Goal: Information Seeking & Learning: Compare options

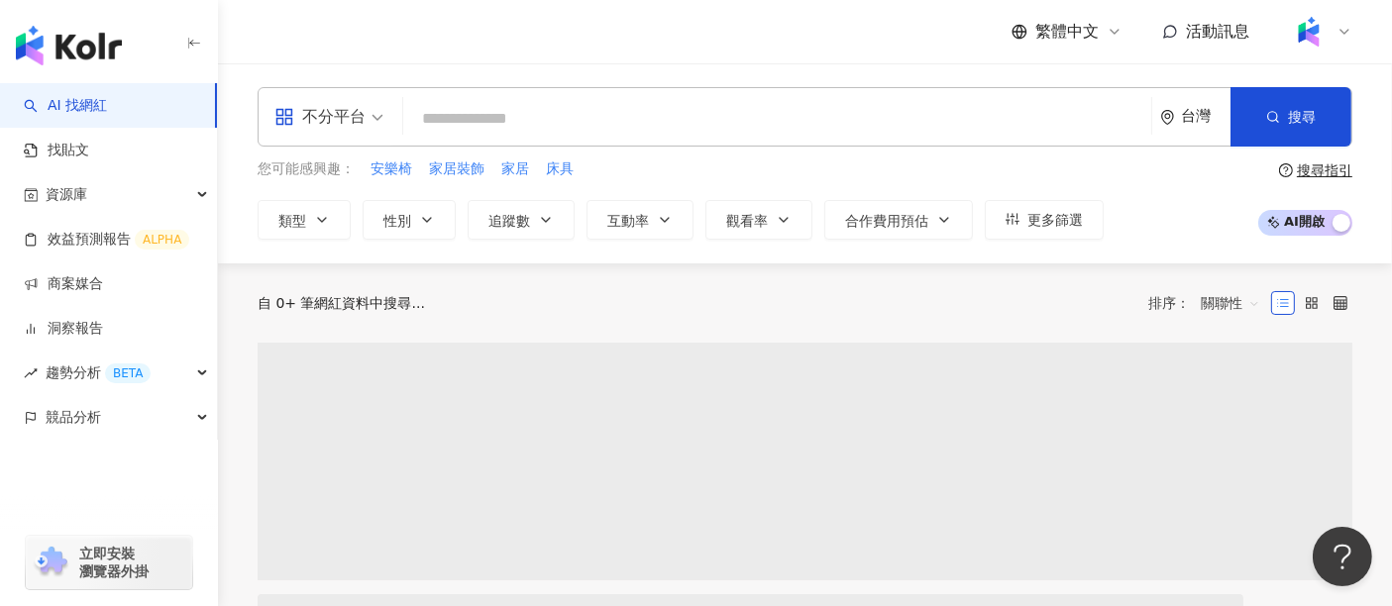
click at [539, 111] on input "search" at bounding box center [777, 119] width 732 height 38
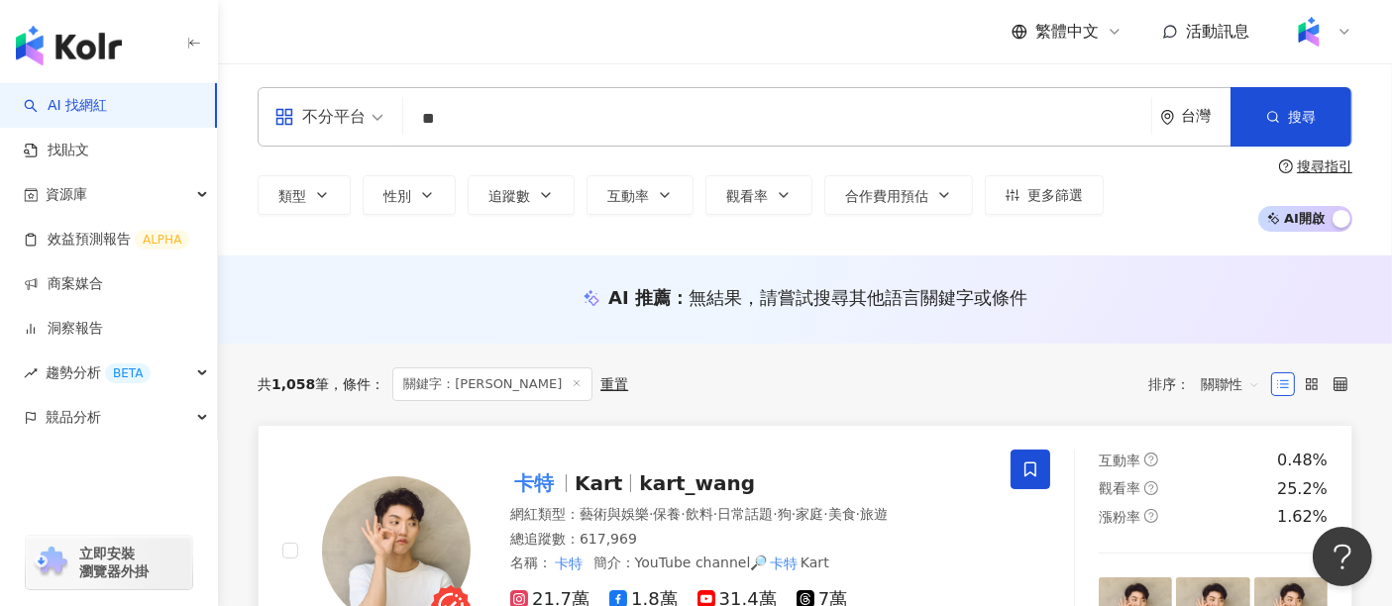
click at [546, 476] on mark "卡特" at bounding box center [534, 484] width 48 height 32
click at [567, 117] on input "**" at bounding box center [777, 119] width 732 height 38
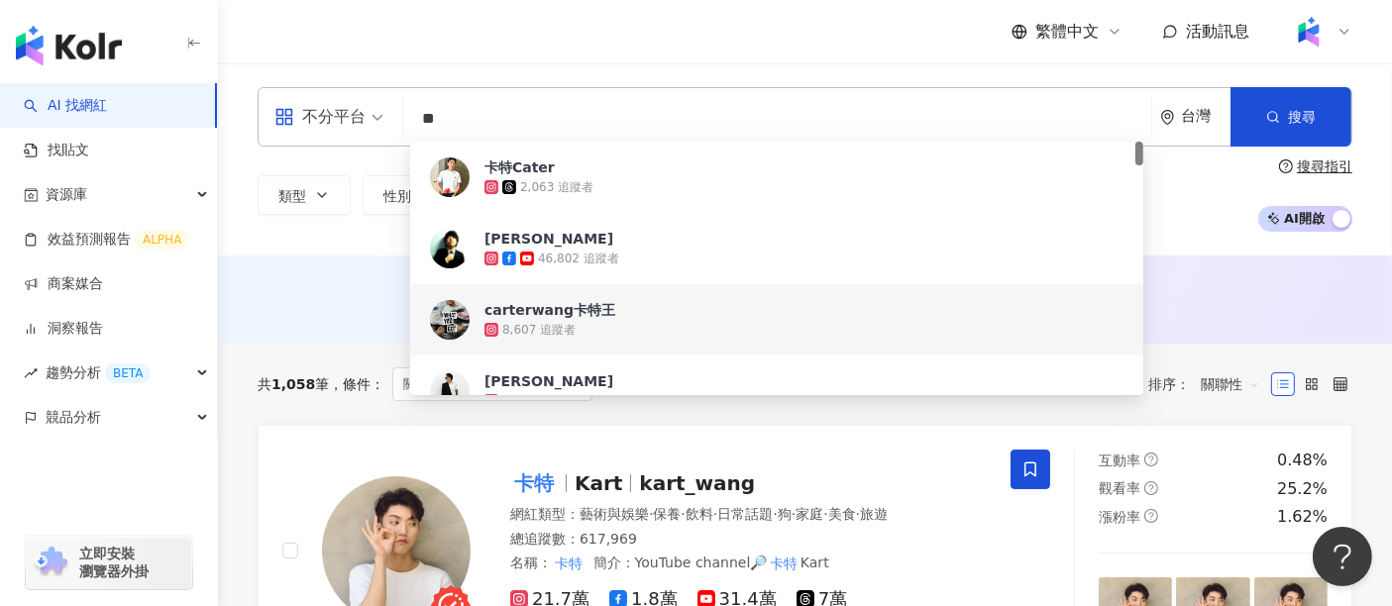
type input "*"
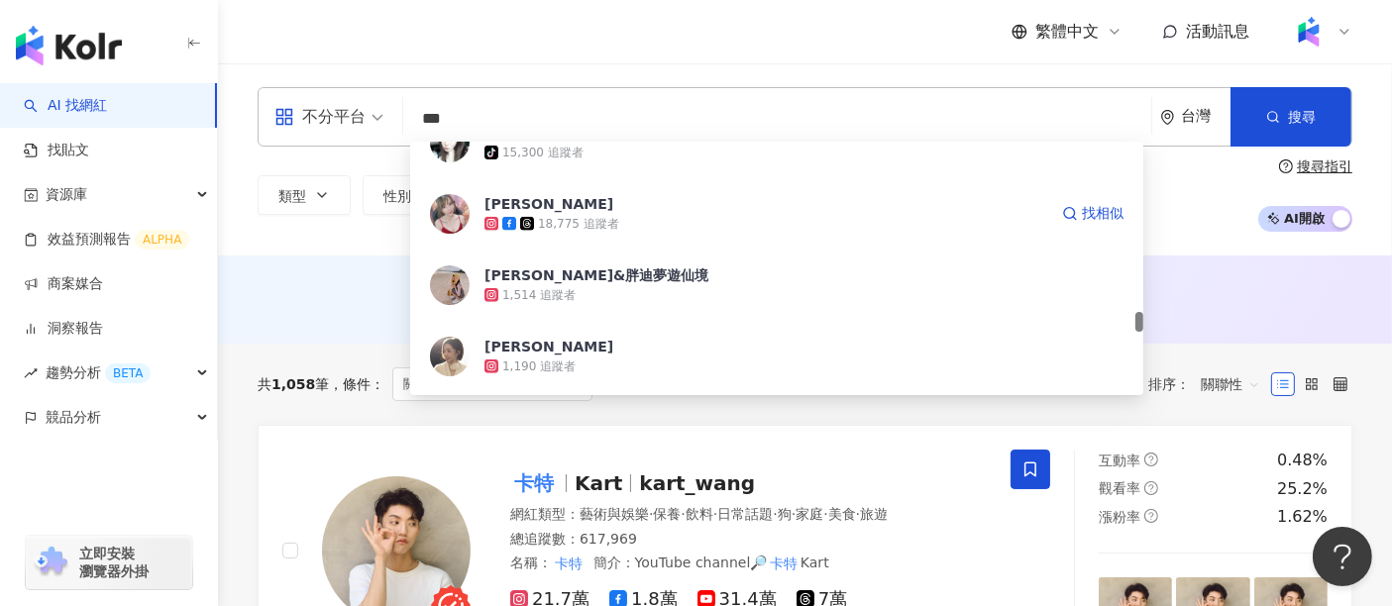
scroll to position [2861, 0]
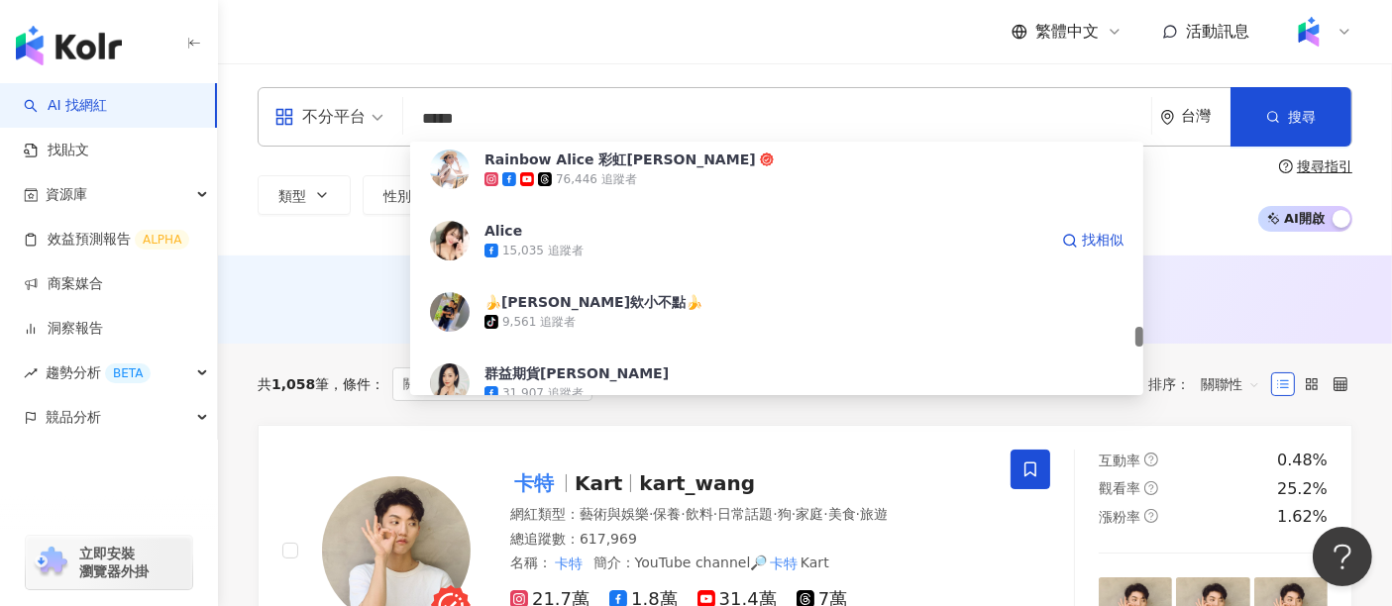
type input "****"
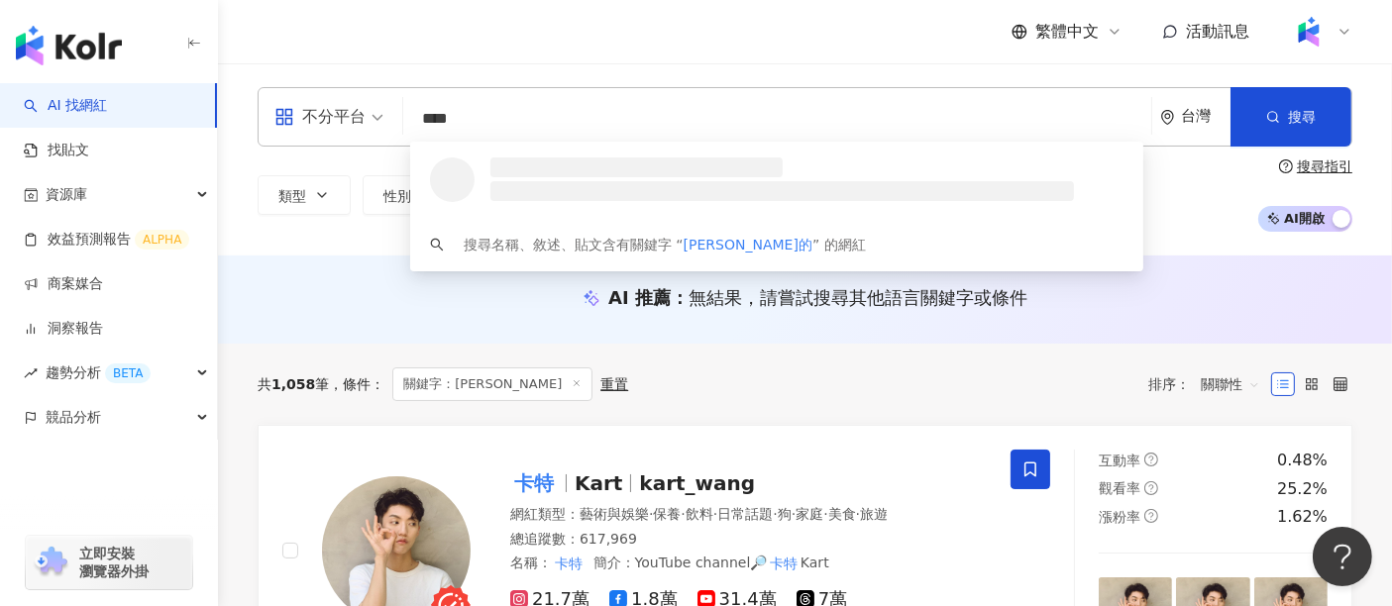
scroll to position [0, 0]
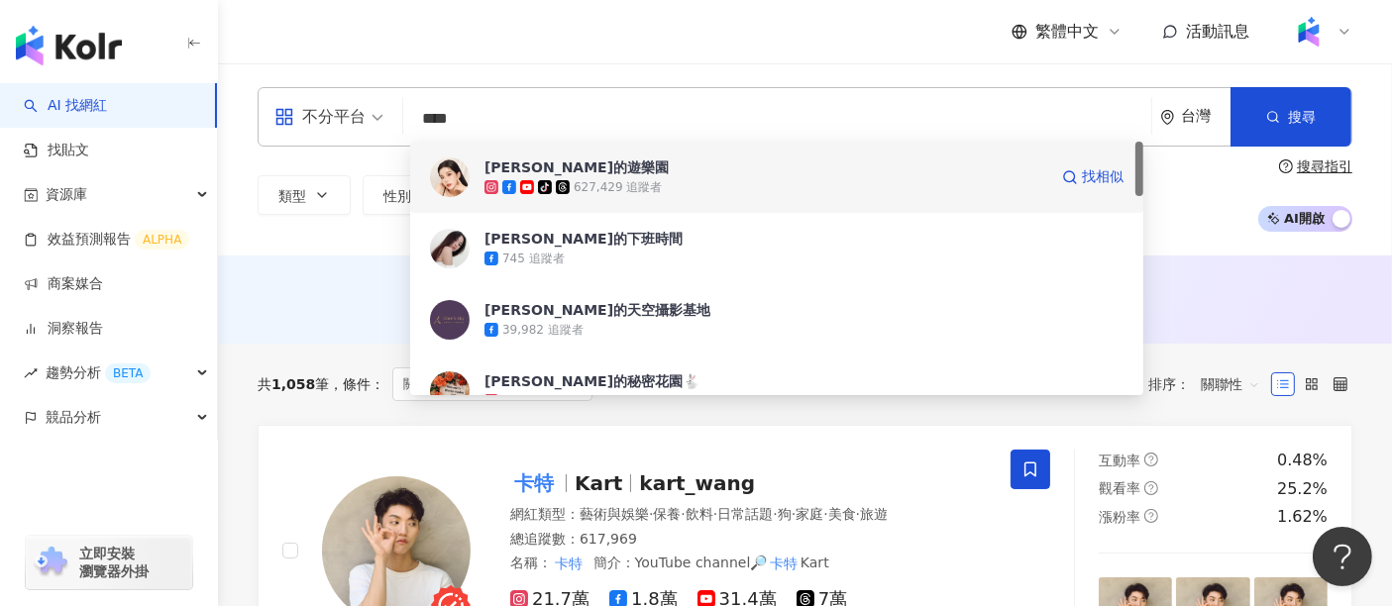
click at [663, 188] on div "tiktok-icon 627,429 追蹤者" at bounding box center [765, 187] width 563 height 20
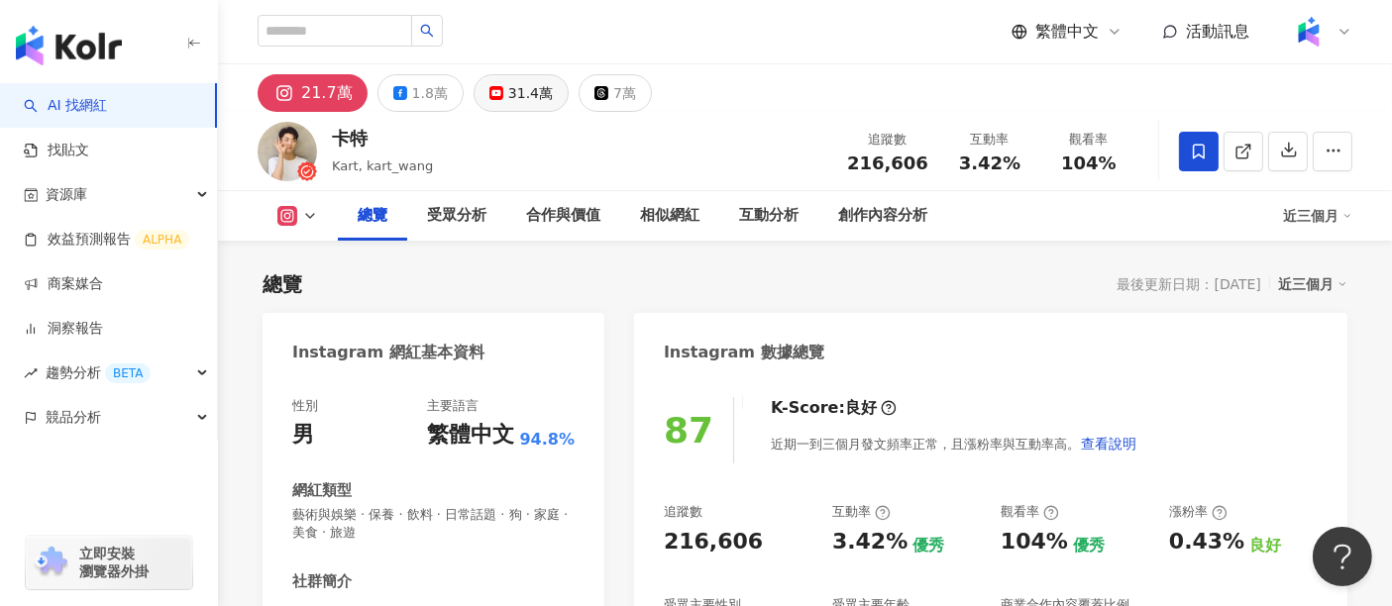
click at [512, 89] on div "31.4萬" at bounding box center [530, 93] width 45 height 28
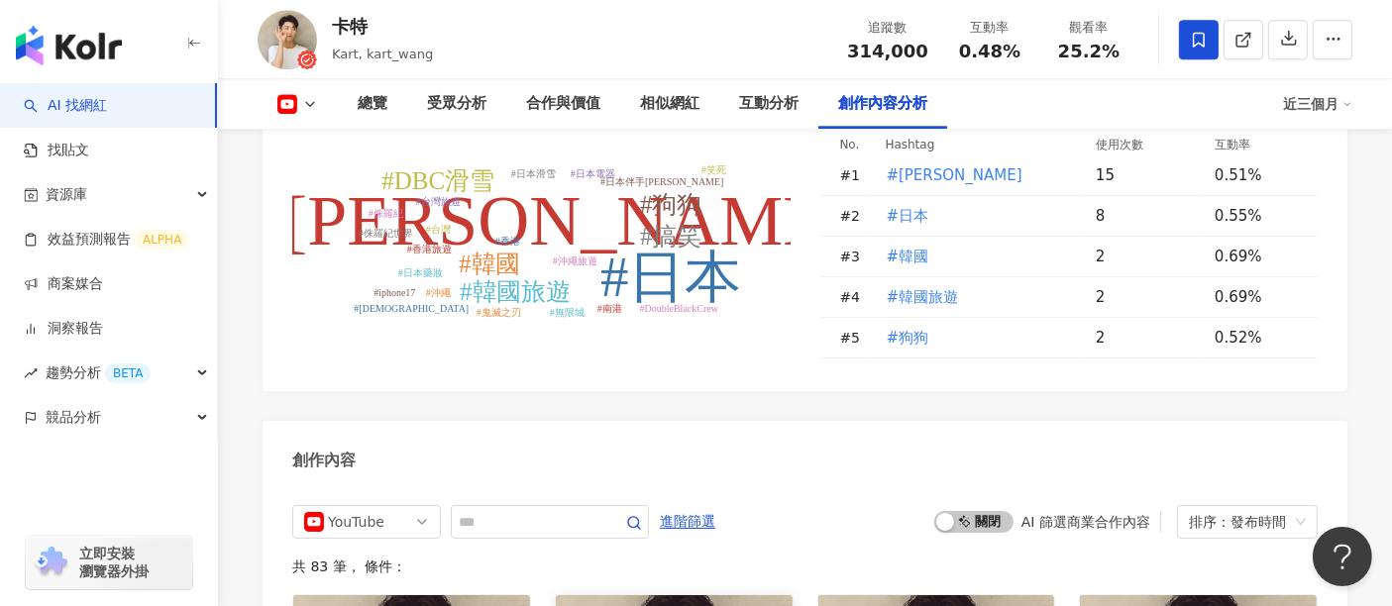
scroll to position [5245, 0]
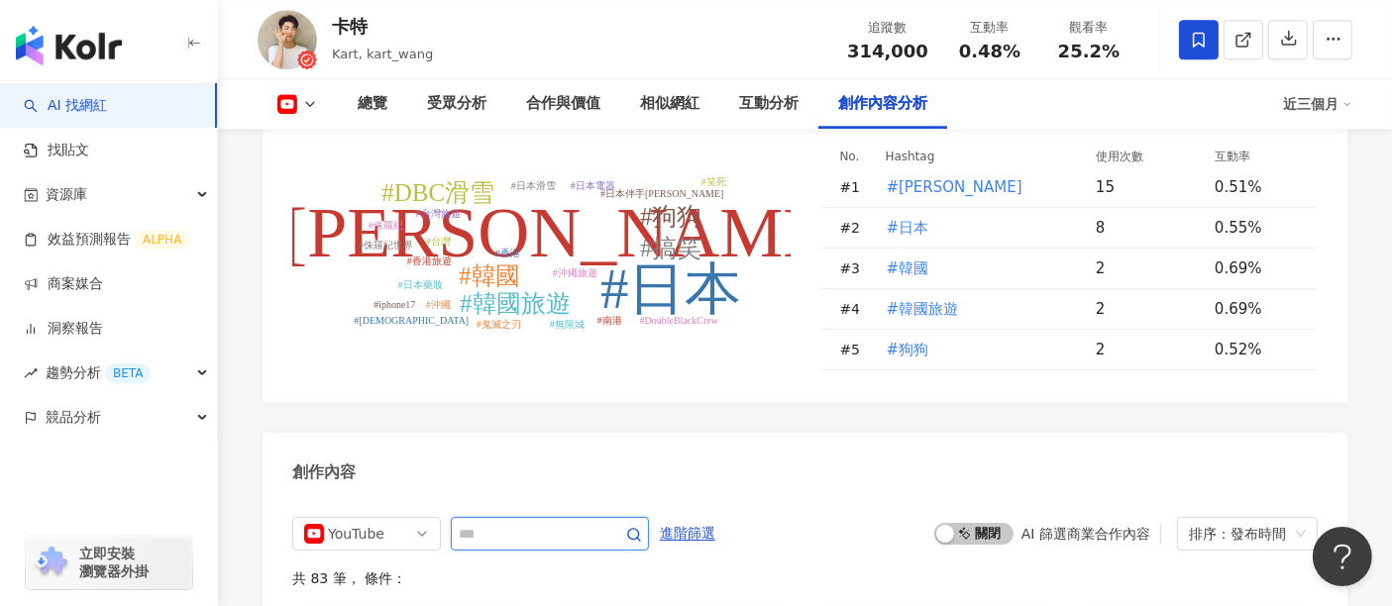
click at [546, 522] on input "text" at bounding box center [528, 534] width 139 height 24
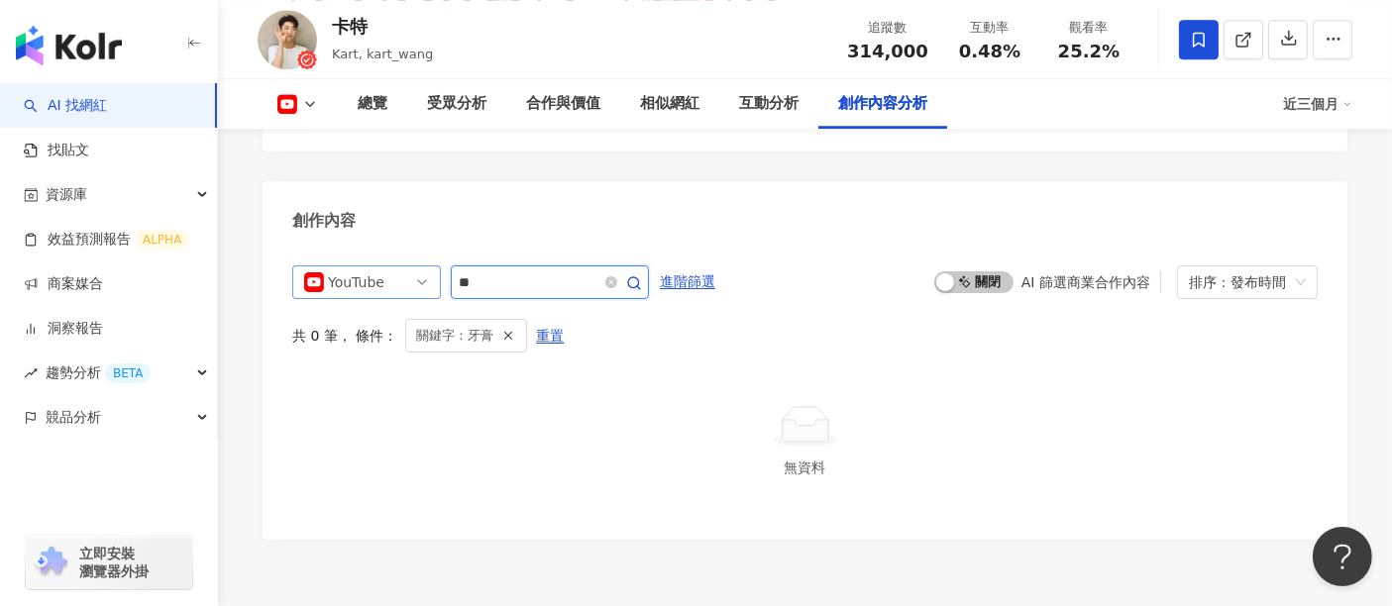
drag, startPoint x: 605, startPoint y: 235, endPoint x: 436, endPoint y: 242, distance: 169.5
click at [436, 265] on div "YouTube **" at bounding box center [470, 282] width 357 height 34
click at [416, 266] on span "YouTube" at bounding box center [366, 282] width 125 height 32
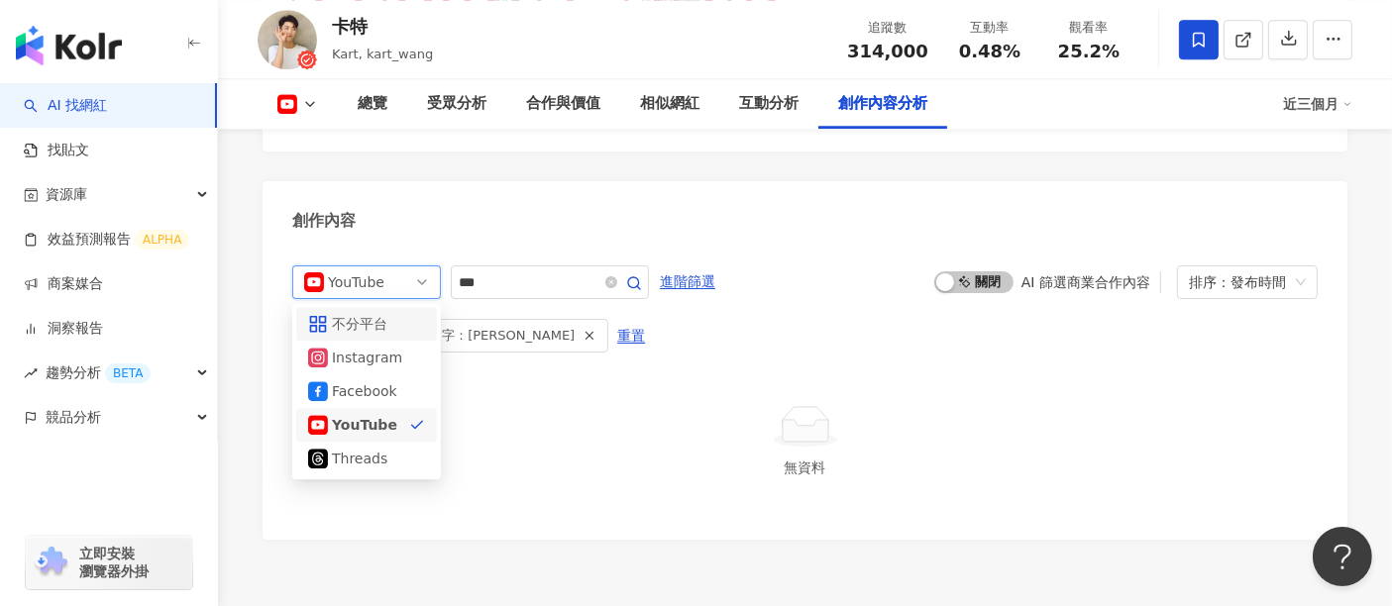
click at [365, 313] on div "不分平台" at bounding box center [364, 324] width 64 height 22
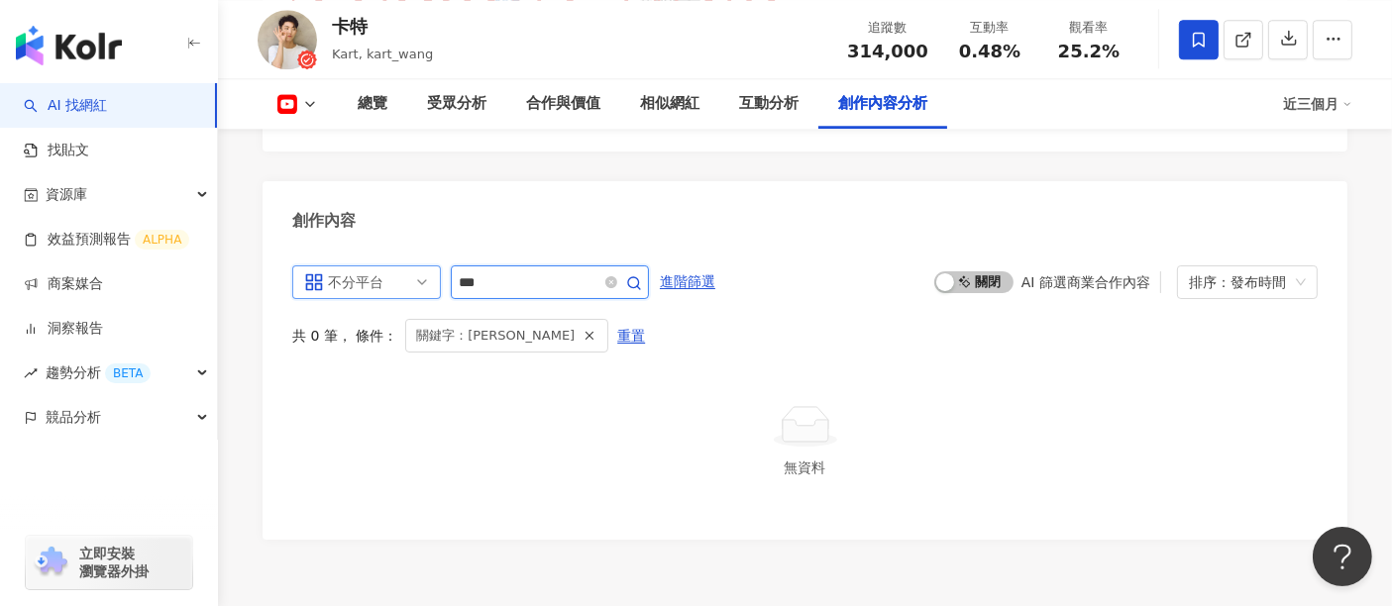
click at [525, 270] on input "***" at bounding box center [528, 282] width 139 height 24
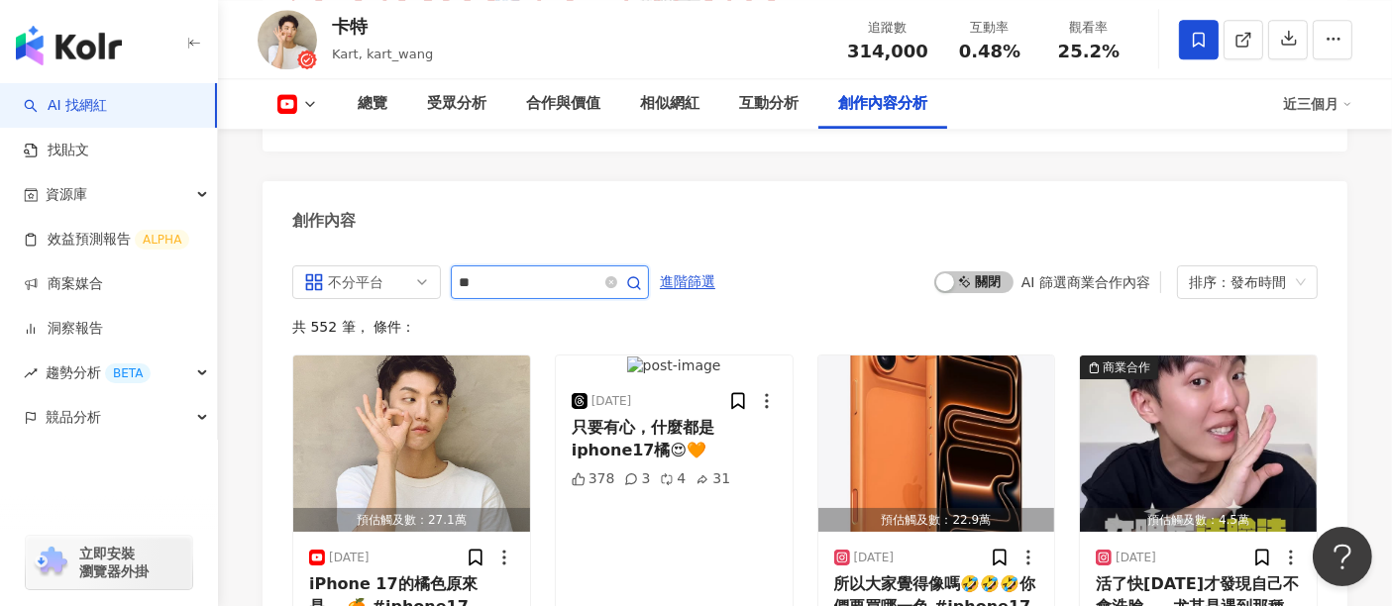
type input "*"
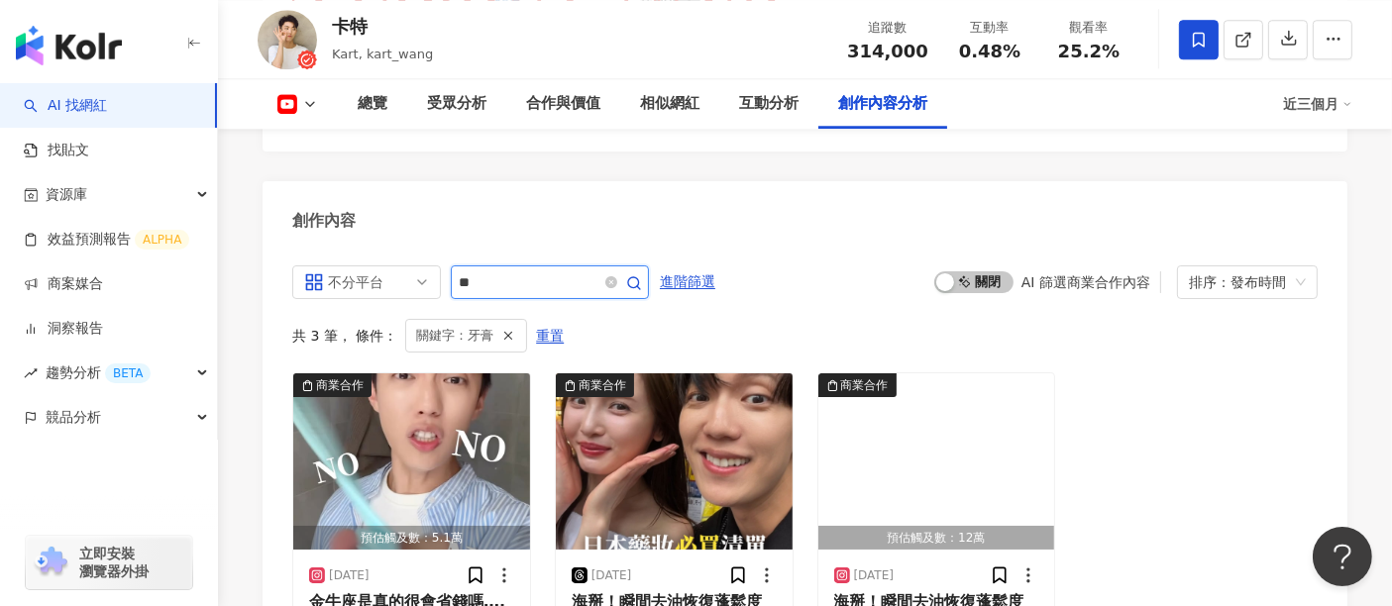
scroll to position [5606, 0]
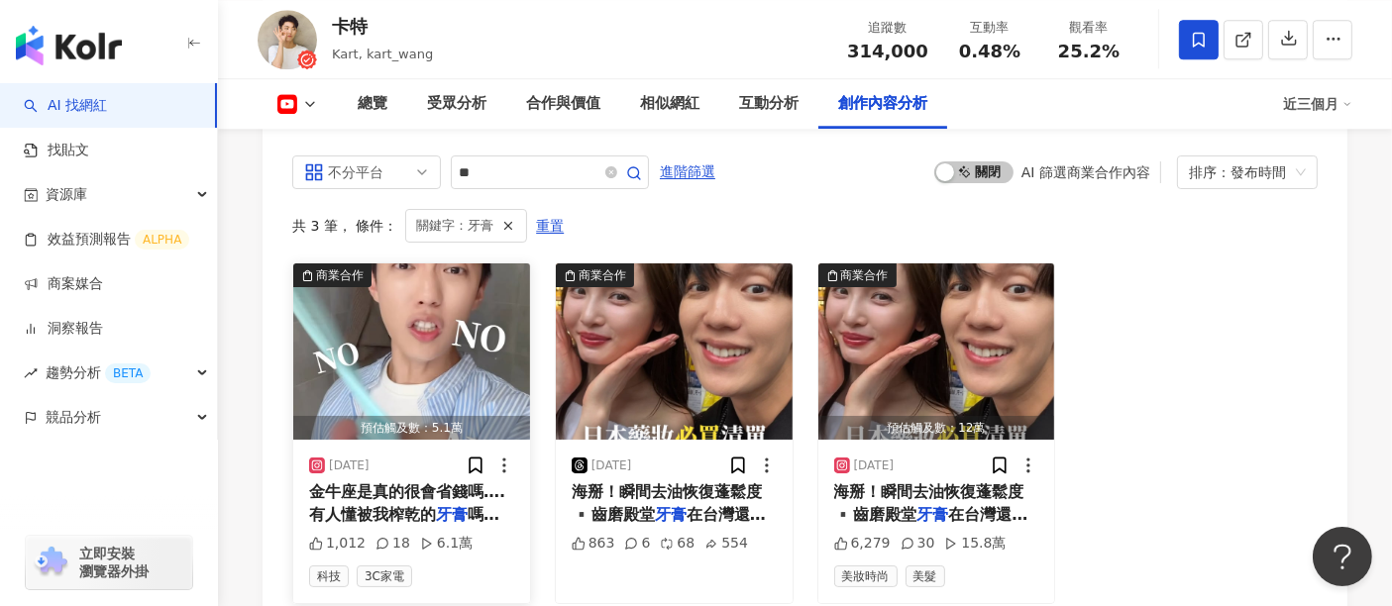
click at [368, 482] on span "金牛座是真的很會省錢嗎…. 有人懂被我榨乾的" at bounding box center [407, 502] width 196 height 41
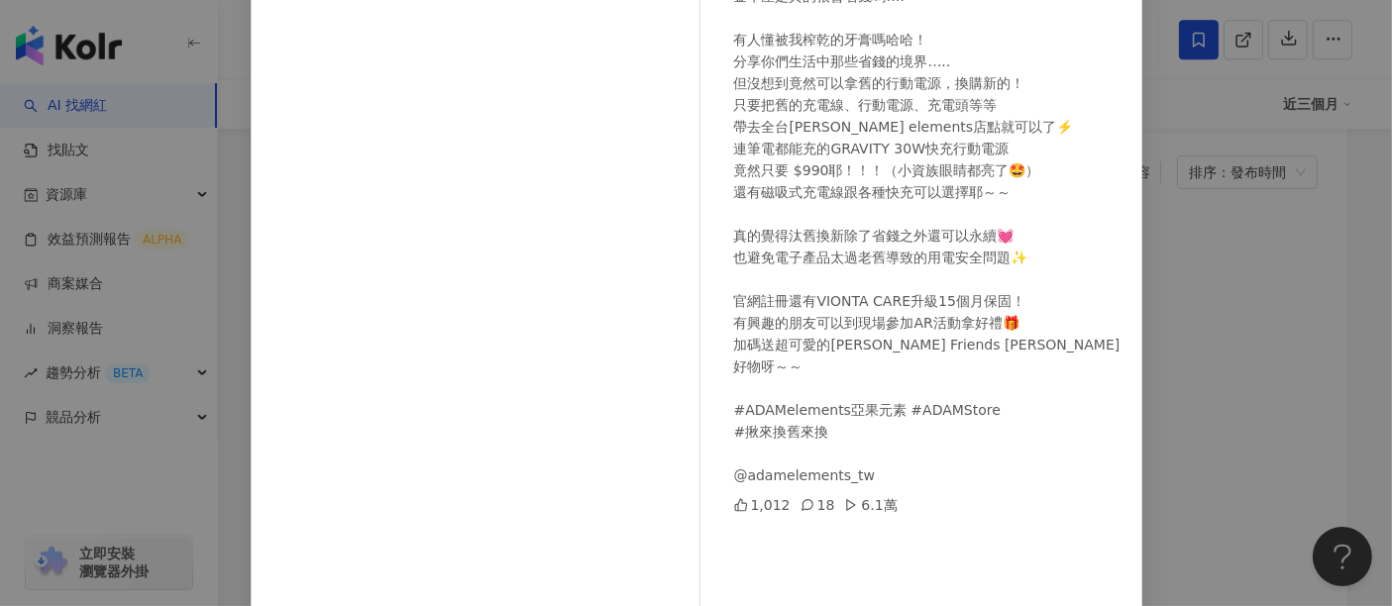
scroll to position [110, 0]
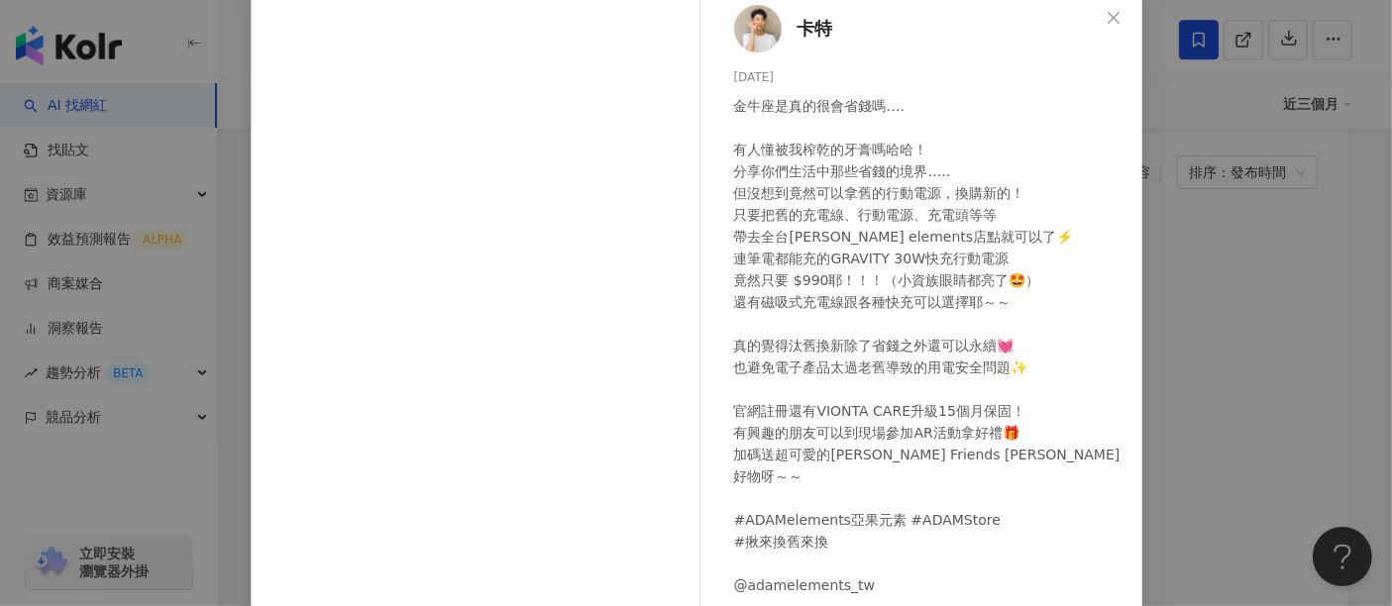
click at [1274, 278] on div "卡特 2025/8/8 金牛座是真的很會省錢嗎…. 有人懂被我榨乾的牙膏嗎哈哈！ 分享你們生活中那些省錢的境界….. 但沒想到竟然可以拿舊的行動電源，換購新的…" at bounding box center [696, 303] width 1392 height 606
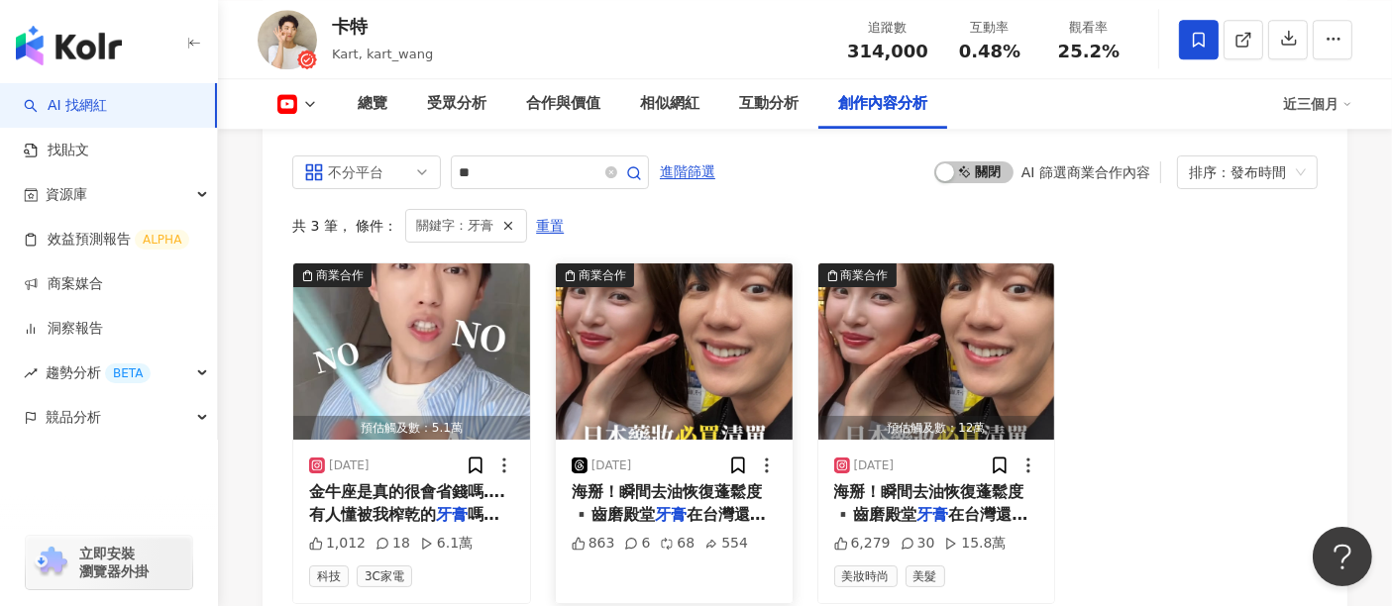
click at [748, 482] on span "海掰！瞬間去油恢復蓬鬆度 ▪️齒磨殿堂" at bounding box center [667, 502] width 190 height 41
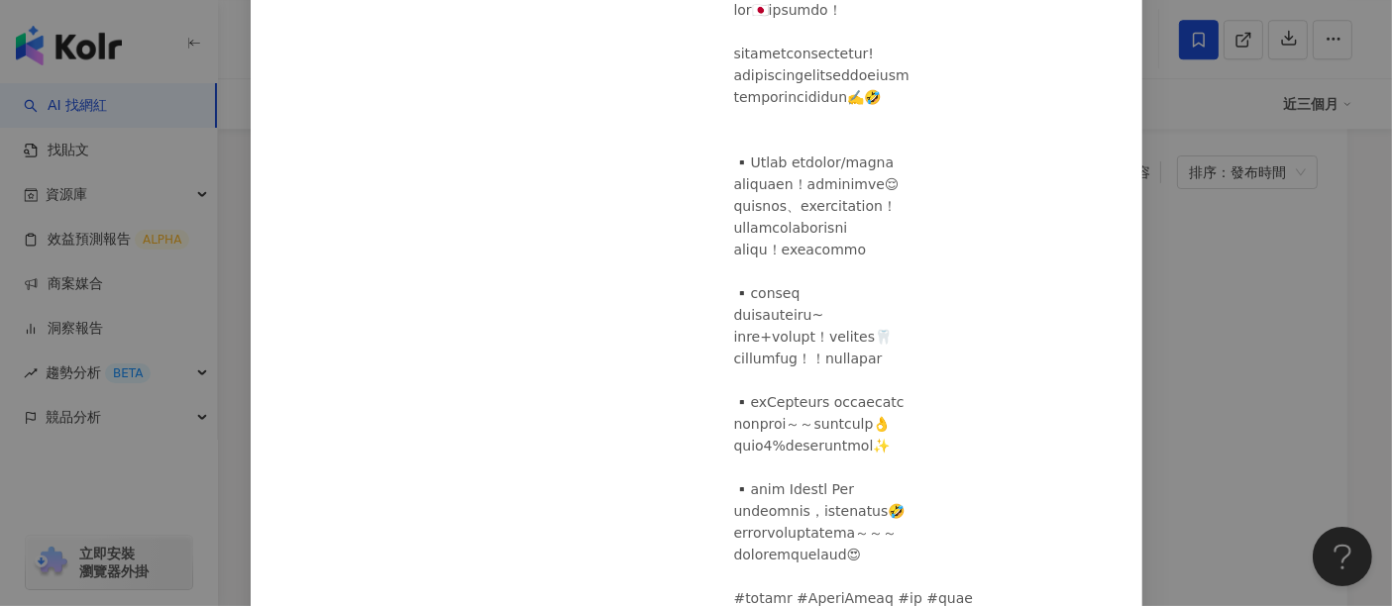
scroll to position [330, 0]
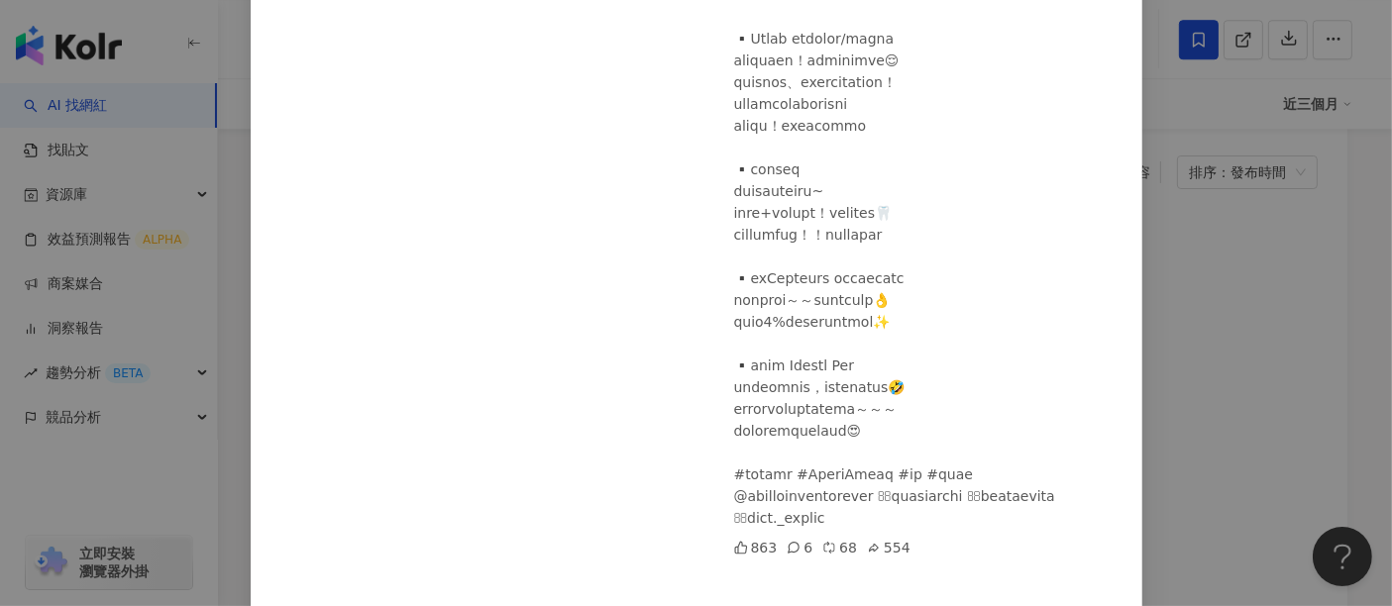
click at [1279, 347] on div "卡特 2025/7/1 863 6 68 554 查看原始貼文" at bounding box center [696, 303] width 1392 height 606
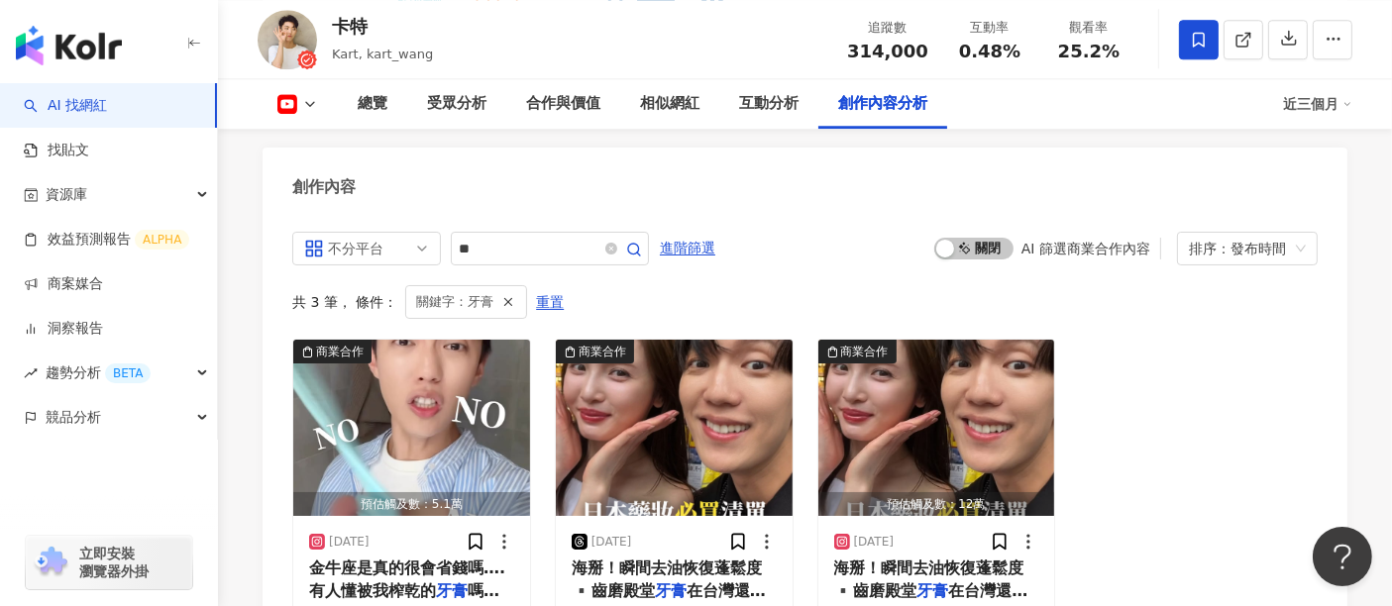
scroll to position [5496, 0]
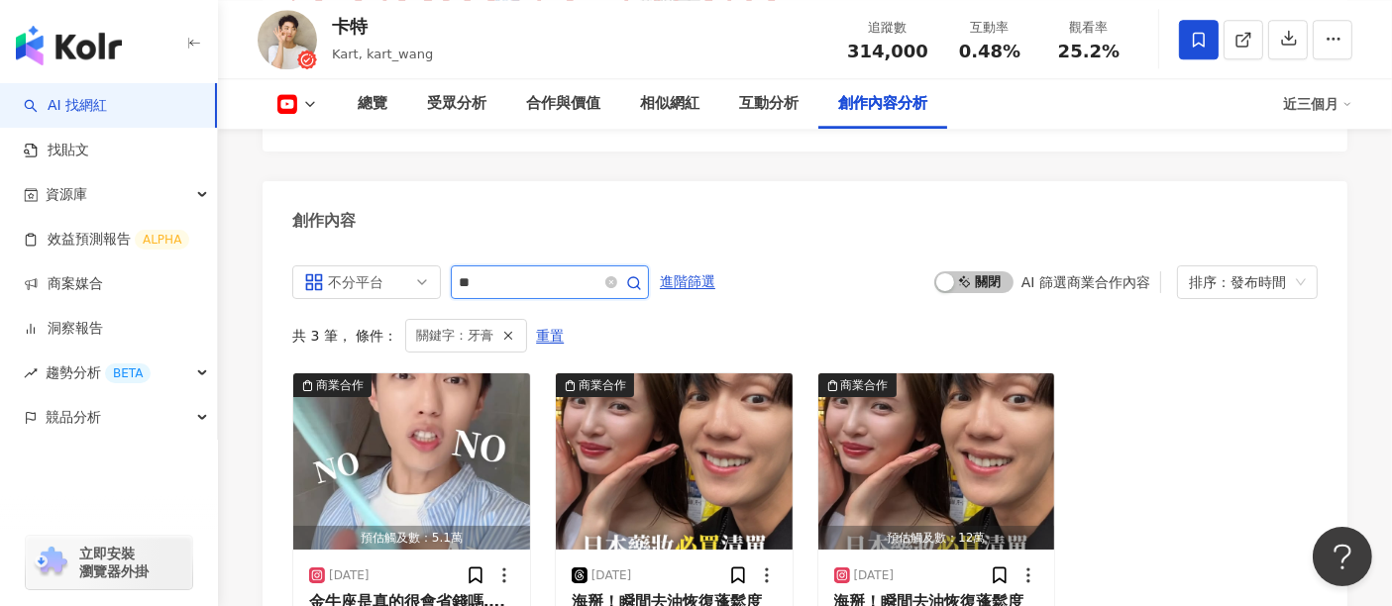
drag, startPoint x: 519, startPoint y: 223, endPoint x: 455, endPoint y: 233, distance: 65.2
click at [455, 265] on span "**" at bounding box center [550, 282] width 198 height 34
type input "***"
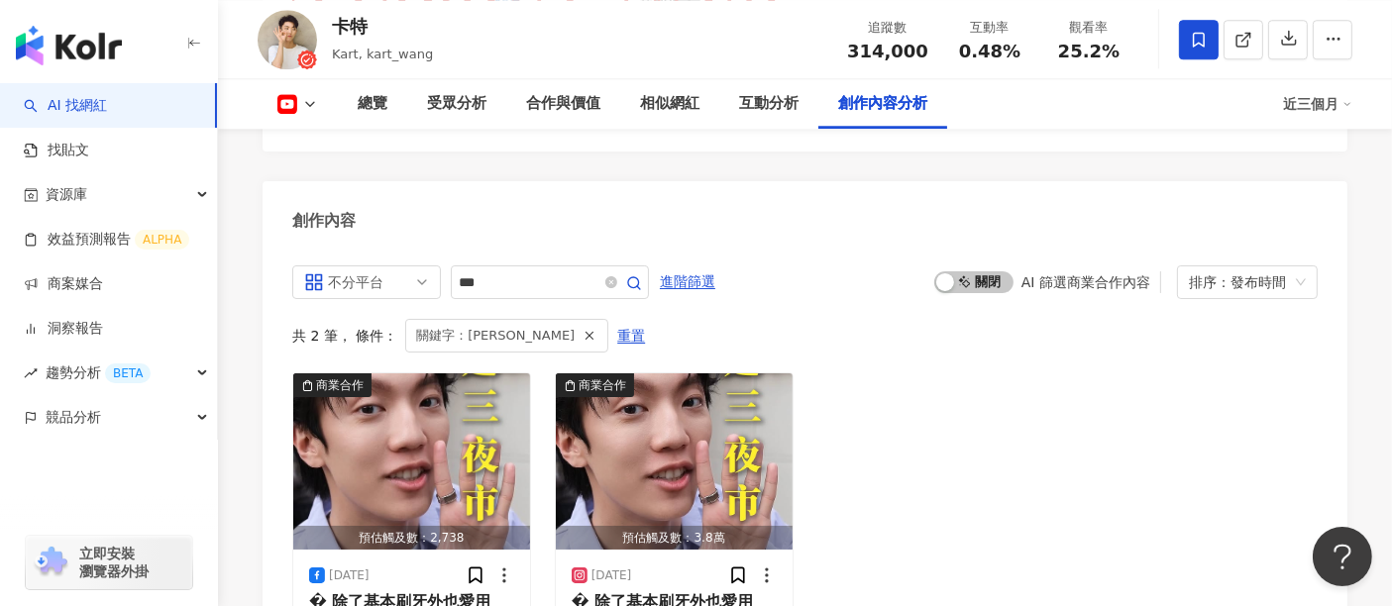
click at [892, 388] on div "商業合作 預估觸及數：2,738 2025/3/20 � 除了基本刷牙外也愛用李施德霖全效護理 漱口水 幫助5倍去除牙菌斑*也幫助預防和 19 1,700 1…" at bounding box center [804, 542] width 1025 height 341
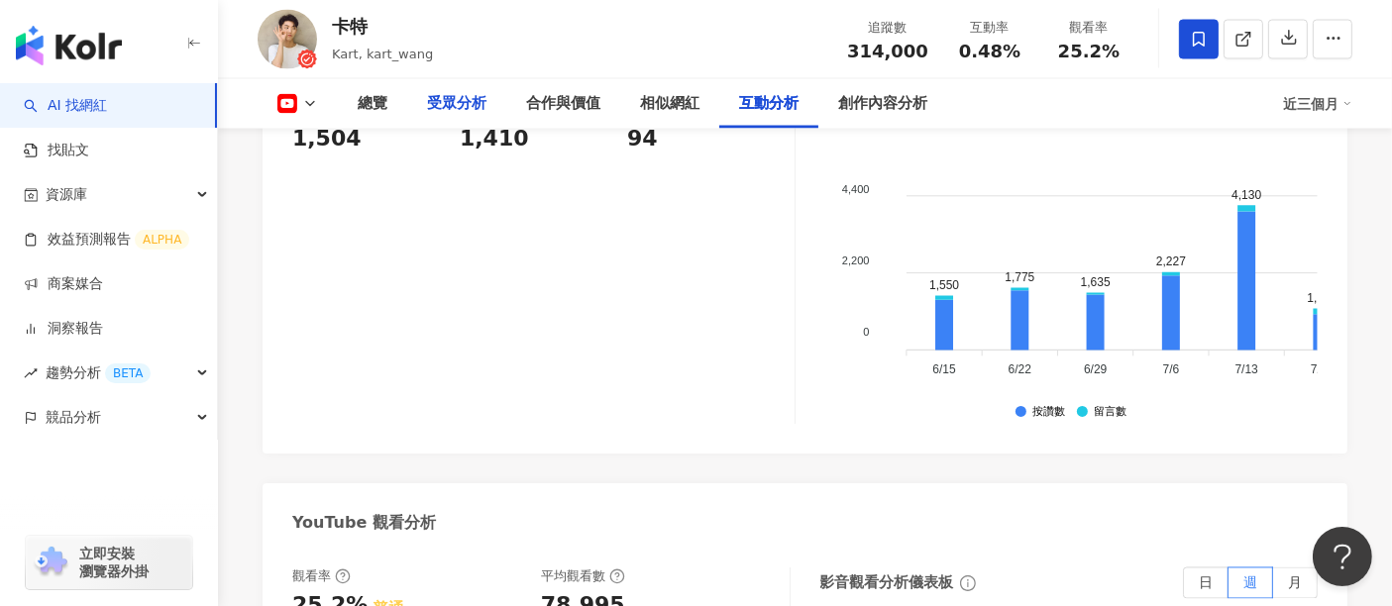
click at [439, 103] on div "受眾分析" at bounding box center [456, 104] width 59 height 24
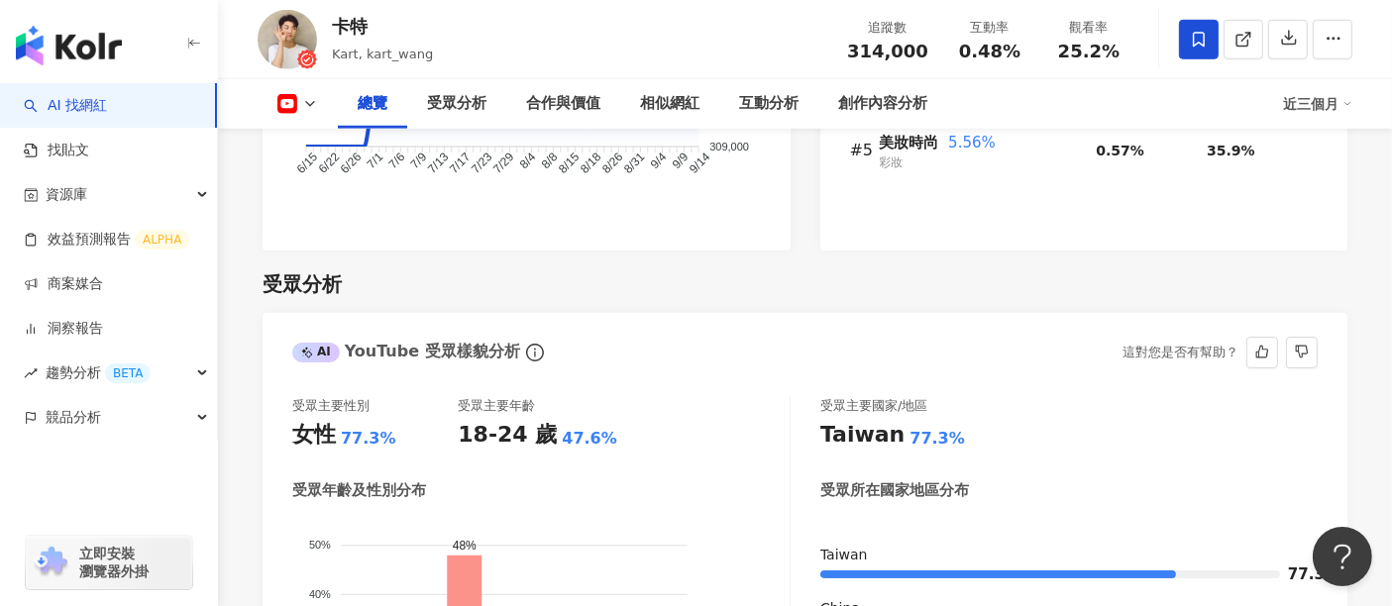
scroll to position [1630, 0]
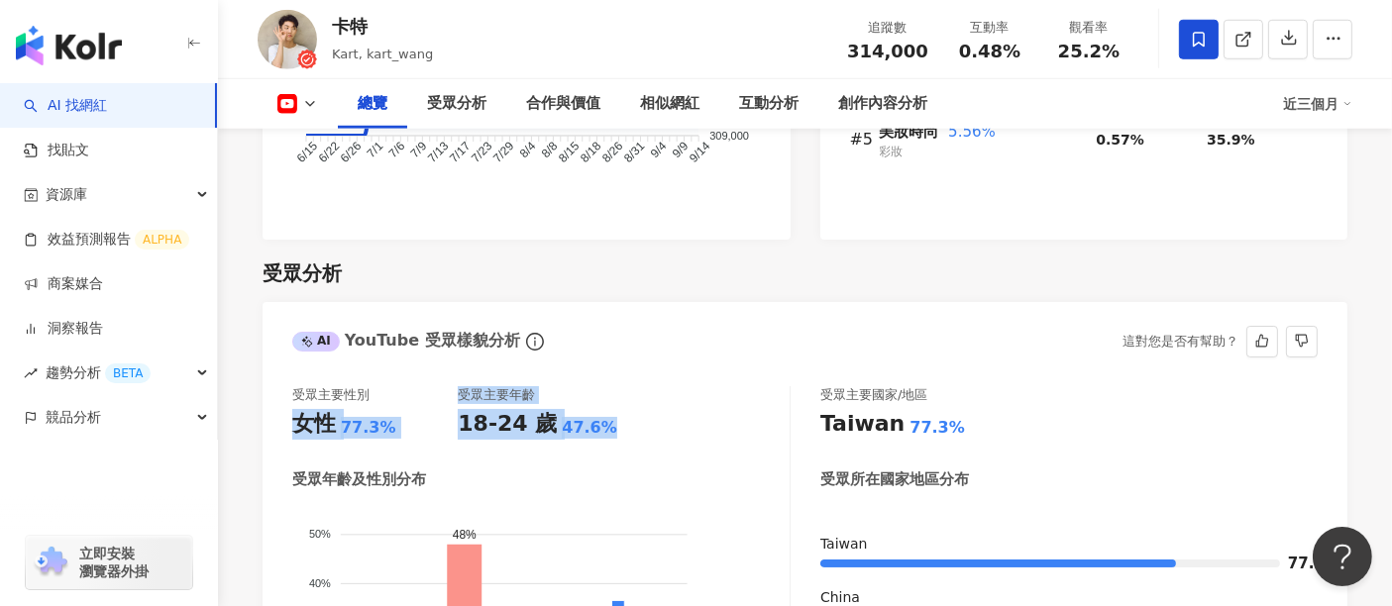
drag, startPoint x: 627, startPoint y: 429, endPoint x: 285, endPoint y: 427, distance: 341.8
click at [285, 427] on div "受眾主要性別 女性 77.3% 受眾主要年齡 18-24 歲 47.6% 受眾年齡及性別分布 男性 女性 50% 50% 40% 40% 30% 30% 20…" at bounding box center [805, 613] width 1085 height 492
copy div "女性 77.3% 受眾主要年齡 18-24 歲 47.6%"
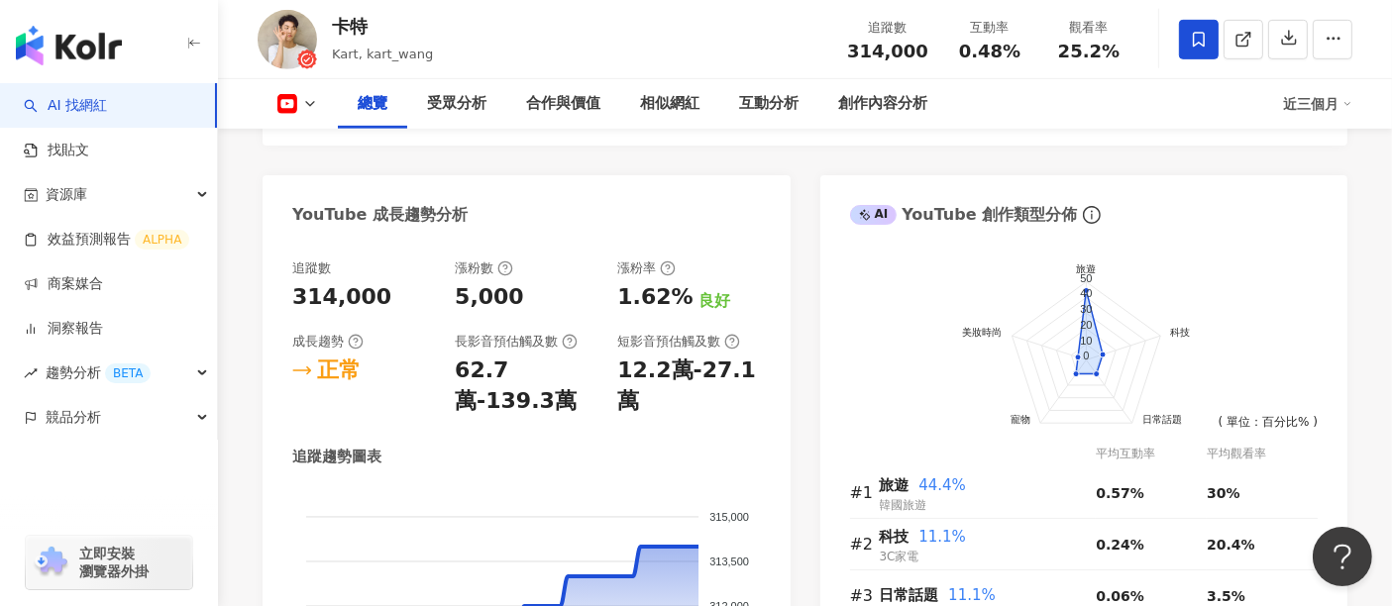
scroll to position [859, 0]
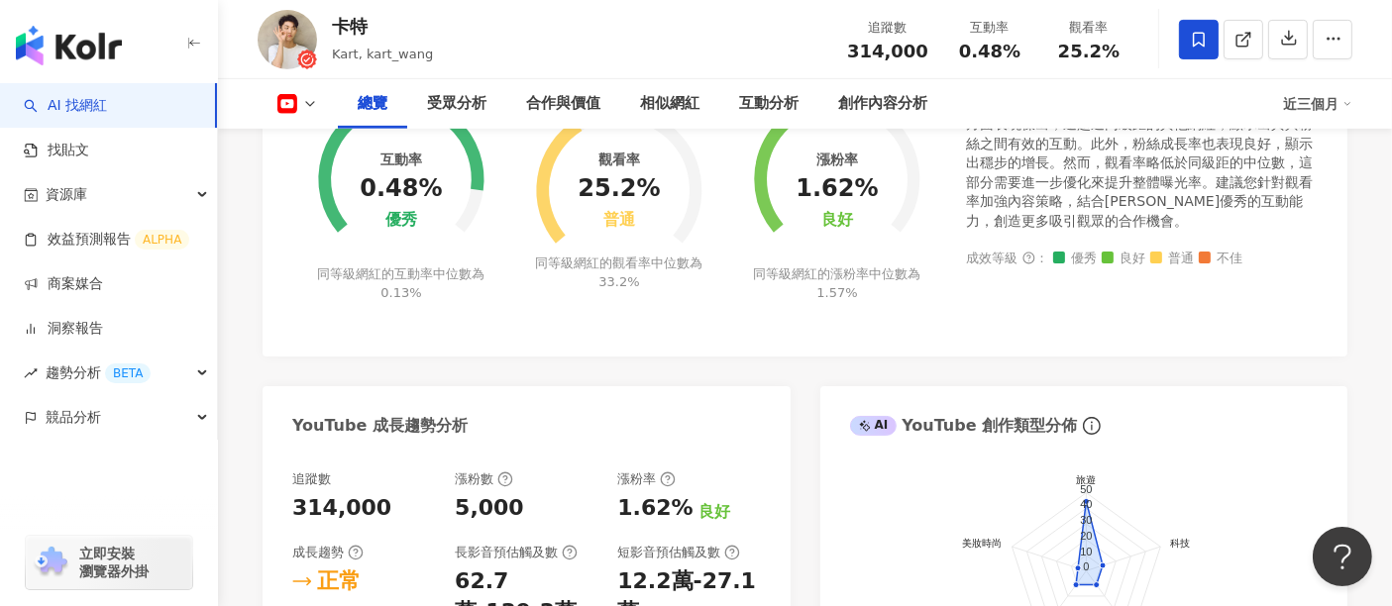
click at [278, 113] on icon at bounding box center [287, 104] width 20 height 20
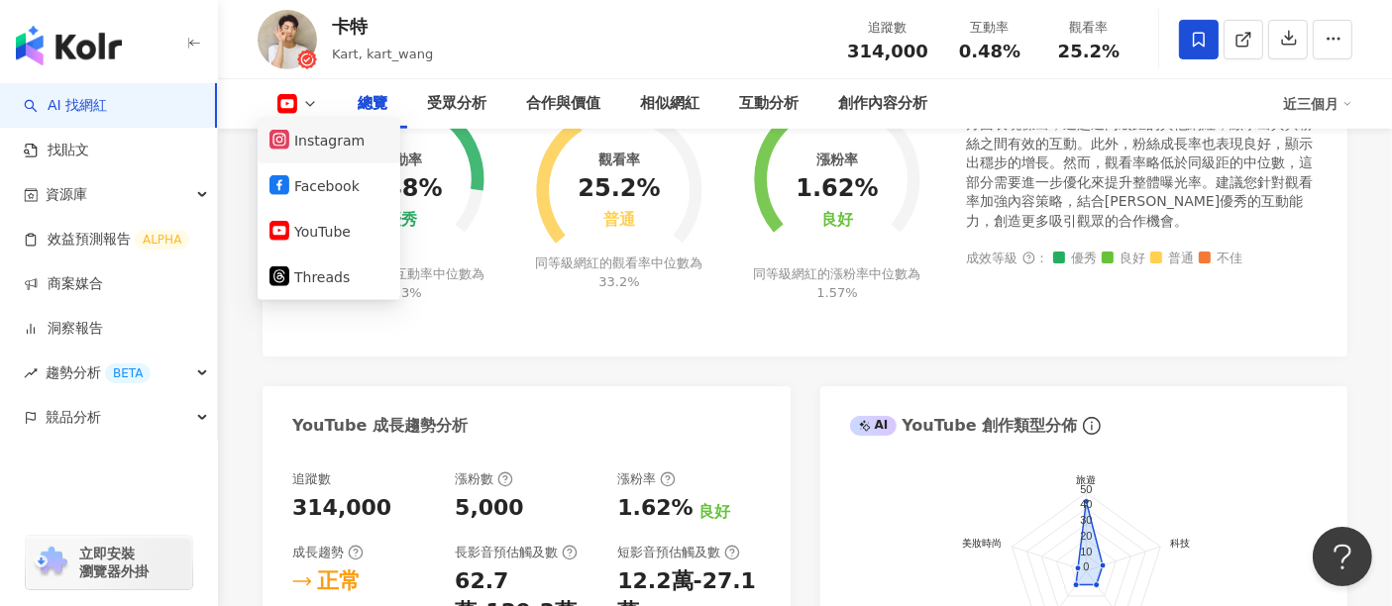
click at [351, 148] on button "Instagram" at bounding box center [328, 141] width 119 height 28
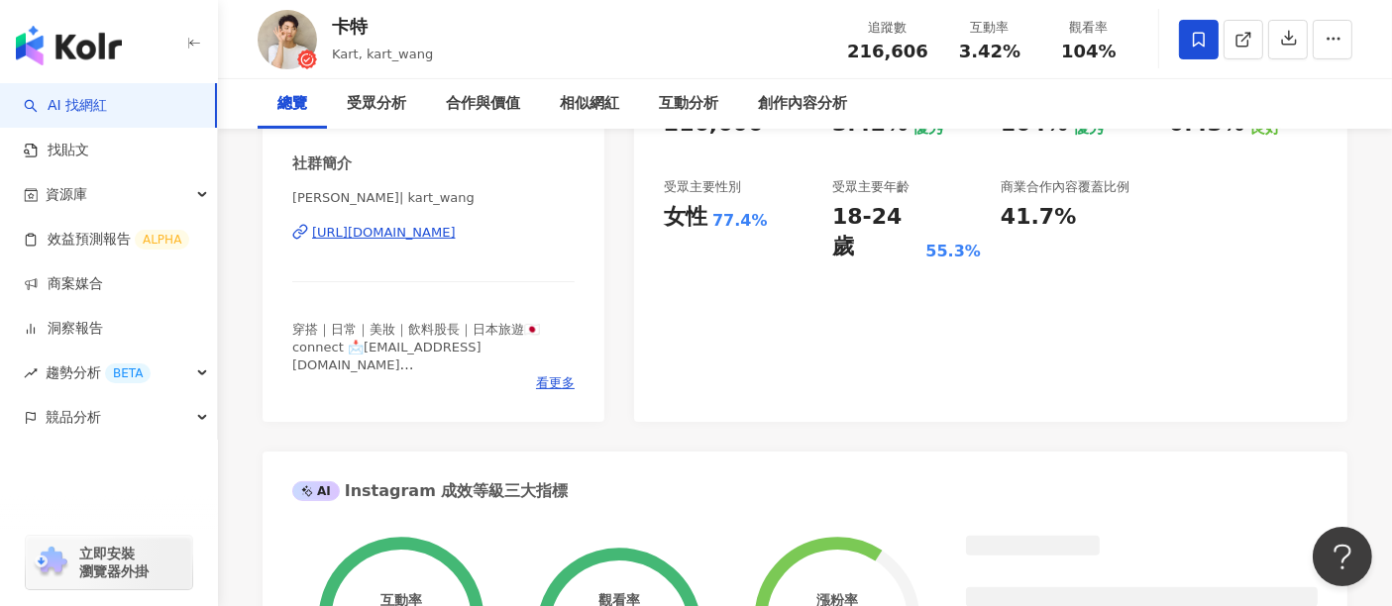
scroll to position [440, 0]
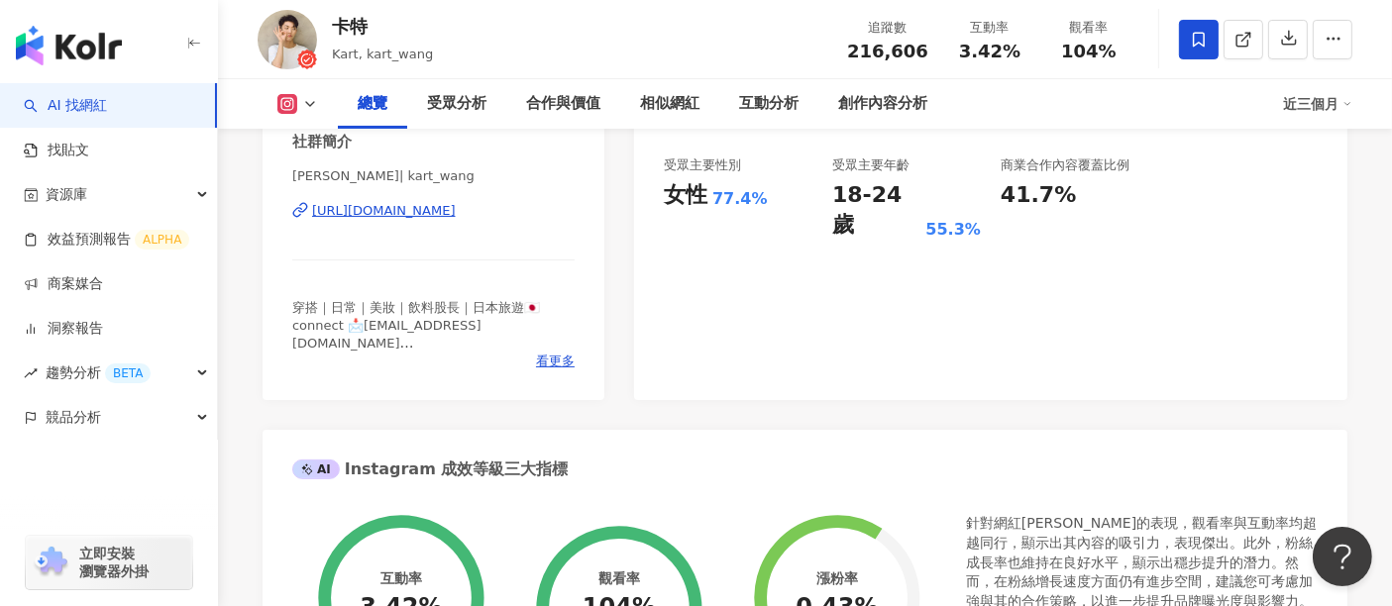
click at [457, 117] on div "受眾分析" at bounding box center [456, 104] width 99 height 50
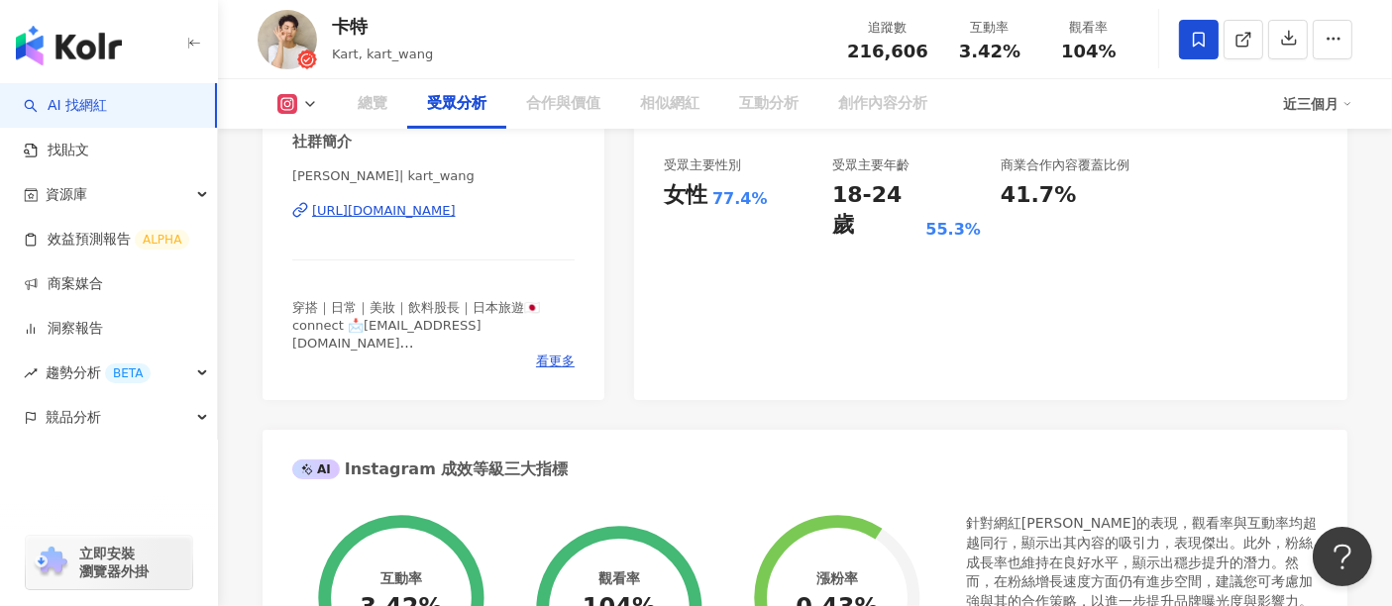
scroll to position [1709, 0]
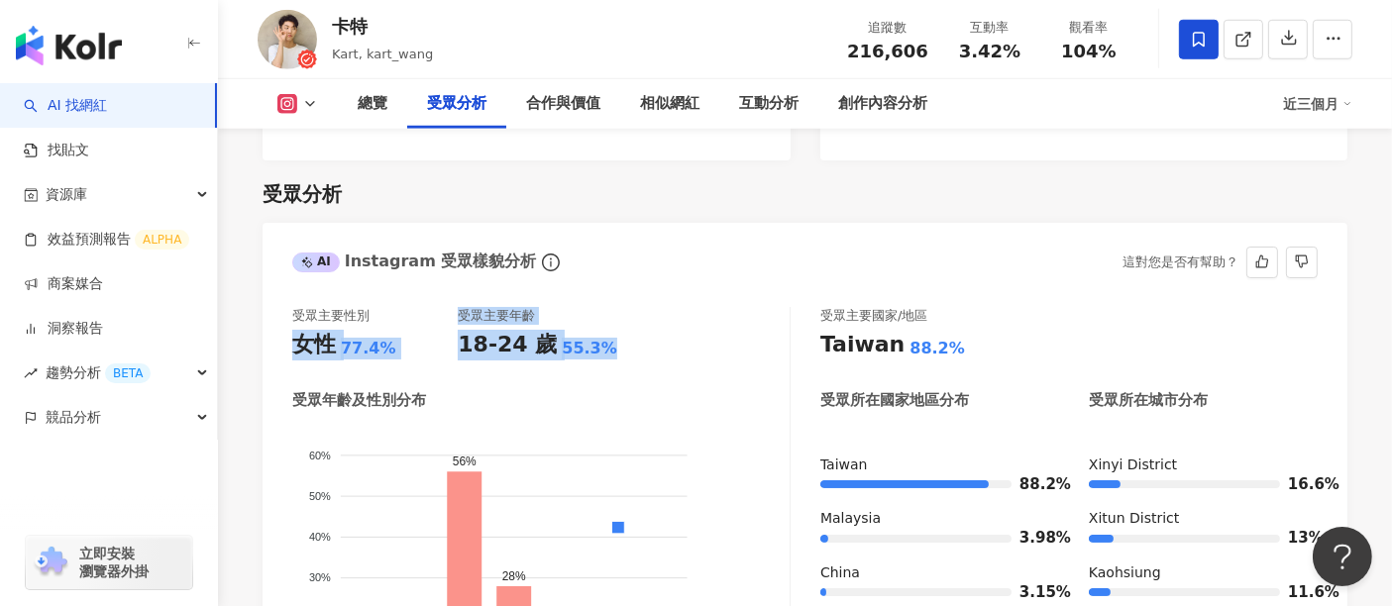
drag, startPoint x: 616, startPoint y: 319, endPoint x: 292, endPoint y: 317, distance: 324.0
click at [292, 317] on div "受眾主要性別 女性 77.4% 受眾主要年齡 18-24 歲 55.3%" at bounding box center [540, 333] width 497 height 53
copy div "女性 77.4% 受眾主要年齡 18-24 歲 55.3%"
click at [325, 106] on button at bounding box center [298, 104] width 80 height 20
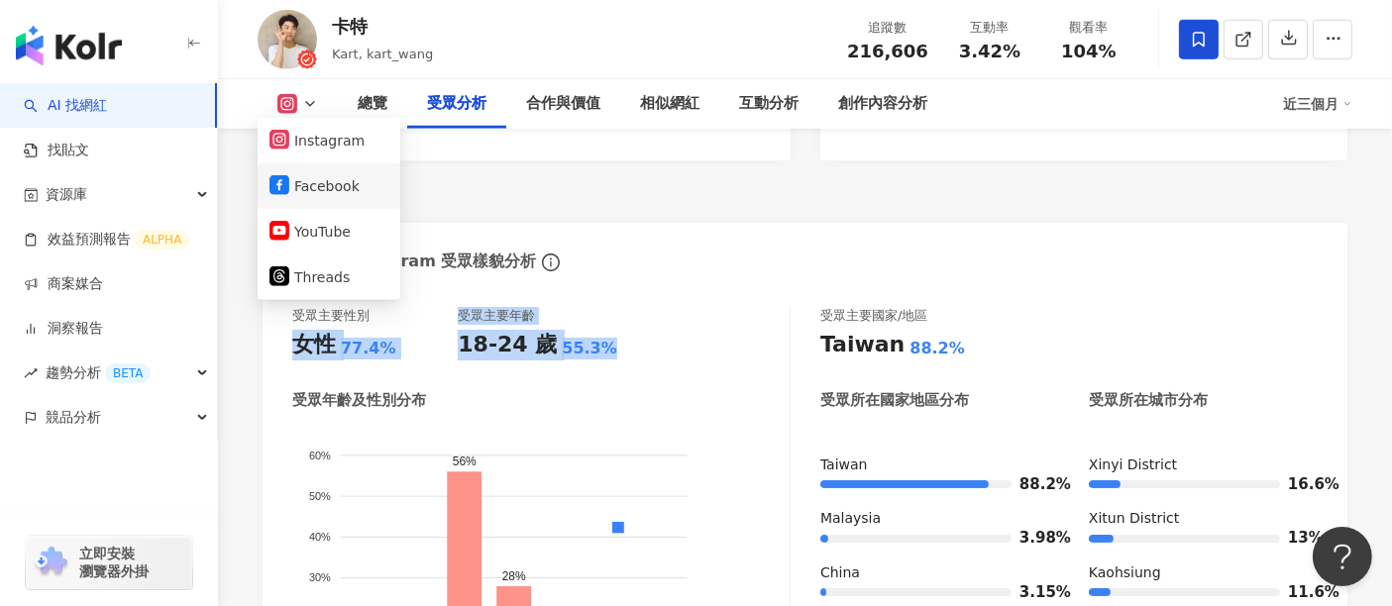
click at [315, 193] on button "Facebook" at bounding box center [328, 186] width 119 height 28
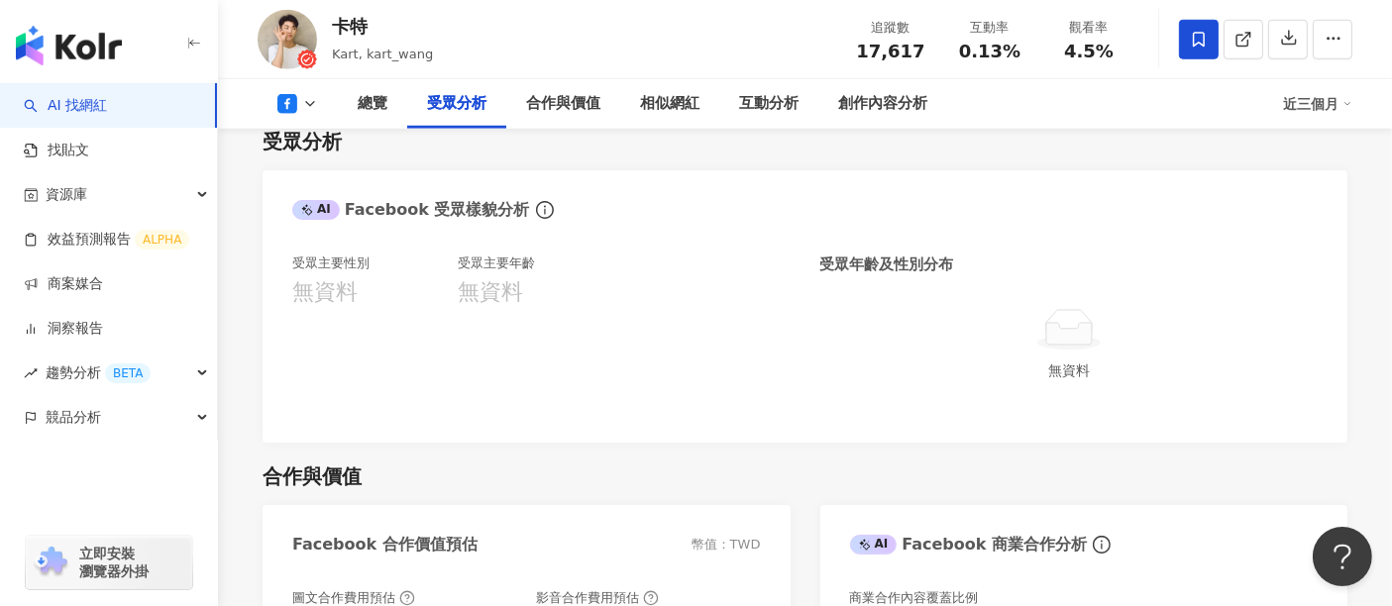
scroll to position [1686, 0]
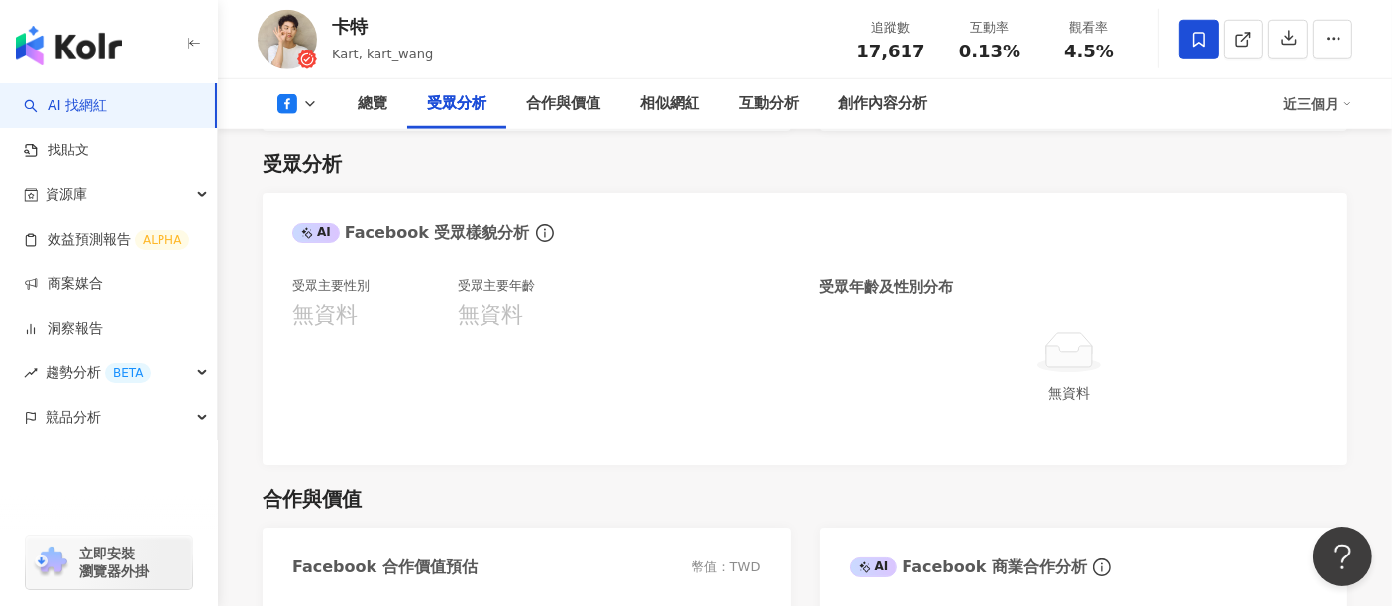
click at [675, 182] on div "受眾分析 AI Facebook 受眾樣貌分析 受眾主要性別 無資料 受眾主要年齡 無資料 受眾年齡及性別分布 無資料" at bounding box center [805, 298] width 1085 height 335
click at [302, 90] on div "總覽 受眾分析 合作與價值 相似網紅 互動分析 創作內容分析 近三個月" at bounding box center [805, 104] width 1095 height 50
click at [305, 96] on icon at bounding box center [310, 104] width 16 height 16
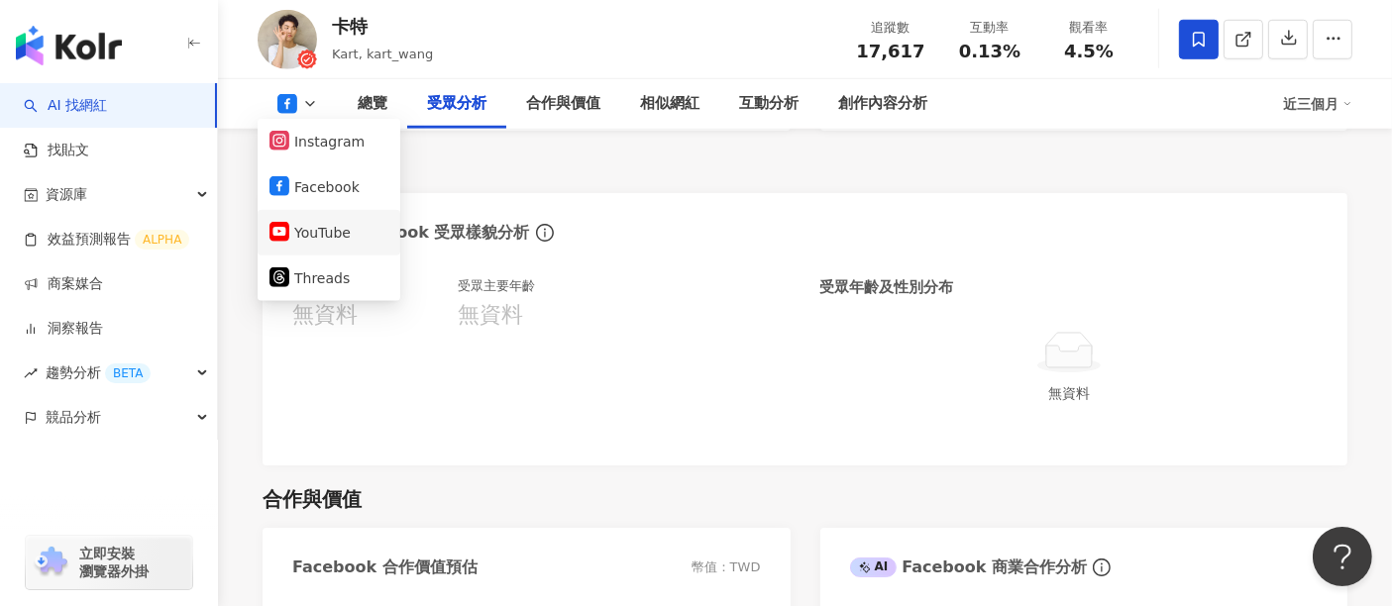
click at [319, 222] on button "YouTube" at bounding box center [328, 233] width 119 height 28
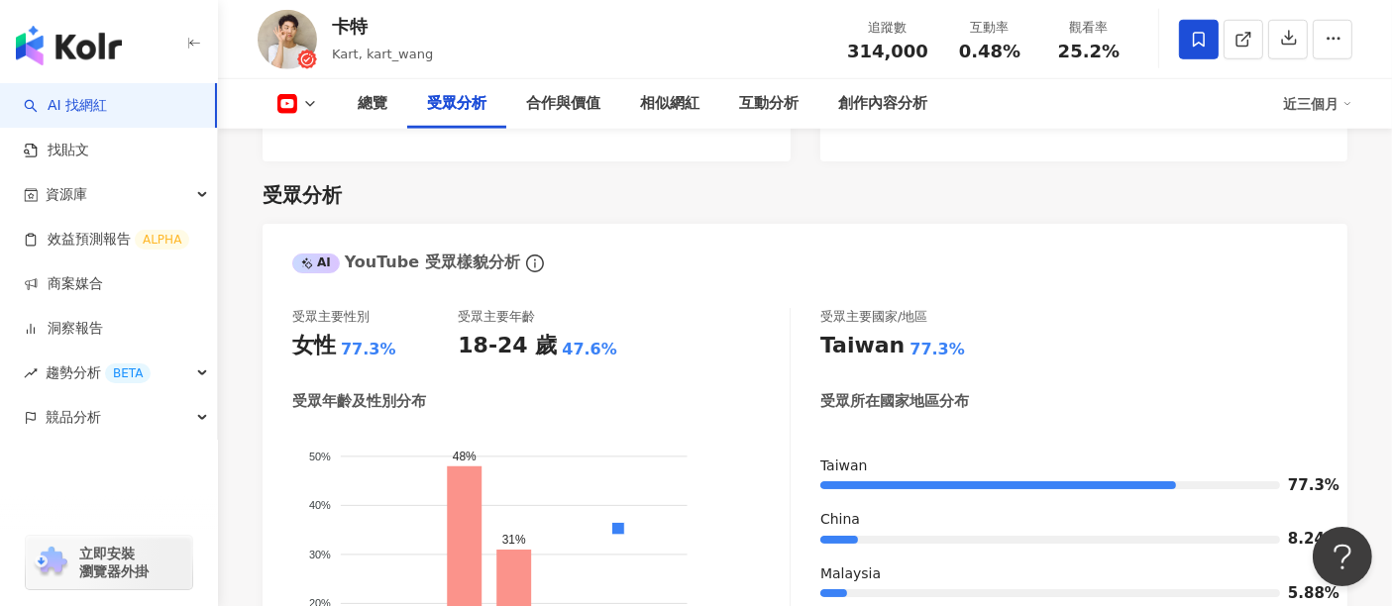
scroll to position [1717, 0]
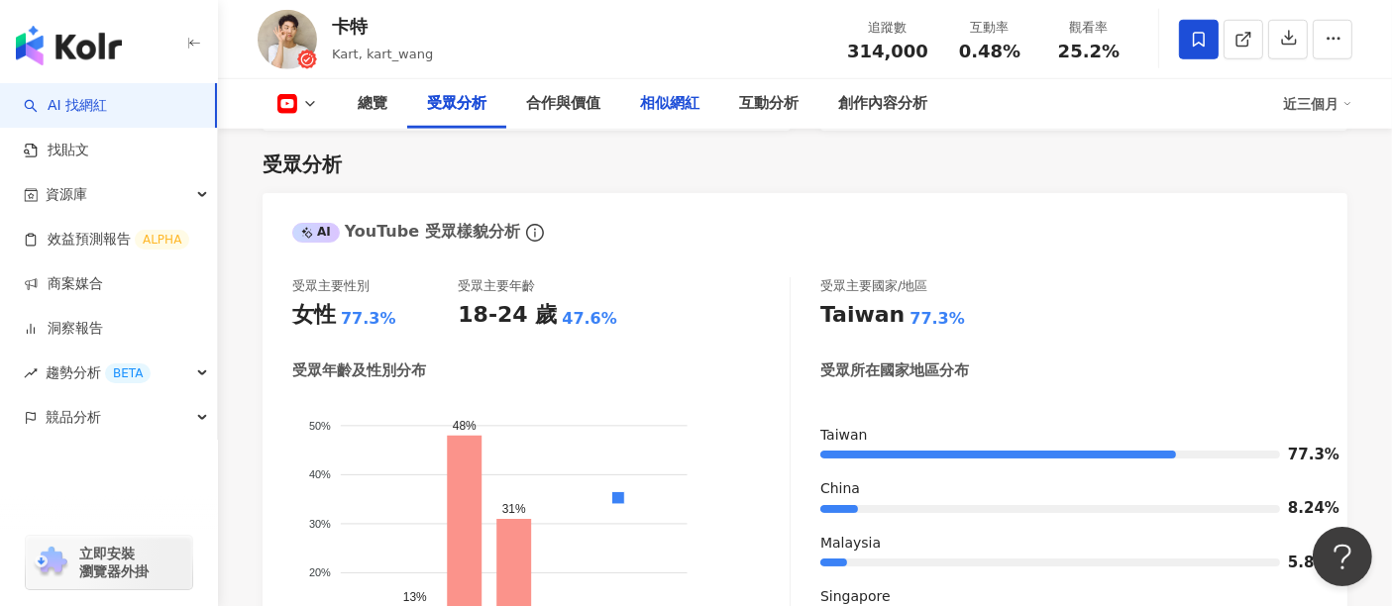
click at [674, 108] on div "相似網紅" at bounding box center [669, 104] width 59 height 24
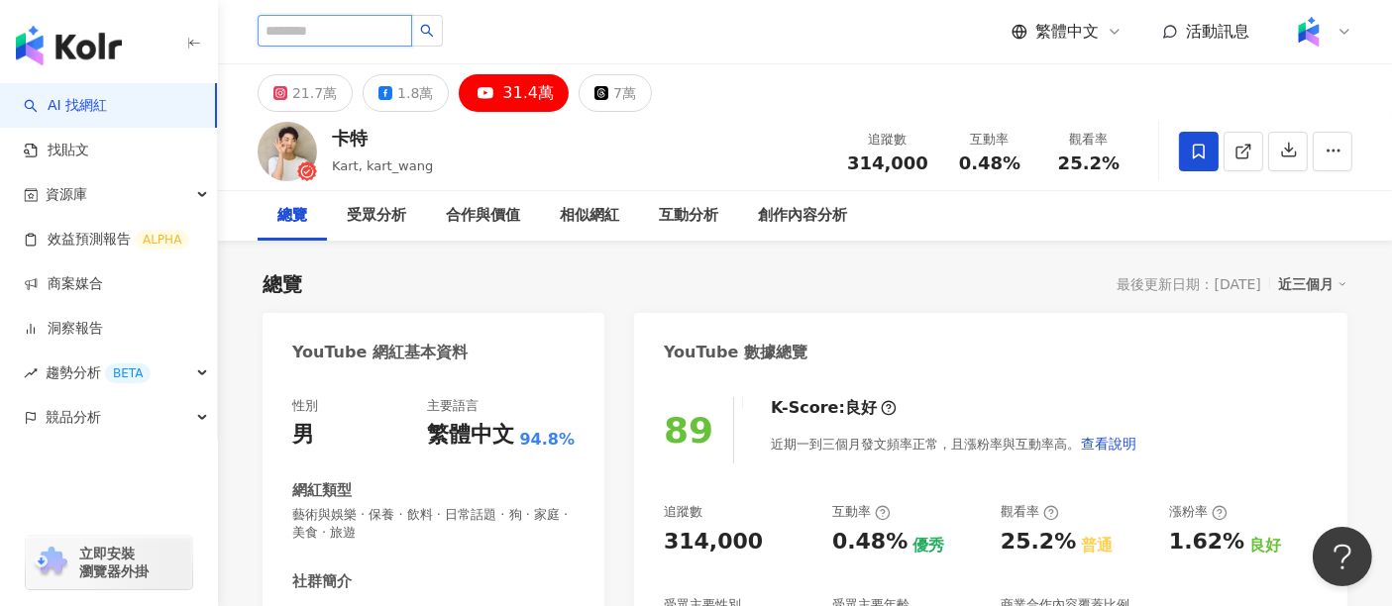
click at [298, 28] on input "search" at bounding box center [335, 31] width 155 height 32
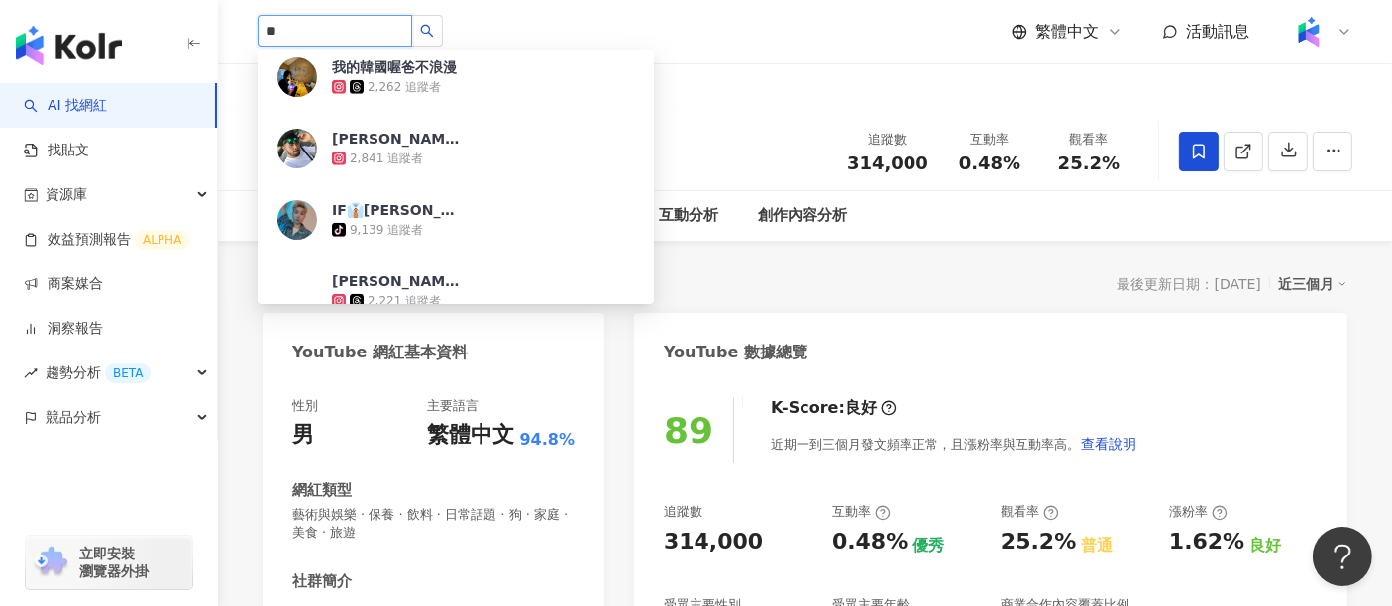
scroll to position [1211, 0]
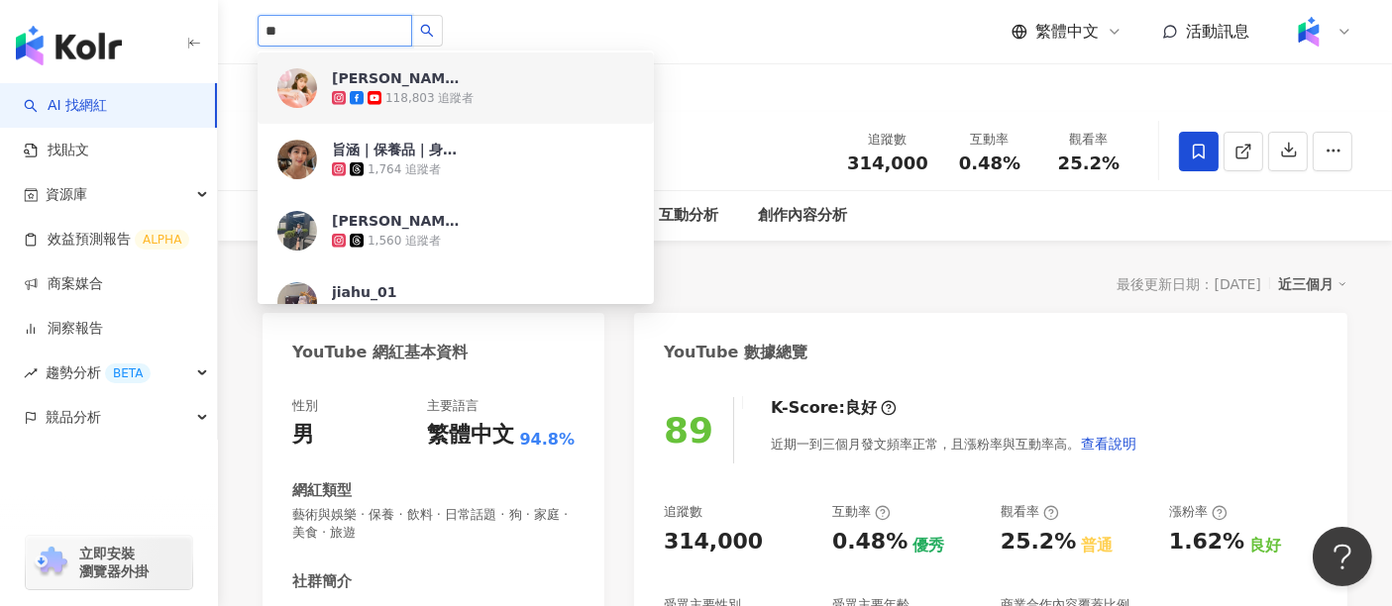
click at [273, 31] on input "**" at bounding box center [335, 31] width 155 height 32
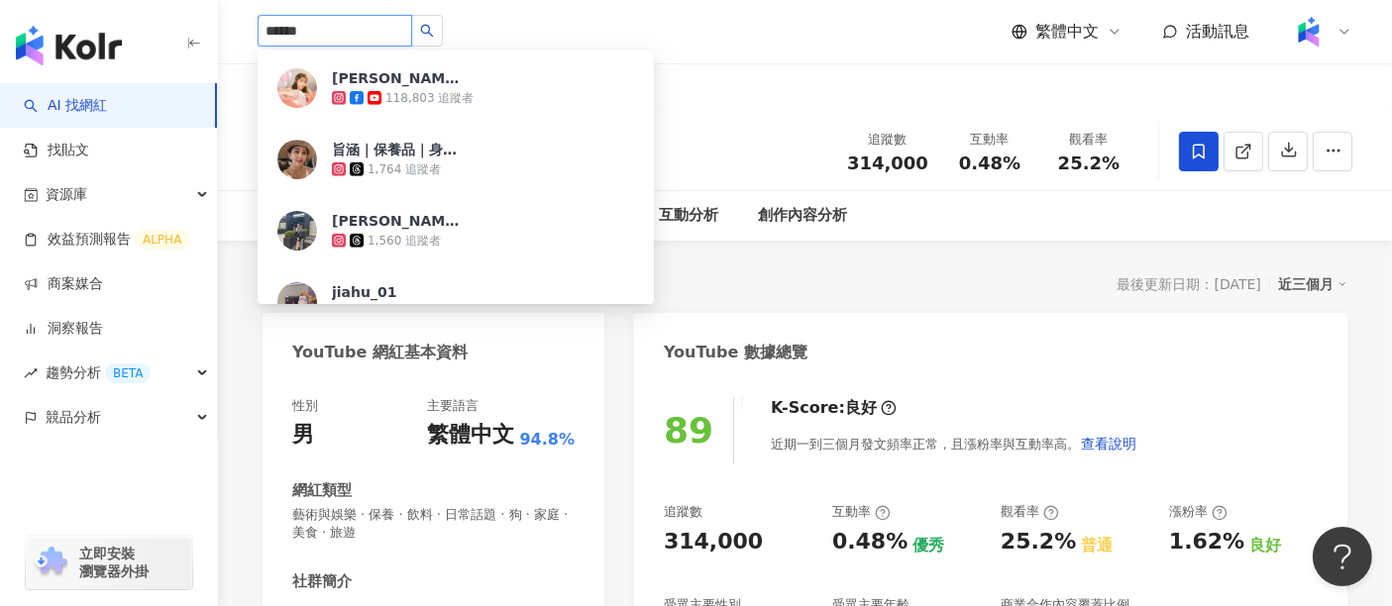
type input "*****"
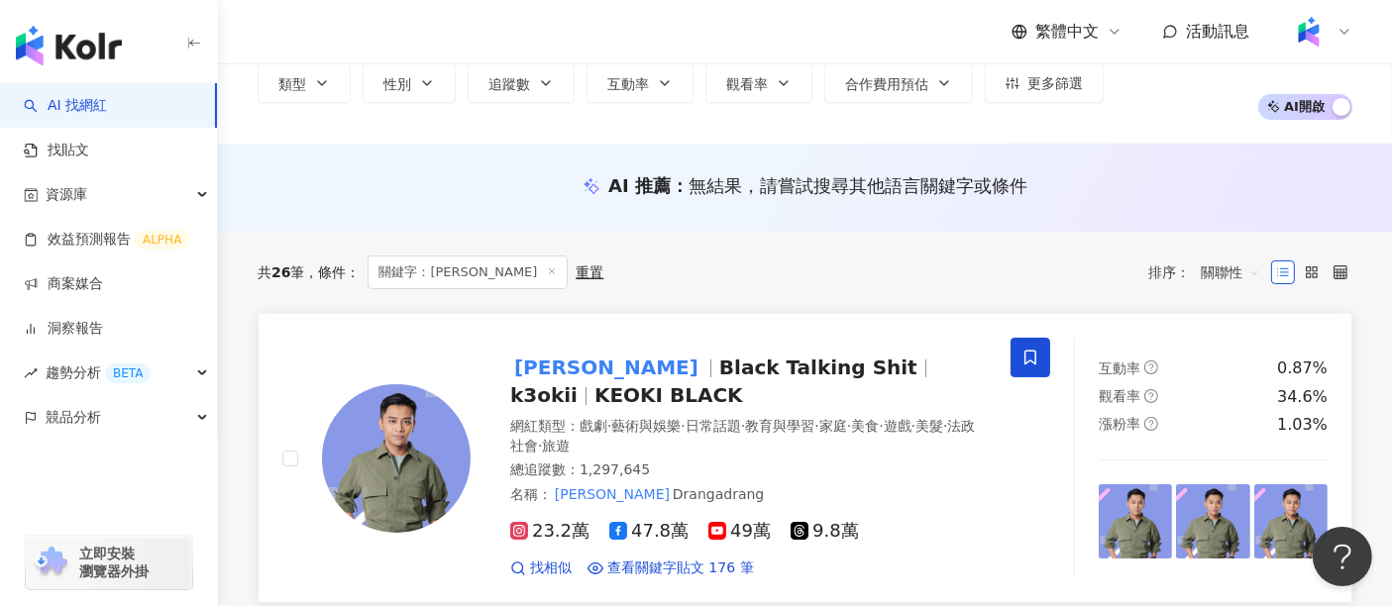
scroll to position [220, 0]
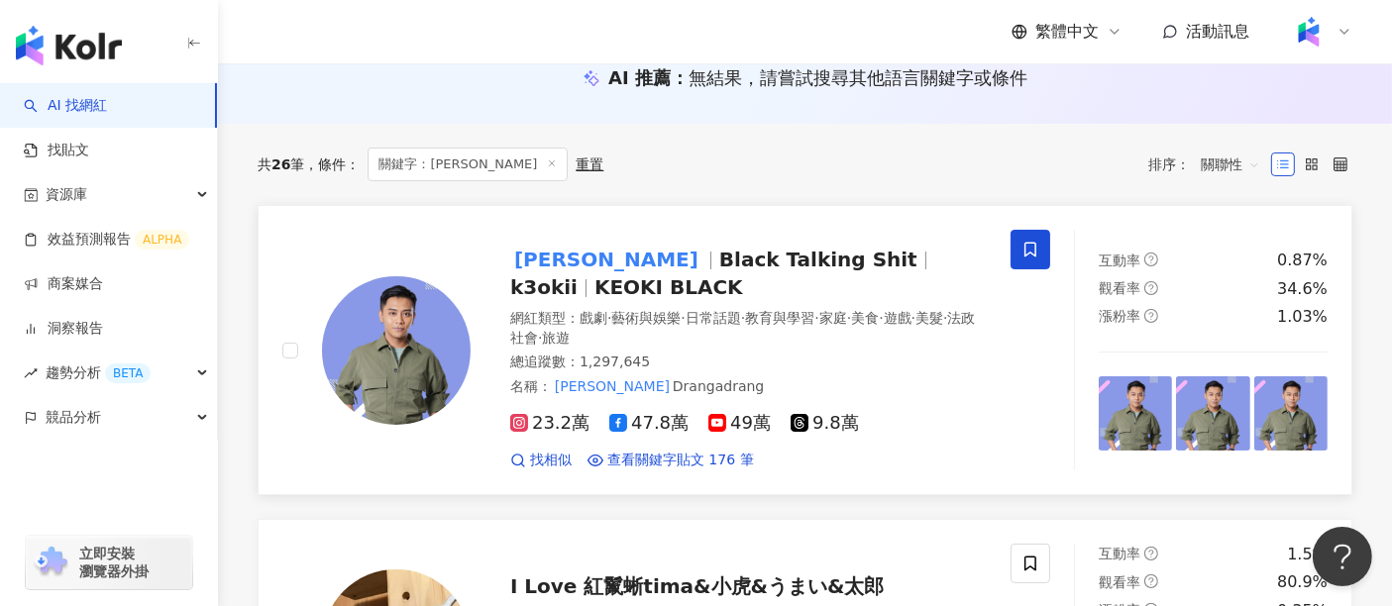
click at [925, 262] on div at bounding box center [925, 261] width 1 height 18
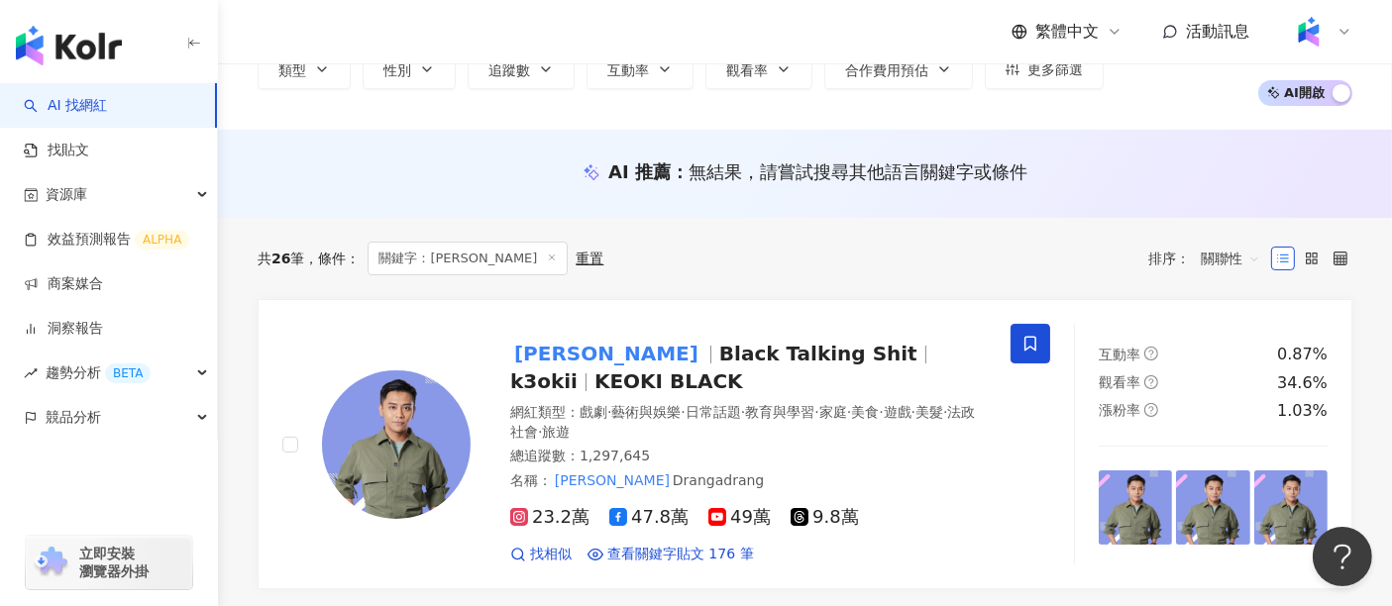
scroll to position [0, 0]
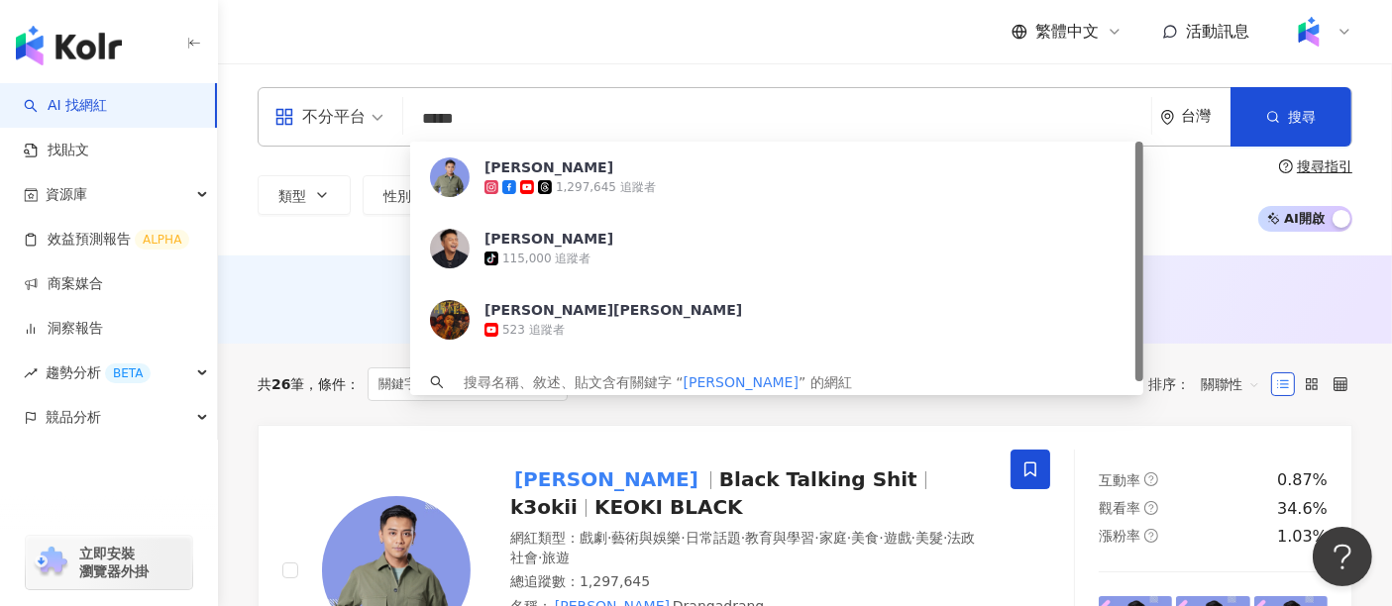
drag, startPoint x: 703, startPoint y: 121, endPoint x: 416, endPoint y: 113, distance: 287.4
click at [416, 113] on input "*****" at bounding box center [777, 119] width 732 height 38
type input "****"
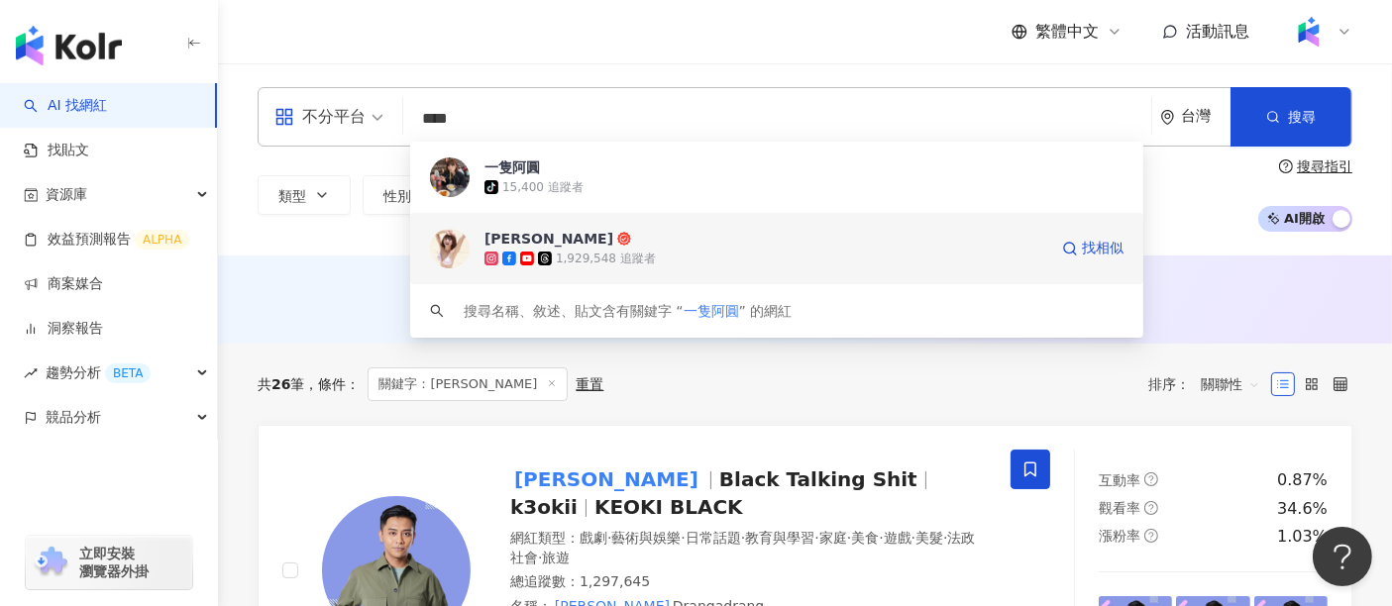
click at [678, 245] on span "阿圓" at bounding box center [765, 239] width 563 height 20
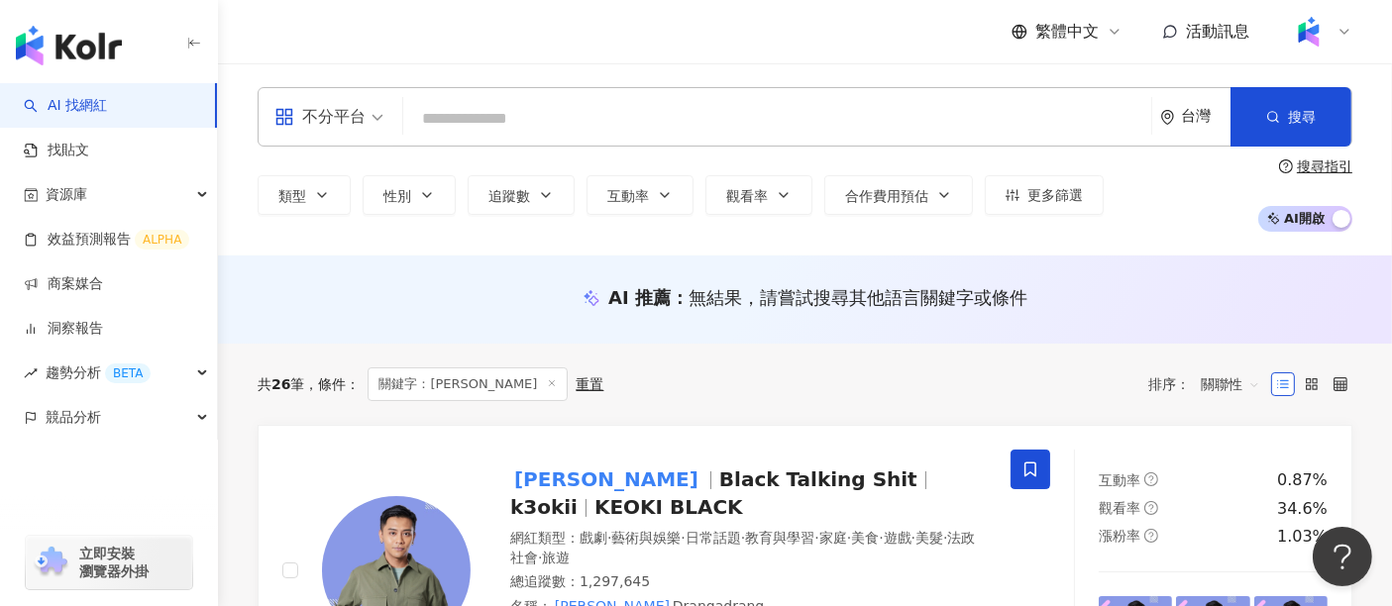
click at [642, 128] on input "search" at bounding box center [777, 119] width 732 height 38
paste input "**"
type input "**"
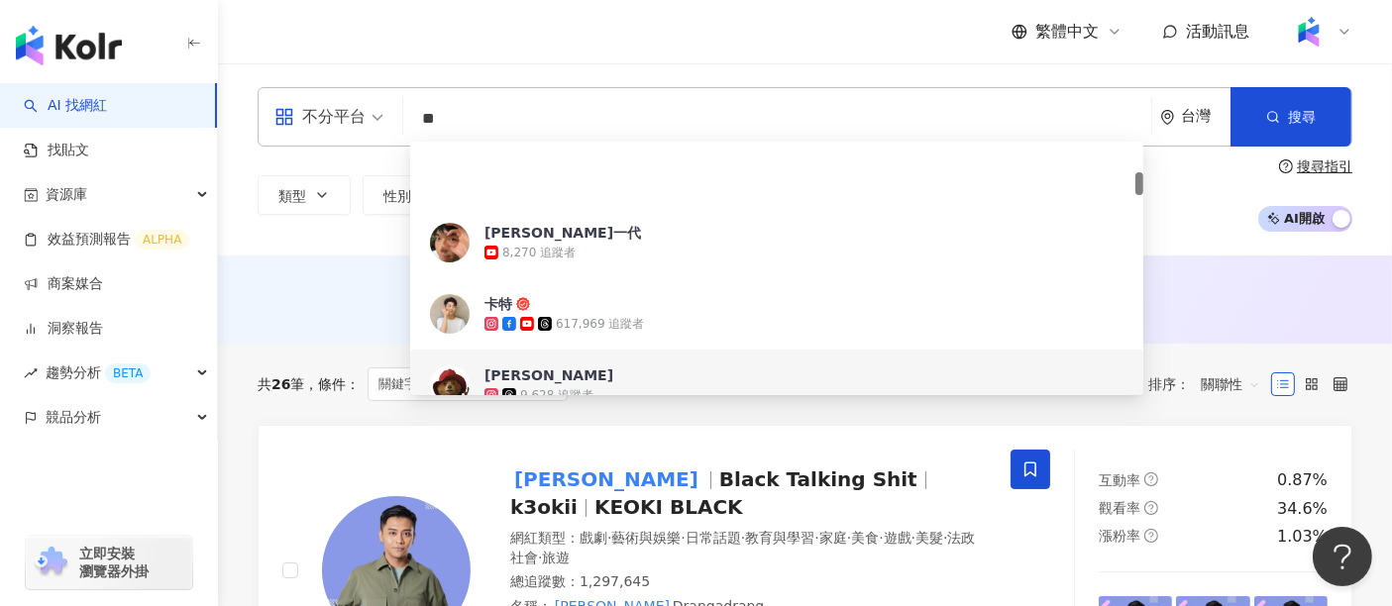
scroll to position [330, 0]
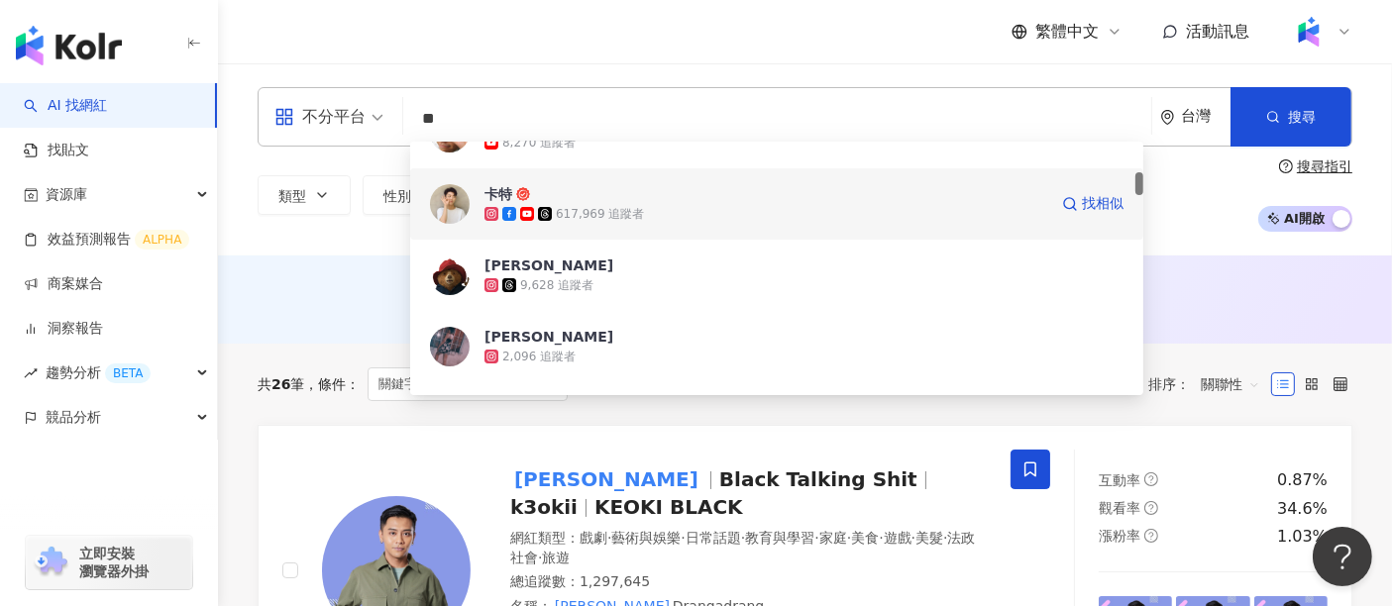
click at [628, 217] on div "617,969 追蹤者" at bounding box center [600, 214] width 88 height 17
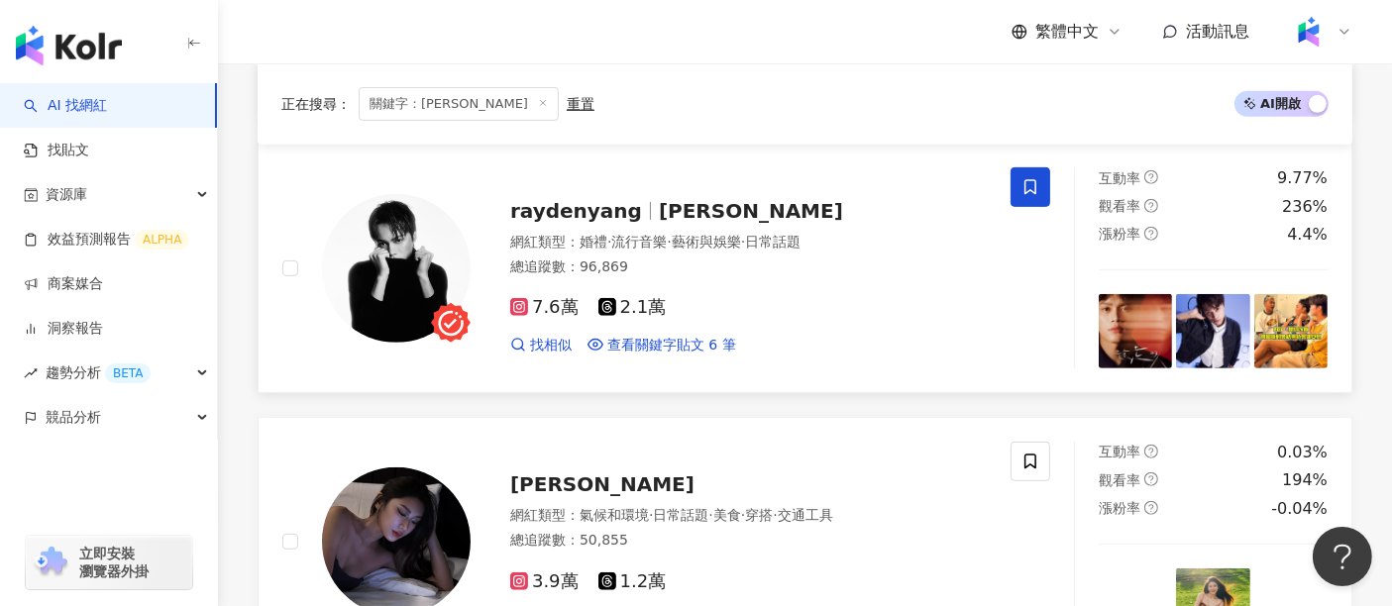
scroll to position [880, 0]
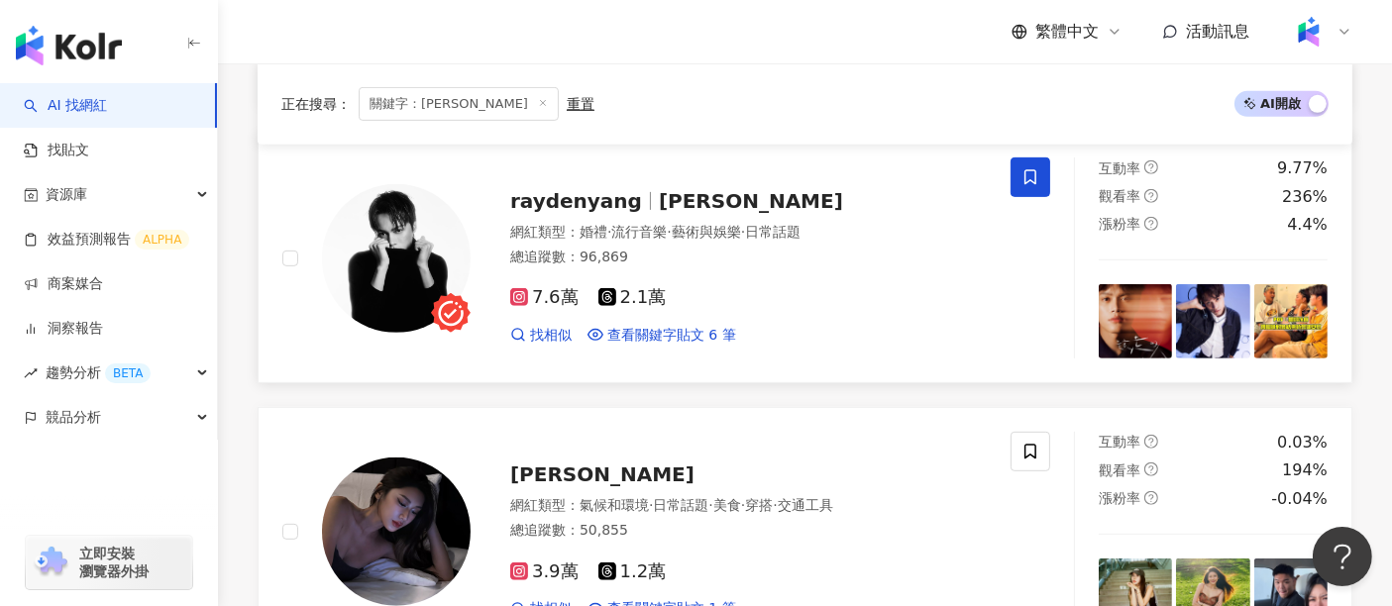
click at [721, 198] on span "楊楊 楊勝賢" at bounding box center [751, 201] width 184 height 24
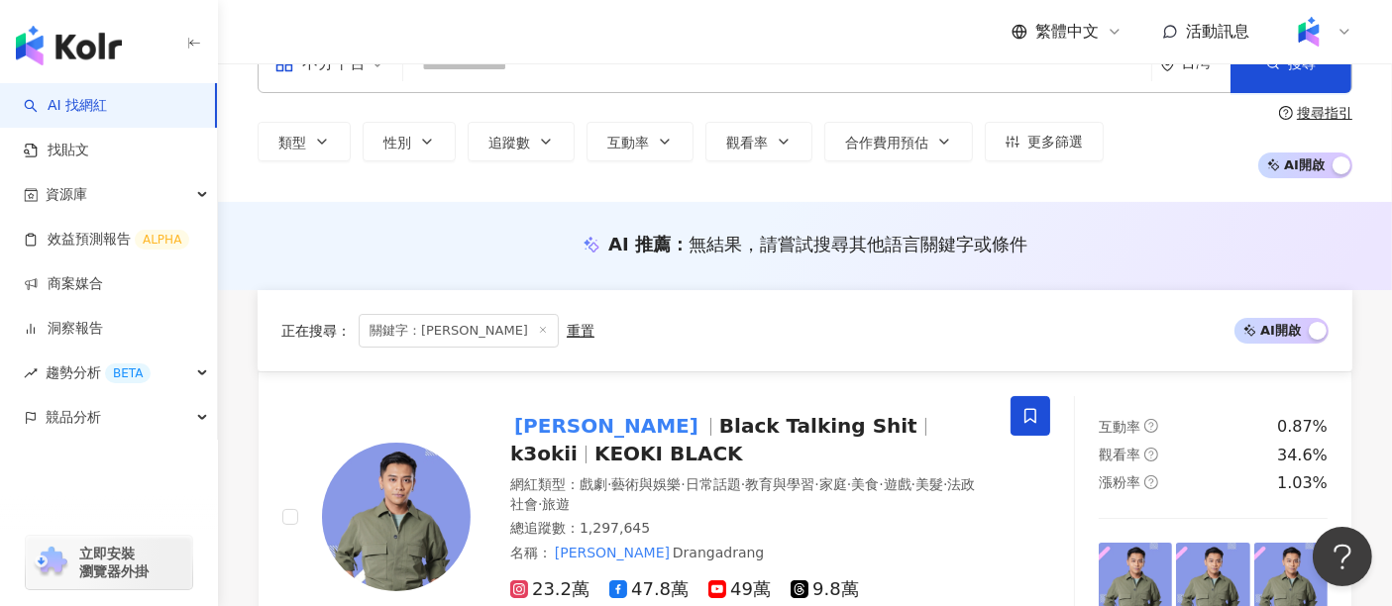
scroll to position [0, 0]
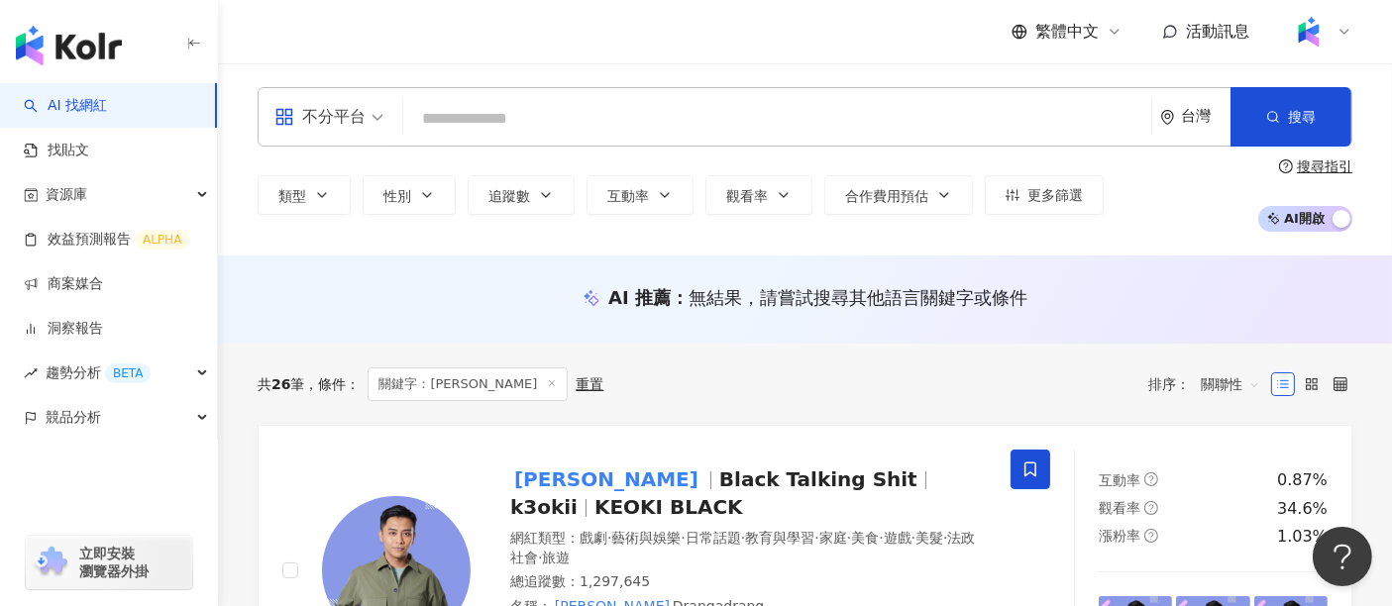
click at [639, 123] on input "search" at bounding box center [777, 119] width 732 height 38
paste input "**********"
type input "**********"
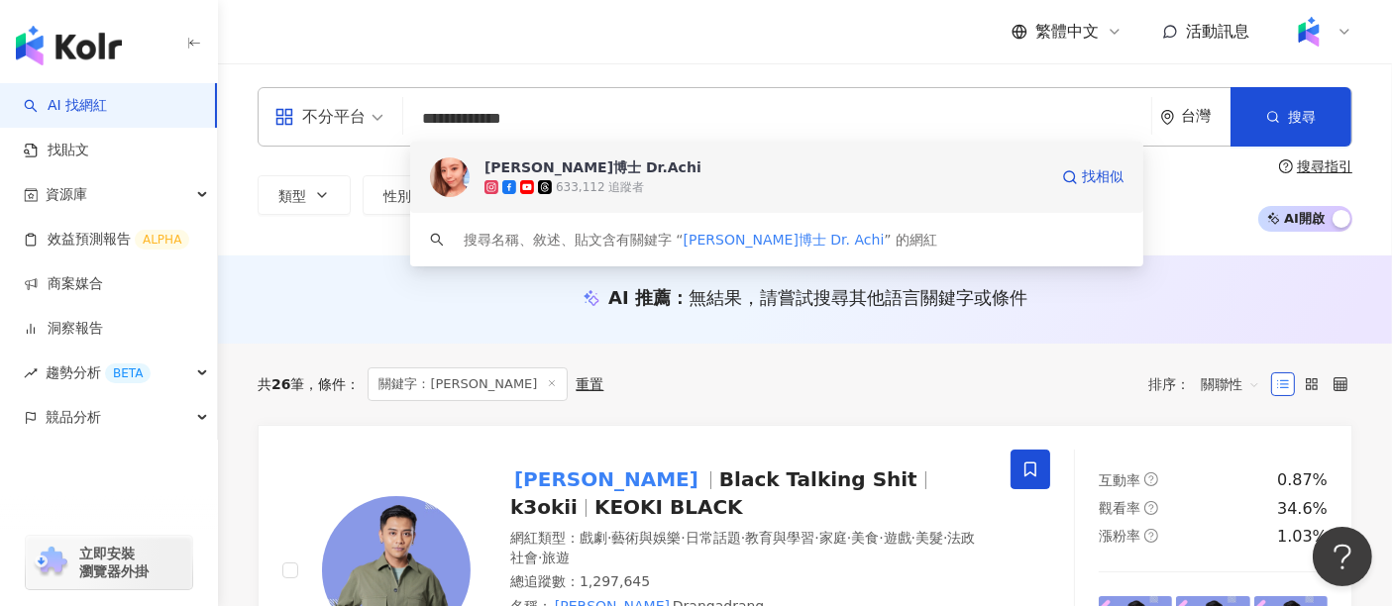
click at [657, 197] on div "阿淇博士 Dr.Achi 633,112 追蹤者 找相似" at bounding box center [776, 177] width 733 height 71
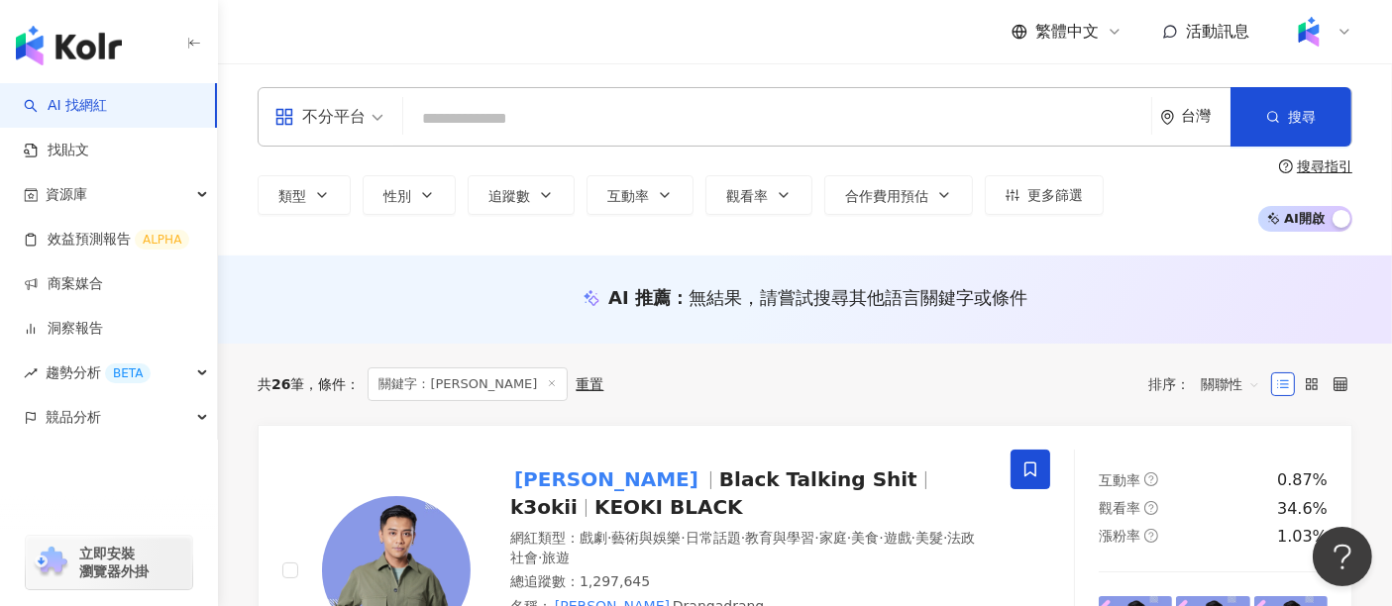
paste input "******"
type input "******"
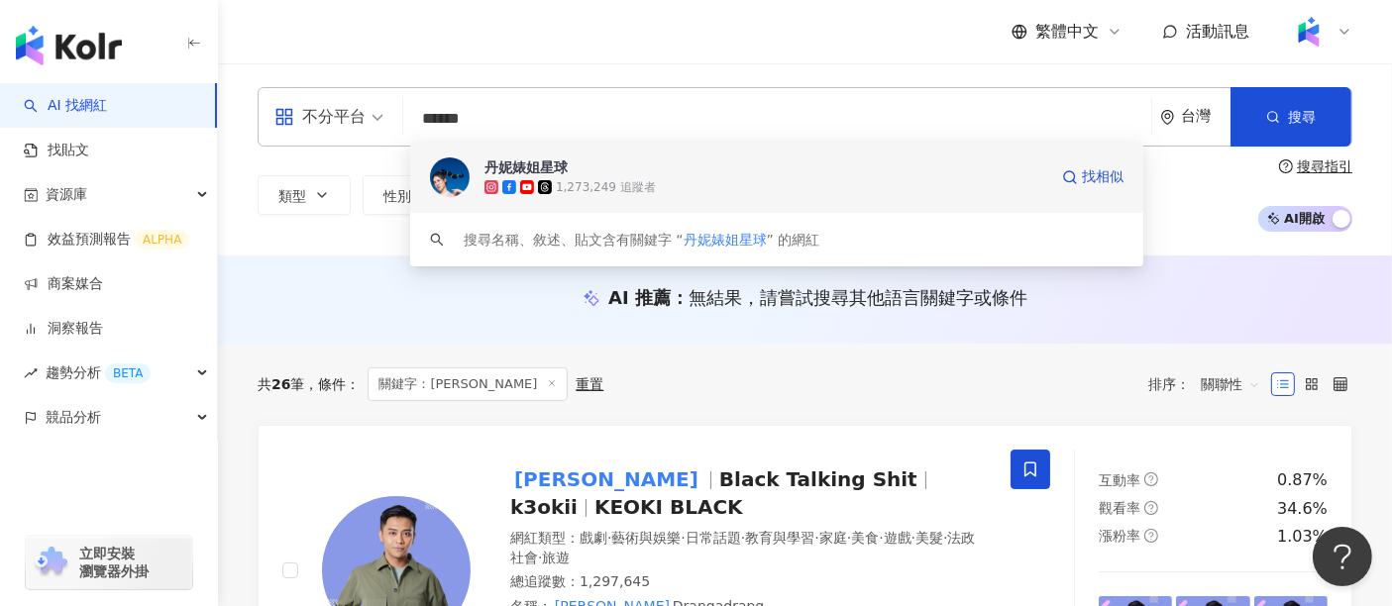
click at [642, 190] on div "1,273,249 追蹤者" at bounding box center [606, 187] width 100 height 17
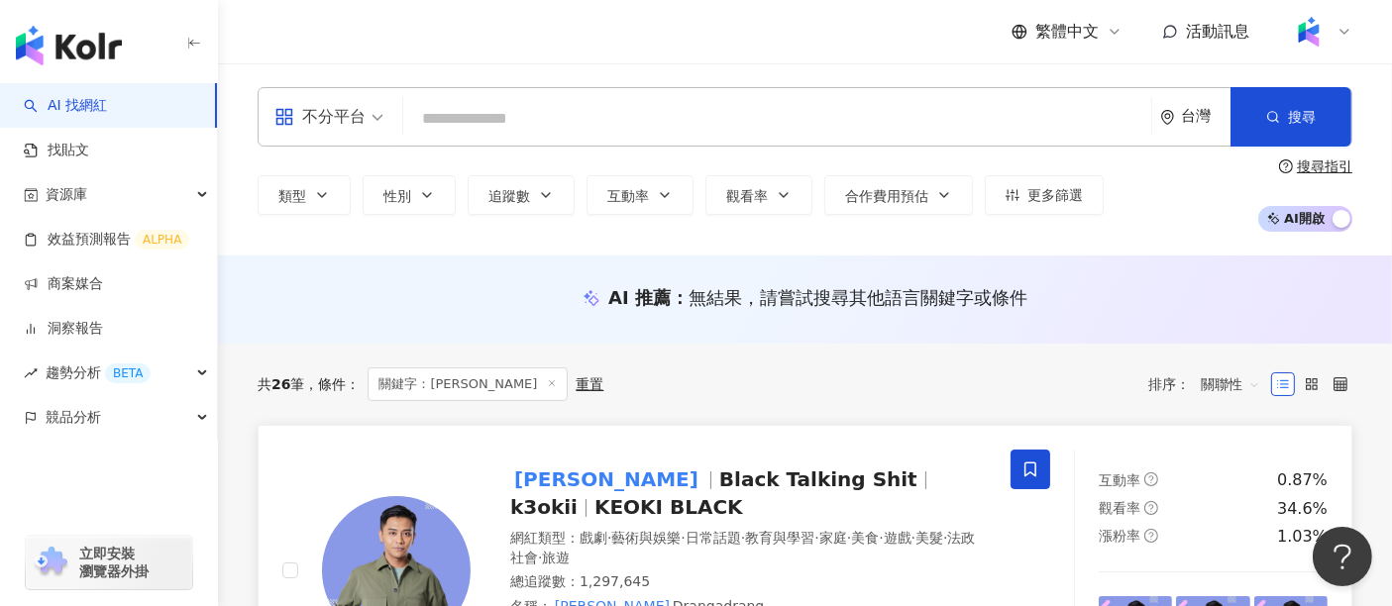
click at [719, 472] on span "Black Talking Shit" at bounding box center [818, 480] width 198 height 24
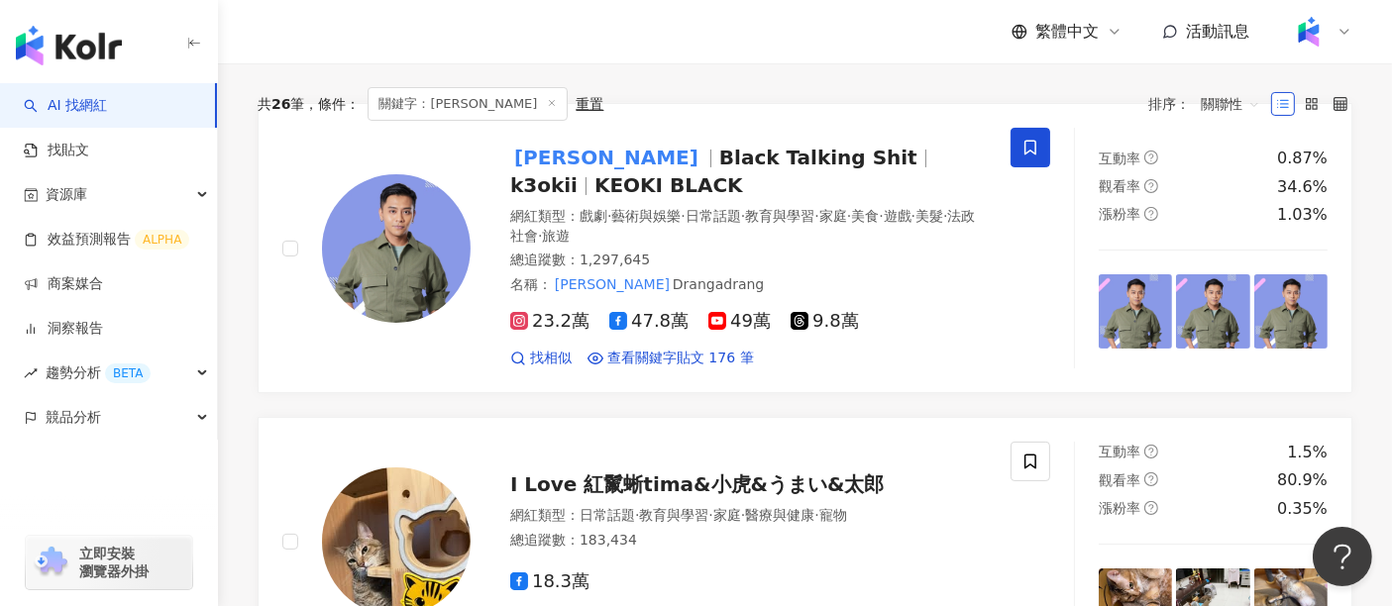
scroll to position [330, 0]
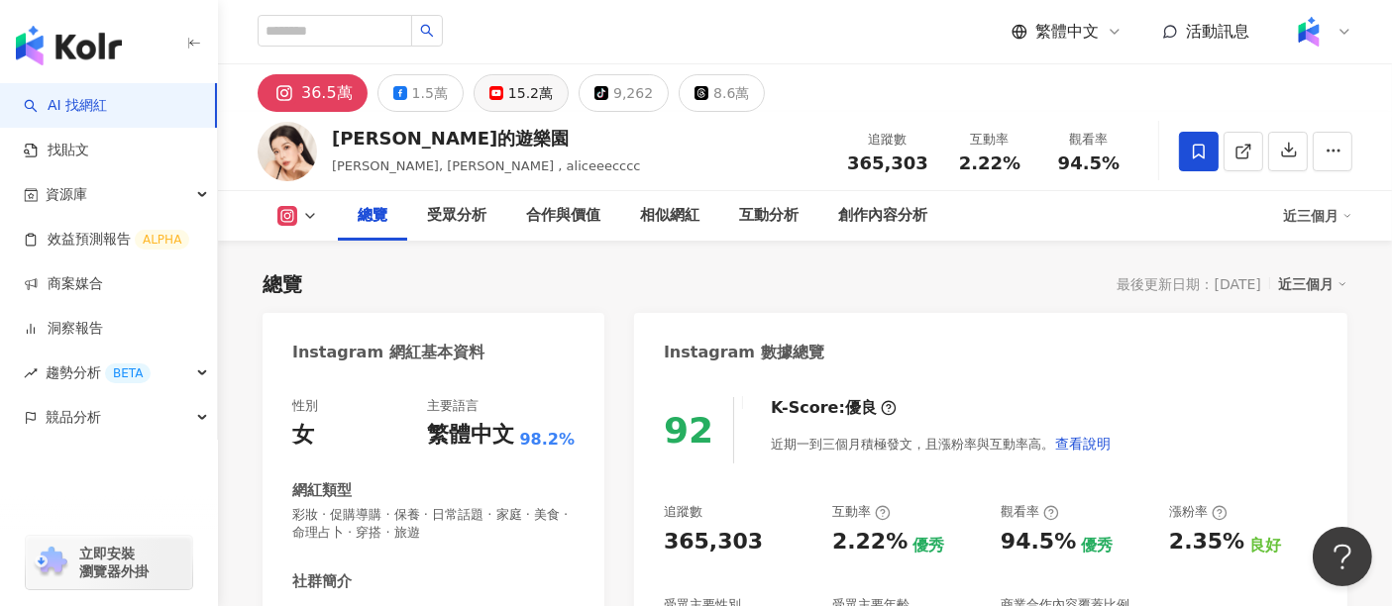
click at [508, 94] on div "15.2萬" at bounding box center [530, 93] width 45 height 28
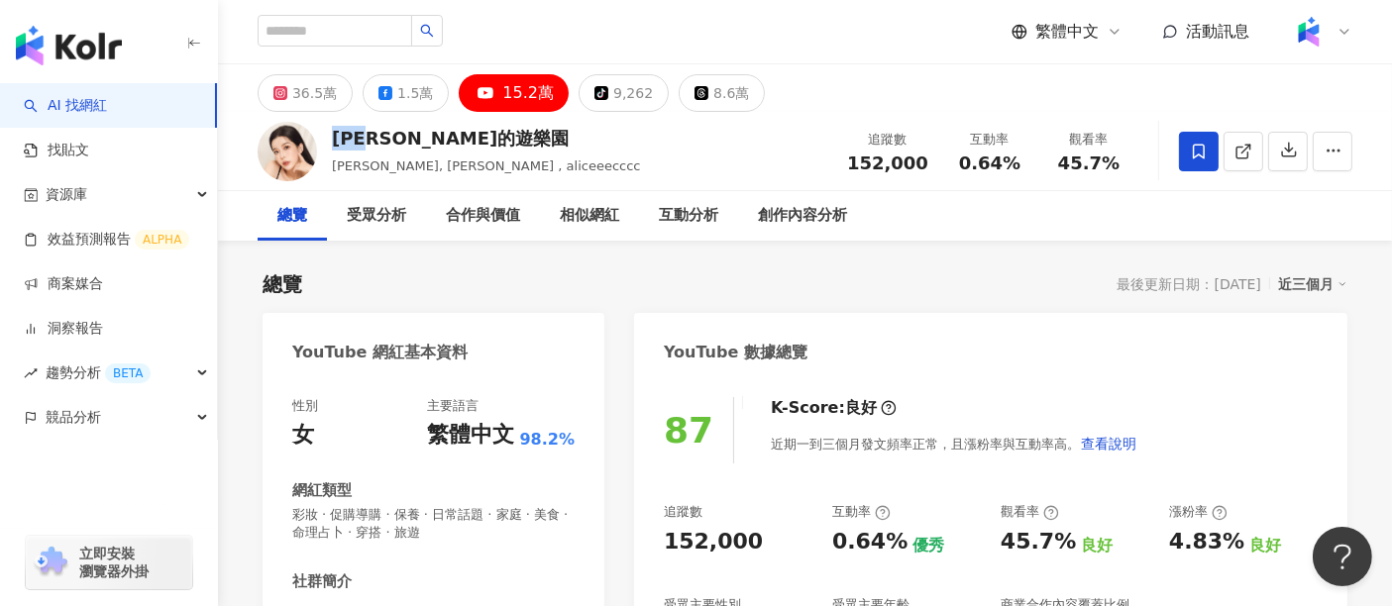
drag, startPoint x: 351, startPoint y: 149, endPoint x: 336, endPoint y: 149, distance: 14.9
click at [336, 149] on div "愛麗絲的遊樂園" at bounding box center [486, 138] width 309 height 25
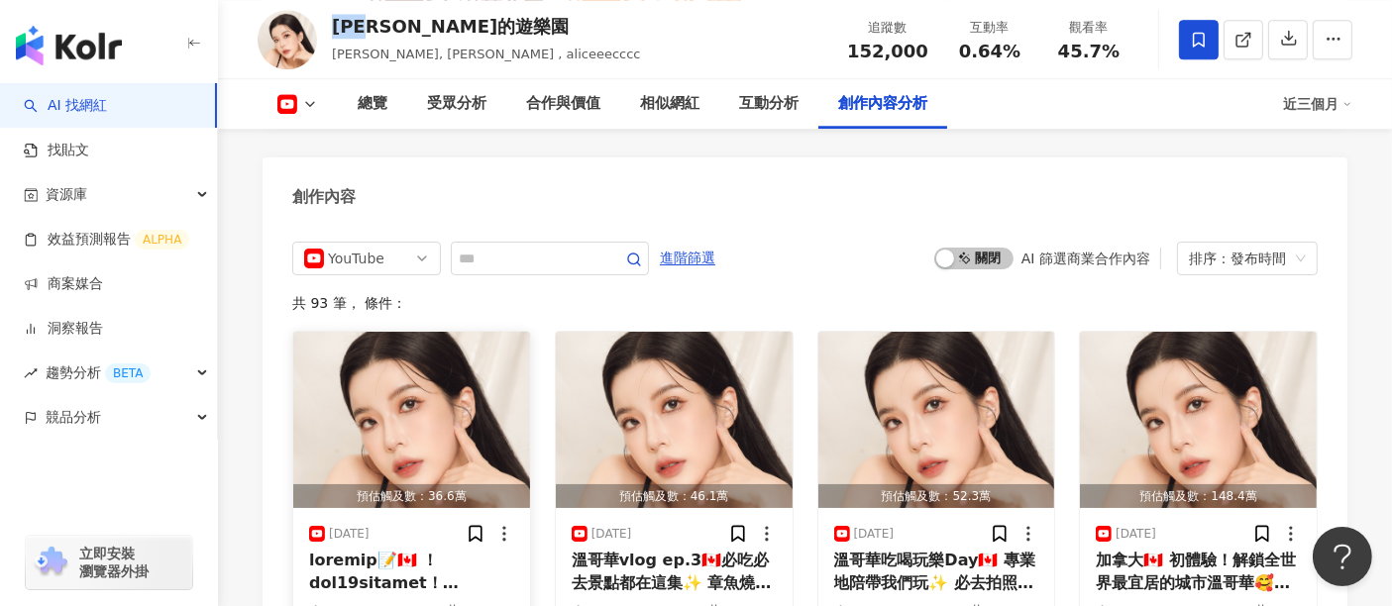
scroll to position [5503, 0]
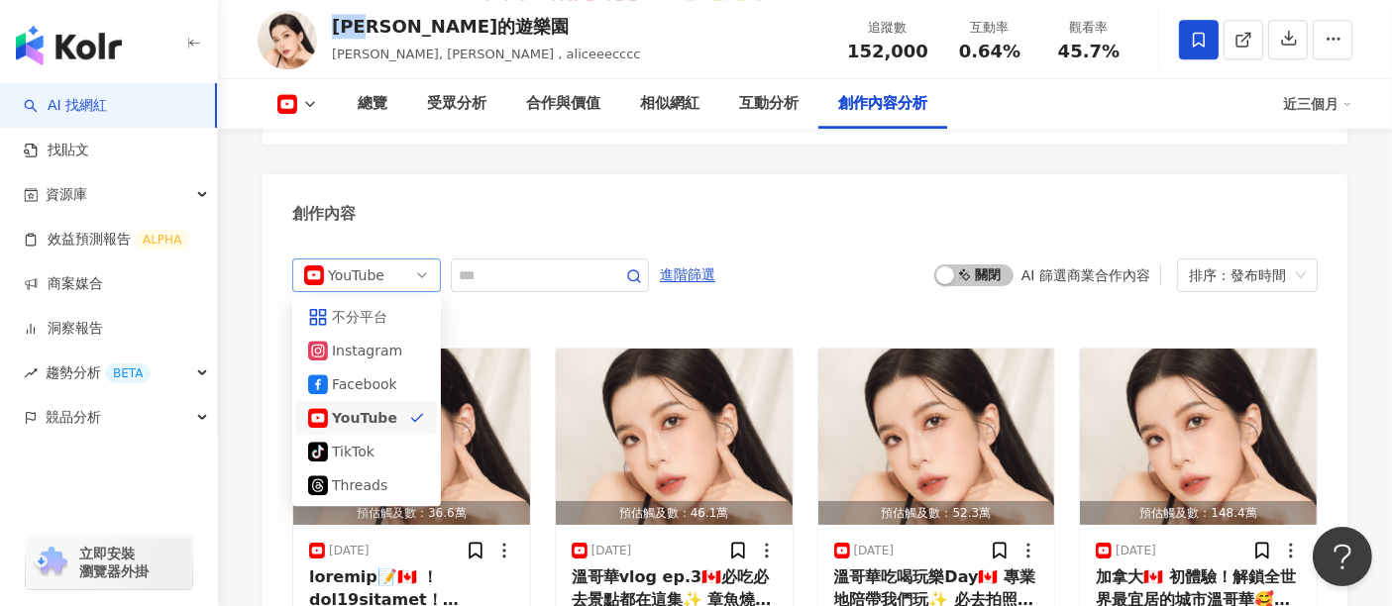
click at [388, 260] on div "YouTube" at bounding box center [360, 276] width 64 height 32
click at [375, 306] on div "不分平台" at bounding box center [364, 317] width 64 height 22
click at [526, 264] on input "text" at bounding box center [528, 276] width 139 height 24
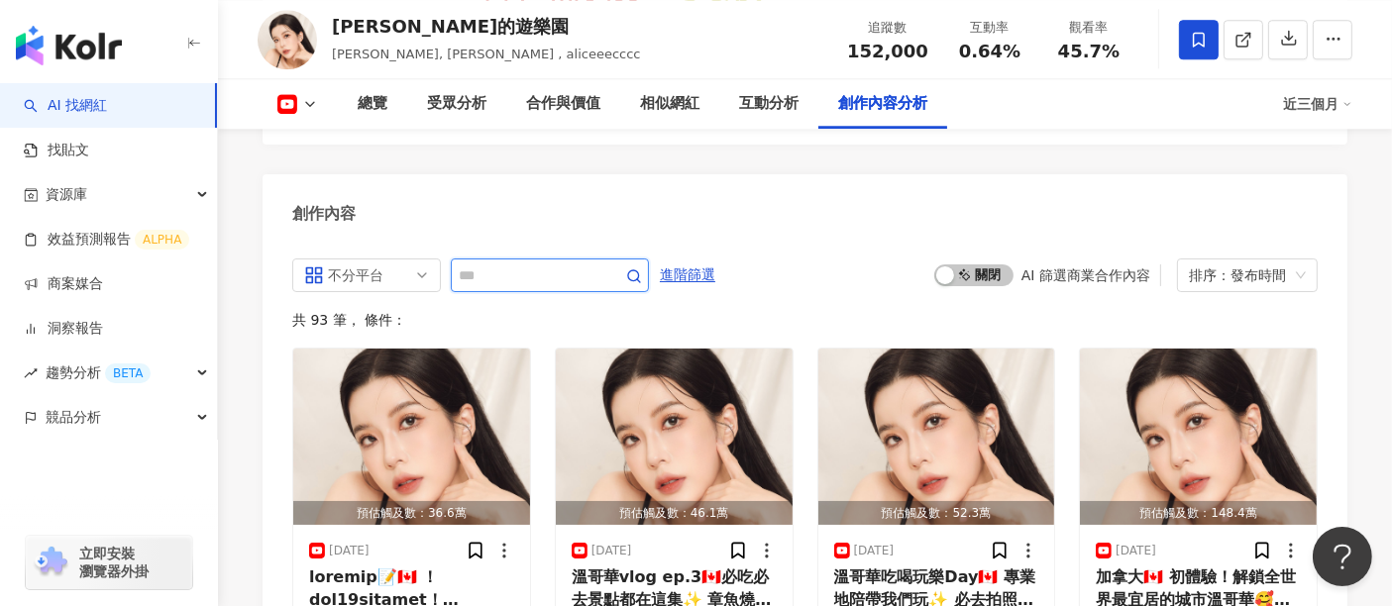
scroll to position [5452, 0]
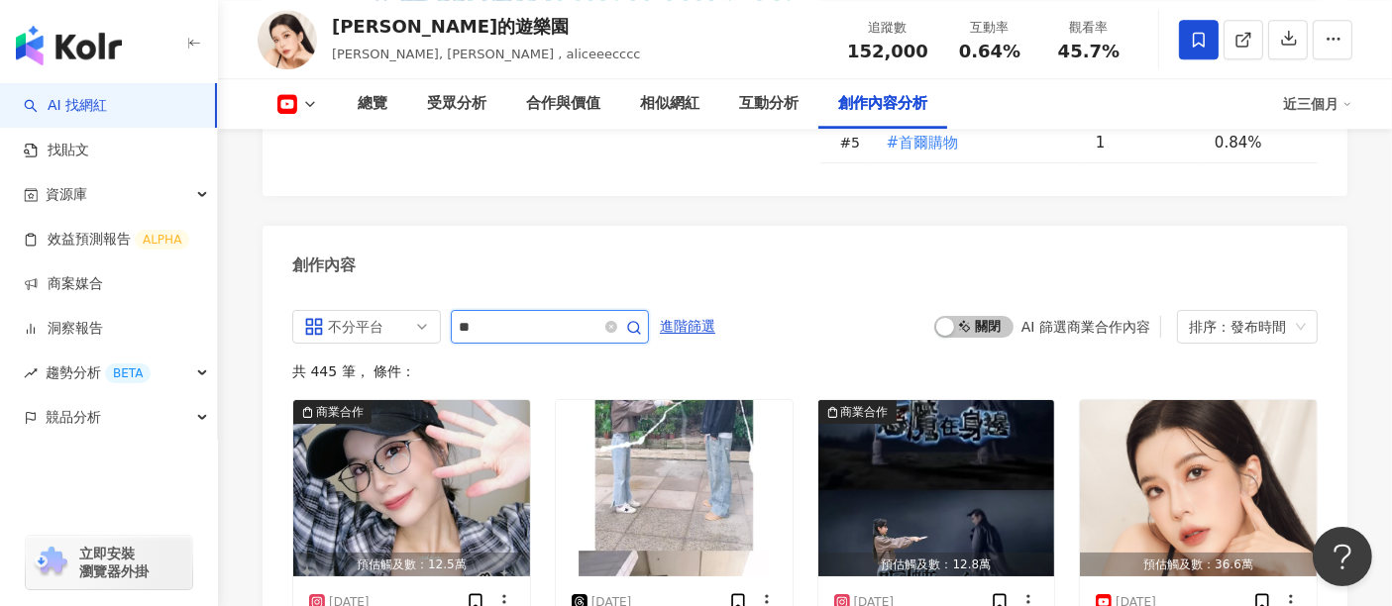
type input "**"
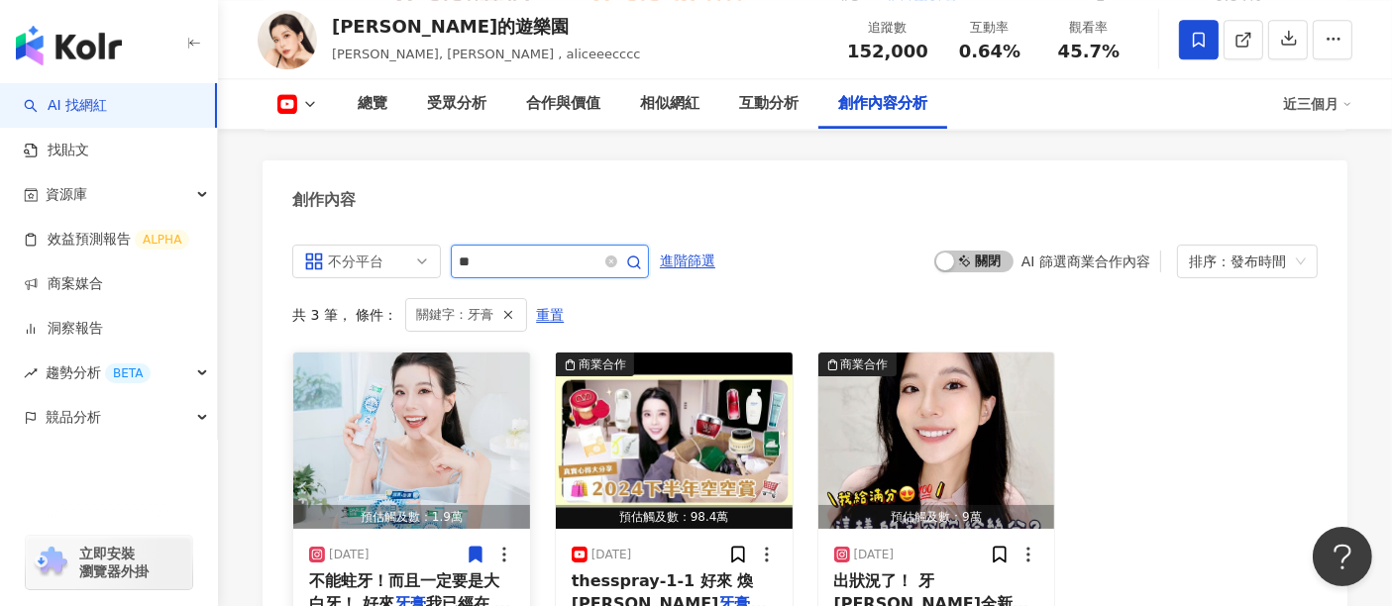
scroll to position [5562, 0]
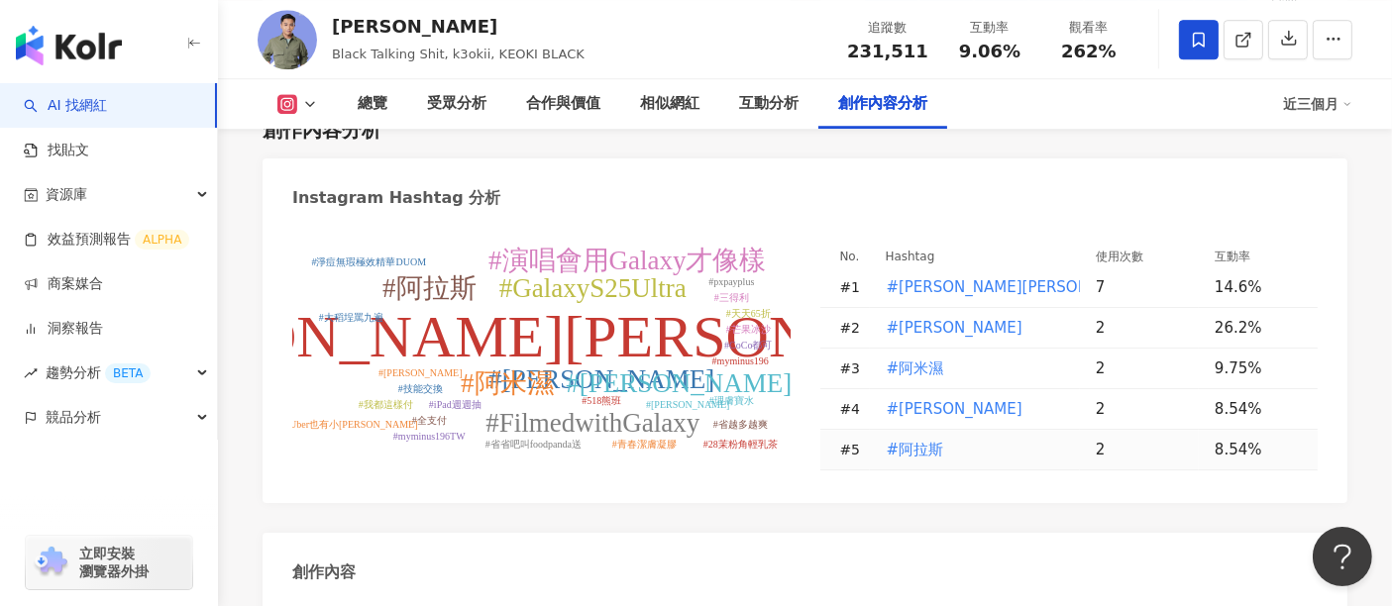
scroll to position [5944, 0]
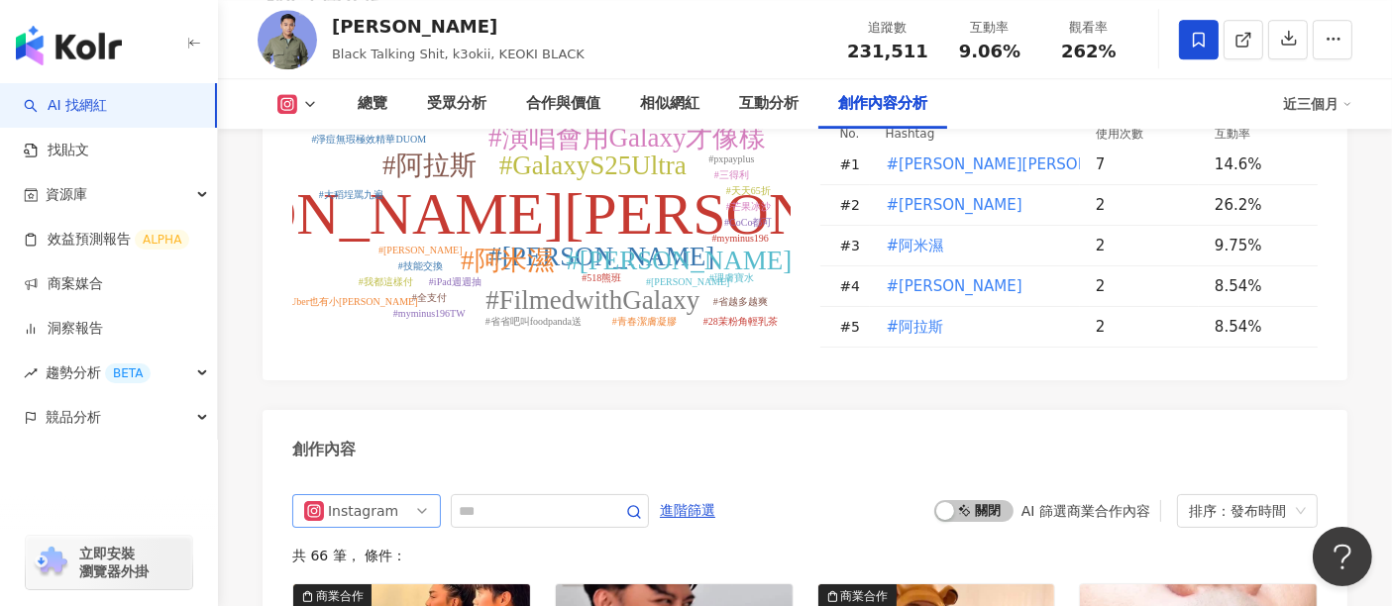
click at [393, 495] on span "Instagram" at bounding box center [366, 511] width 125 height 32
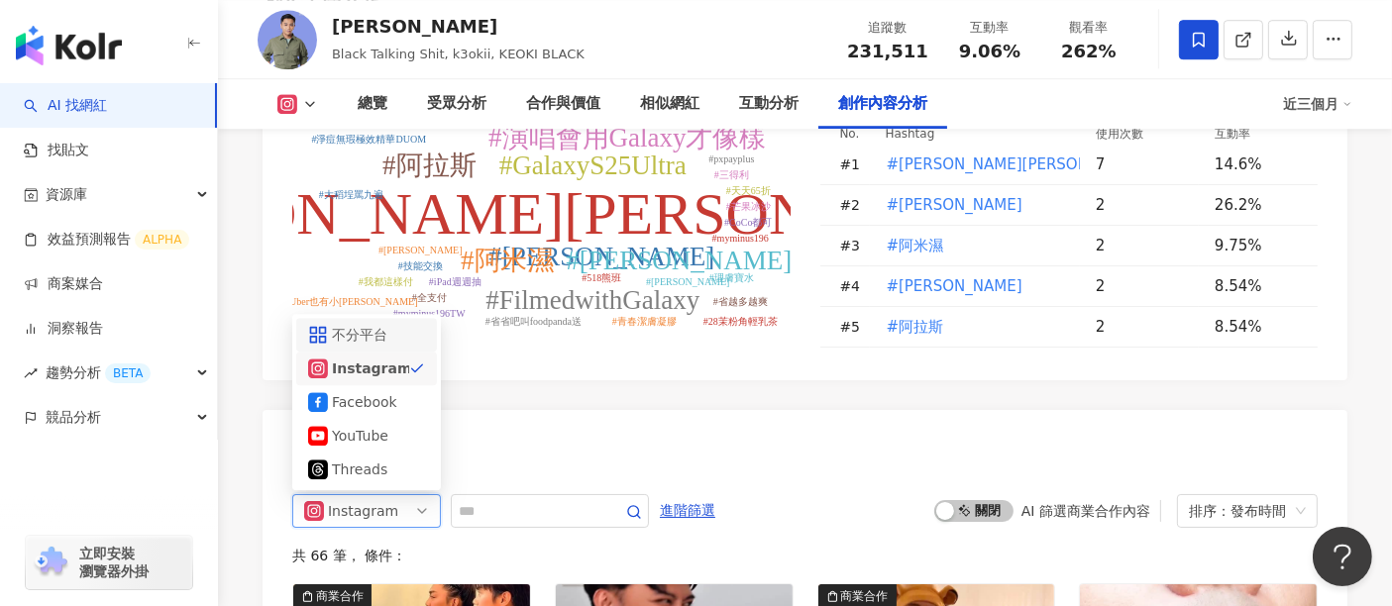
click at [373, 324] on div "不分平台" at bounding box center [364, 335] width 64 height 22
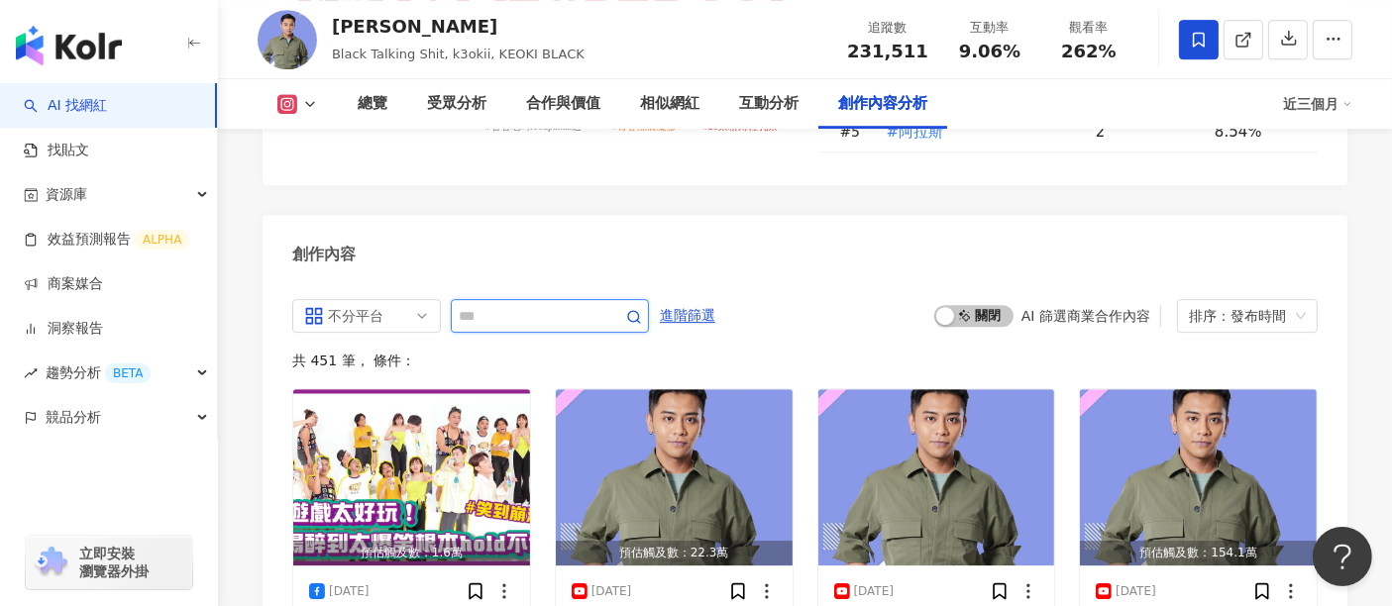
click at [506, 304] on input "text" at bounding box center [528, 316] width 139 height 24
type input "**"
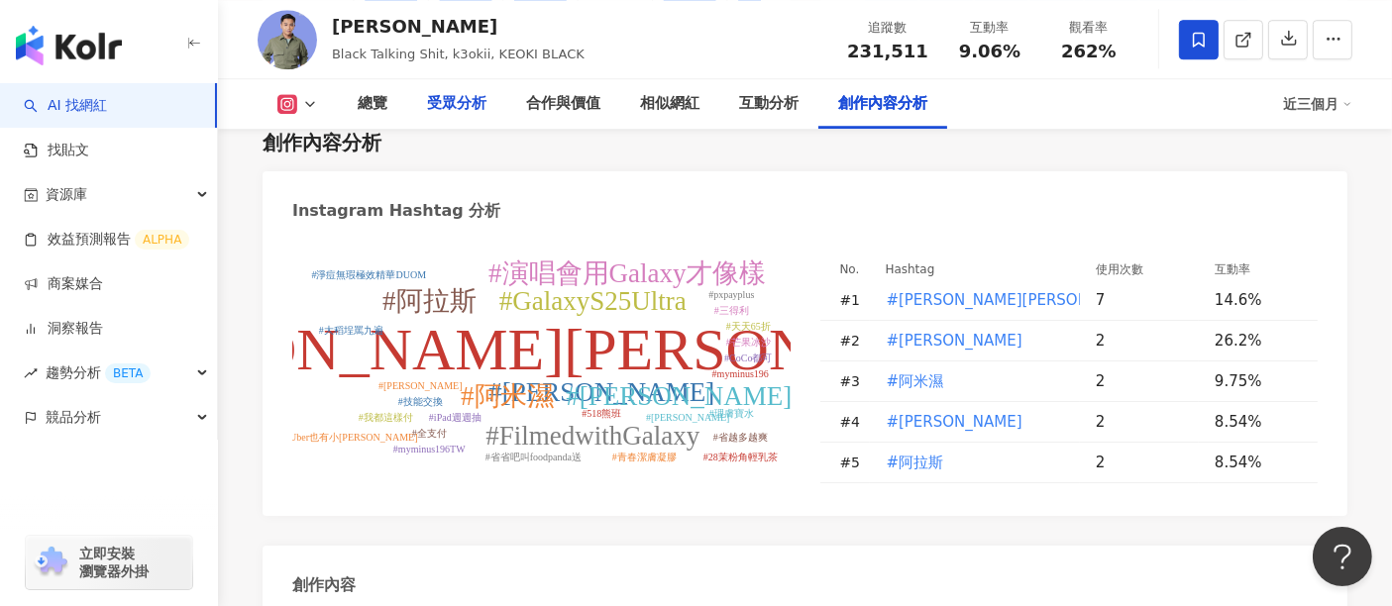
click at [471, 103] on div "受眾分析" at bounding box center [456, 104] width 59 height 24
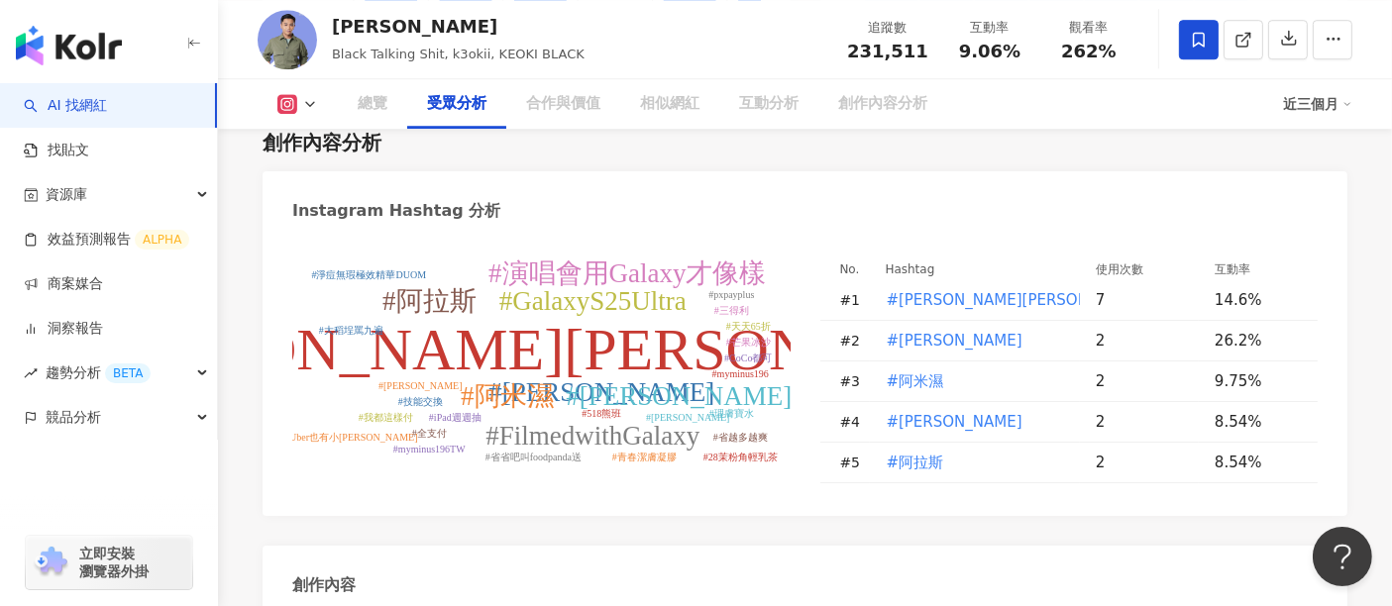
scroll to position [1740, 0]
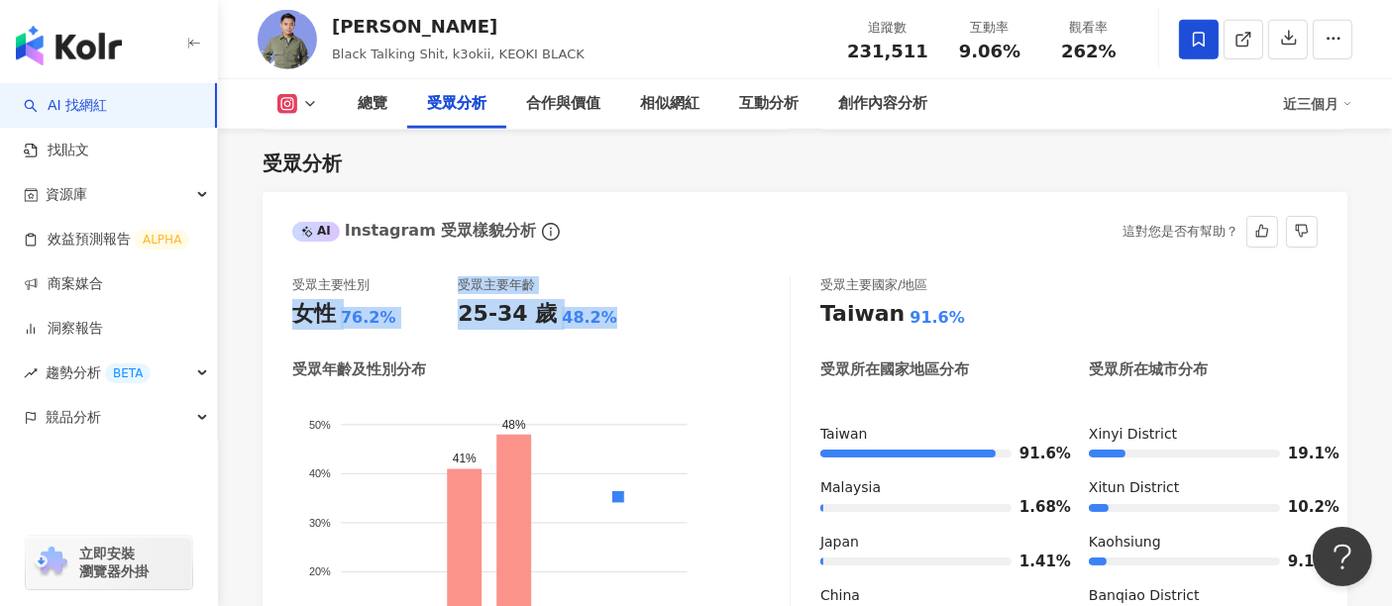
drag, startPoint x: 631, startPoint y: 321, endPoint x: 300, endPoint y: 328, distance: 331.0
click at [300, 328] on div "受眾主要性別 女性 76.2% 受眾主要年齡 25-34 歲 48.2%" at bounding box center [540, 302] width 497 height 53
copy div "女性 76.2% 受眾主要年齡 25-34 歲 48.2%"
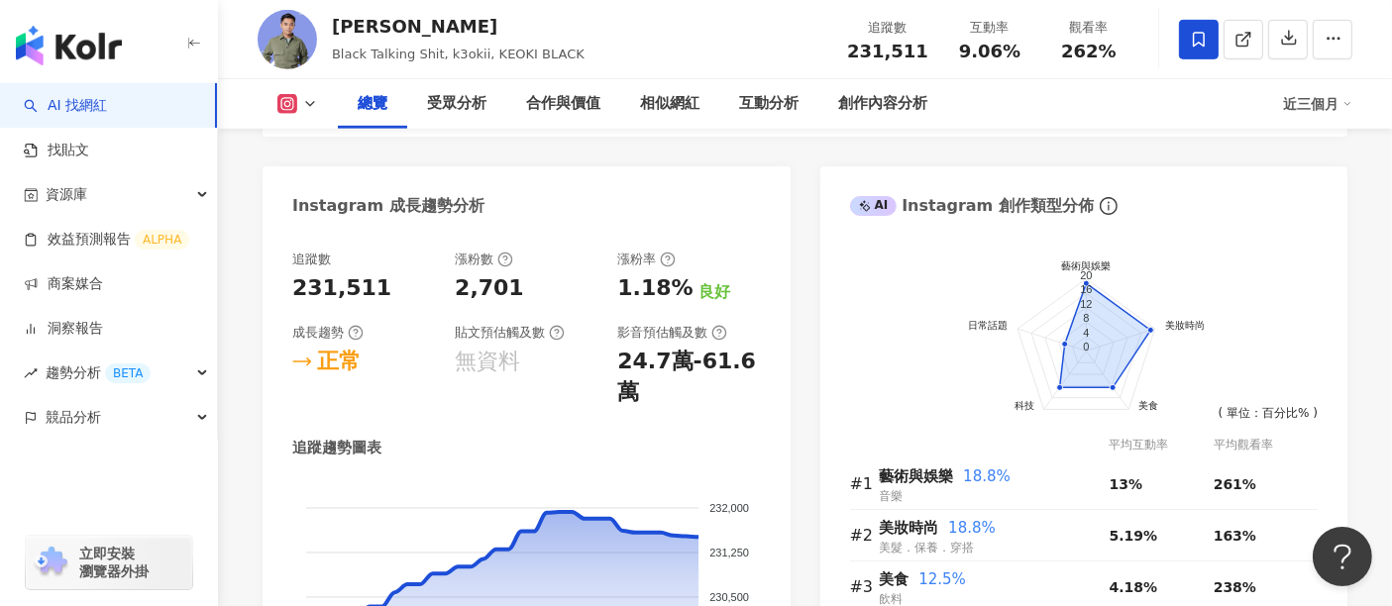
click at [309, 104] on icon at bounding box center [310, 104] width 16 height 16
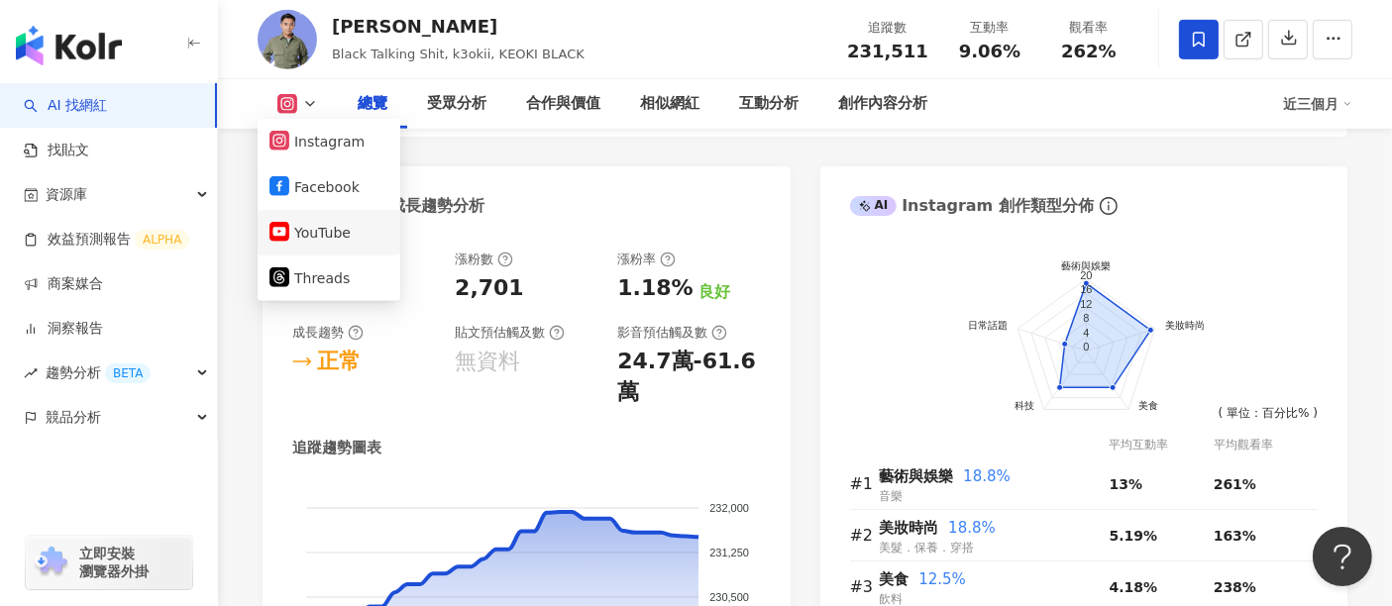
click at [315, 225] on button "YouTube" at bounding box center [328, 233] width 119 height 28
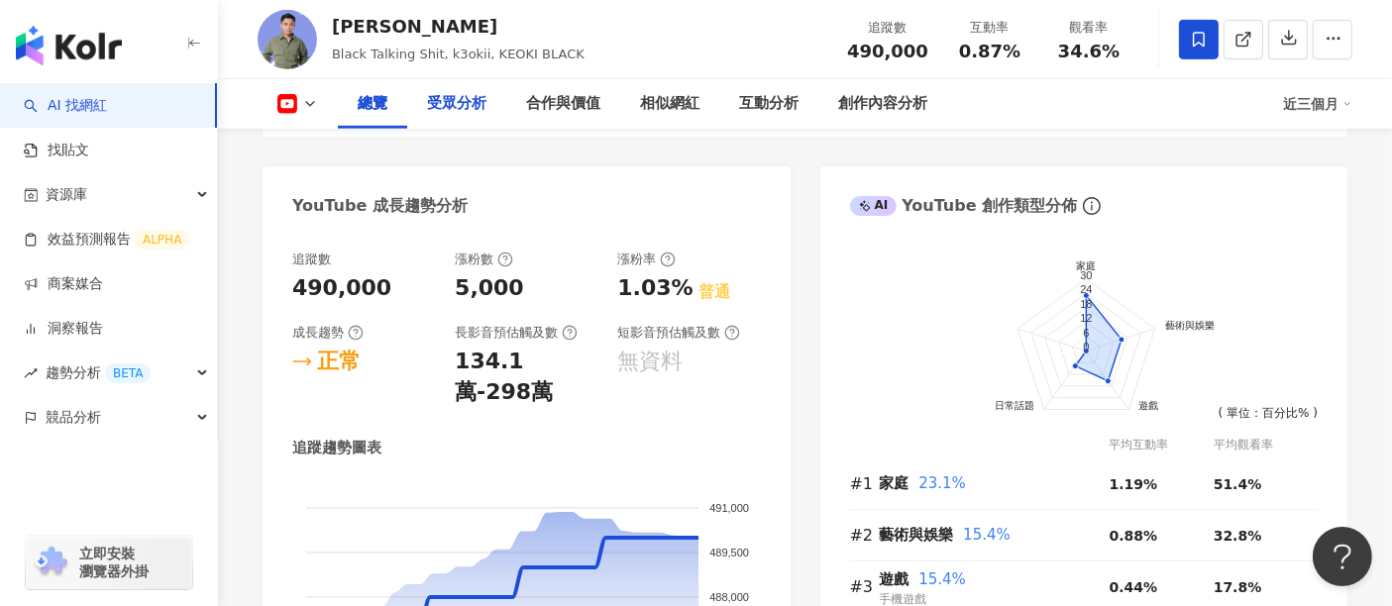
click at [456, 106] on div "受眾分析" at bounding box center [456, 104] width 59 height 24
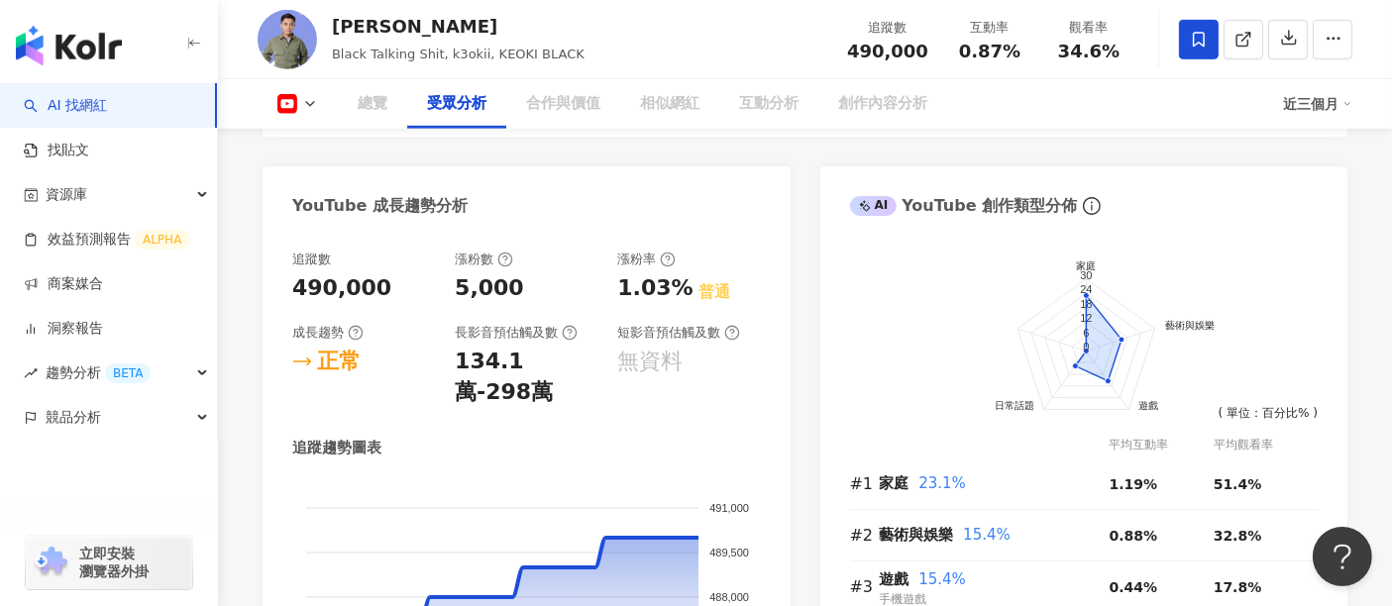
scroll to position [1740, 0]
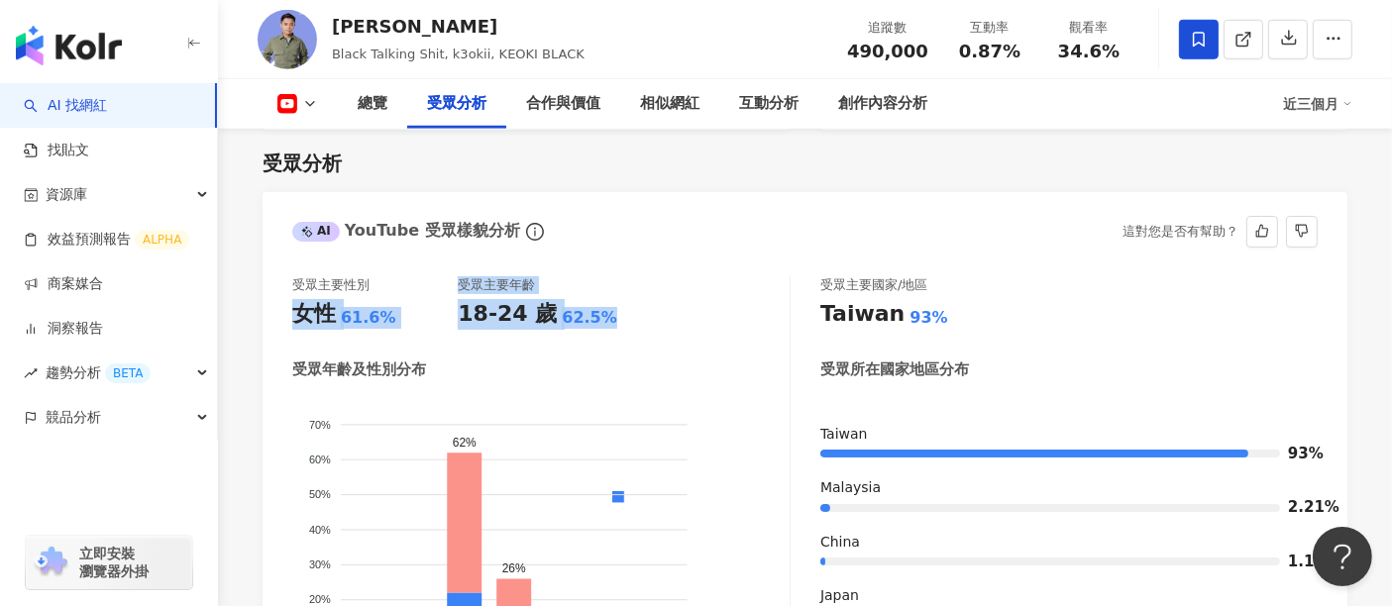
drag, startPoint x: 598, startPoint y: 318, endPoint x: 293, endPoint y: 319, distance: 305.1
click at [293, 319] on div "受眾主要性別 女性 61.6% 受眾主要年齡 18-24 歲 62.5%" at bounding box center [540, 302] width 497 height 53
copy div "女性 61.6% 受眾主要年齡 18-24 歲 62.5%"
click at [311, 112] on button at bounding box center [298, 104] width 80 height 20
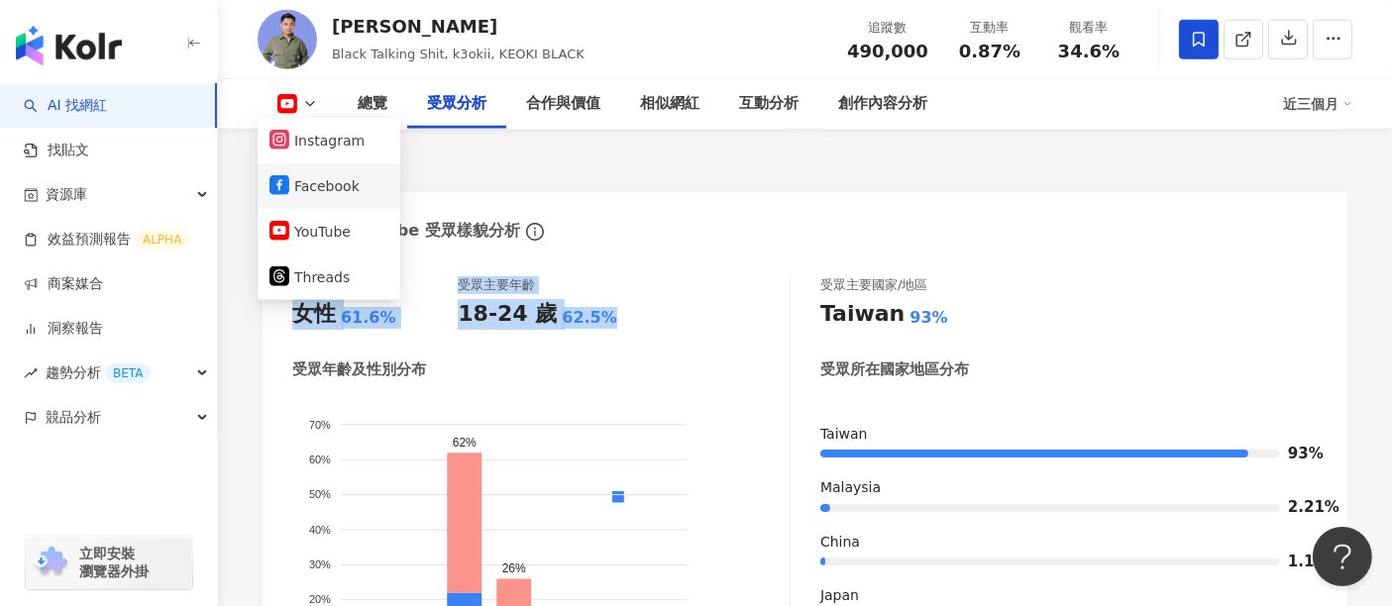
click at [316, 193] on button "Facebook" at bounding box center [328, 186] width 119 height 28
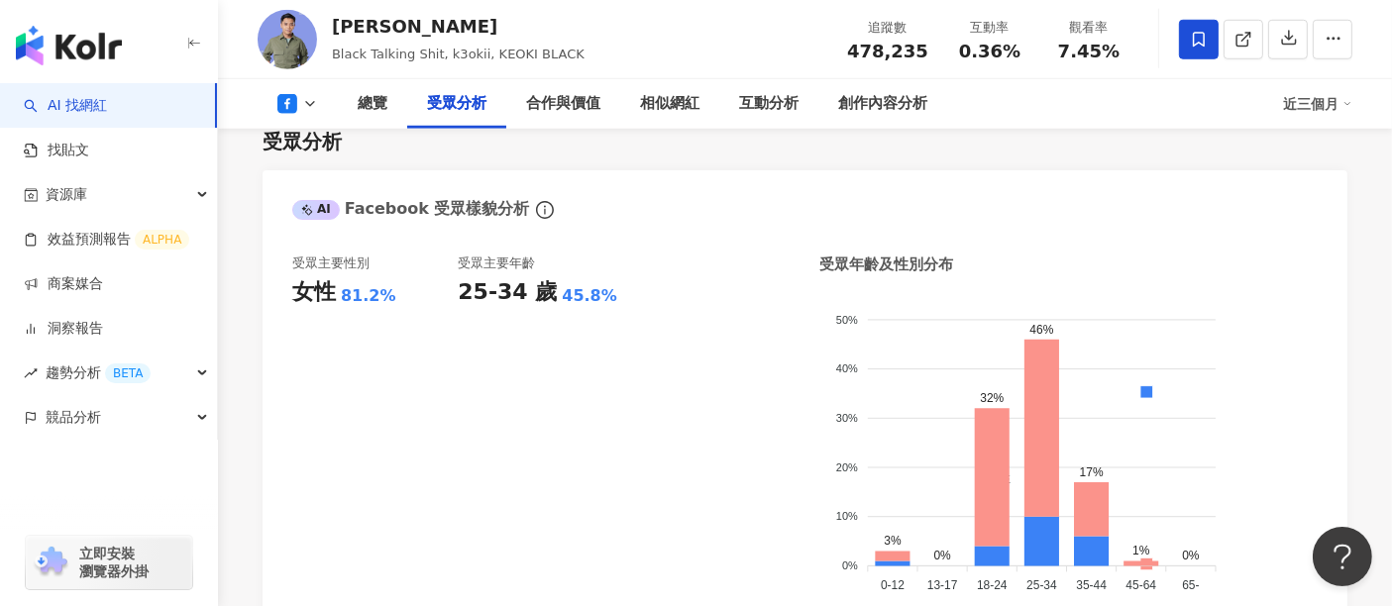
scroll to position [1687, 0]
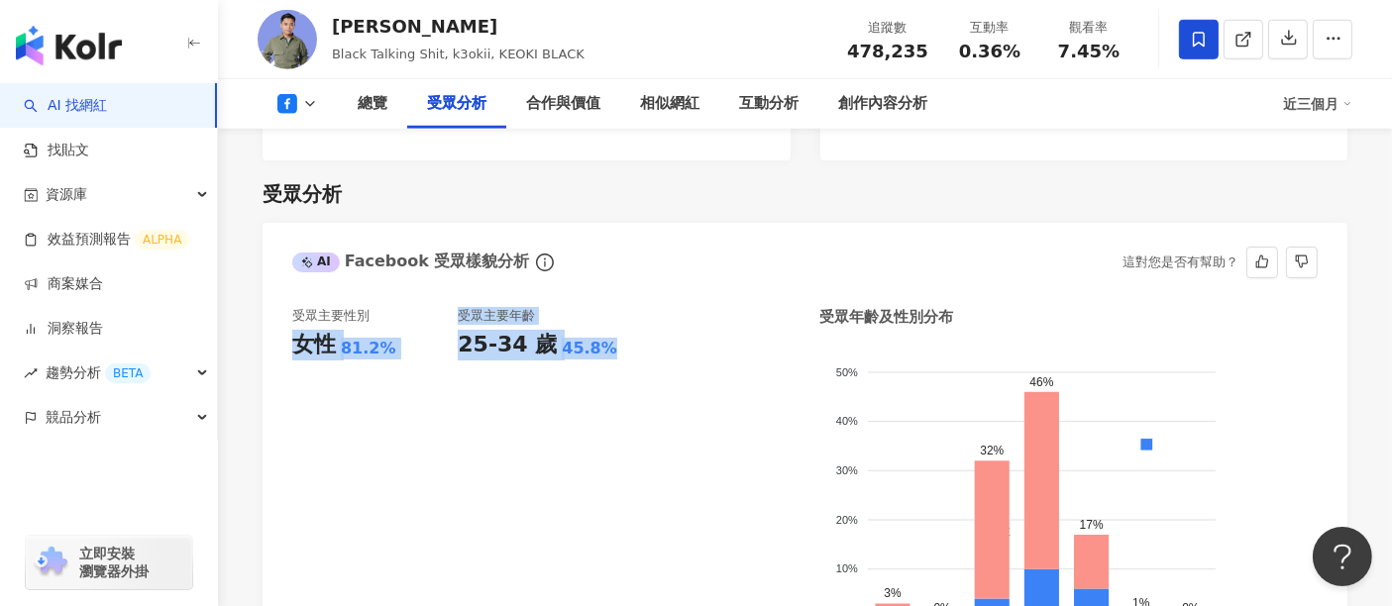
drag, startPoint x: 605, startPoint y: 320, endPoint x: 291, endPoint y: 319, distance: 314.0
click at [292, 319] on div "受眾主要性別 女性 81.2% 受眾主要年齡 25-34 歲 45.8%" at bounding box center [540, 487] width 497 height 360
copy div "女性 81.2% 受眾主要年齡 25-34 歲 45.8%"
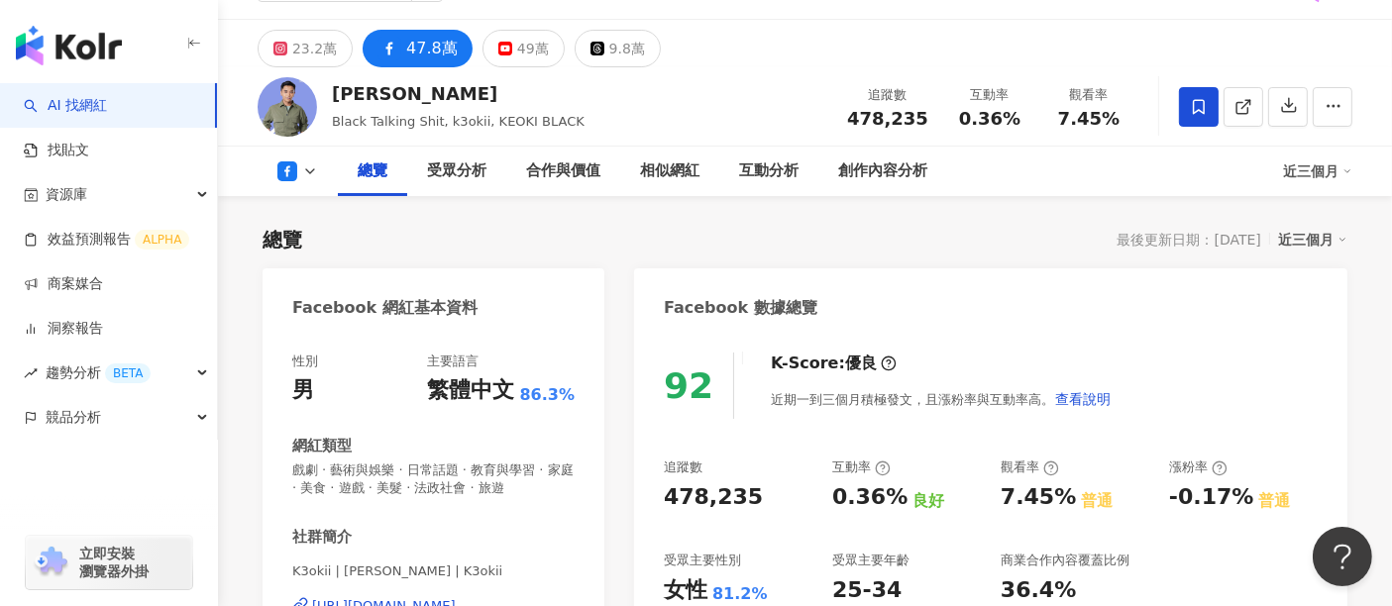
scroll to position [0, 0]
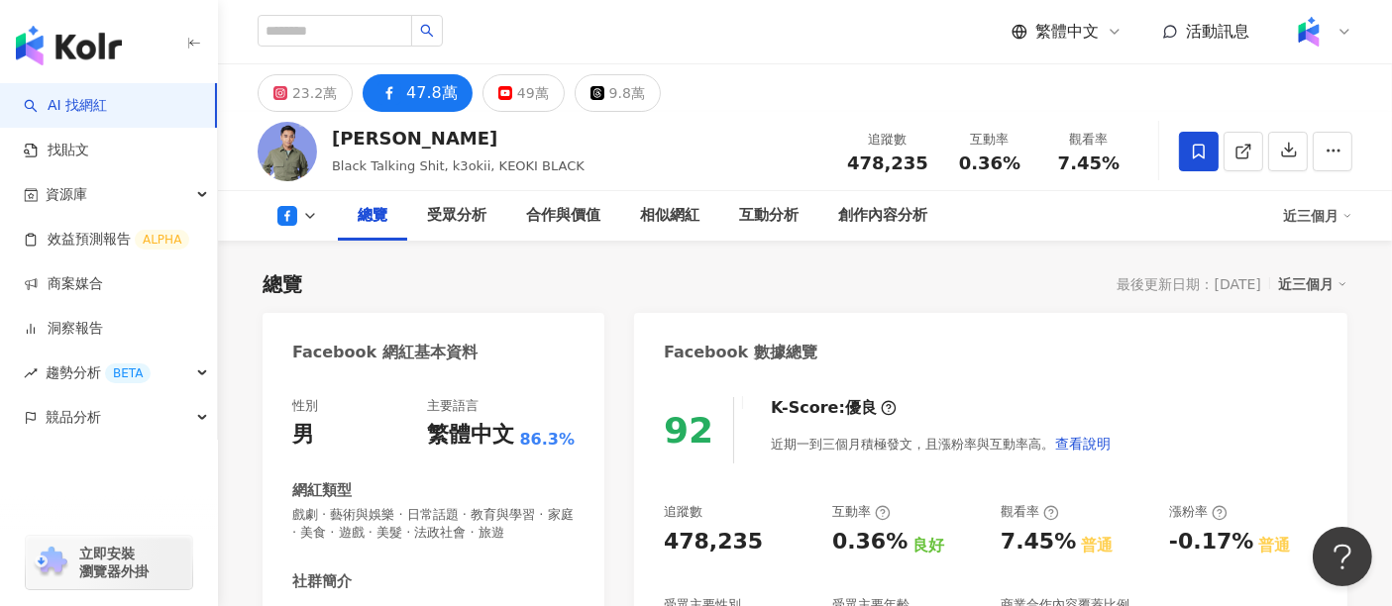
click at [107, 101] on link "AI 找網紅" at bounding box center [65, 106] width 83 height 20
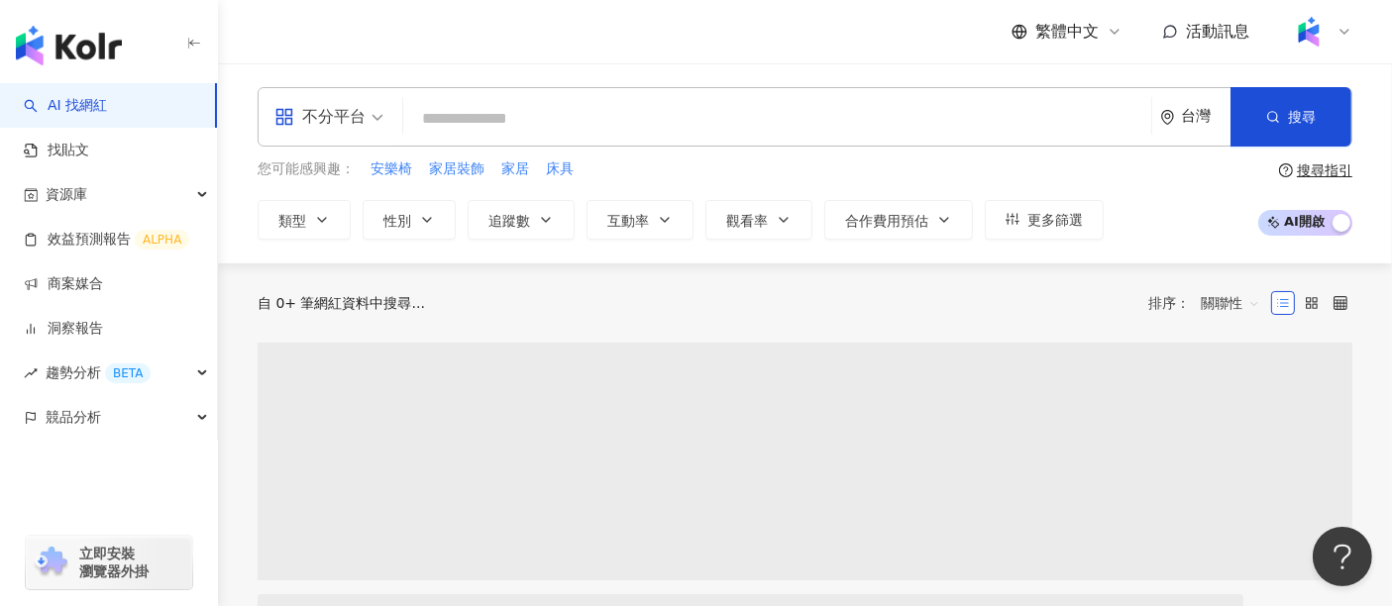
click at [378, 111] on span "不分平台" at bounding box center [328, 117] width 109 height 32
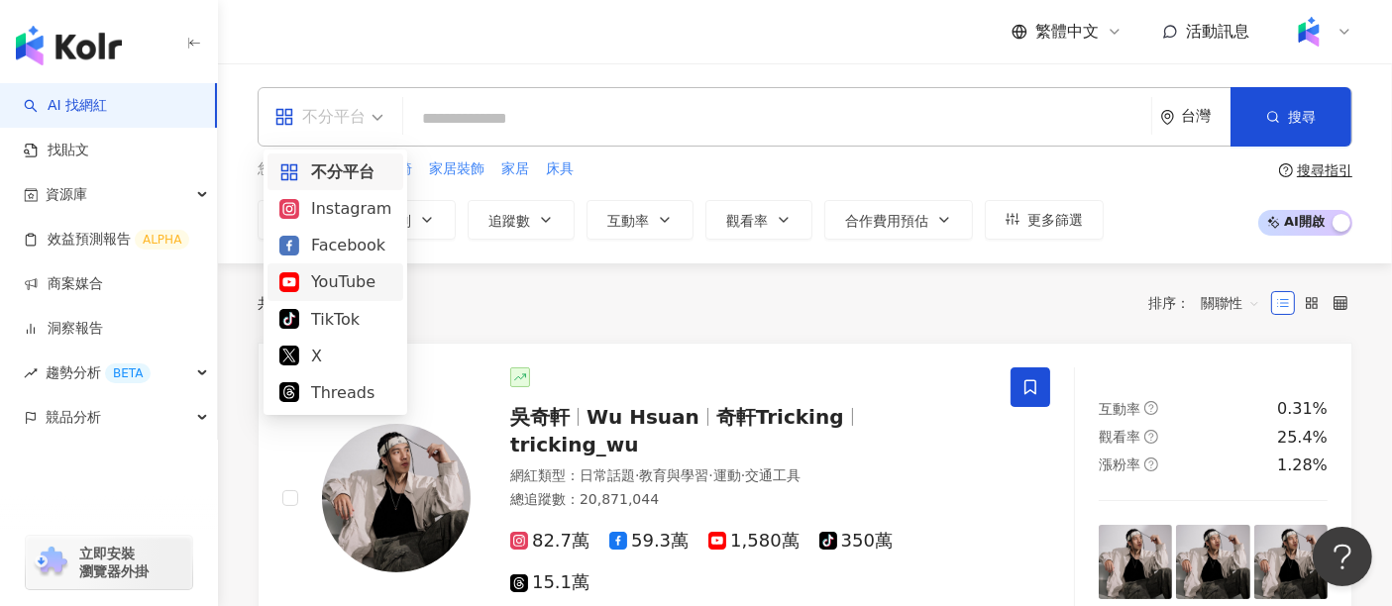
click at [355, 281] on div "YouTube" at bounding box center [335, 281] width 112 height 25
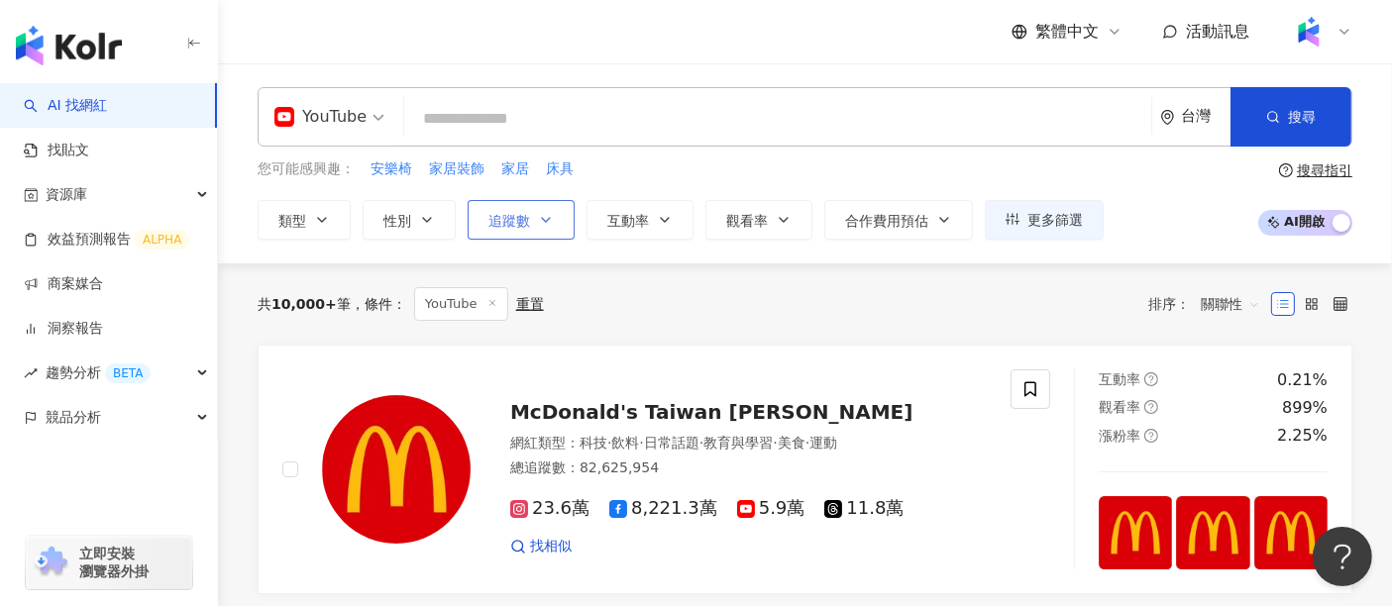
click at [495, 228] on span "追蹤數" at bounding box center [509, 221] width 42 height 16
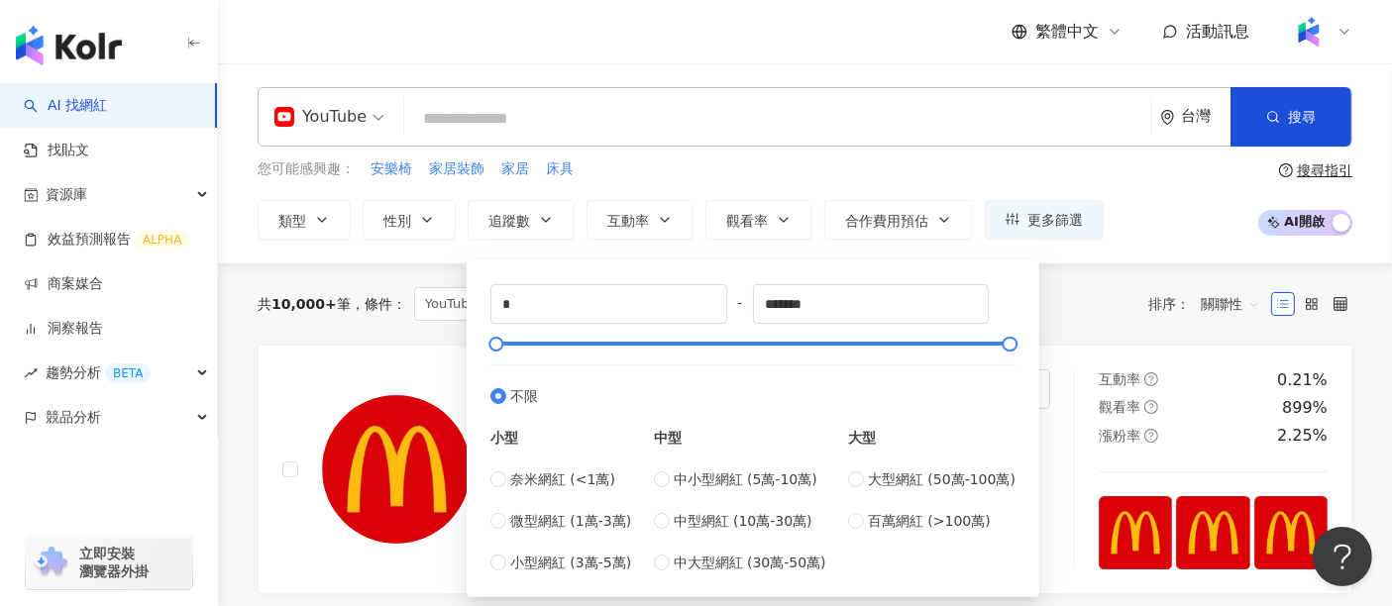
type input "******"
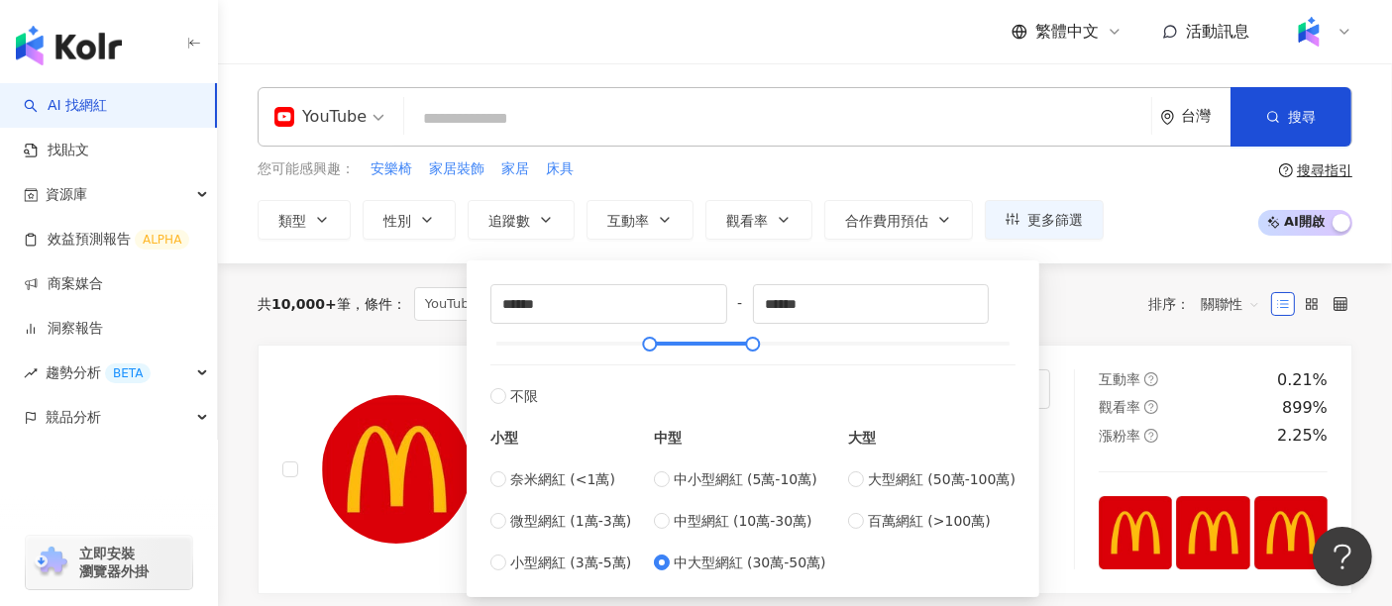
click at [1119, 287] on div "共 10,000+ 筆 條件 ： YouTube 重置 排序： 關聯性" at bounding box center [805, 304] width 1095 height 34
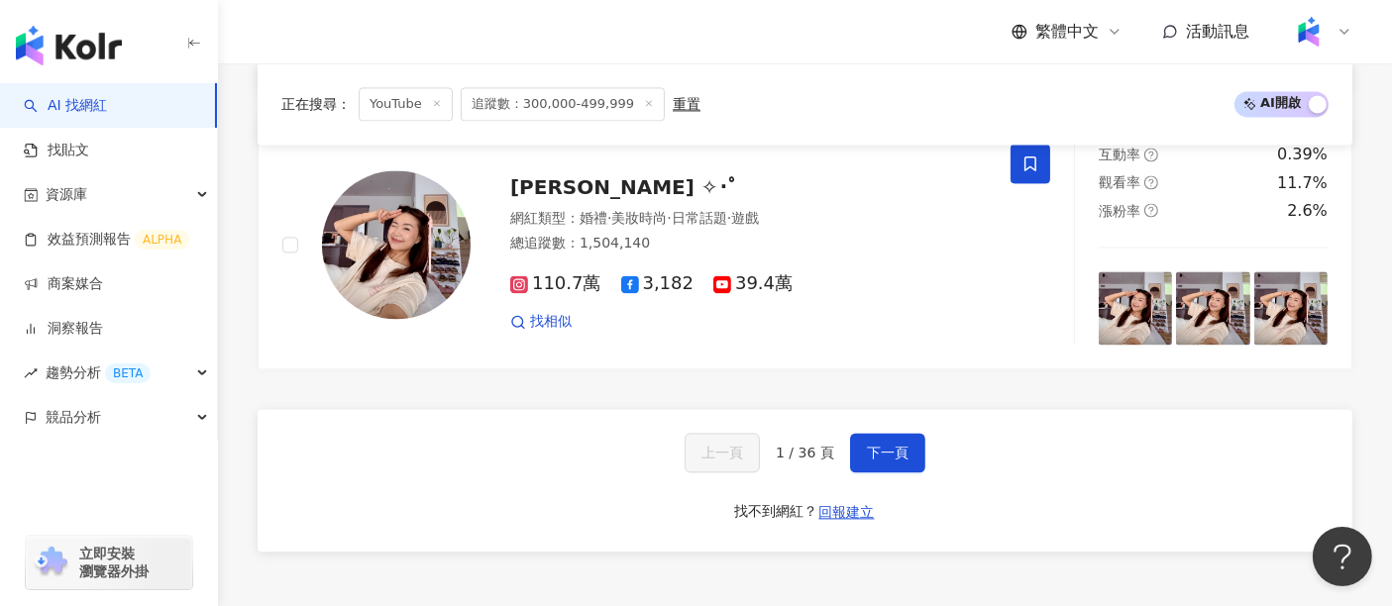
scroll to position [4251, 0]
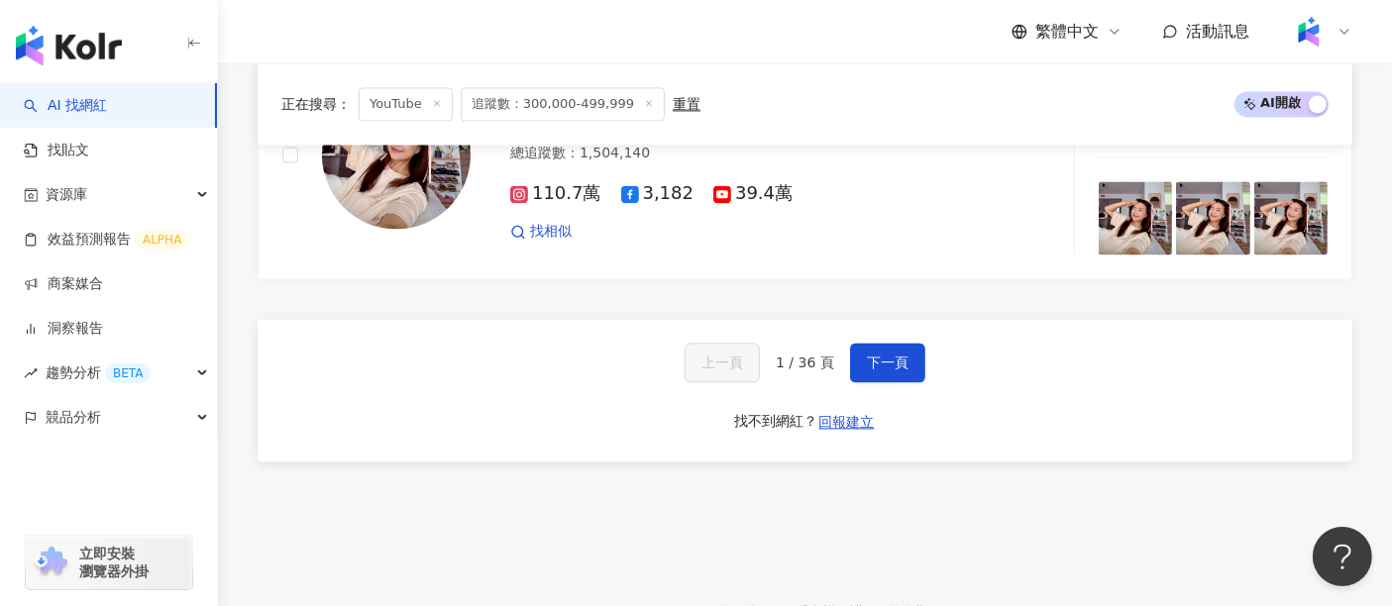
click at [878, 319] on div "上一頁 1 / 36 頁 下一頁 找不到網紅？ 回報建立" at bounding box center [805, 390] width 1095 height 143
click at [880, 343] on button "下一頁" at bounding box center [887, 363] width 75 height 40
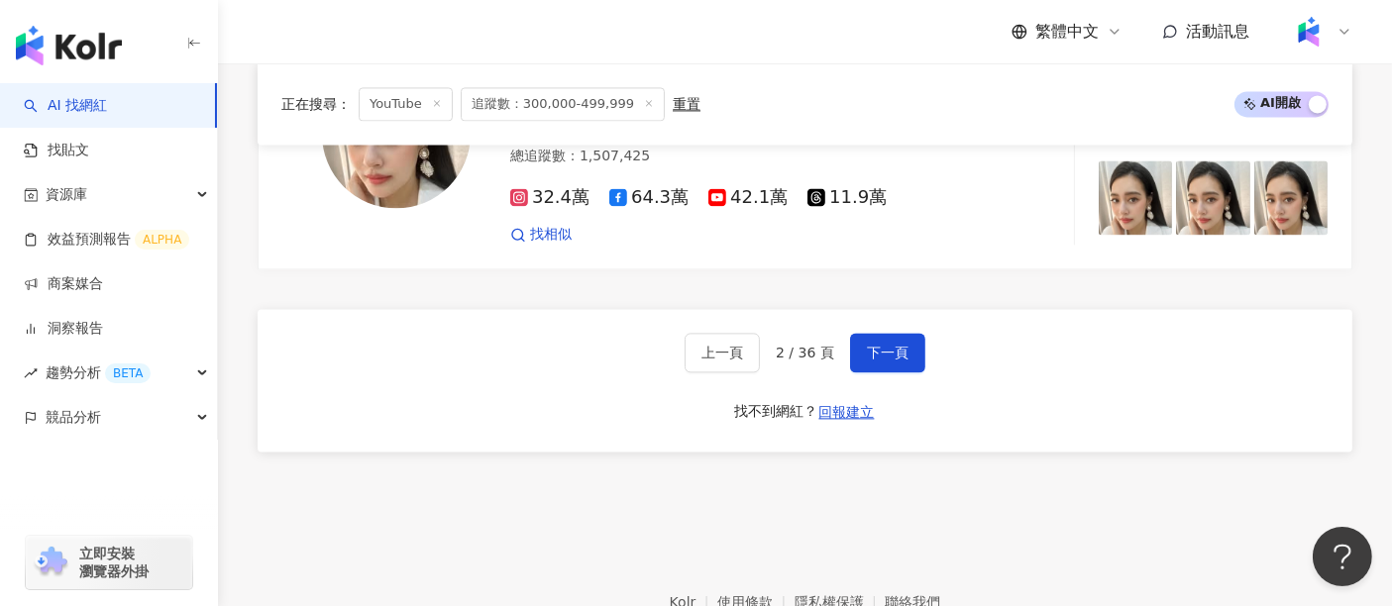
scroll to position [4318, 0]
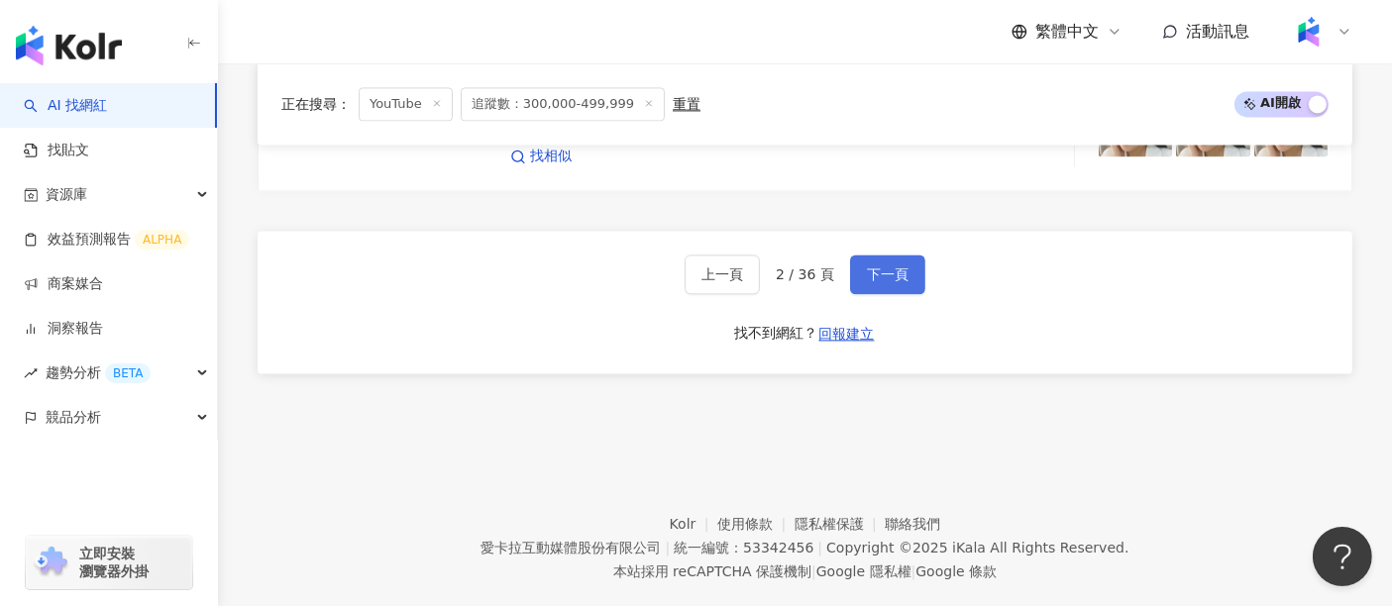
click at [893, 266] on span "下一頁" at bounding box center [888, 274] width 42 height 16
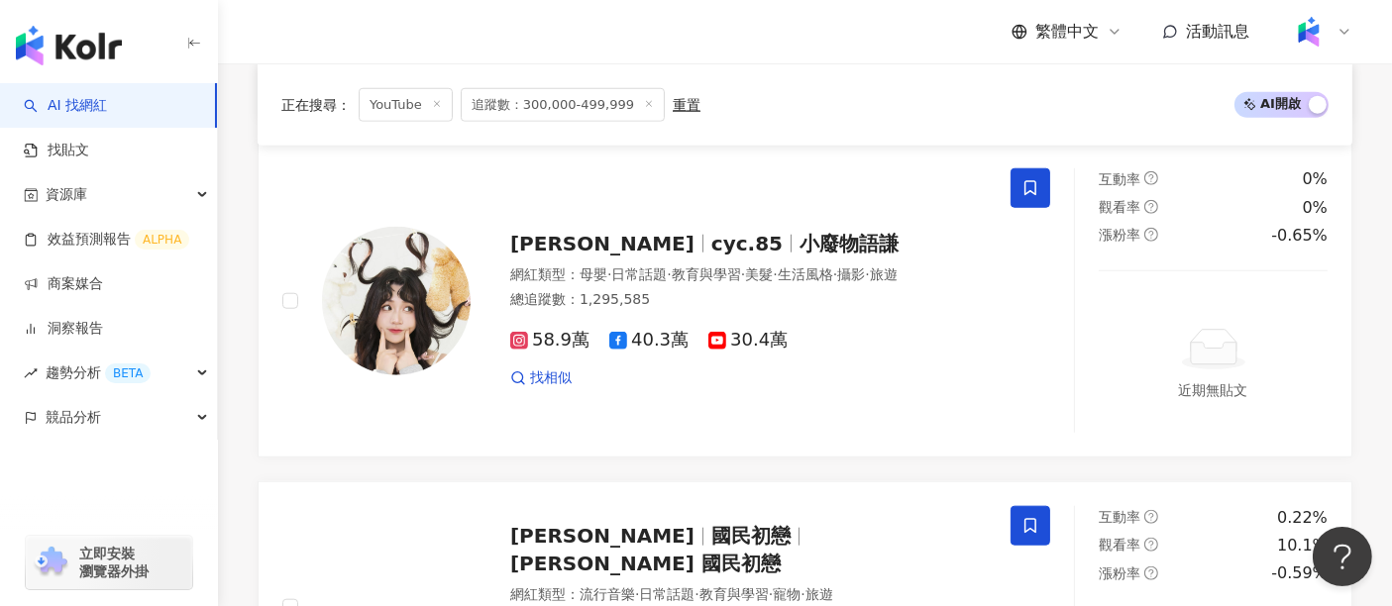
scroll to position [4007, 0]
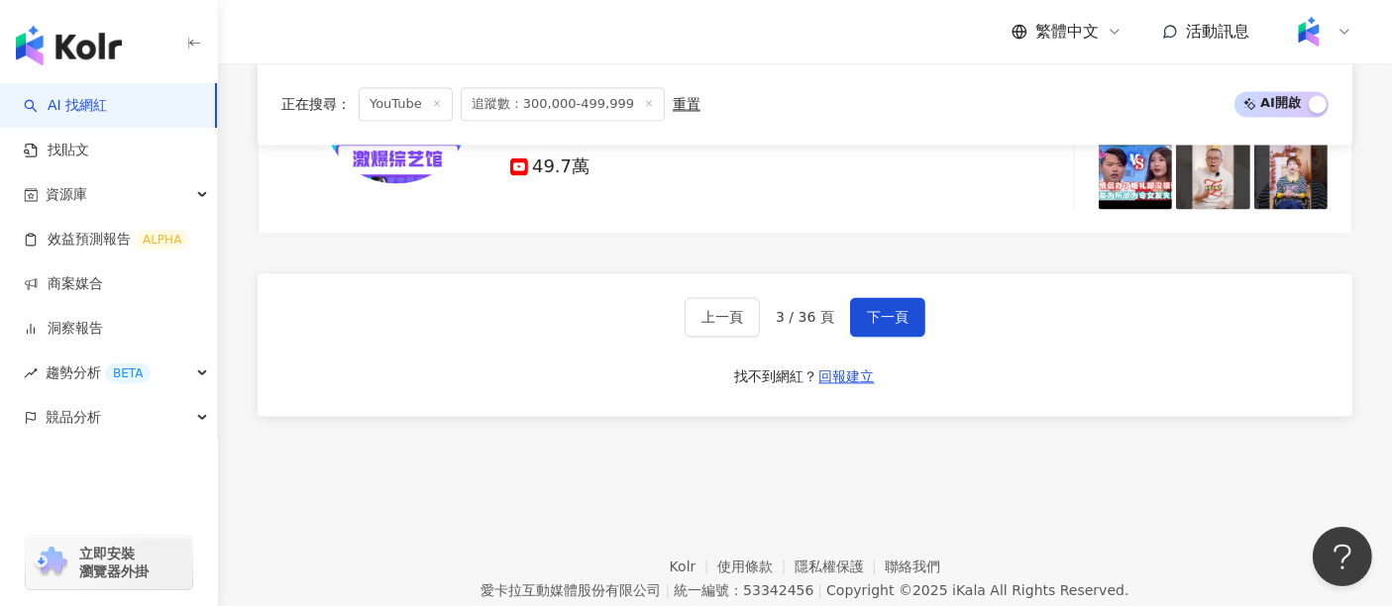
click at [1197, 466] on footer "Kolr 使用條款 隱私權保護 聯絡我們 愛卡拉互動媒體股份有限公司 | 統一編號：53342456 | Copyright © 2025 iKala All…" at bounding box center [805, 576] width 1174 height 220
drag, startPoint x: 1200, startPoint y: 428, endPoint x: 1173, endPoint y: 370, distance: 64.3
click at [1200, 466] on footer "Kolr 使用條款 隱私權保護 聯絡我們 愛卡拉互動媒體股份有限公司 | 統一編號：53342456 | Copyright © 2025 iKala All…" at bounding box center [805, 576] width 1174 height 220
click at [884, 309] on span "下一頁" at bounding box center [888, 317] width 42 height 16
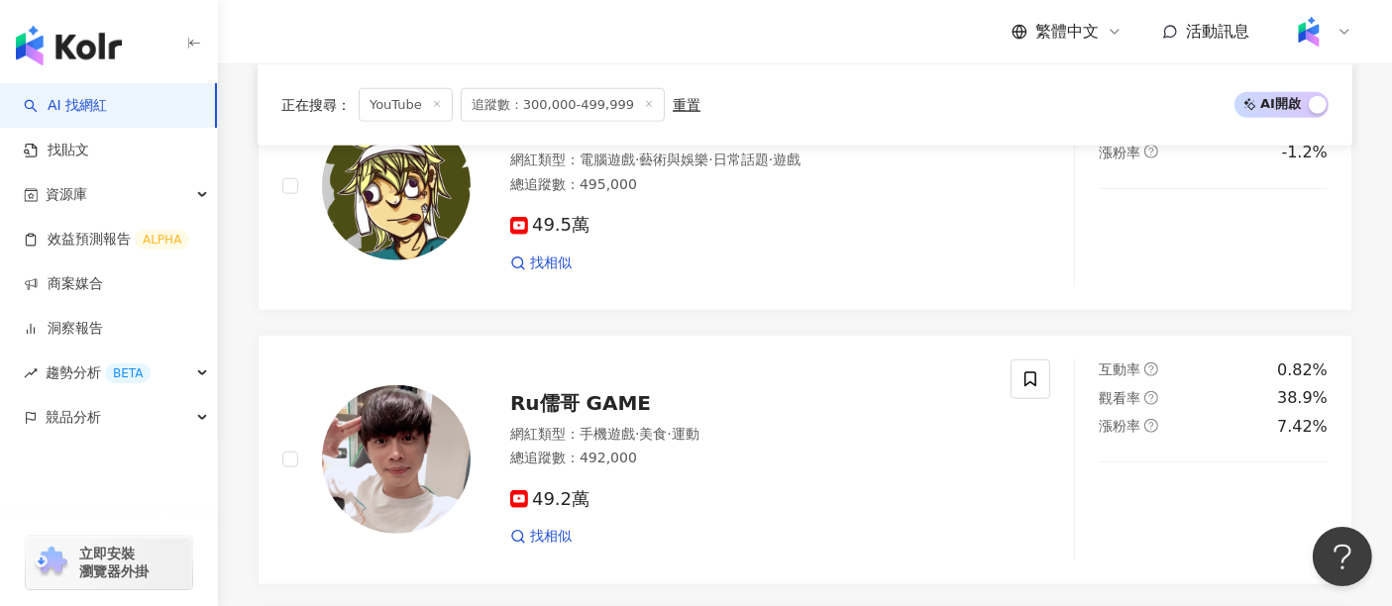
scroll to position [3963, 0]
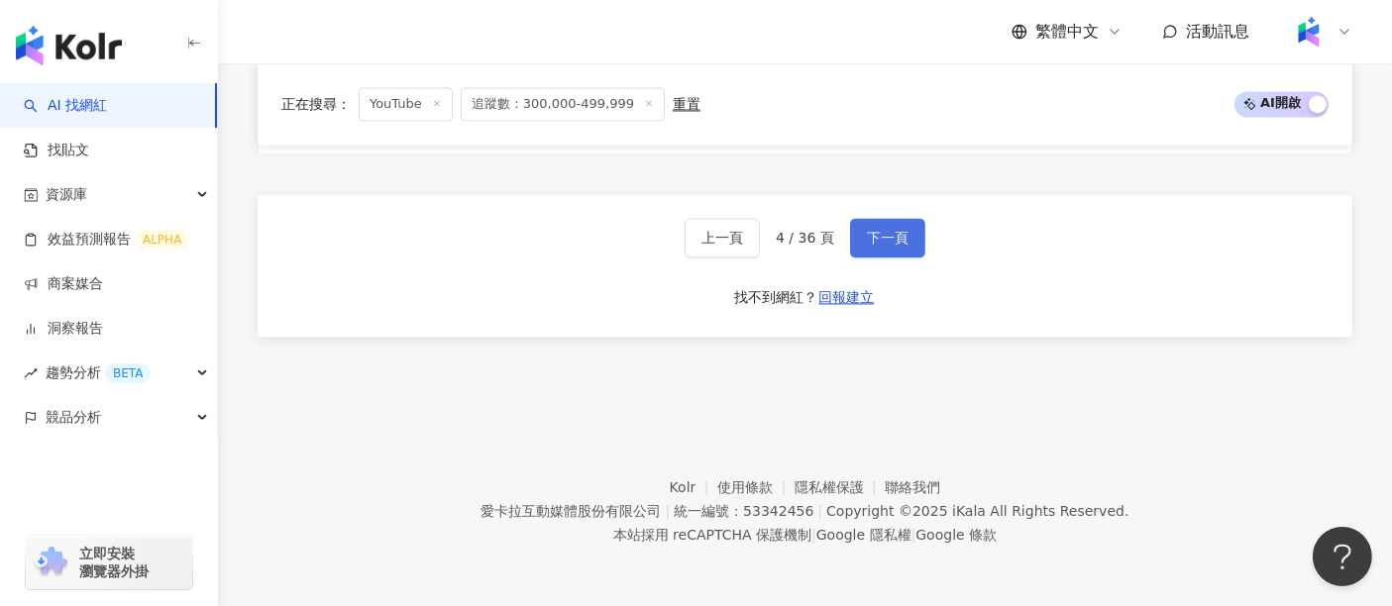
click at [884, 246] on span "下一頁" at bounding box center [888, 238] width 42 height 16
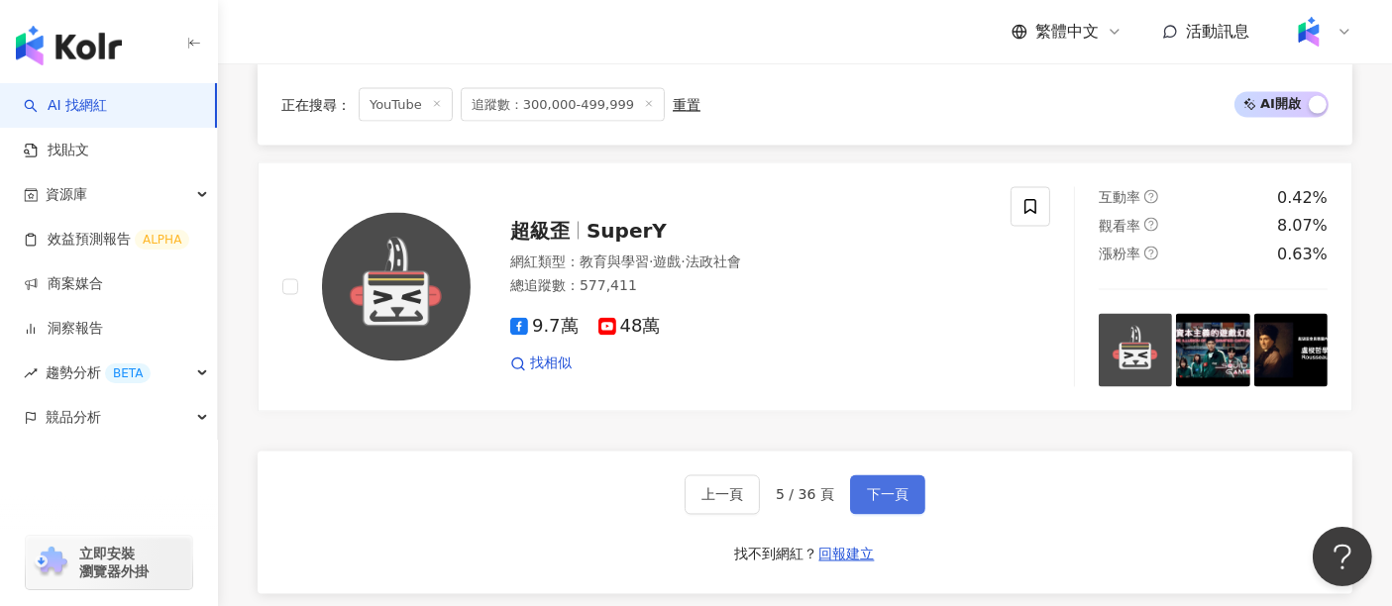
click at [895, 476] on button "下一頁" at bounding box center [887, 496] width 75 height 40
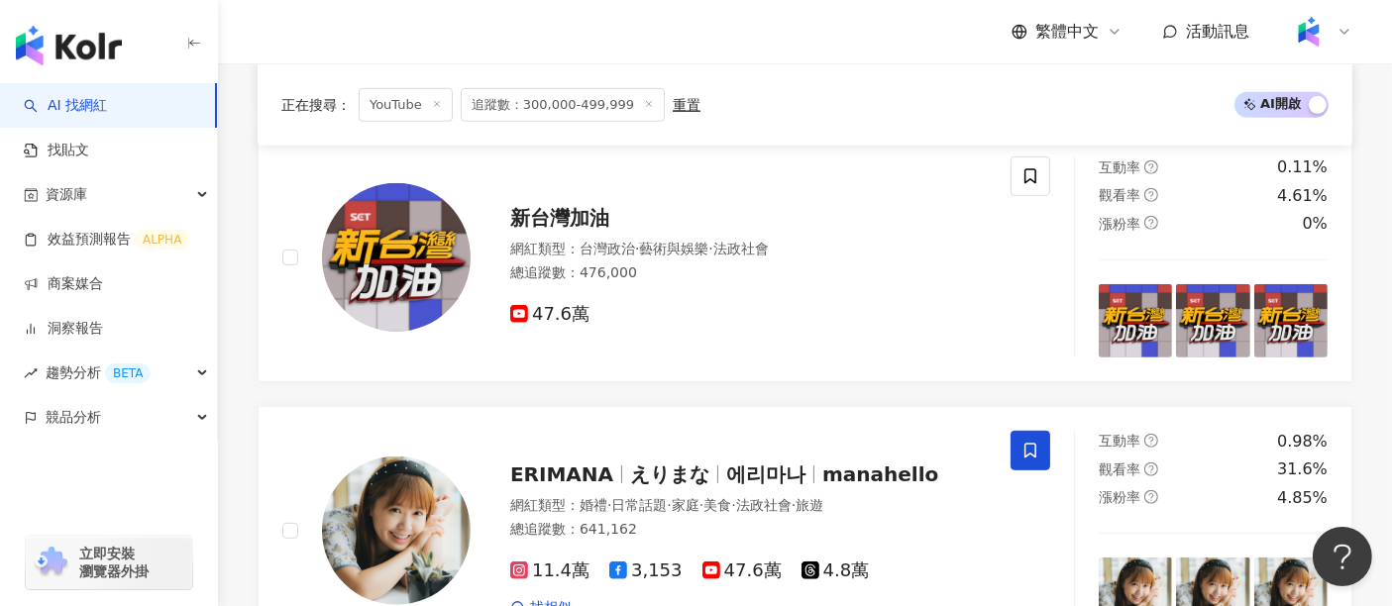
scroll to position [550, 0]
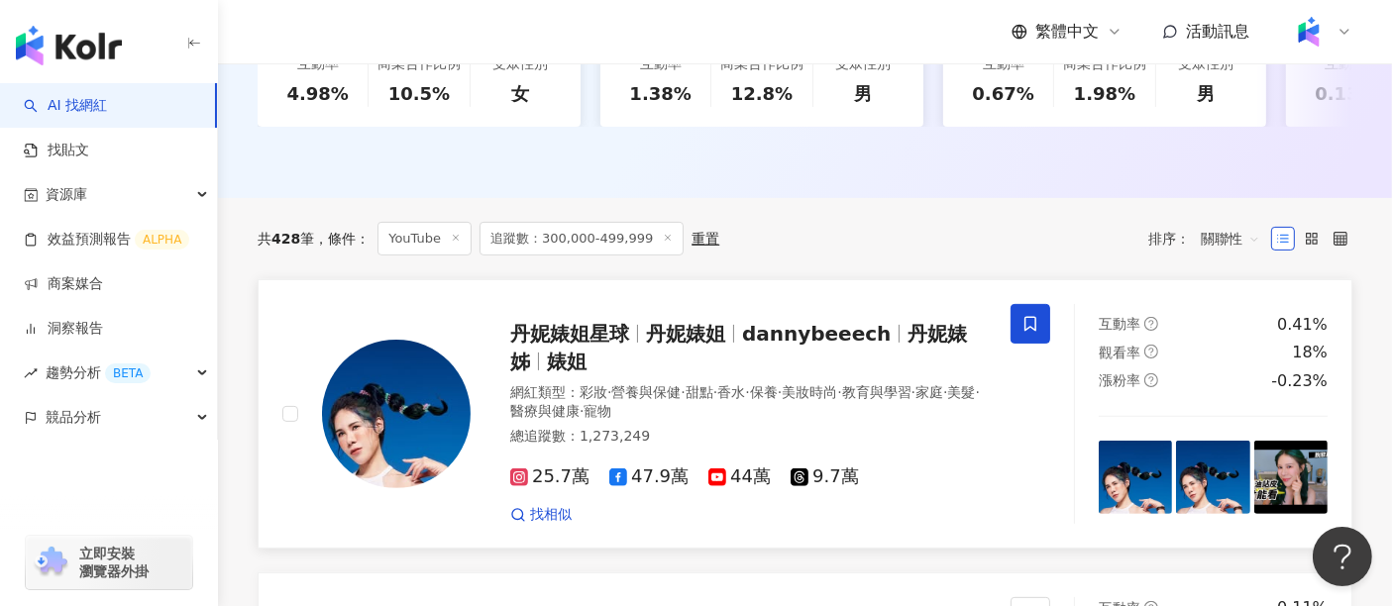
click at [903, 358] on span "丹妮婊姊" at bounding box center [738, 348] width 457 height 52
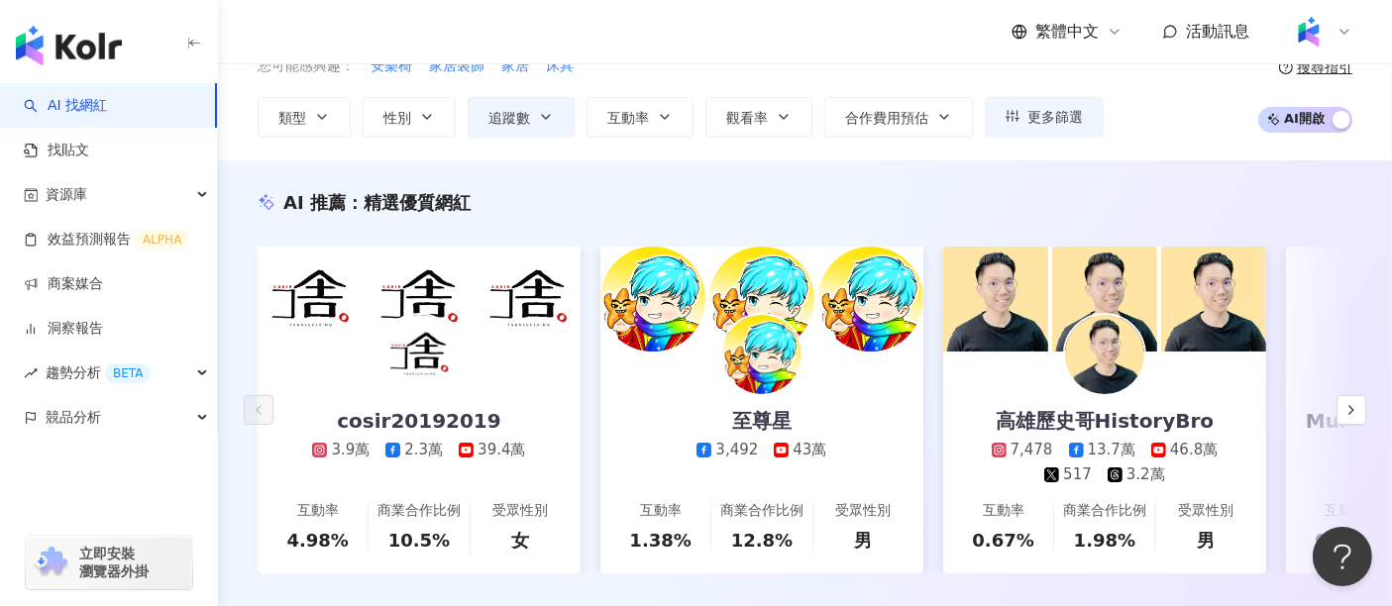
scroll to position [0, 0]
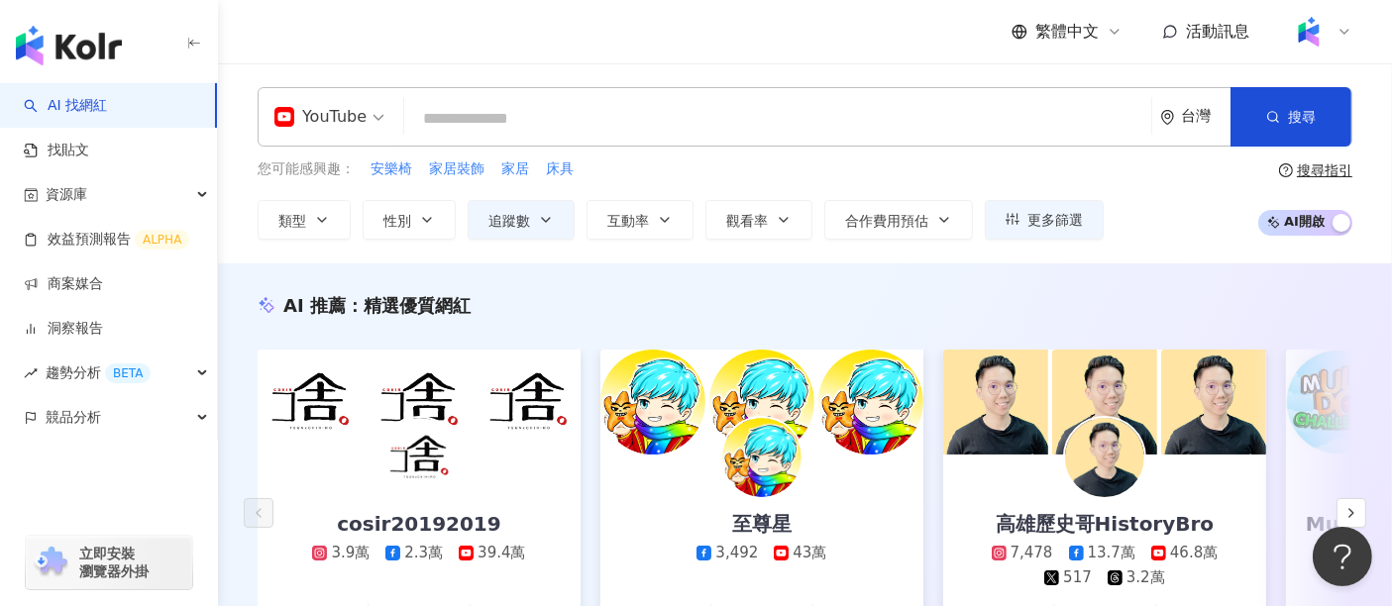
click at [483, 126] on input "search" at bounding box center [777, 119] width 731 height 38
paste input "**"
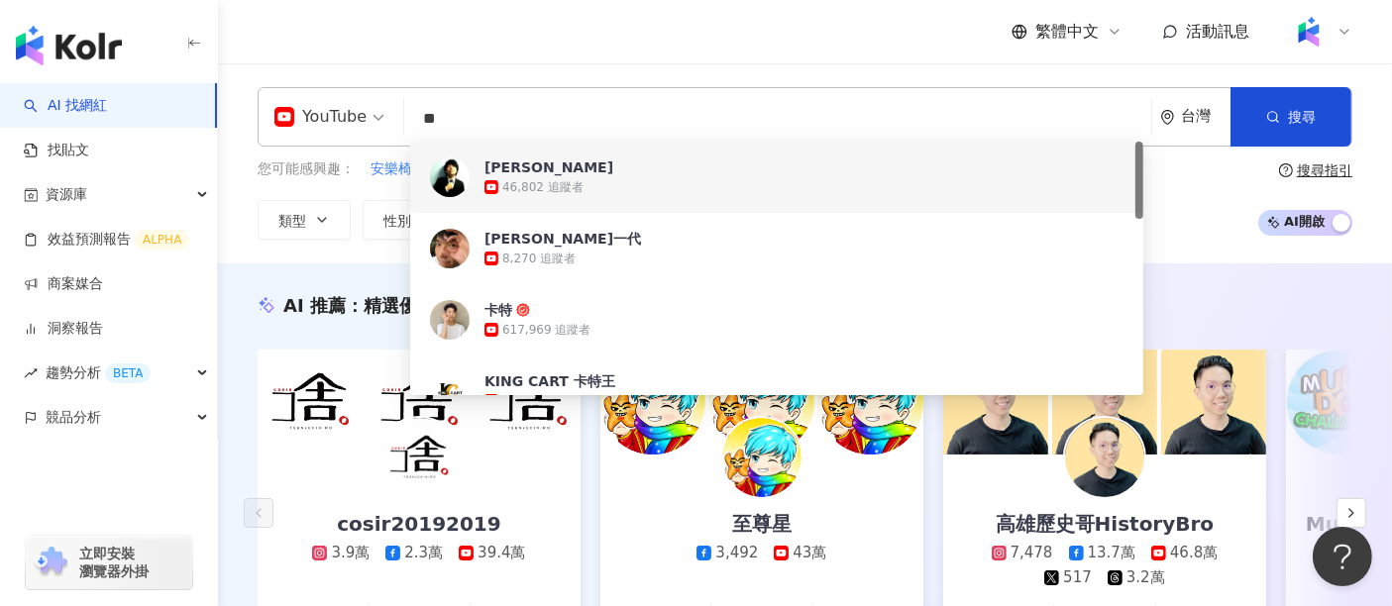
type input "**"
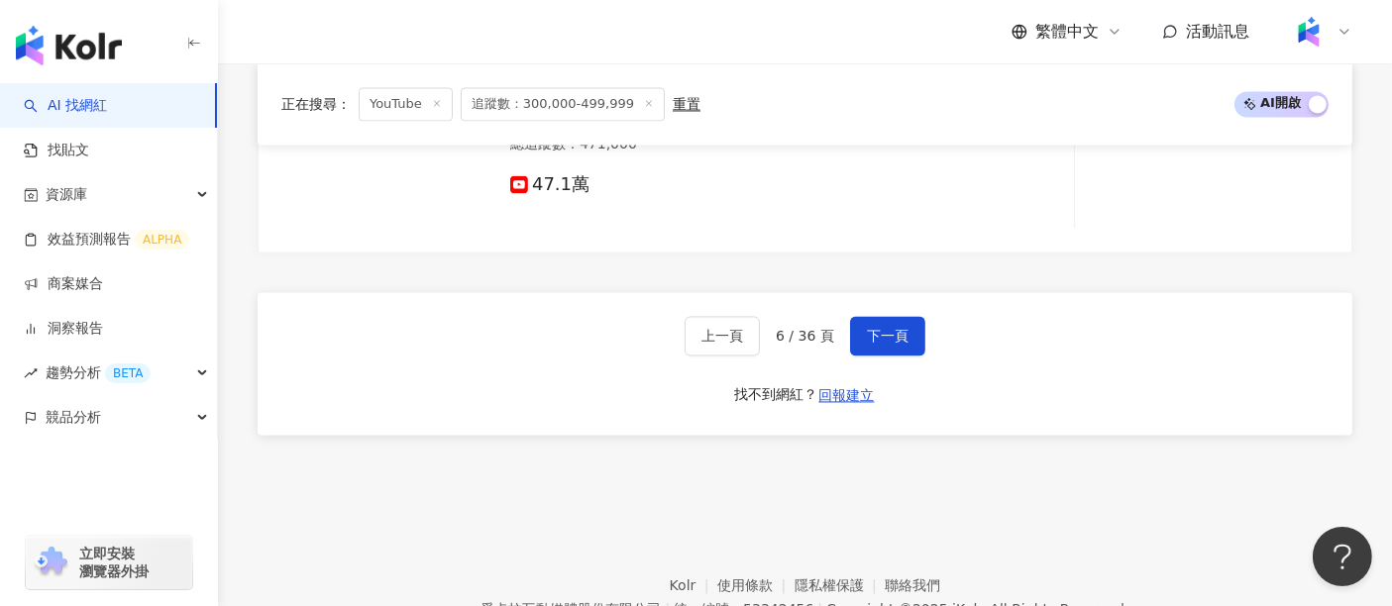
scroll to position [3963, 0]
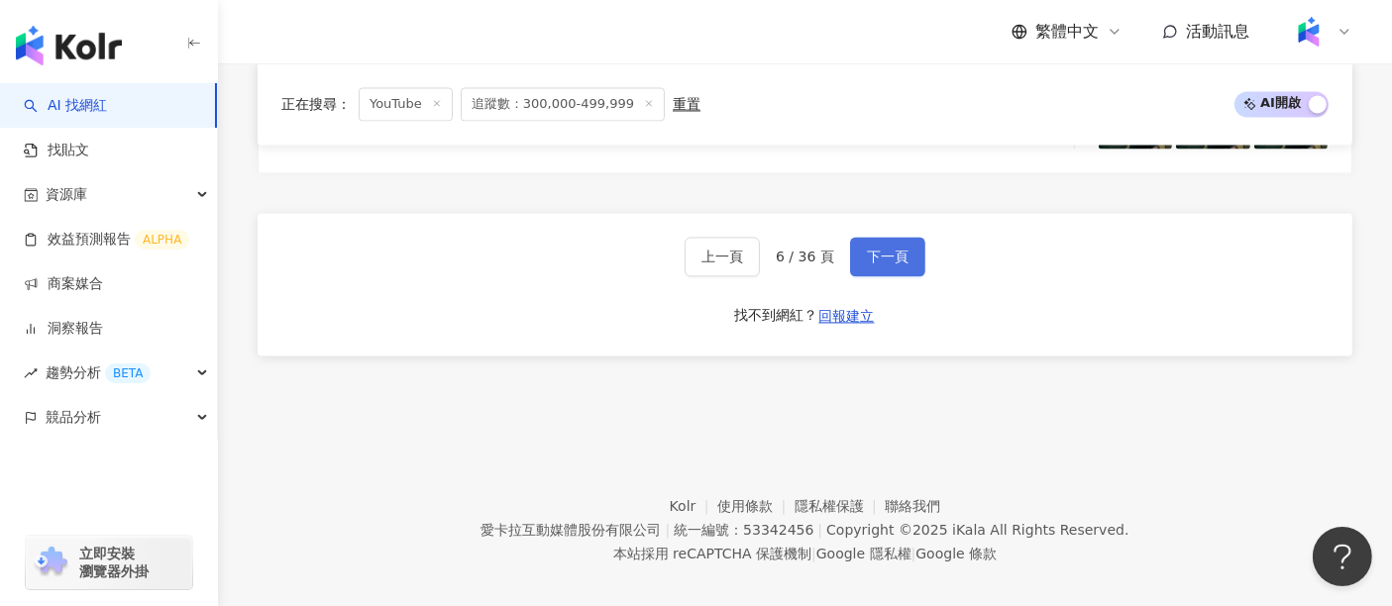
click at [892, 249] on span "下一頁" at bounding box center [888, 257] width 42 height 16
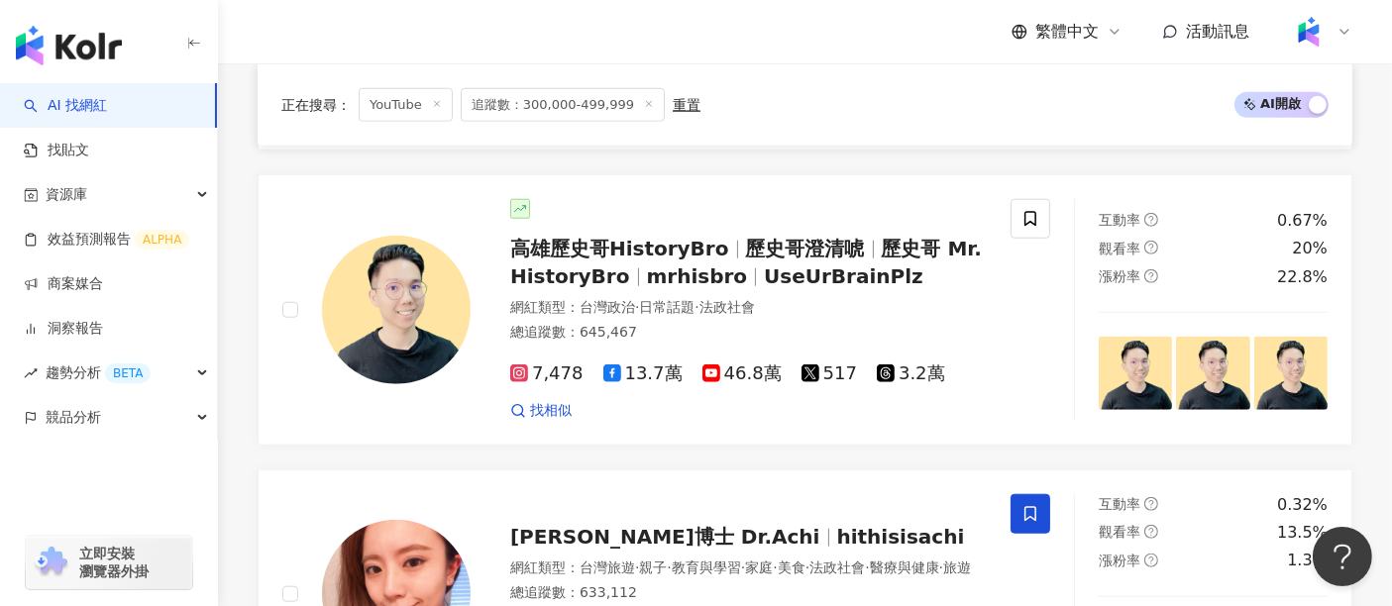
scroll to position [1916, 0]
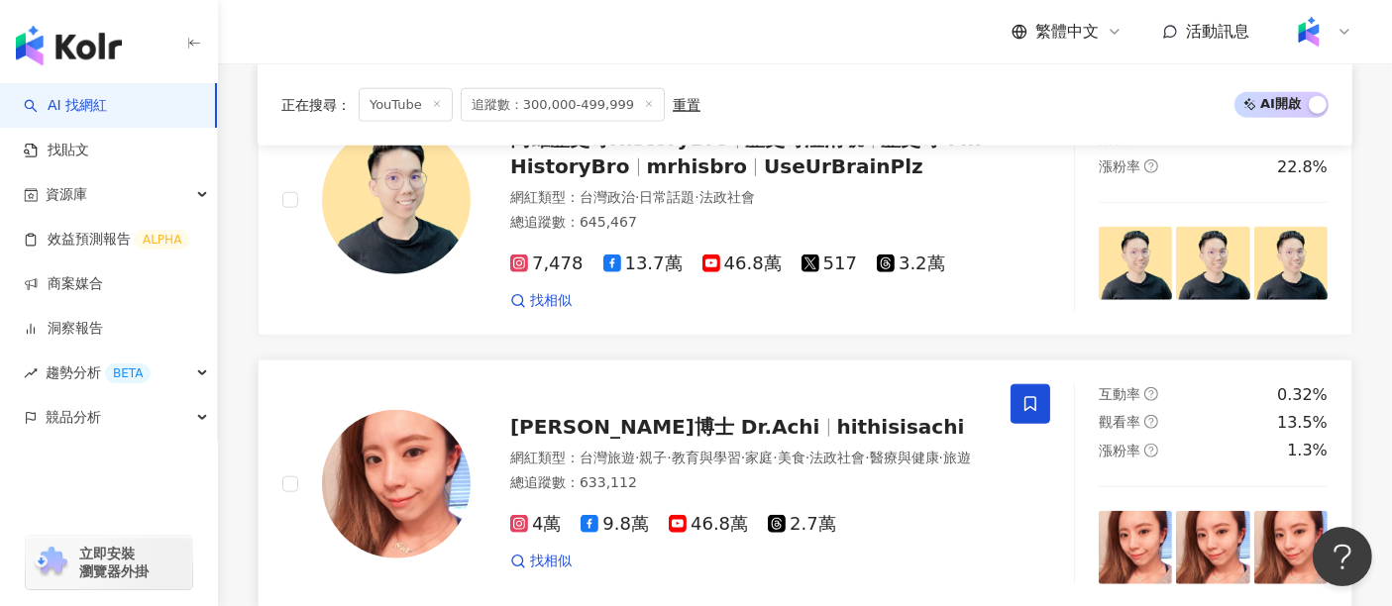
click at [837, 415] on span "hithisisachi" at bounding box center [901, 427] width 128 height 24
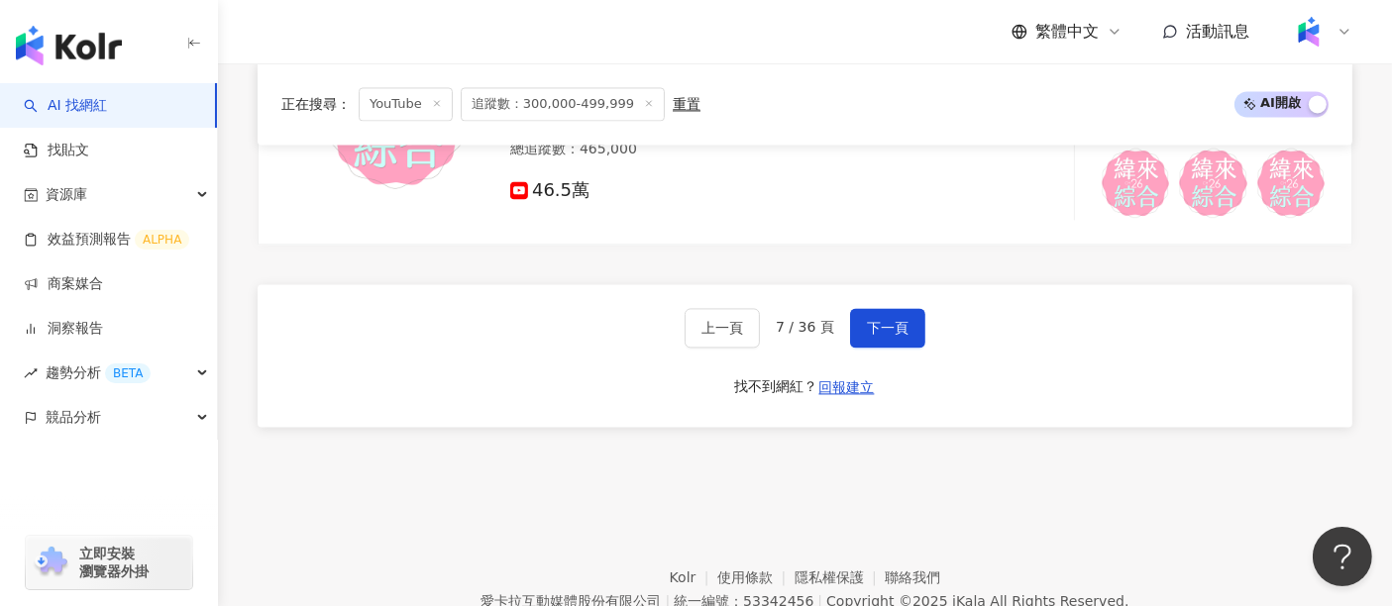
scroll to position [4118, 0]
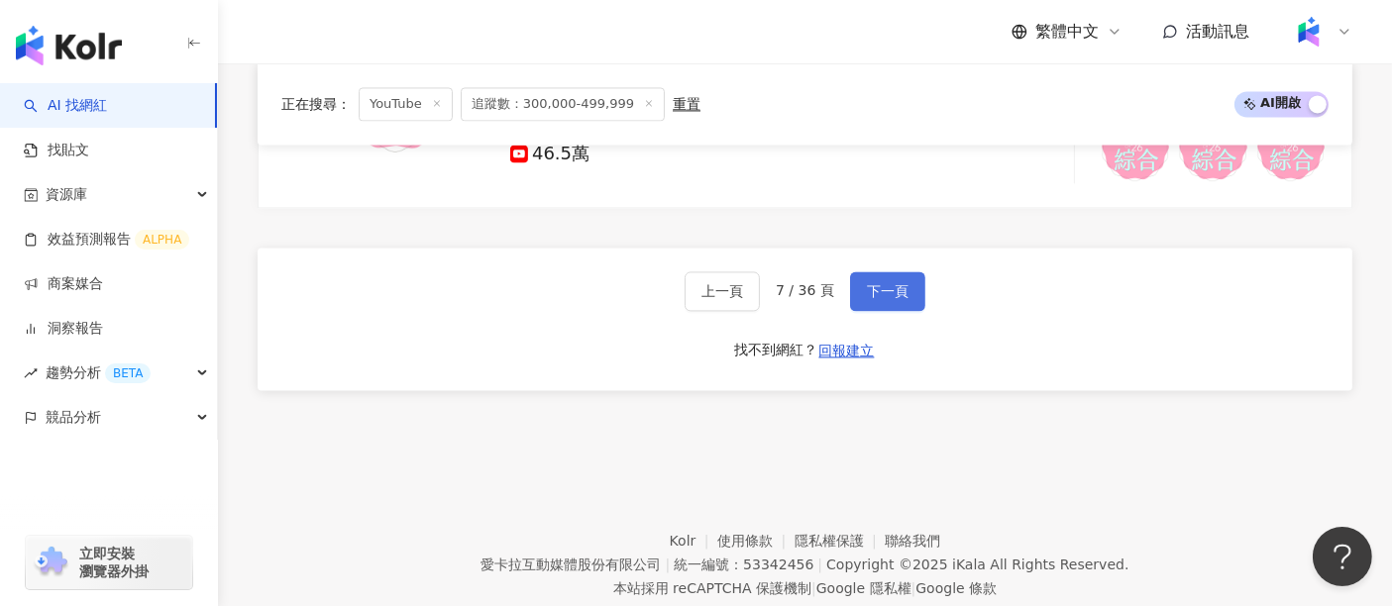
click at [876, 283] on span "下一頁" at bounding box center [888, 291] width 42 height 16
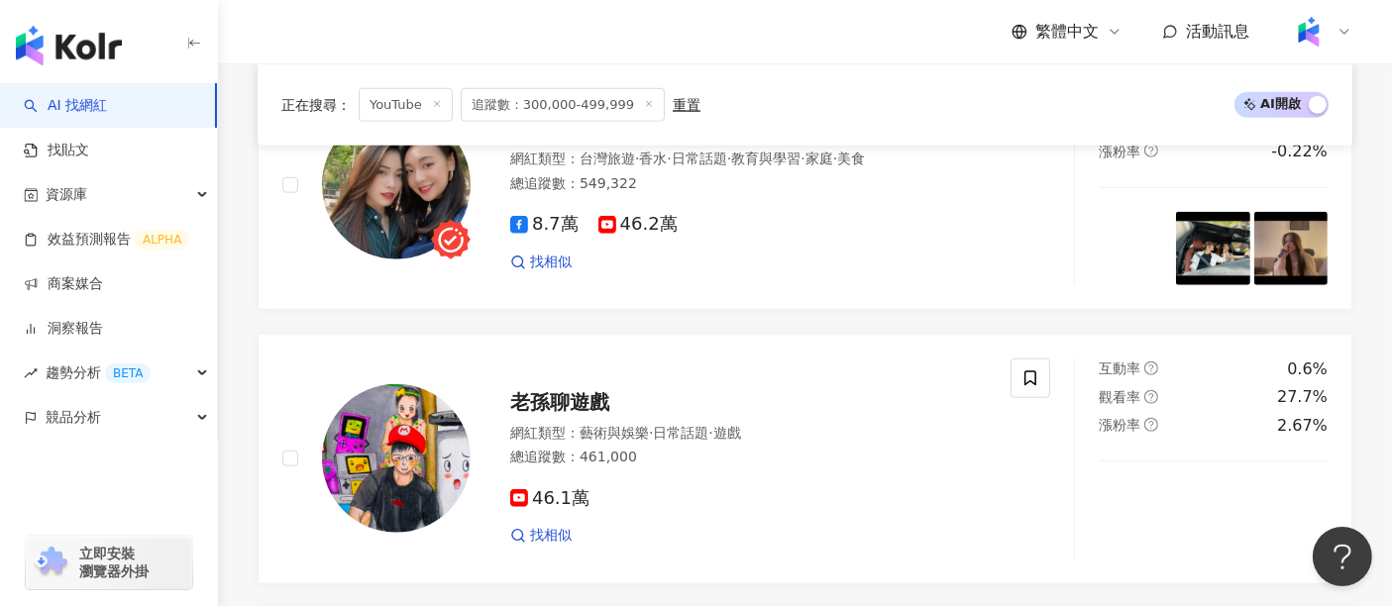
scroll to position [3944, 0]
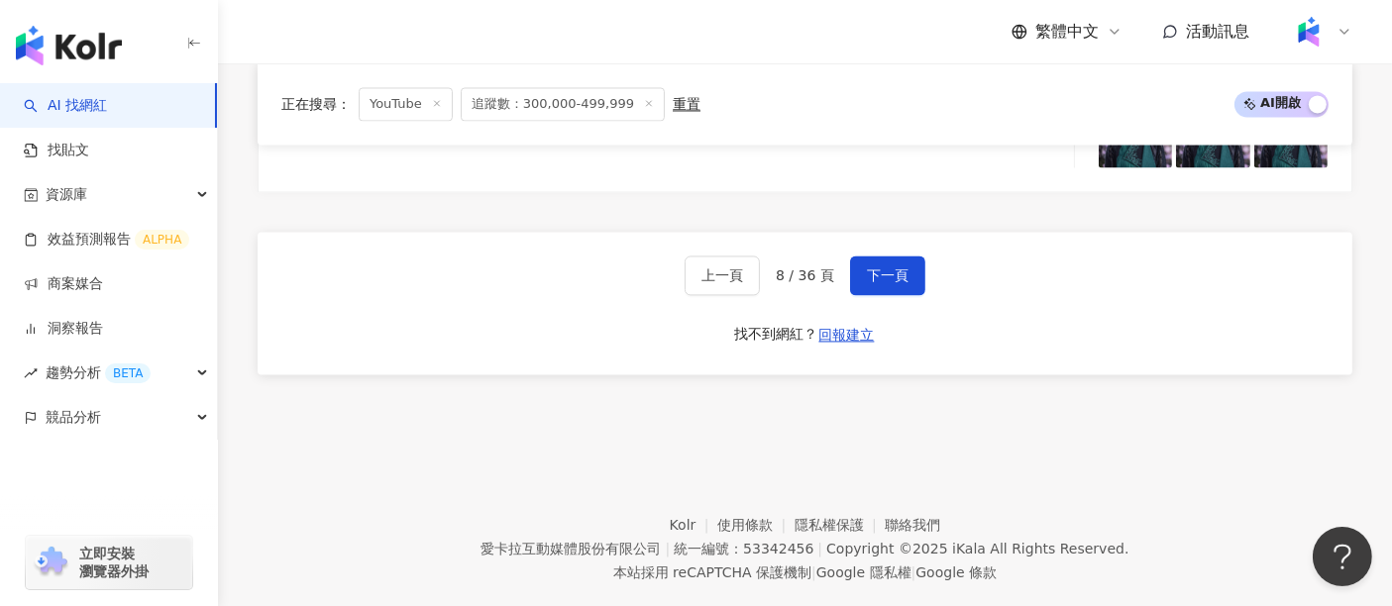
click at [1254, 451] on footer "Kolr 使用條款 隱私權保護 聯絡我們 愛卡拉互動媒體股份有限公司 | 統一編號：53342456 | Copyright © 2025 iKala All…" at bounding box center [805, 534] width 1174 height 220
click at [883, 267] on span "下一頁" at bounding box center [888, 275] width 42 height 16
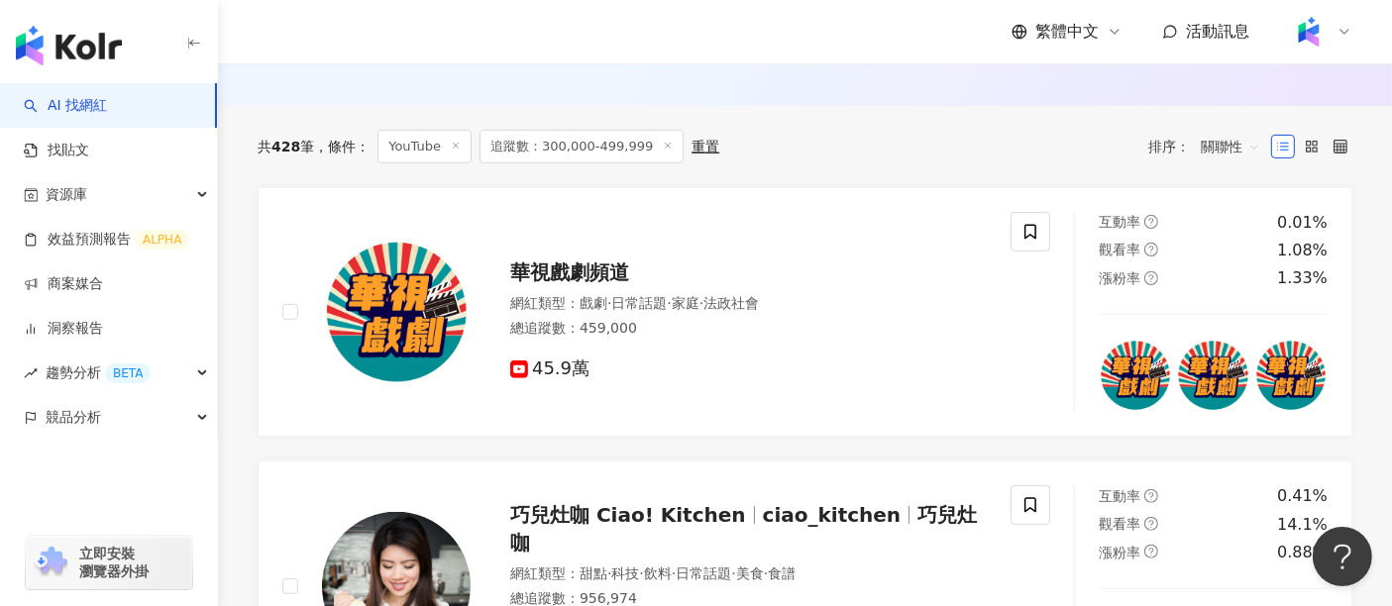
scroll to position [421, 0]
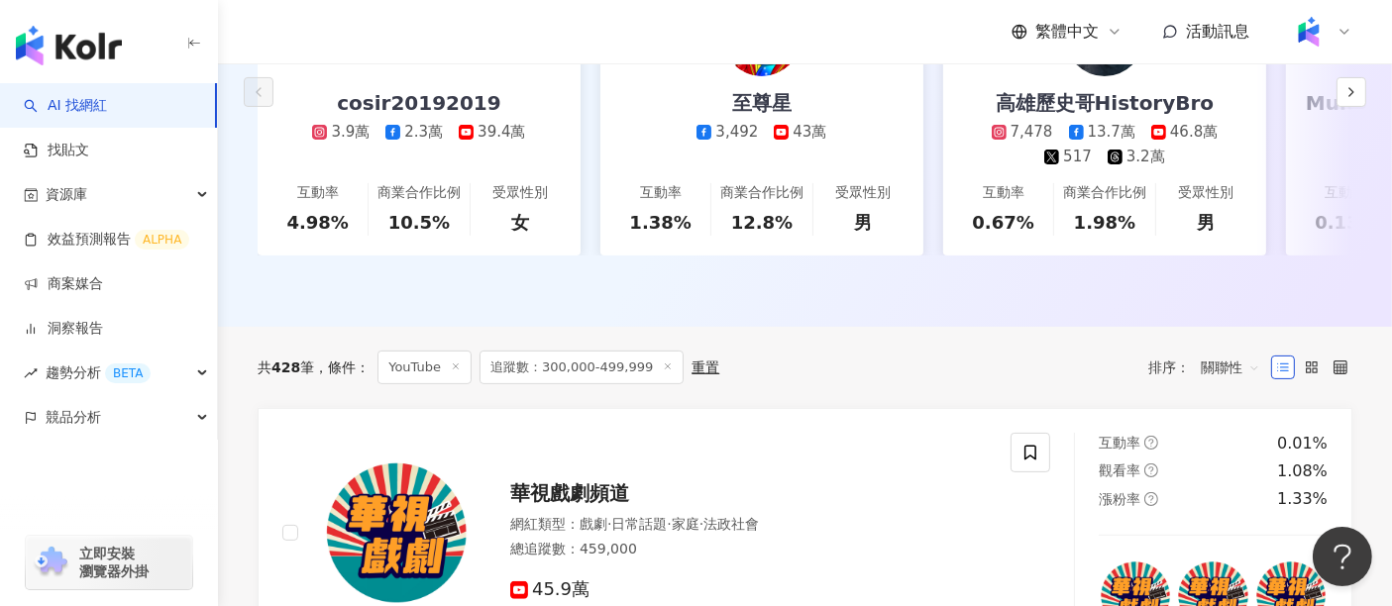
click at [1097, 384] on div "共 428 筆 條件 ： YouTube 追蹤數：300,000-499,999 重置 排序： 關聯性" at bounding box center [805, 368] width 1095 height 34
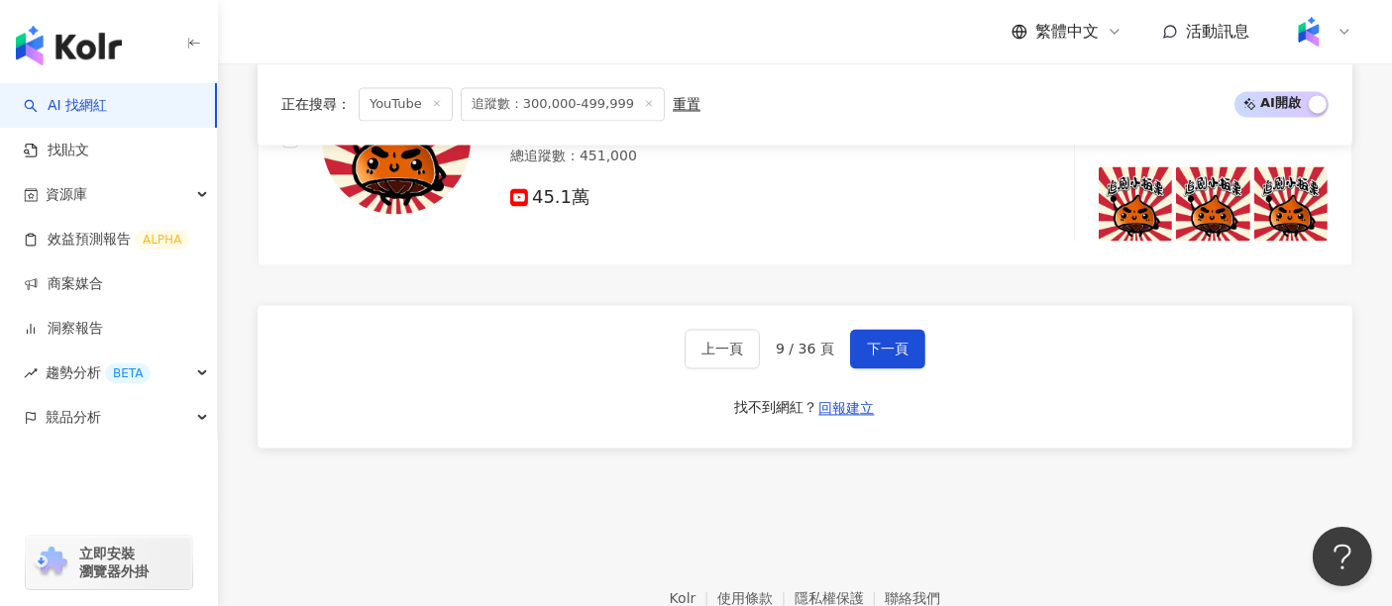
scroll to position [3944, 0]
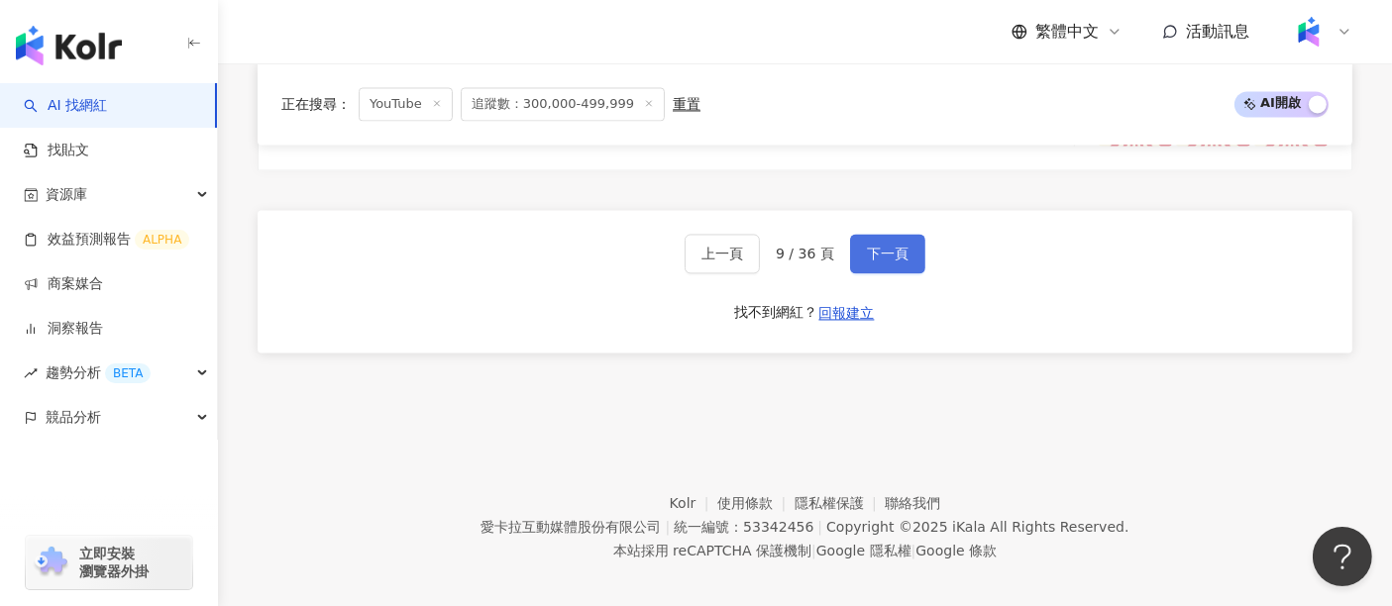
click at [897, 246] on span "下一頁" at bounding box center [888, 254] width 42 height 16
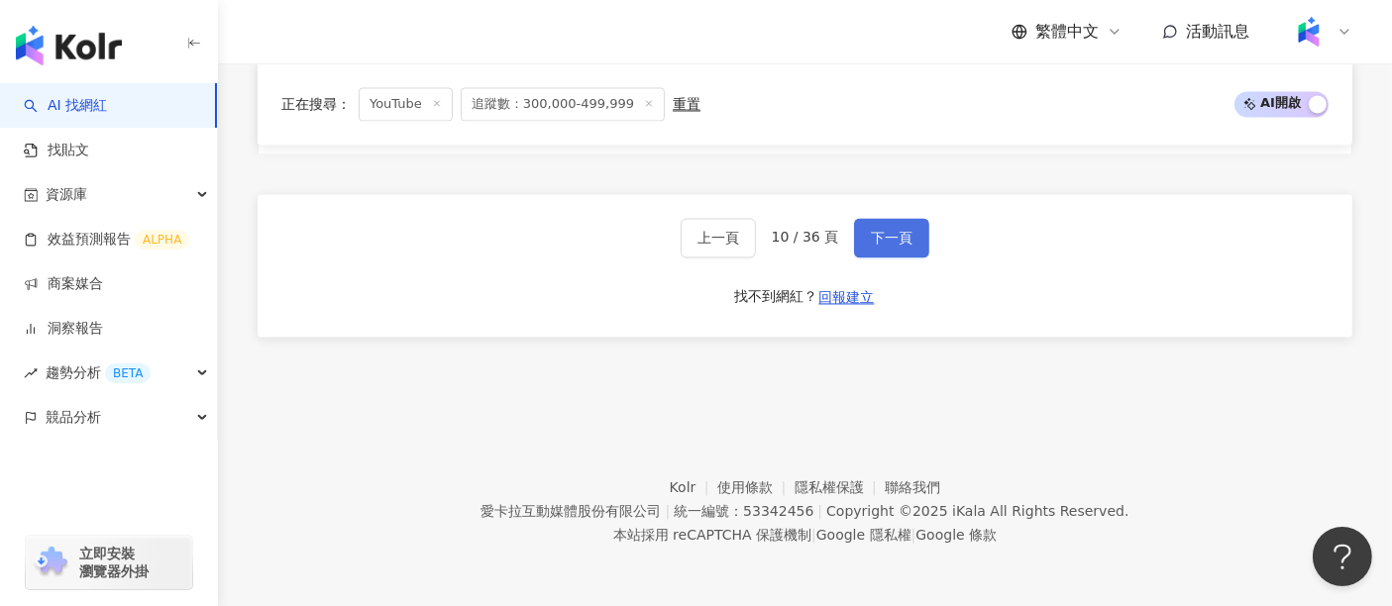
click at [894, 241] on span "下一頁" at bounding box center [892, 238] width 42 height 16
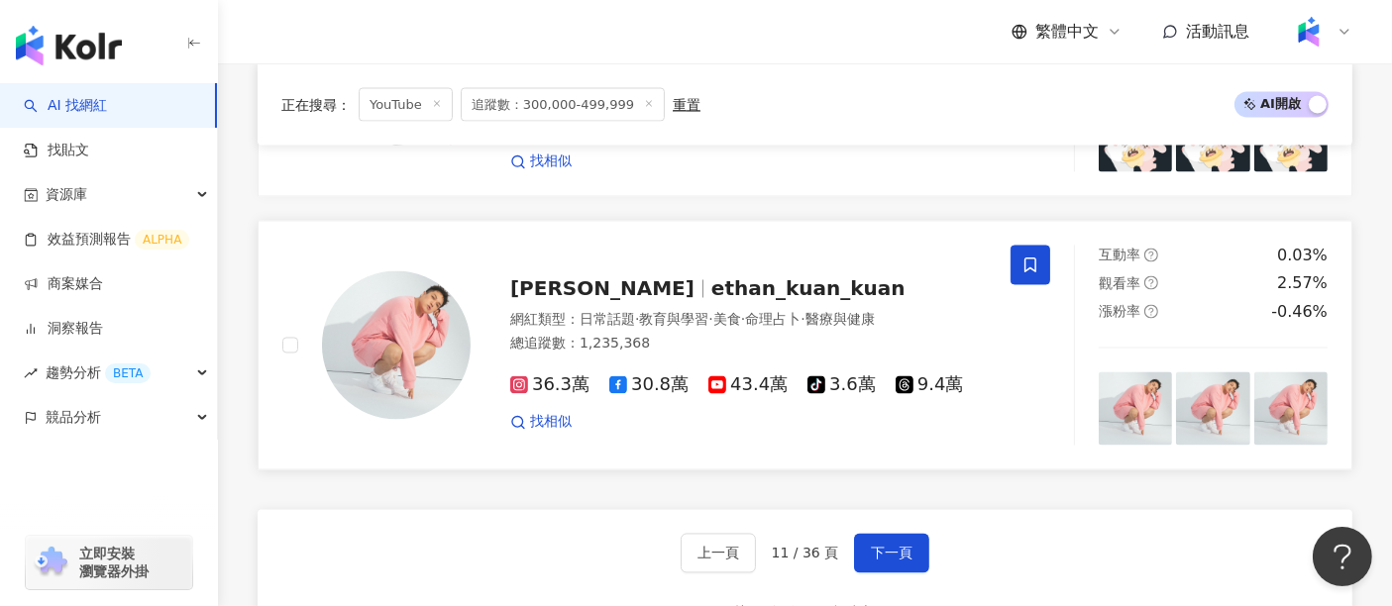
scroll to position [3549, 0]
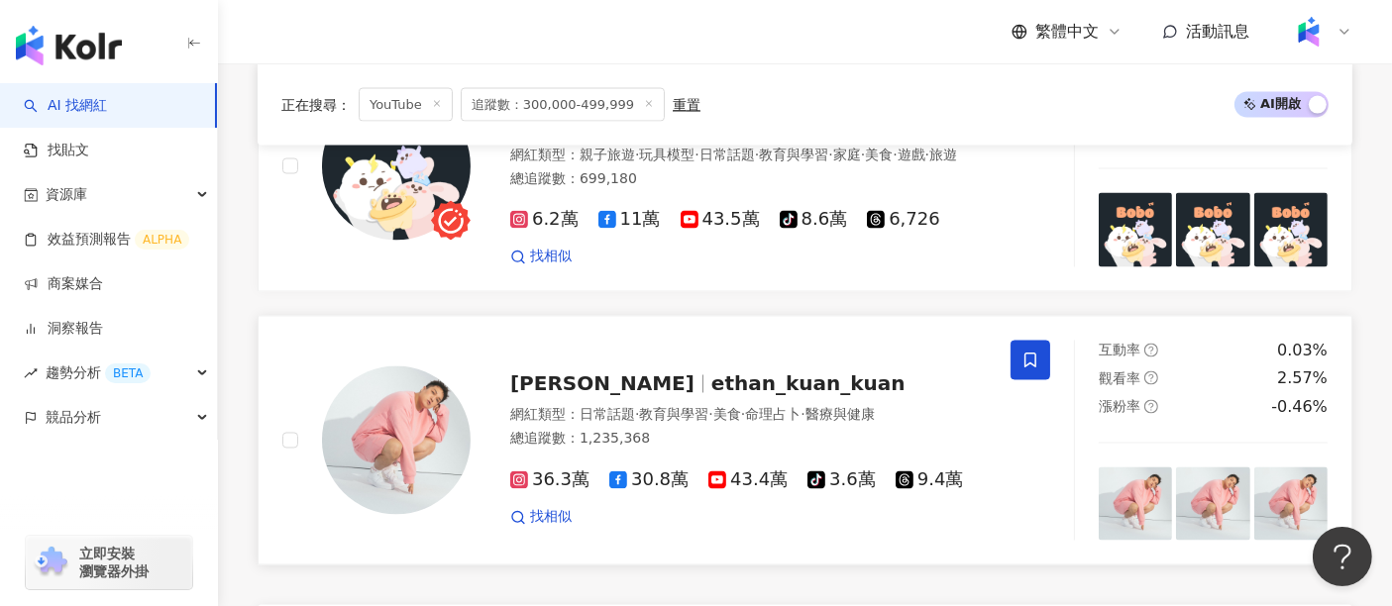
click at [720, 372] on span "ethan_kuan_kuan" at bounding box center [808, 384] width 194 height 24
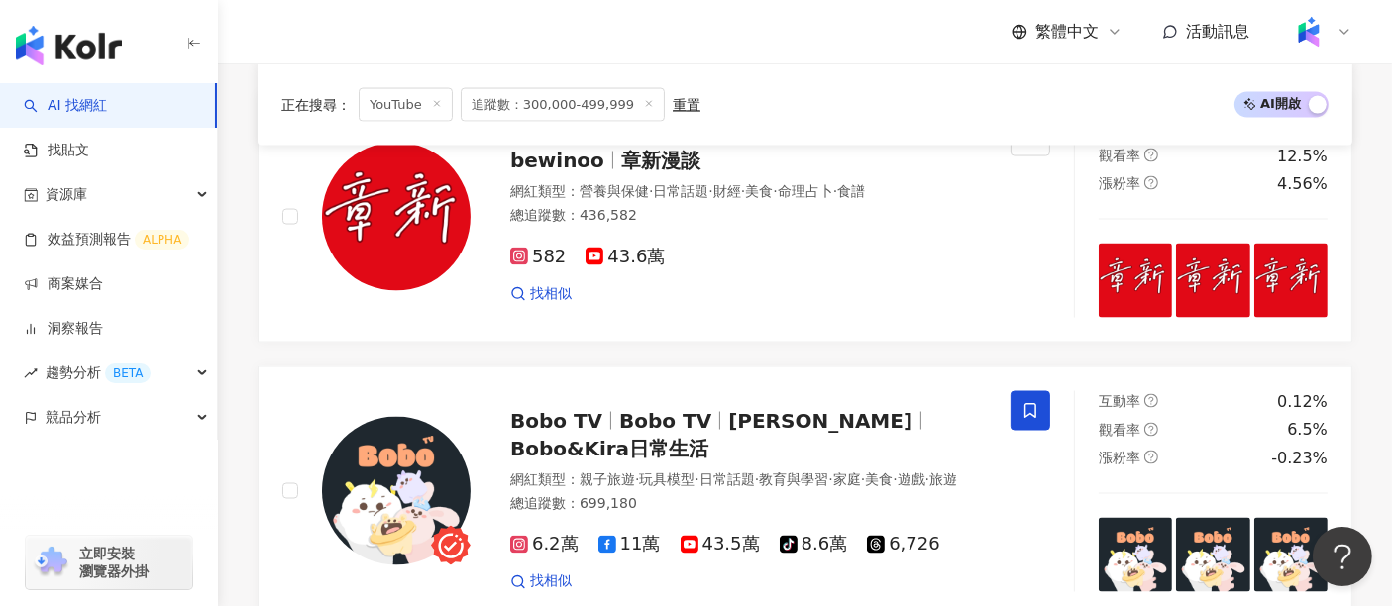
scroll to position [3944, 0]
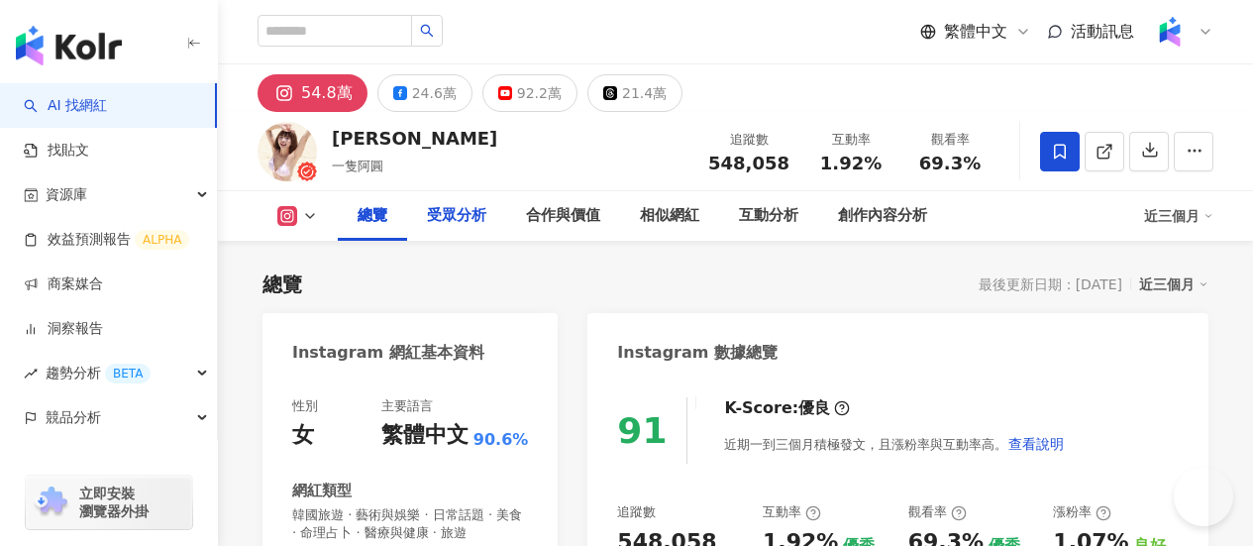
click at [436, 227] on div "總覽 受眾分析 合作與價值 相似網紅 互動分析 創作內容分析" at bounding box center [642, 216] width 609 height 50
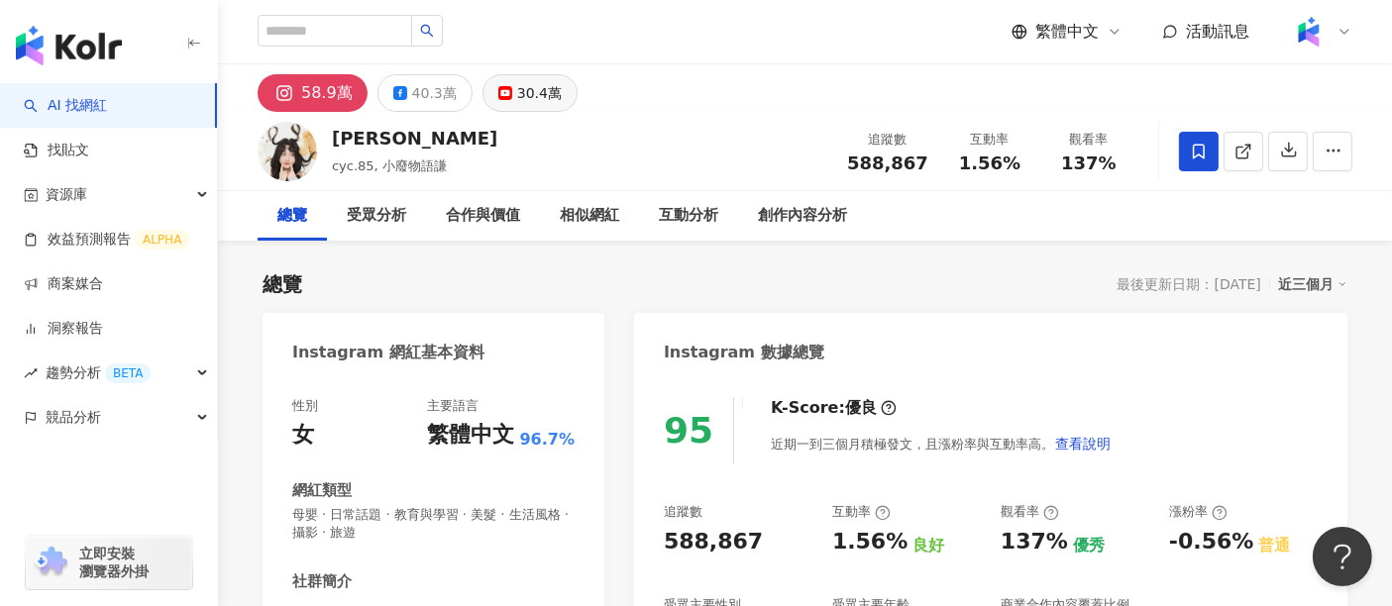
click at [486, 89] on button "30.4萬" at bounding box center [529, 93] width 95 height 38
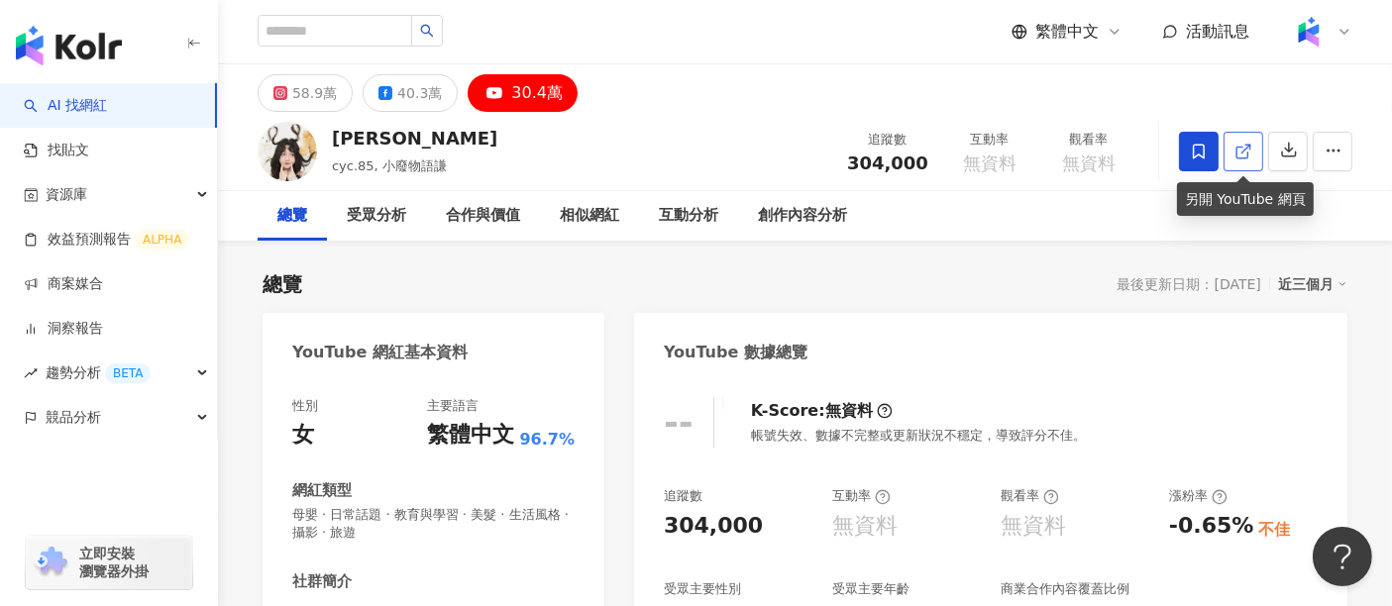
click at [1236, 157] on icon at bounding box center [1241, 152] width 11 height 11
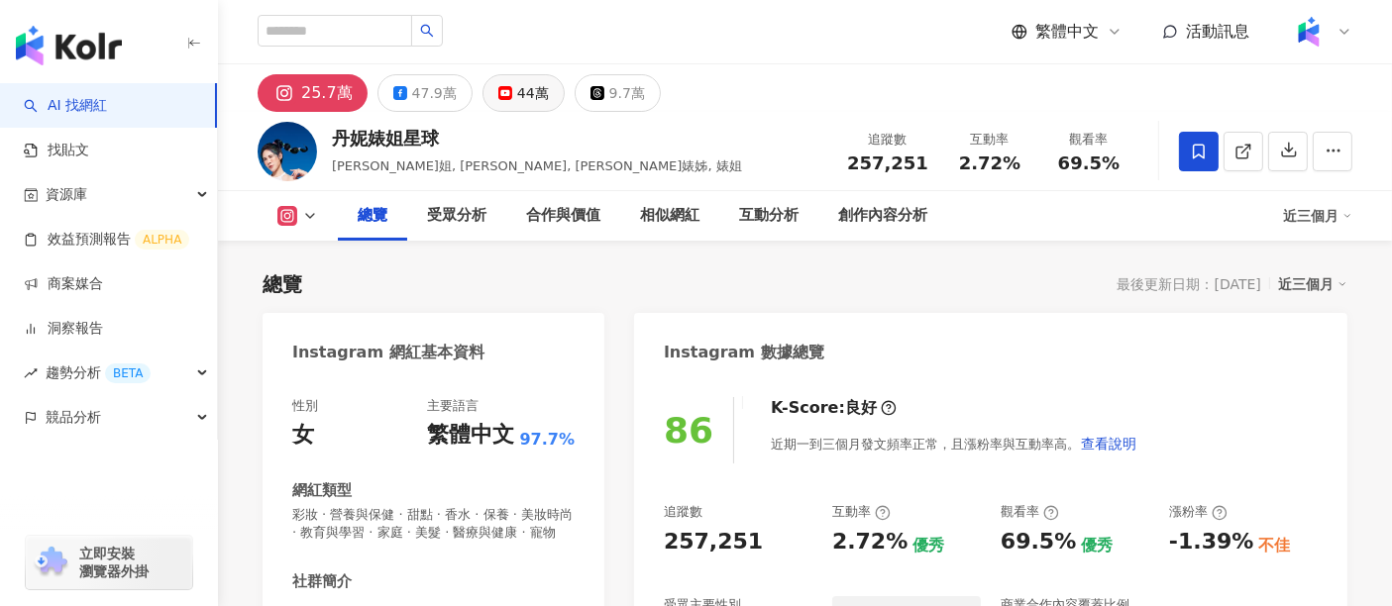
click at [529, 93] on div "44萬" at bounding box center [533, 93] width 32 height 28
click at [523, 97] on div "44萬" at bounding box center [533, 93] width 32 height 28
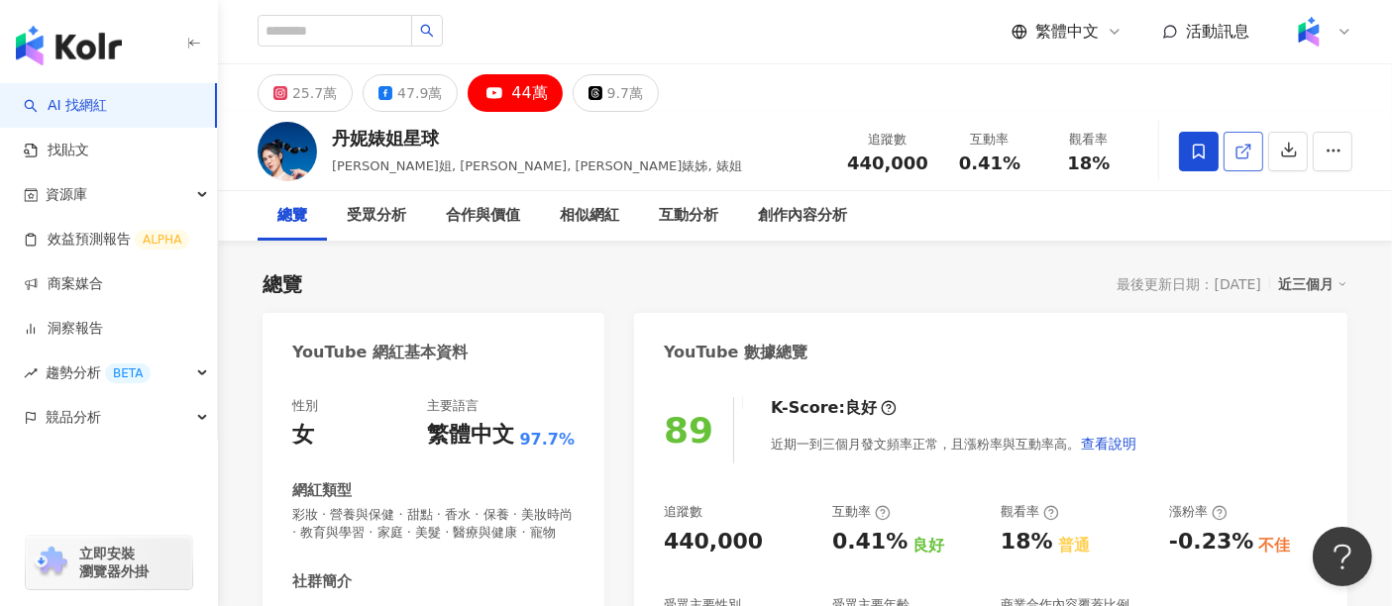
click at [1255, 156] on link at bounding box center [1243, 152] width 40 height 40
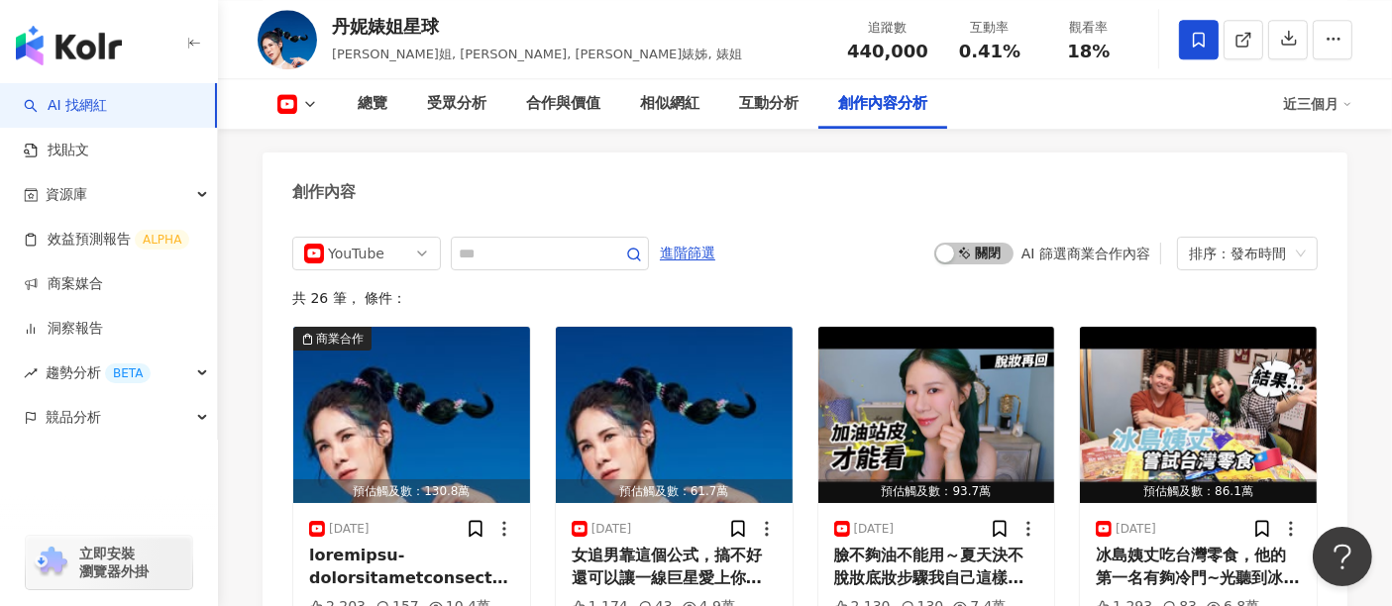
scroll to position [5173, 0]
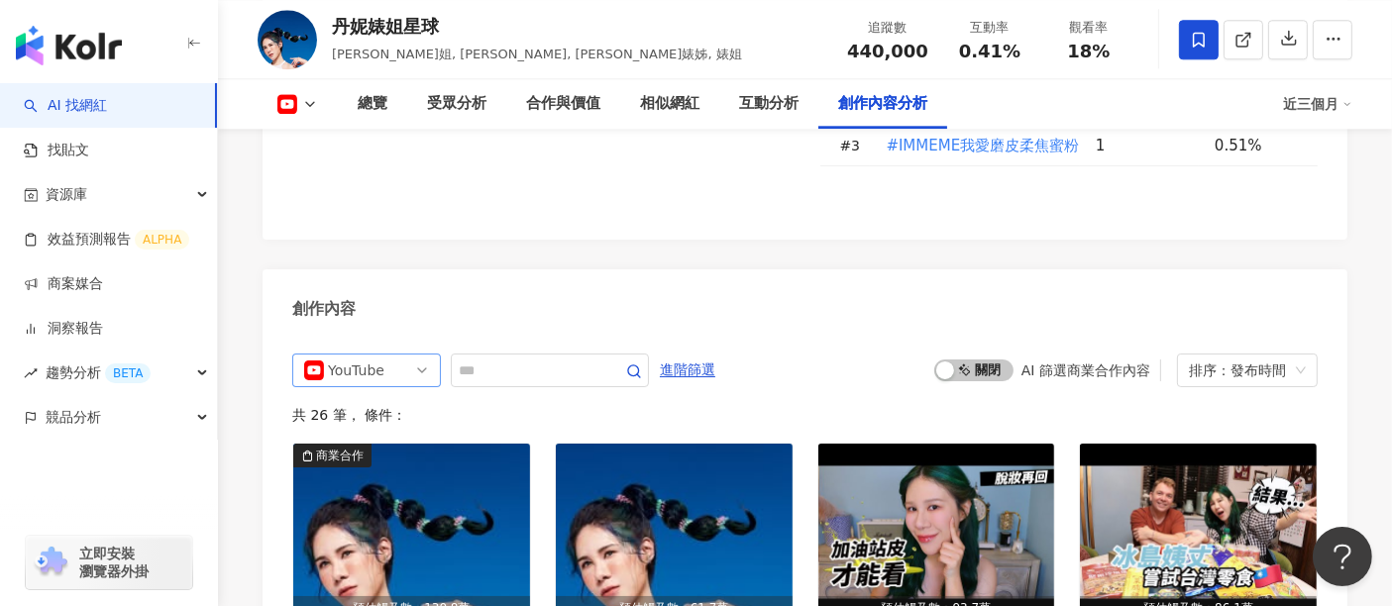
click at [405, 355] on span "YouTube" at bounding box center [366, 371] width 125 height 32
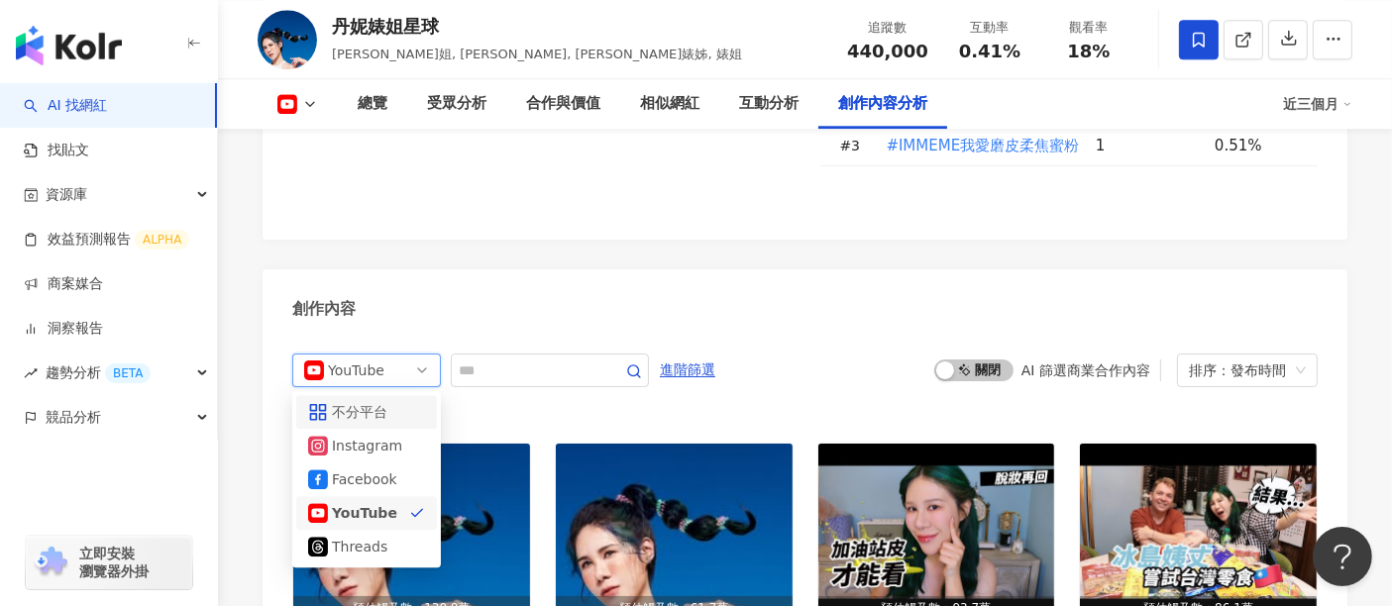
click at [371, 401] on div "不分平台" at bounding box center [364, 412] width 64 height 22
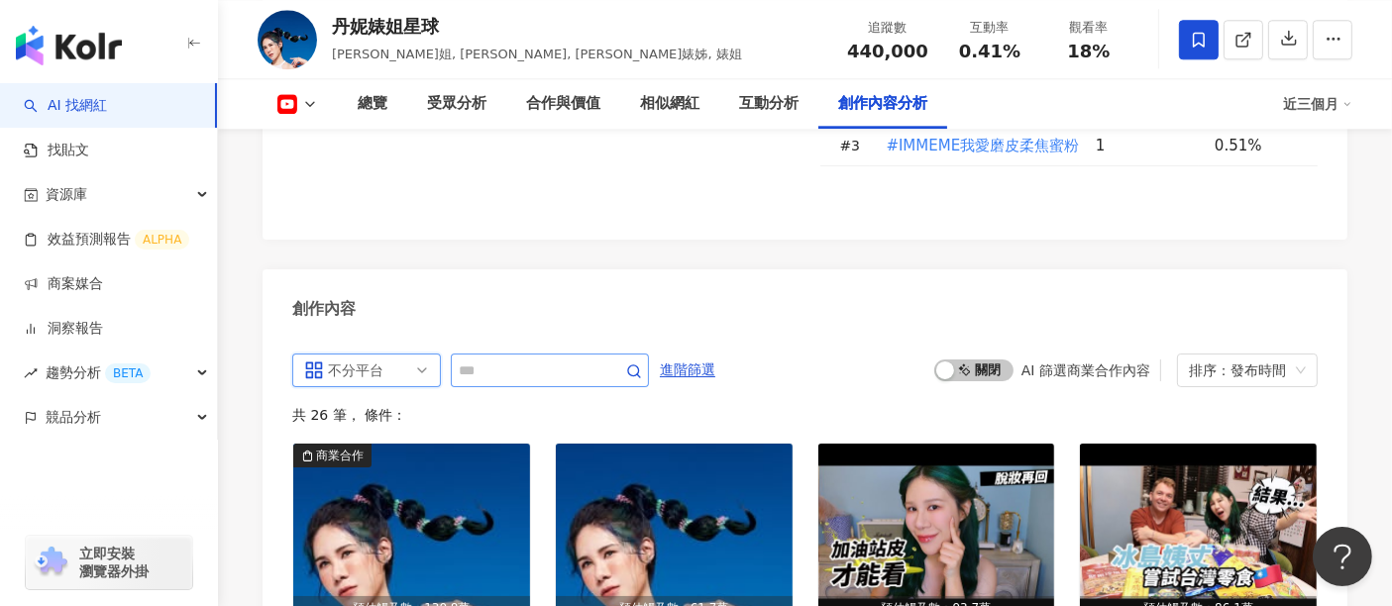
scroll to position [5302, 0]
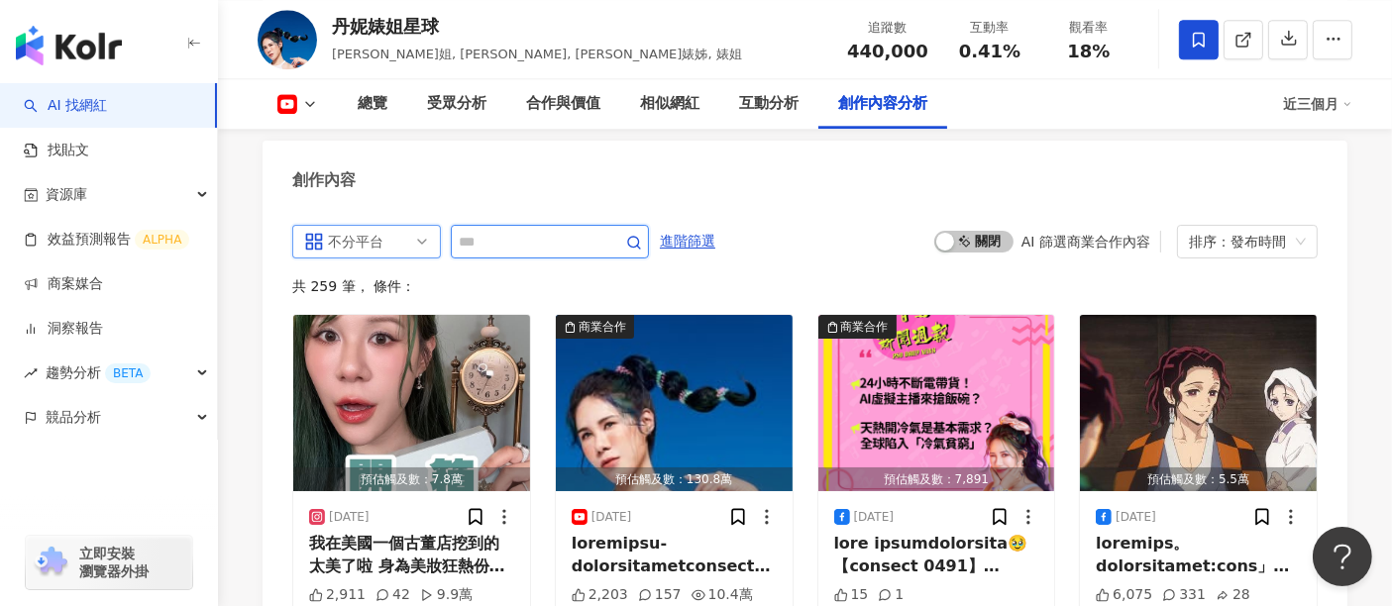
click at [505, 233] on input "text" at bounding box center [528, 242] width 139 height 24
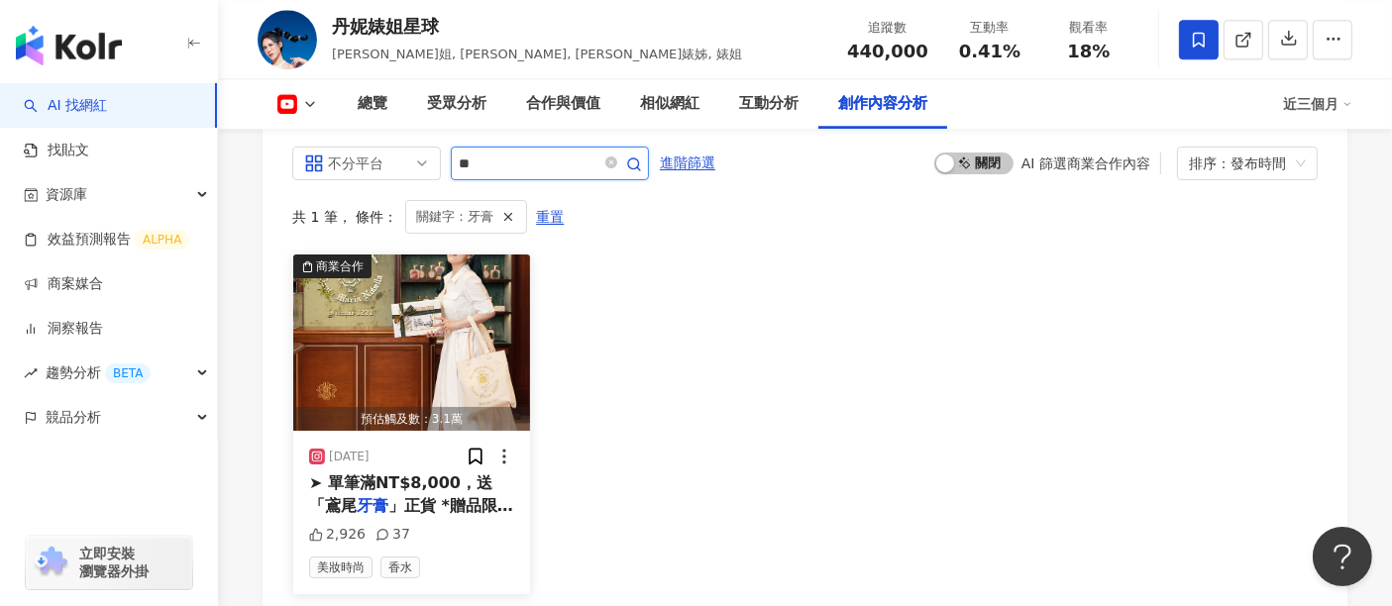
scroll to position [5412, 0]
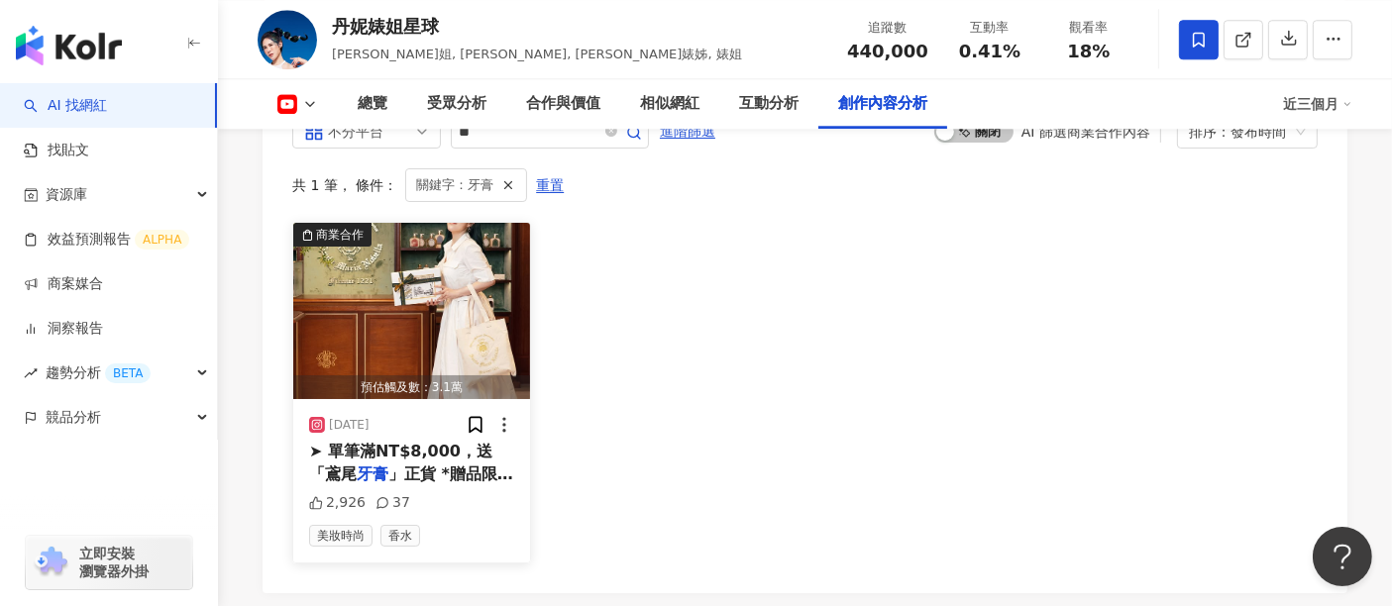
click at [446, 472] on div "[DATE] ➤ 單筆滿NT$8,000，送「鳶尾 牙膏 」正貨 *贈品限量，贈完為止 2,926 37 美妝時尚 香水" at bounding box center [411, 480] width 237 height 162
click at [448, 446] on span "➤ 單筆滿NT$8,000，送「鳶尾" at bounding box center [400, 462] width 183 height 41
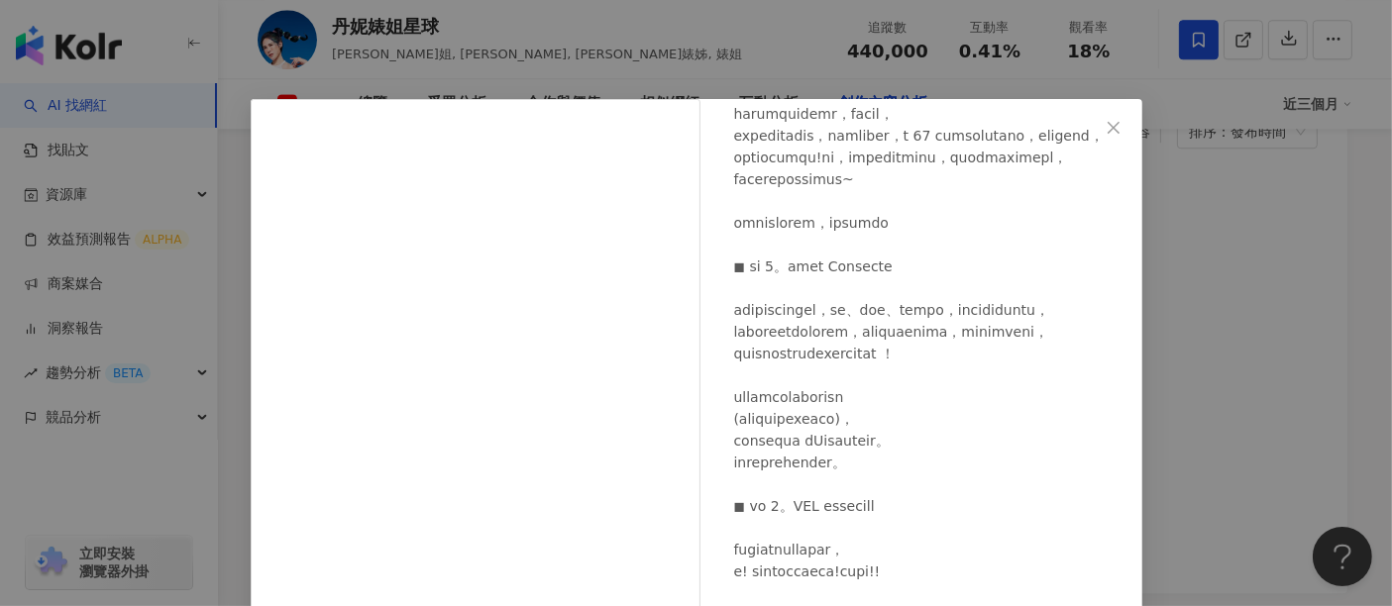
scroll to position [1211, 0]
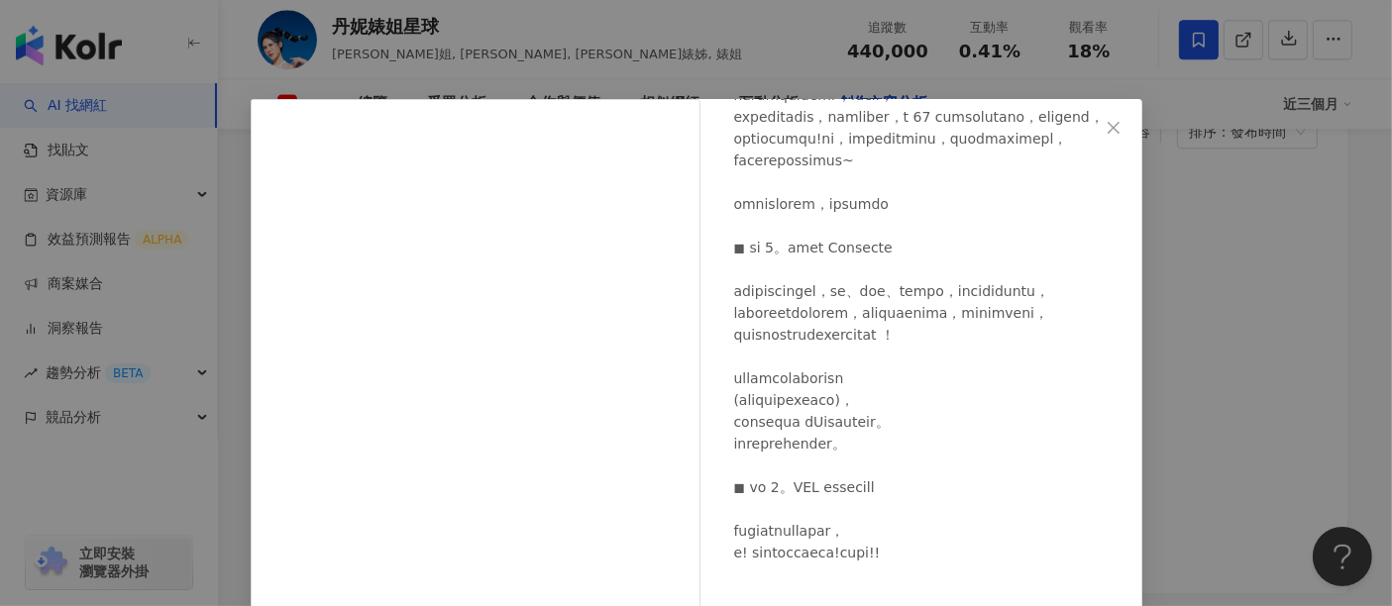
click at [1236, 332] on div "丹妮婊姐星球 [DATE] 2,926 37 查看原始貼文" at bounding box center [696, 303] width 1392 height 606
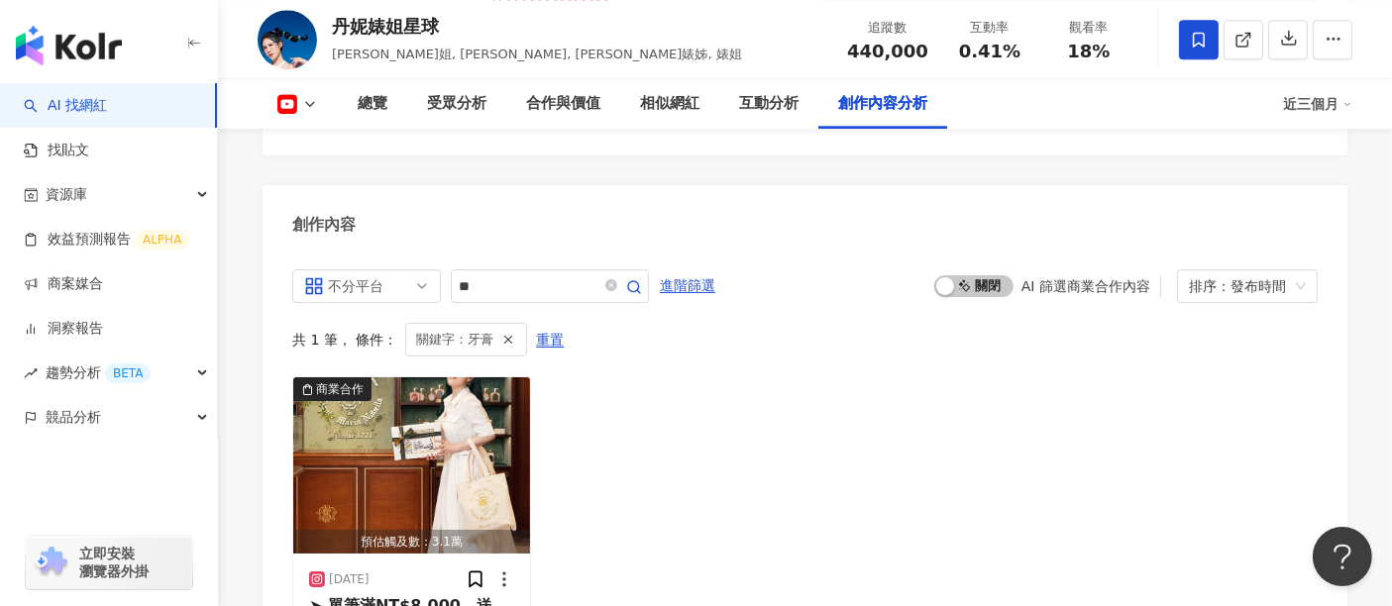
scroll to position [5192, 0]
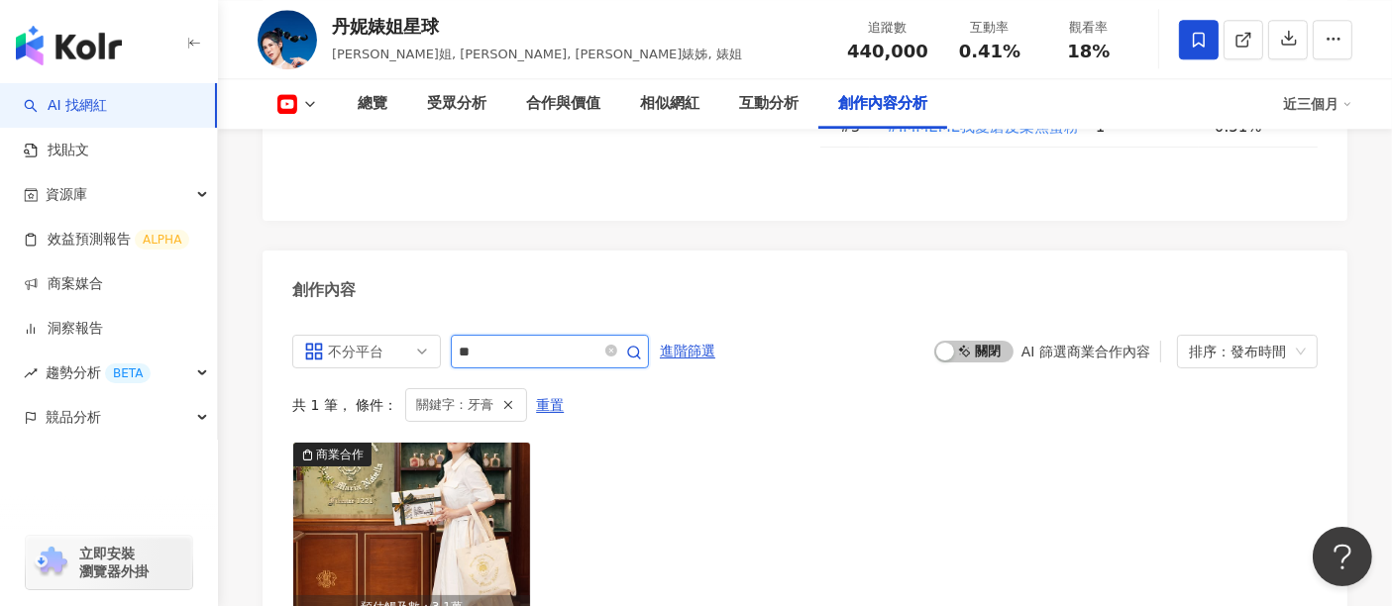
drag, startPoint x: 499, startPoint y: 339, endPoint x: 443, endPoint y: 348, distance: 57.2
click at [443, 348] on div "不分平台 all ig 不分平台 Instagram Facebook YouTube Threads **" at bounding box center [470, 352] width 357 height 34
type input "***"
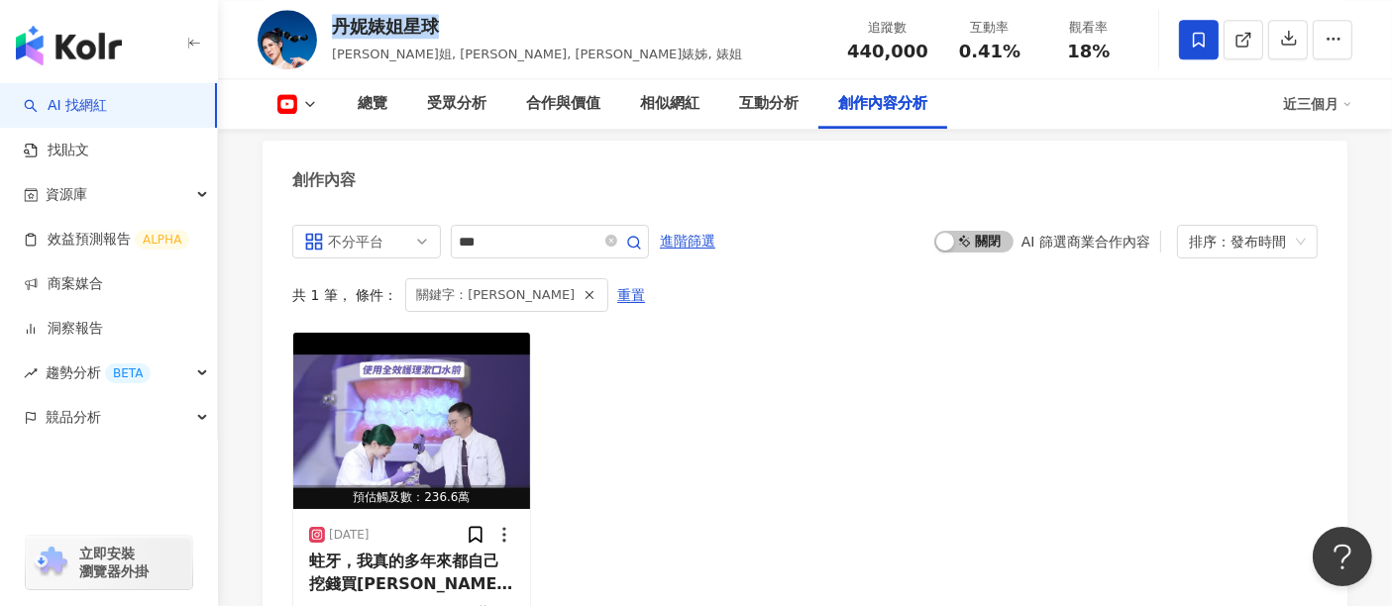
drag, startPoint x: 439, startPoint y: 20, endPoint x: 332, endPoint y: 32, distance: 107.6
click at [332, 32] on div "丹妮婊姐星球" at bounding box center [537, 26] width 410 height 25
copy div "丹妮婊姐星球"
click at [458, 114] on div "受眾分析" at bounding box center [456, 104] width 59 height 24
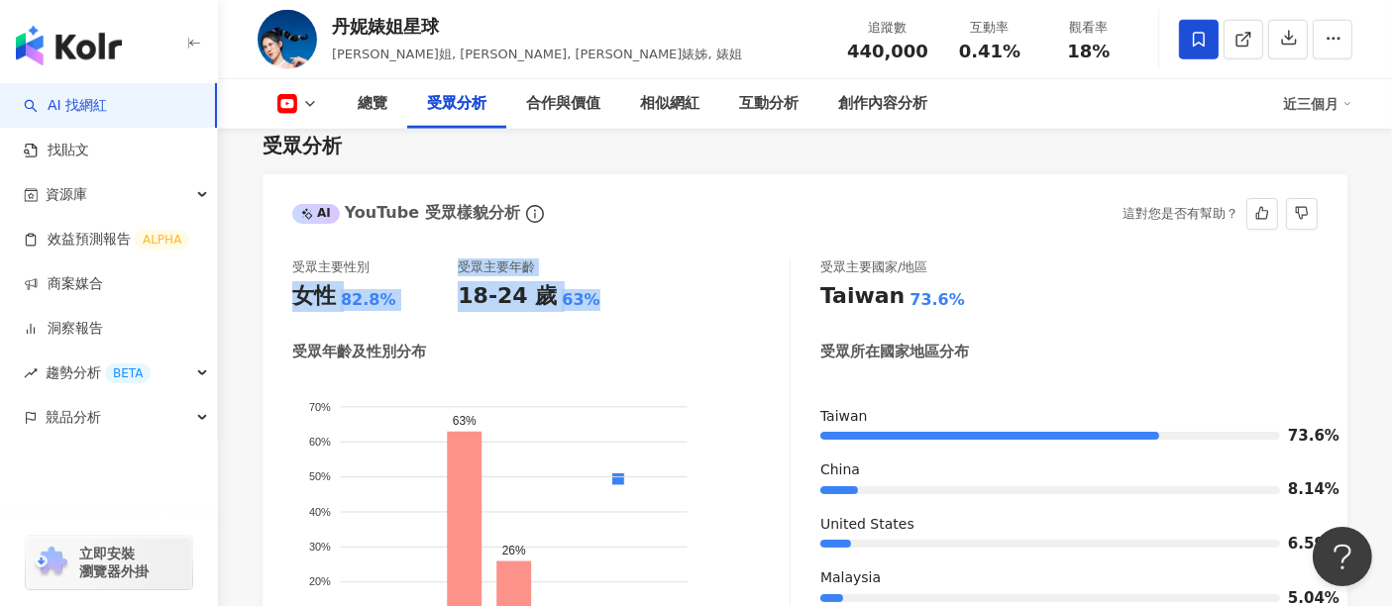
drag, startPoint x: 600, startPoint y: 317, endPoint x: 297, endPoint y: 318, distance: 303.1
click at [297, 312] on div "受眾主要性別 女性 82.8% 受眾主要年齡 18-24 歲 63%" at bounding box center [540, 285] width 497 height 53
copy div "女性 82.8% 受眾主要年齡 18-24 歲 63%"
click at [302, 104] on icon at bounding box center [310, 104] width 16 height 16
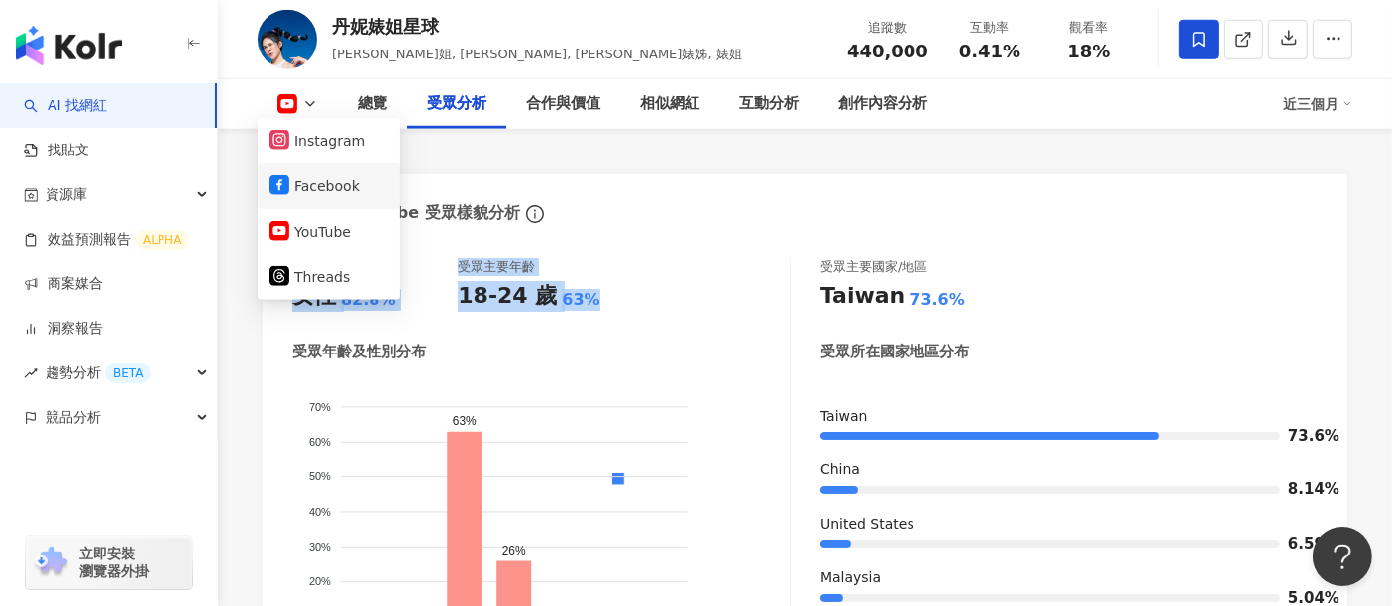
click at [297, 185] on button "Facebook" at bounding box center [328, 186] width 119 height 28
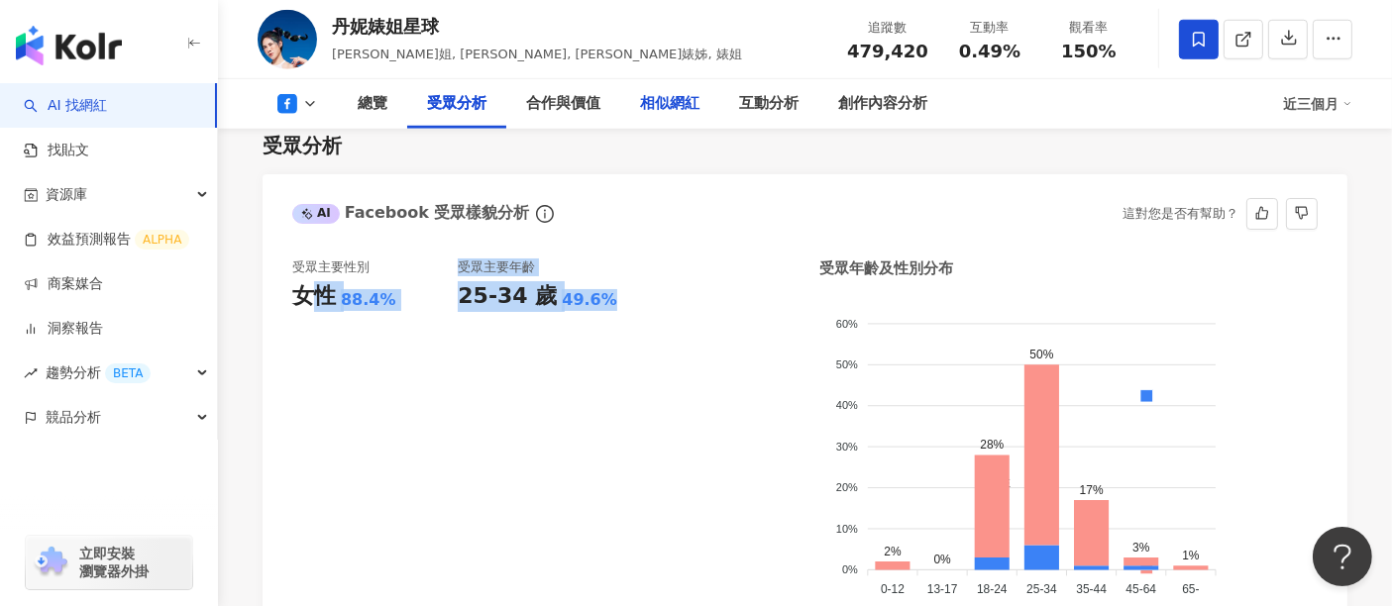
drag, startPoint x: 608, startPoint y: 324, endPoint x: 709, endPoint y: 86, distance: 258.3
click at [287, 323] on div "受眾主要性別 女性 88.4% 受眾主要年齡 25-34 歲 49.6% 受眾年齡及性別分布 男性 女性 60% 60% 50% 50% 40% 40% 30…" at bounding box center [805, 443] width 1085 height 409
copy div "女性 88.4% 受眾主要年齡 25-34 歲 49.6%"
click at [317, 110] on icon at bounding box center [310, 104] width 16 height 16
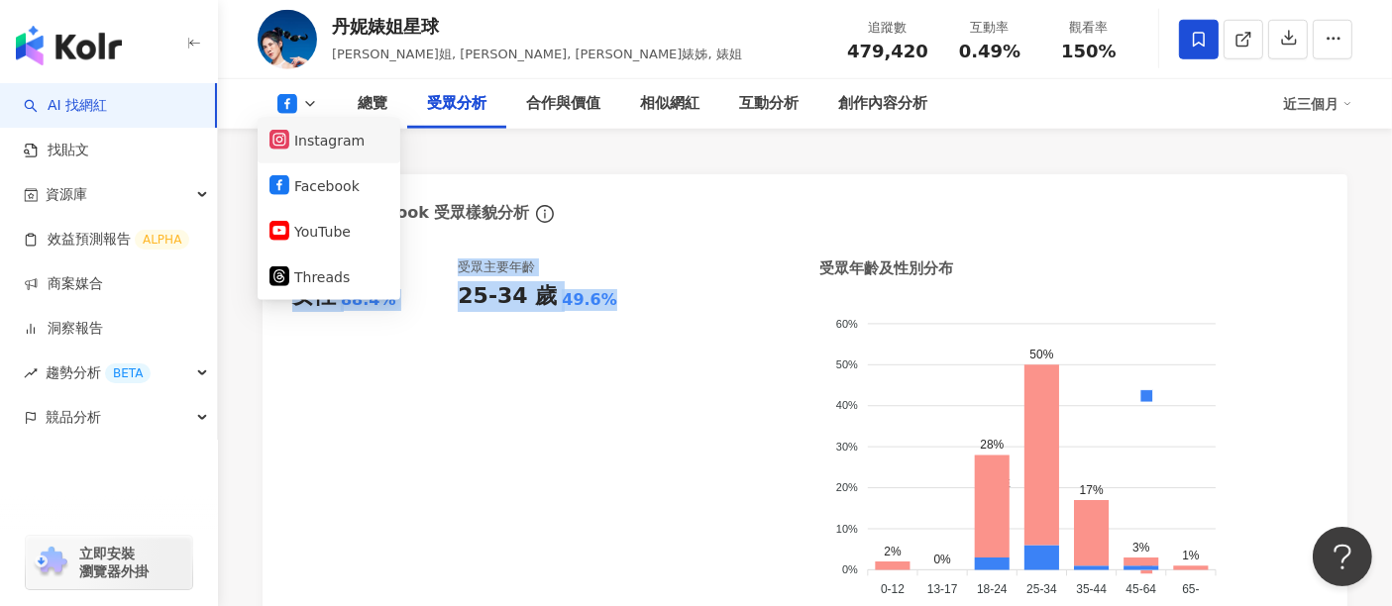
click at [322, 153] on button "Instagram" at bounding box center [328, 141] width 119 height 28
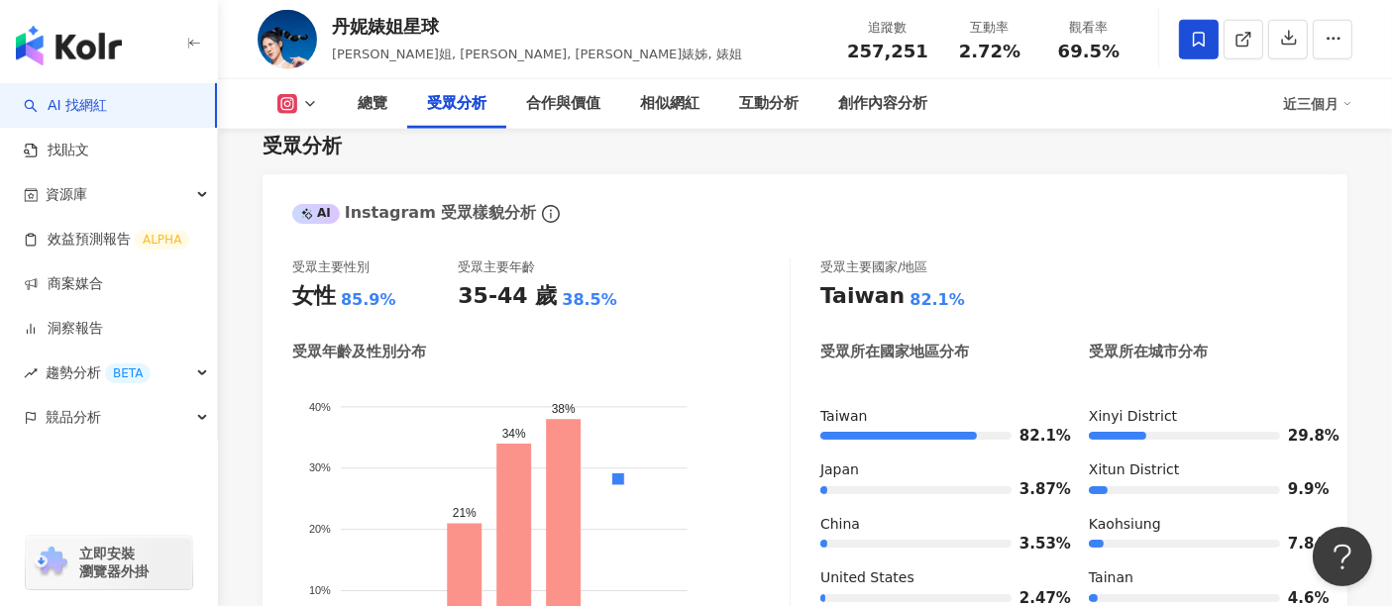
scroll to position [1726, 0]
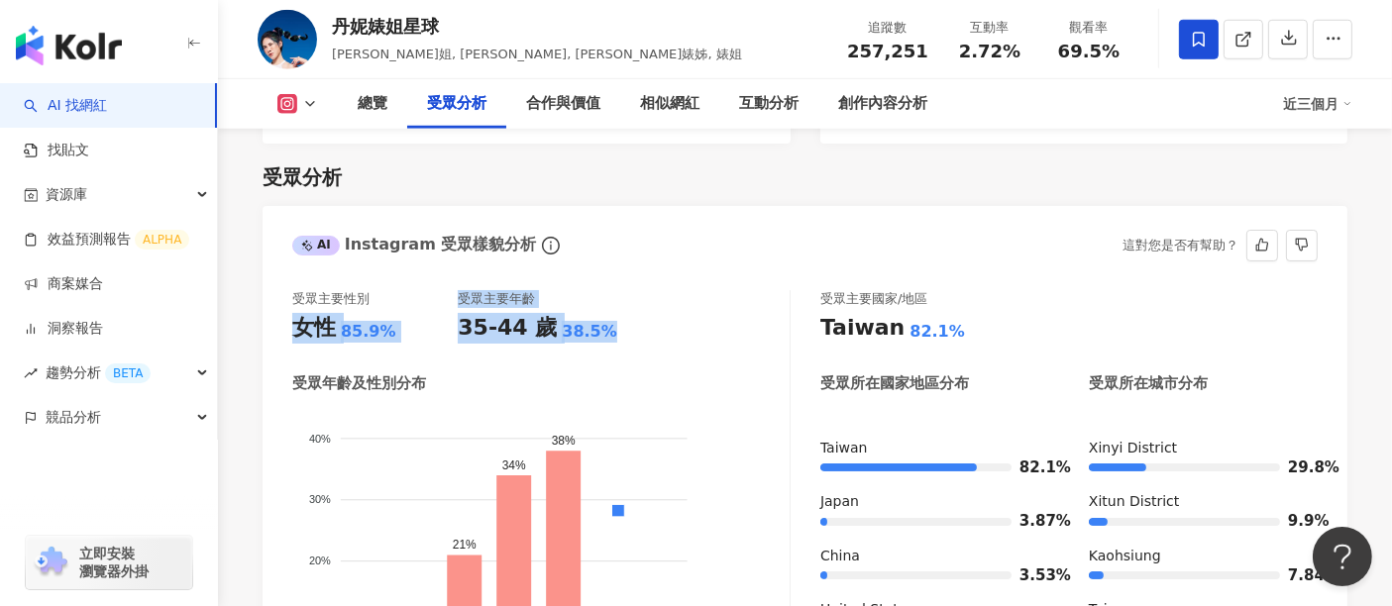
drag, startPoint x: 470, startPoint y: 317, endPoint x: 290, endPoint y: 317, distance: 179.3
click at [290, 317] on div "受眾主要性別 女性 85.9% 受眾主要年齡 35-44 歲 38.5% 受眾年齡及性別分布 男性 女性 40% 40% 30% 30% 20% 20% 10…" at bounding box center [805, 516] width 1085 height 492
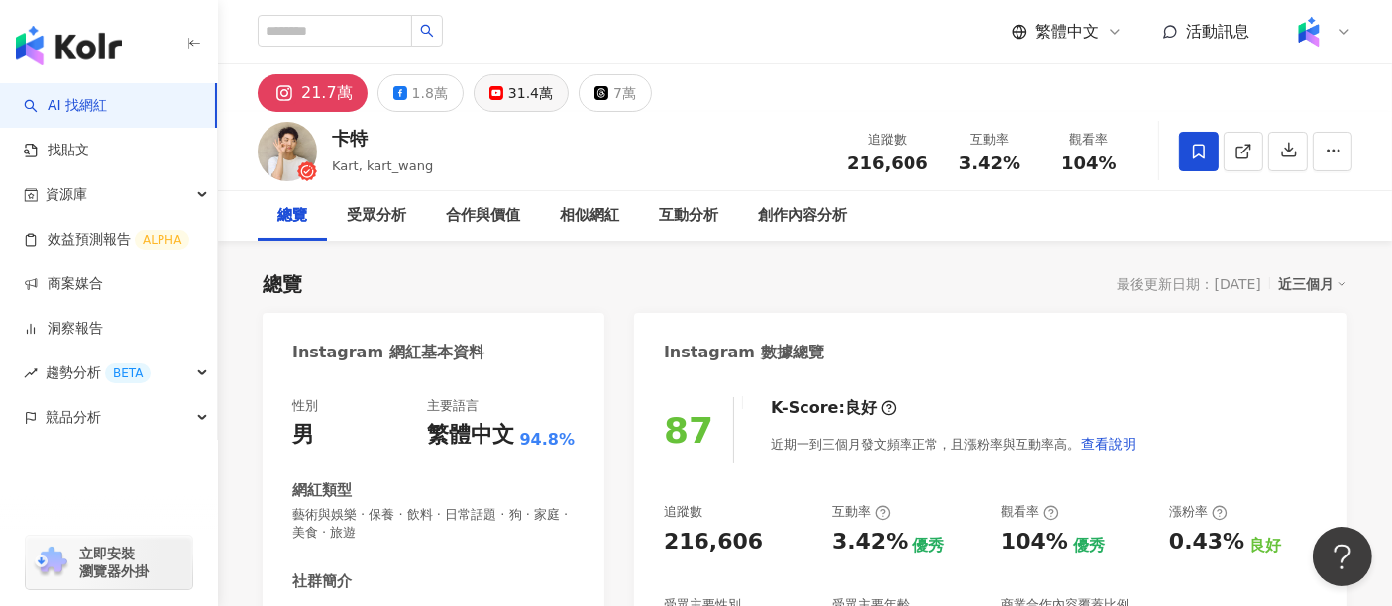
click at [512, 91] on div "31.4萬" at bounding box center [530, 93] width 45 height 28
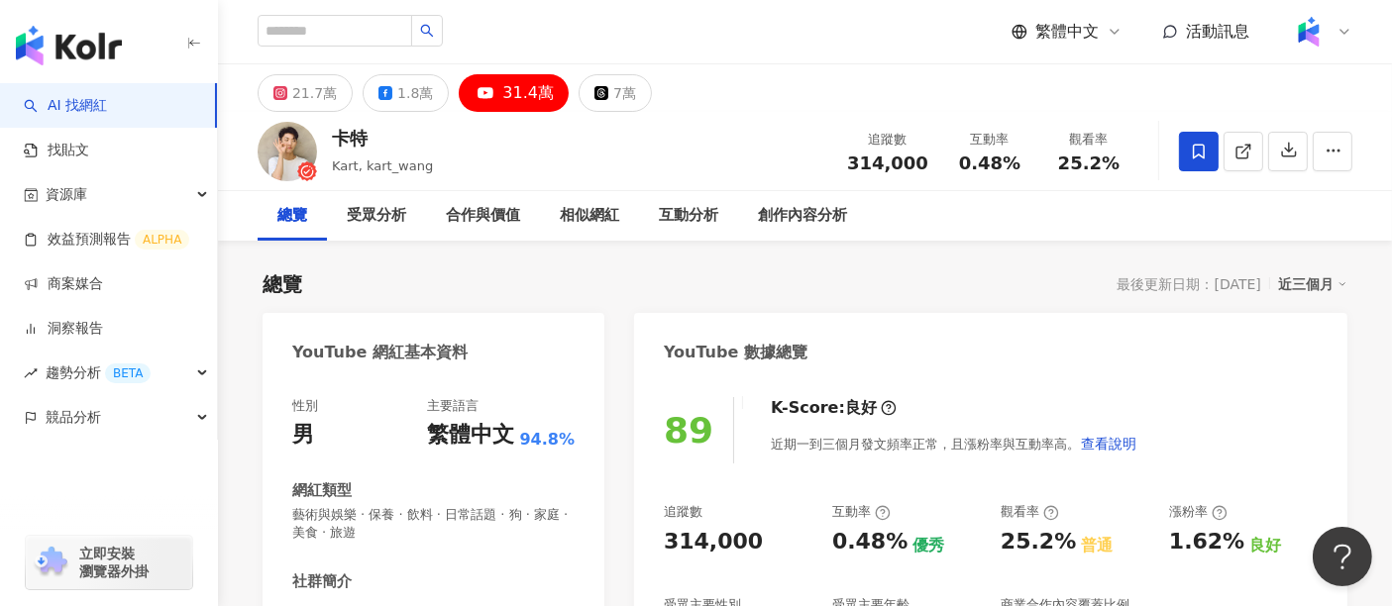
click at [1248, 151] on icon at bounding box center [1243, 152] width 18 height 18
drag, startPoint x: 925, startPoint y: 170, endPoint x: 859, endPoint y: 167, distance: 66.4
click at [859, 167] on div "314,000" at bounding box center [887, 164] width 81 height 20
copy span "314,000"
drag, startPoint x: 1117, startPoint y: 164, endPoint x: 1045, endPoint y: 163, distance: 72.3
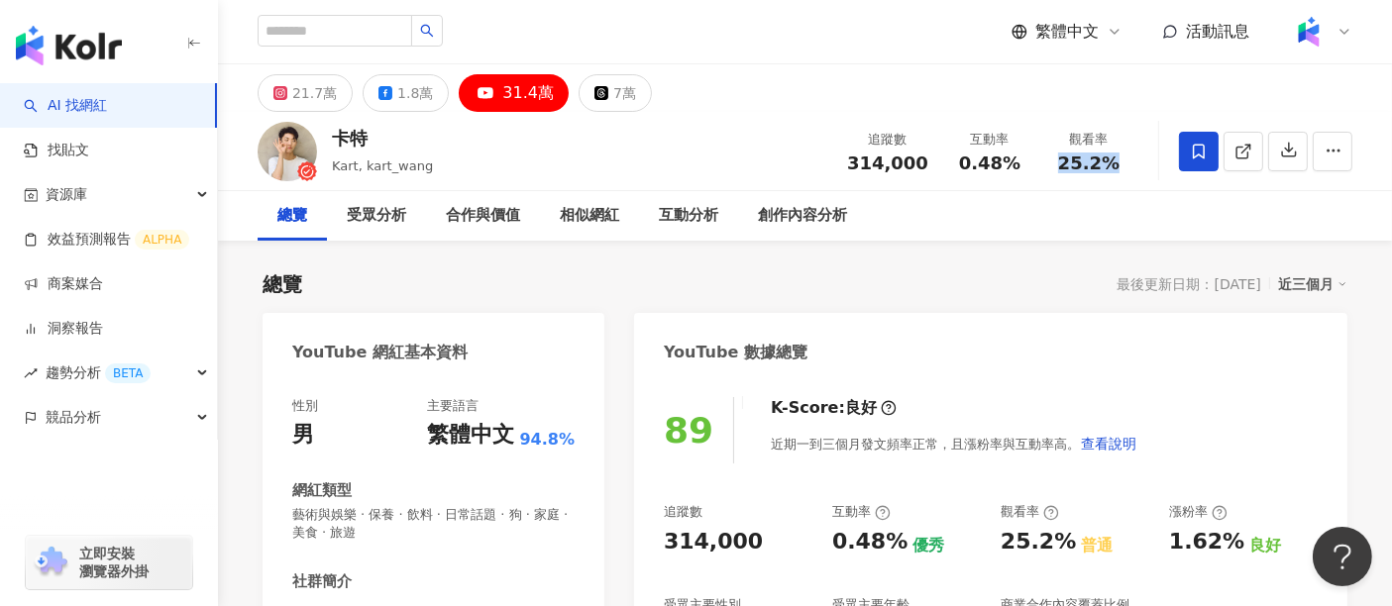
click at [1045, 163] on div "觀看率 25.2%" at bounding box center [1088, 151] width 99 height 43
copy span "25.2%"
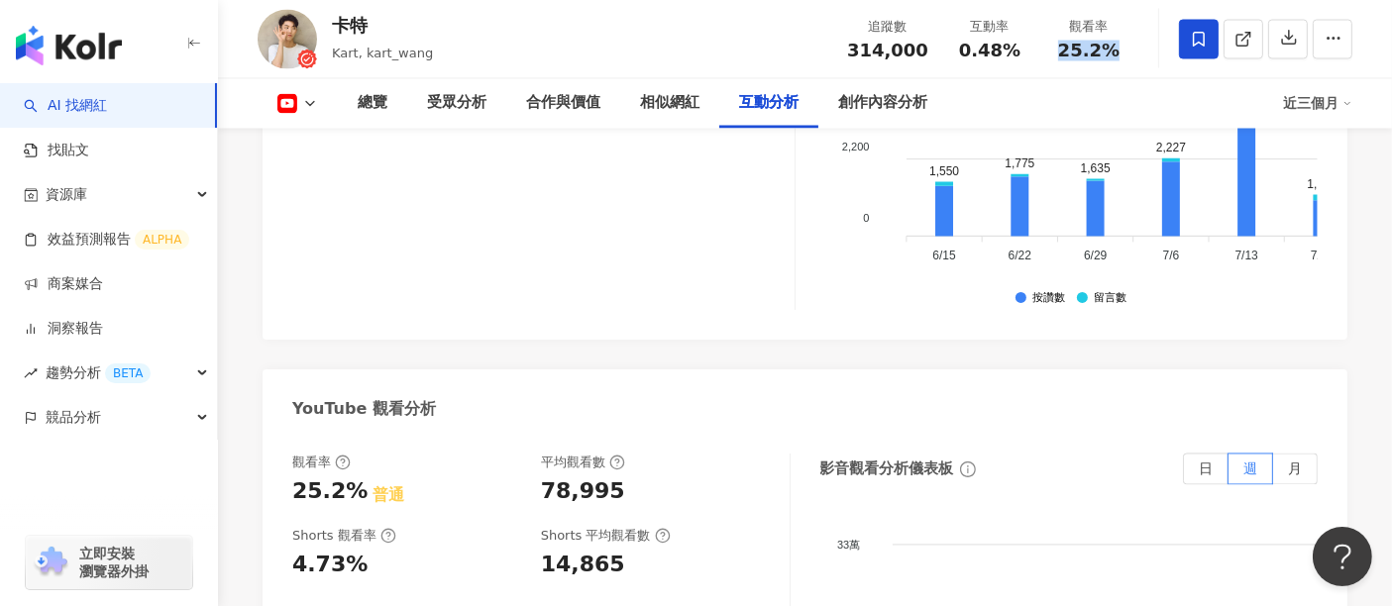
scroll to position [3852, 0]
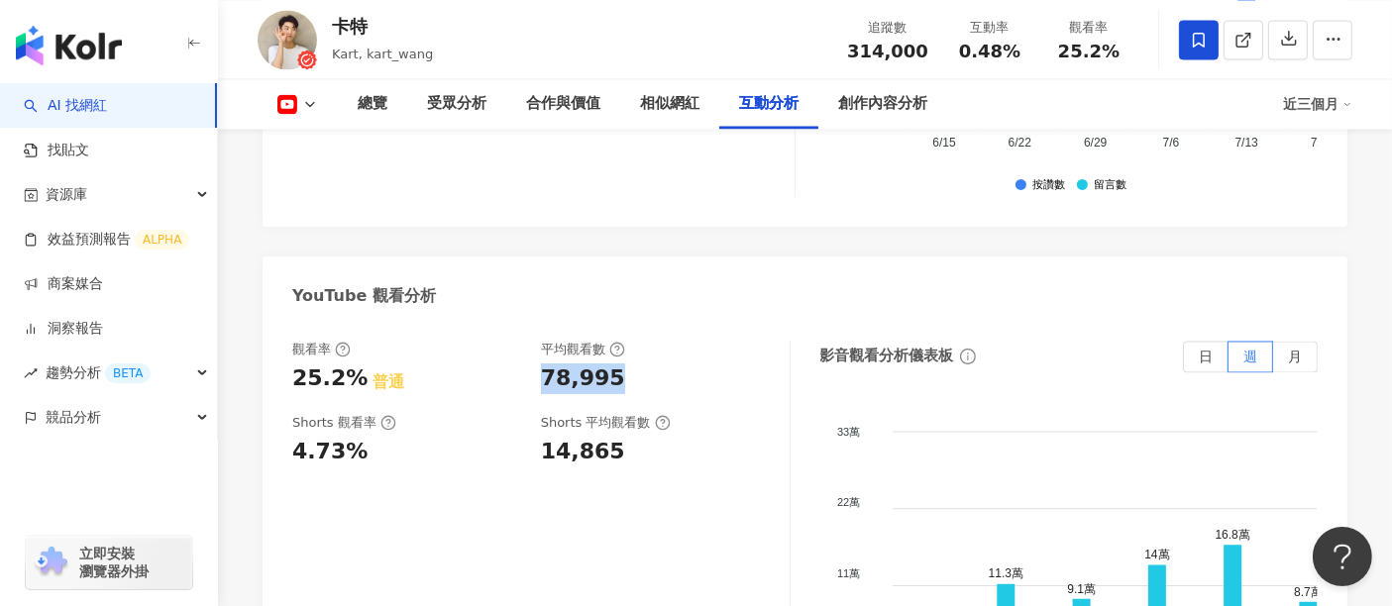
drag, startPoint x: 639, startPoint y: 315, endPoint x: 542, endPoint y: 315, distance: 97.1
click at [542, 364] on div "78,995" at bounding box center [655, 379] width 229 height 31
copy div "78,995"
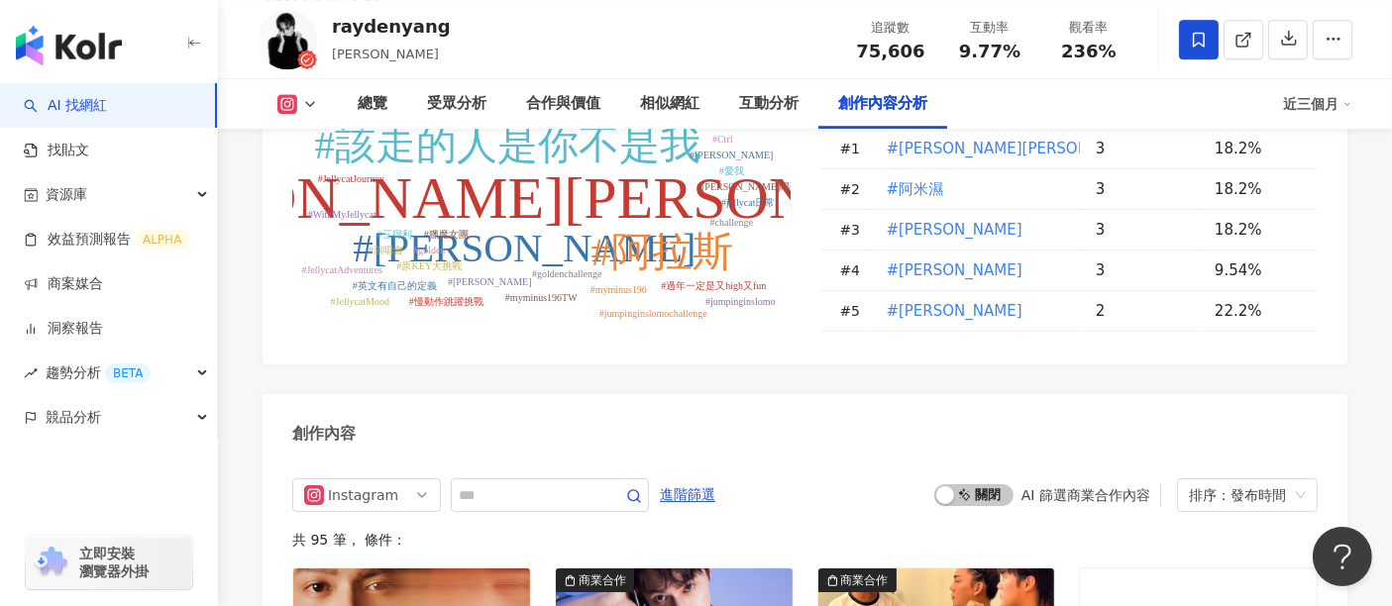
scroll to position [5944, 0]
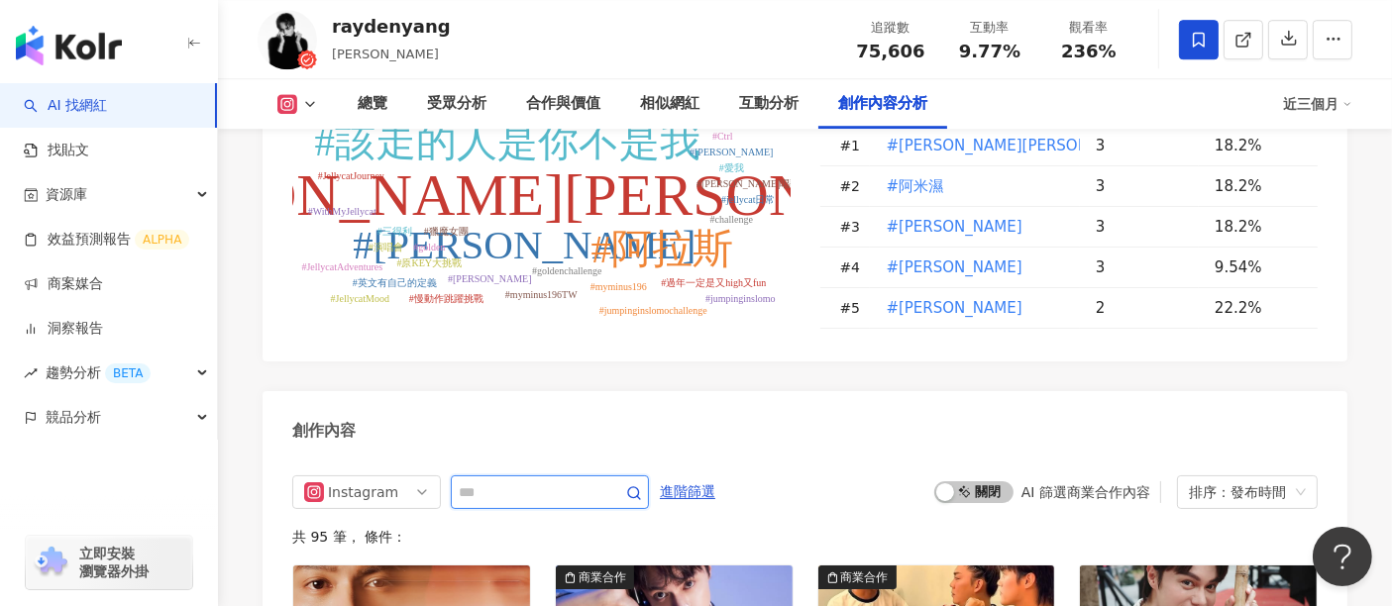
click at [594, 480] on input "text" at bounding box center [528, 492] width 139 height 24
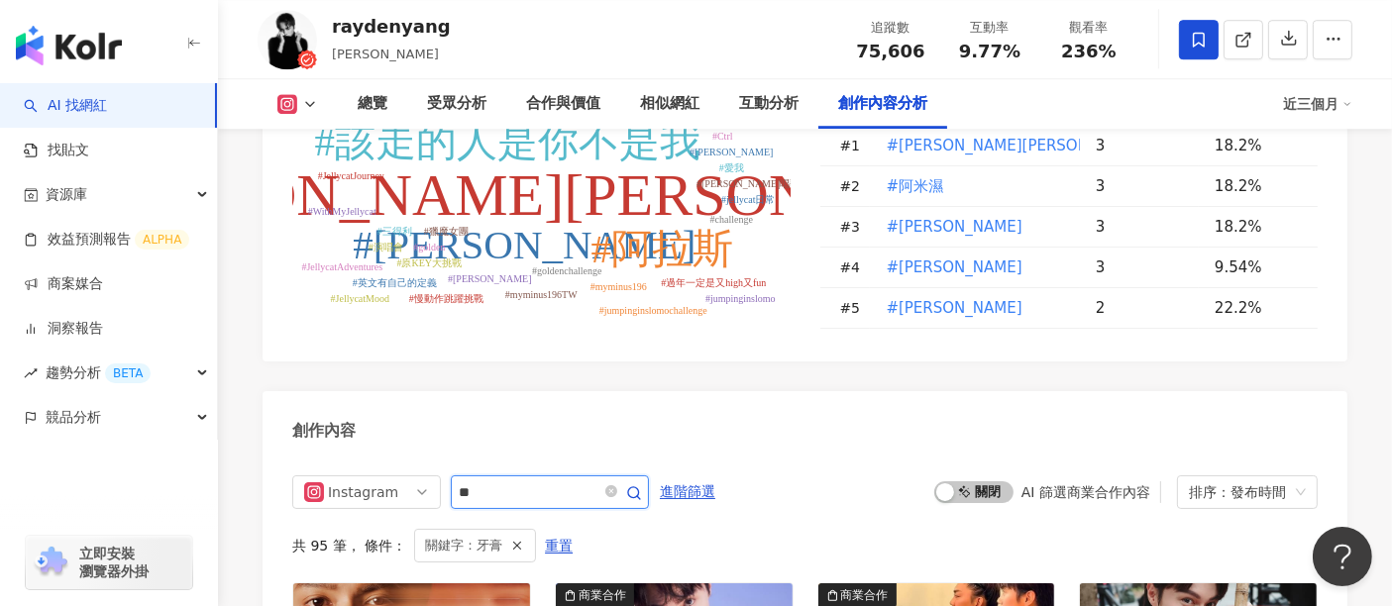
scroll to position [6085, 0]
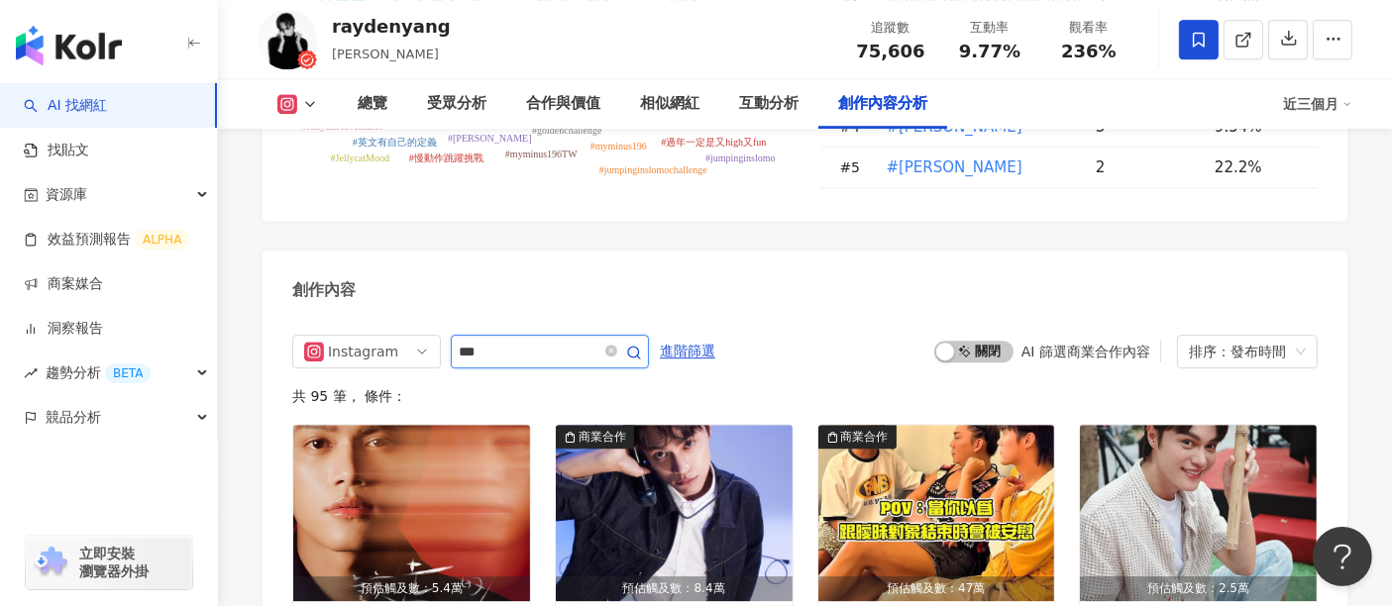
type input "***"
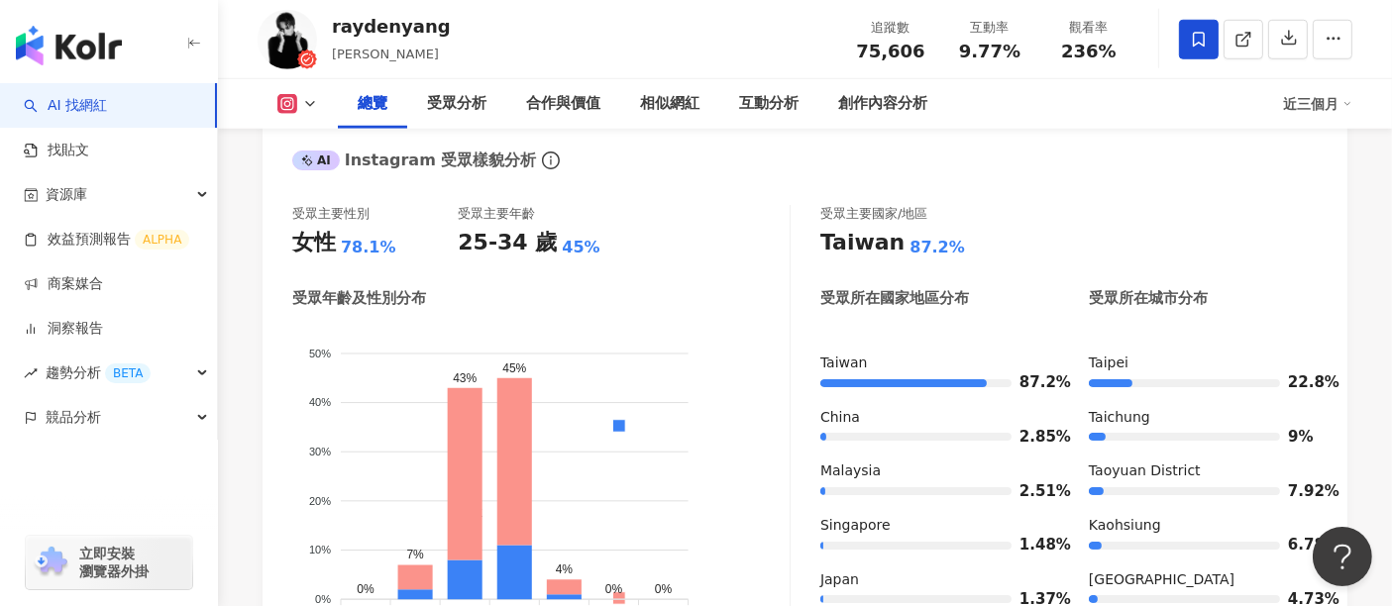
scroll to position [1230, 0]
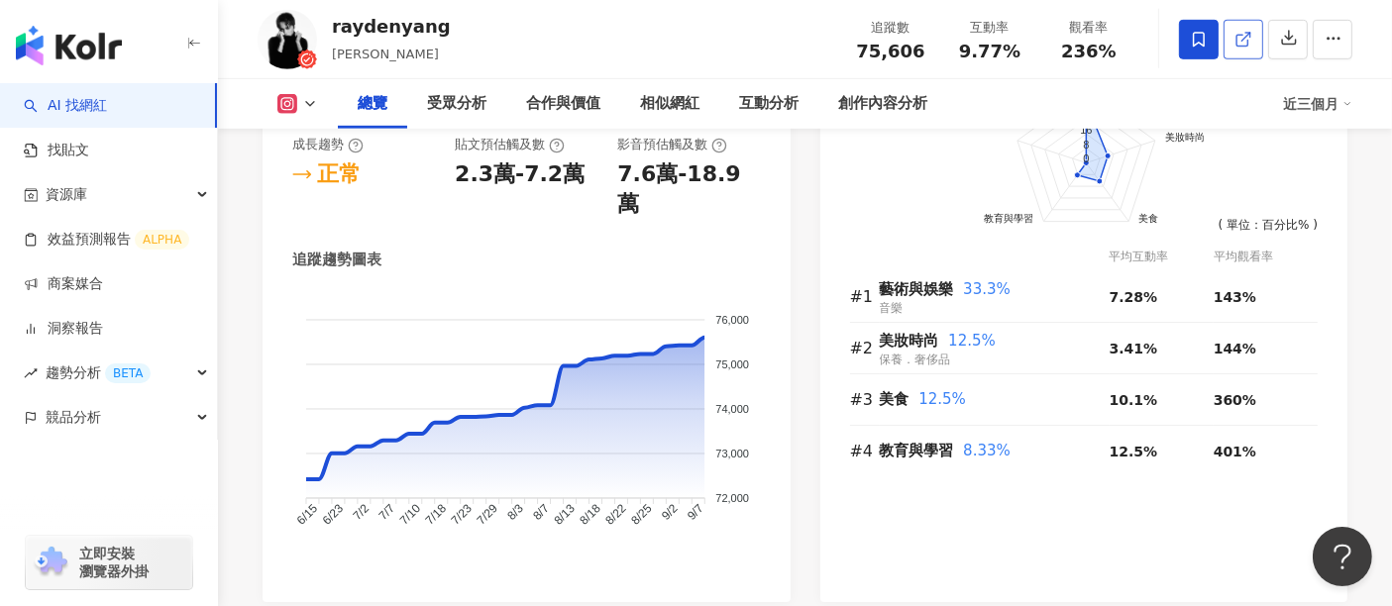
click at [1247, 41] on icon at bounding box center [1241, 40] width 11 height 11
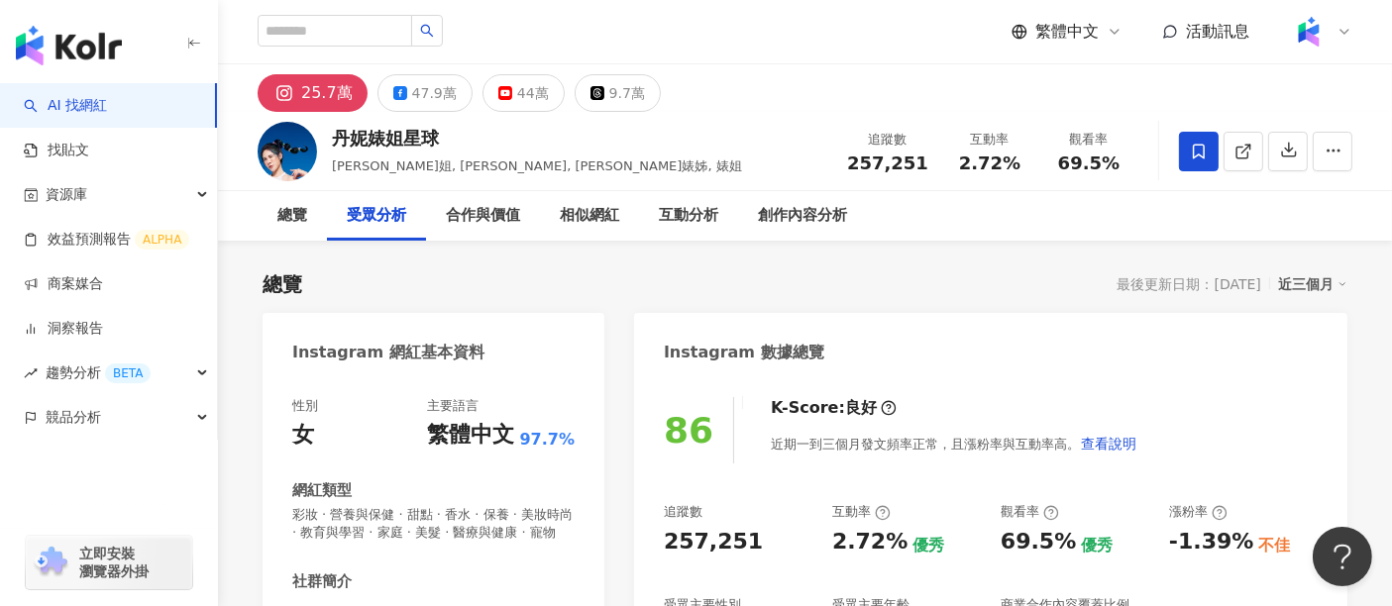
click at [1195, 604] on div "追蹤數 257,251 互動率 2.72% 優秀 觀看率 69.5% 優秀 漲粉率 -1.39% 不佳 受眾主要性別 女性 85.9% 受眾主要年齡 35-4…" at bounding box center [991, 591] width 654 height 177
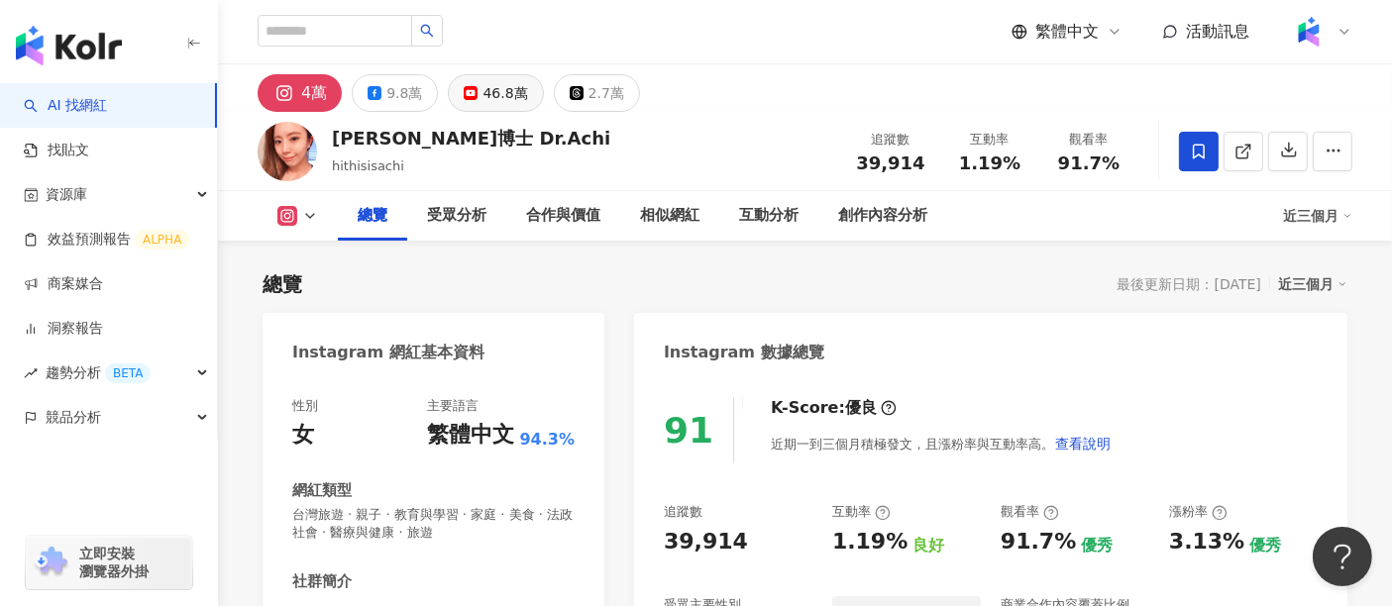
click at [511, 100] on div "46.8萬" at bounding box center [504, 93] width 45 height 28
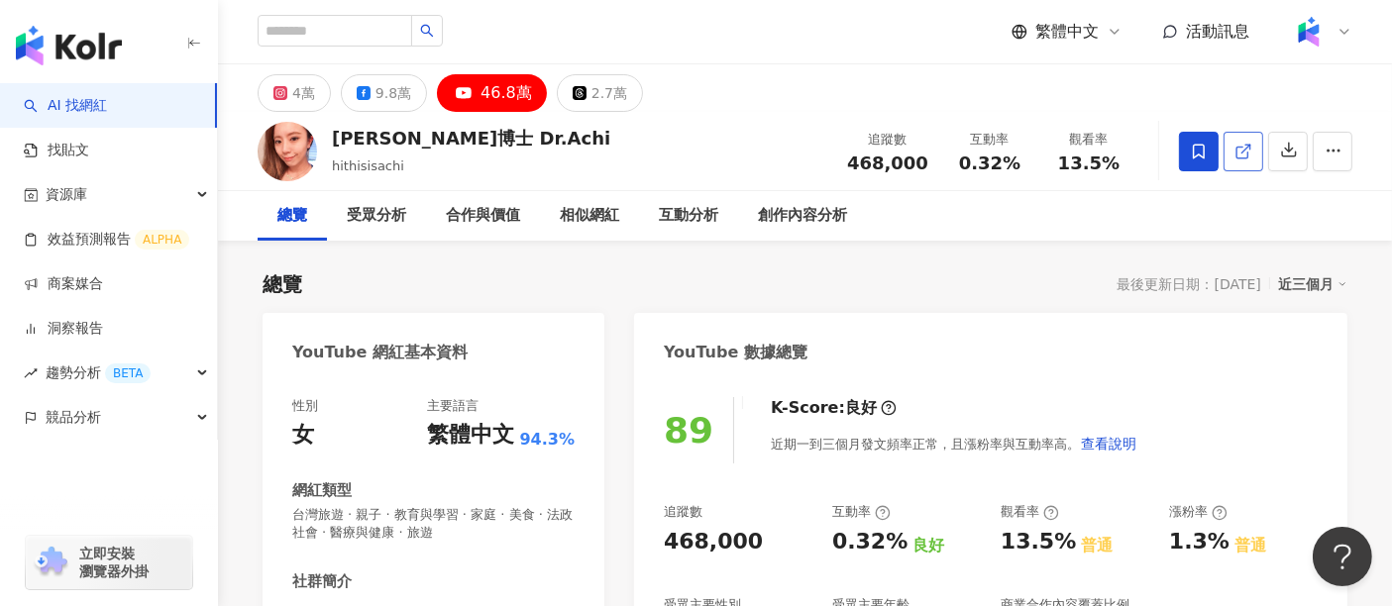
click at [1244, 145] on icon at bounding box center [1243, 152] width 18 height 18
click at [384, 216] on div "受眾分析" at bounding box center [376, 216] width 59 height 24
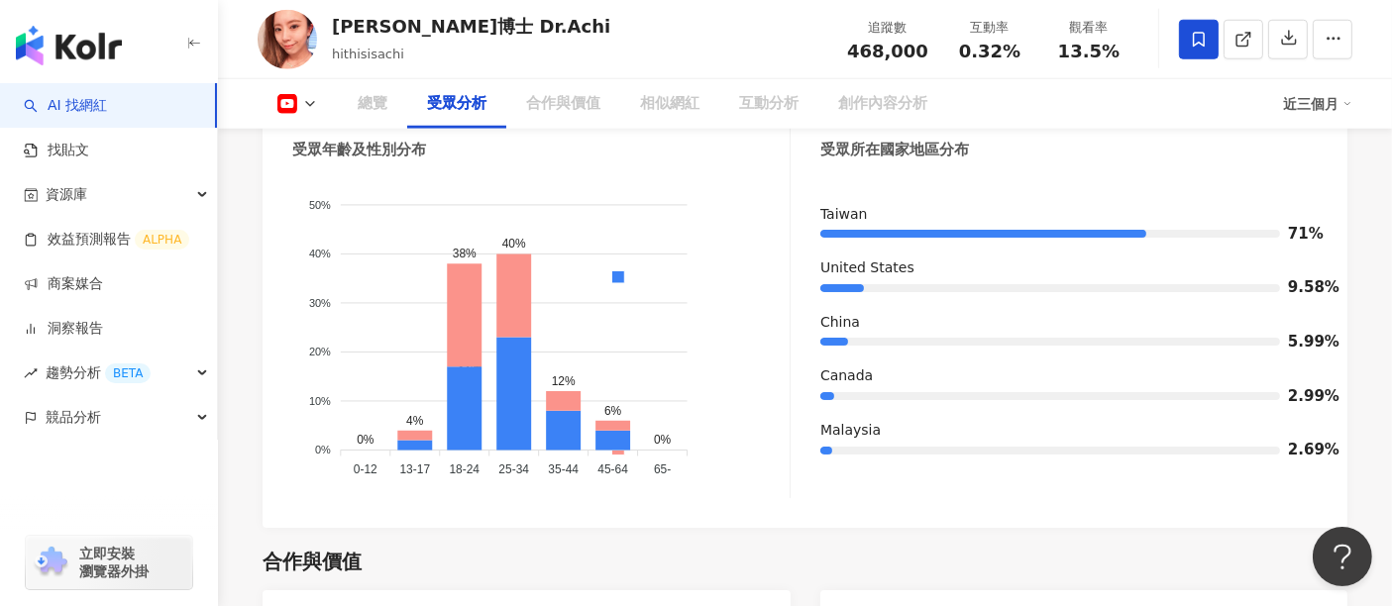
scroll to position [1740, 0]
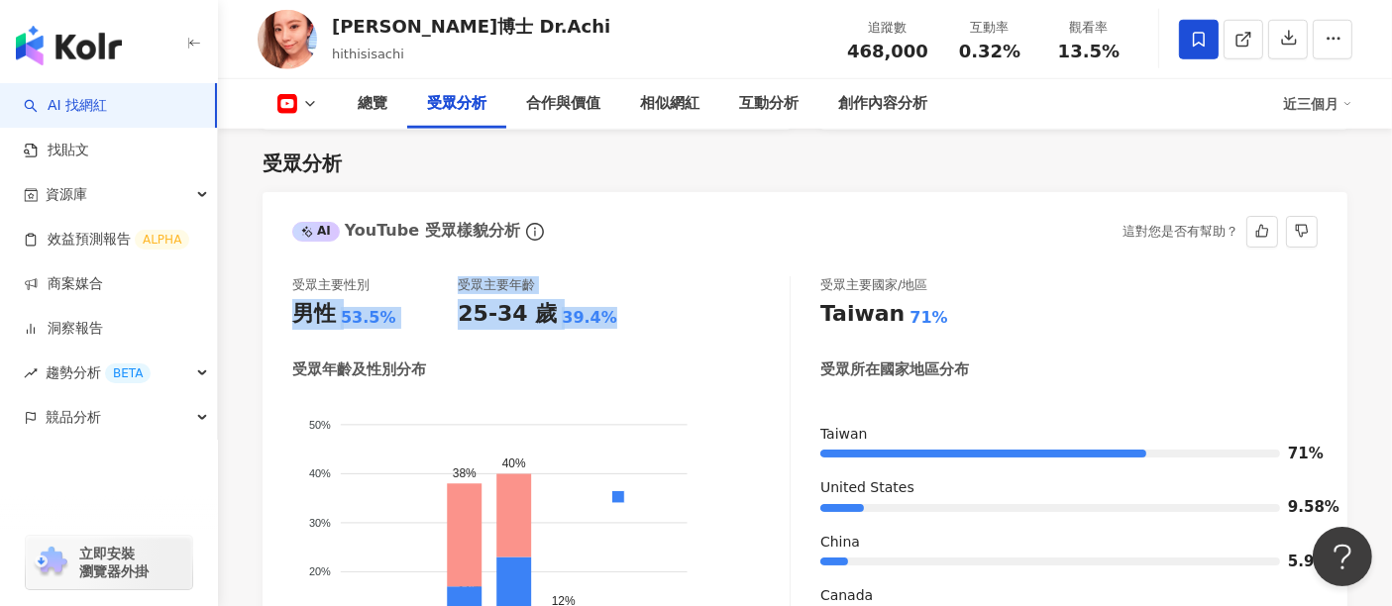
drag, startPoint x: 605, startPoint y: 321, endPoint x: 280, endPoint y: 304, distance: 325.4
click at [280, 304] on div "受眾主要性別 男性 53.5% 受眾主要年齡 25-34 歲 39.4% 受眾年齡及性別分布 男性 女性 50% 50% 40% 40% 30% 30% 20…" at bounding box center [805, 503] width 1085 height 492
copy div "男性 53.5% 受眾主要年齡 25-34 歲 39.4%"
click at [315, 110] on icon at bounding box center [310, 104] width 16 height 16
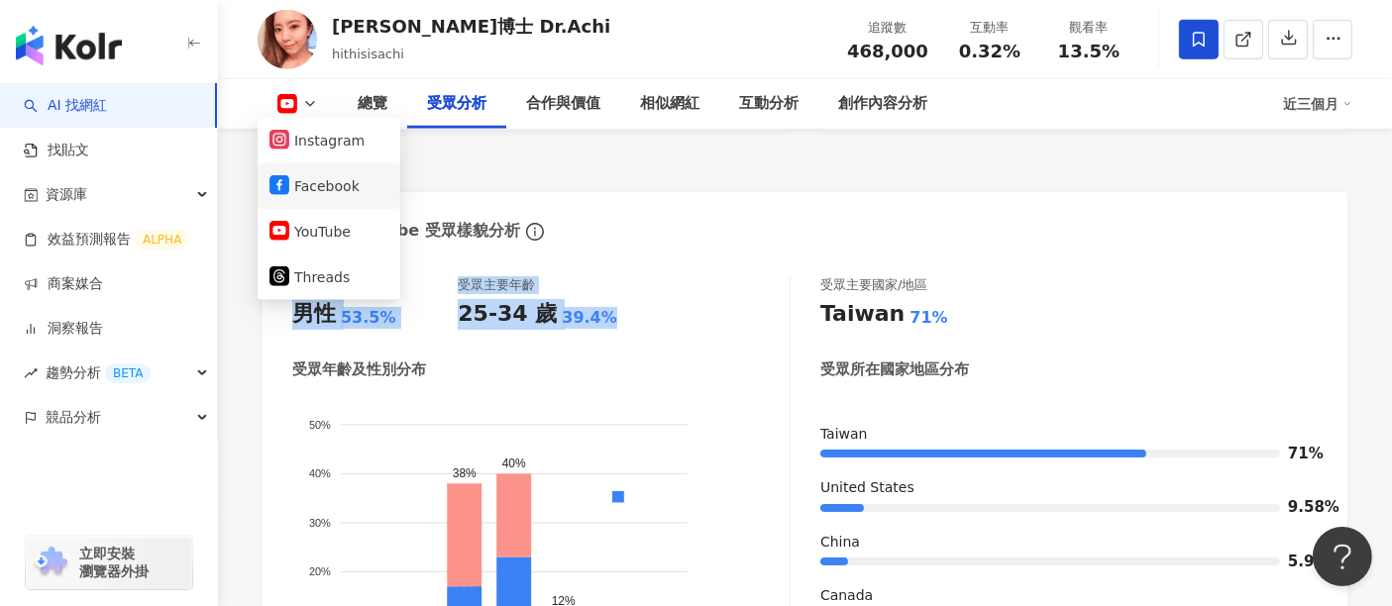
click at [317, 174] on button "Facebook" at bounding box center [328, 186] width 119 height 28
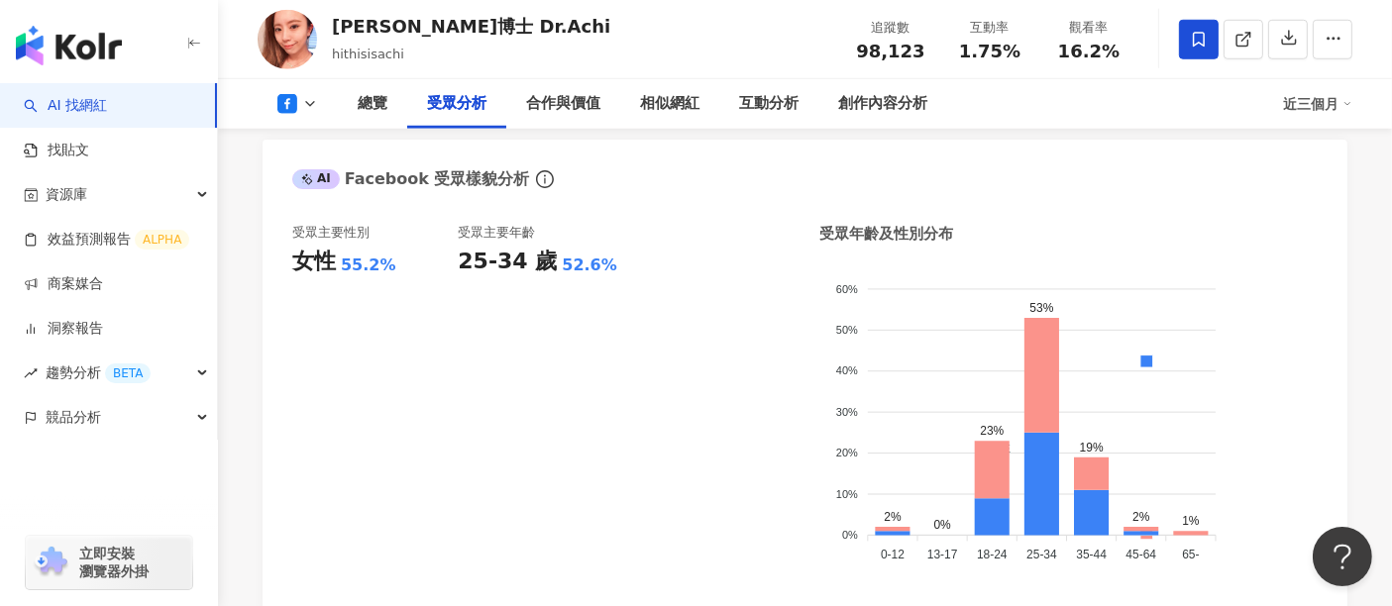
scroll to position [1687, 0]
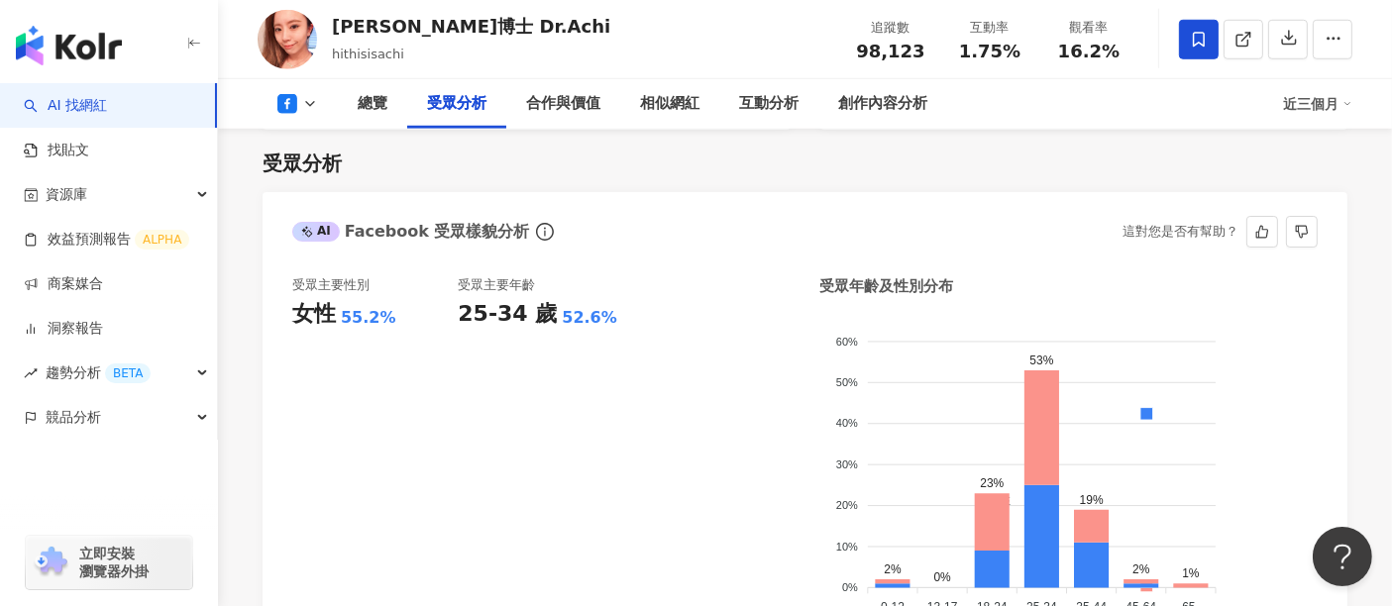
drag, startPoint x: 437, startPoint y: 318, endPoint x: 290, endPoint y: 321, distance: 146.6
click at [290, 321] on div "受眾主要性別 女性 55.2% 受眾主要年齡 25-34 歲 52.6% 受眾年齡及性別分布 男性 女性 60% 60% 50% 50% 40% 40% 30…" at bounding box center [805, 461] width 1085 height 409
click at [691, 173] on div "受眾分析" at bounding box center [805, 164] width 1085 height 28
click at [304, 111] on icon at bounding box center [310, 104] width 16 height 16
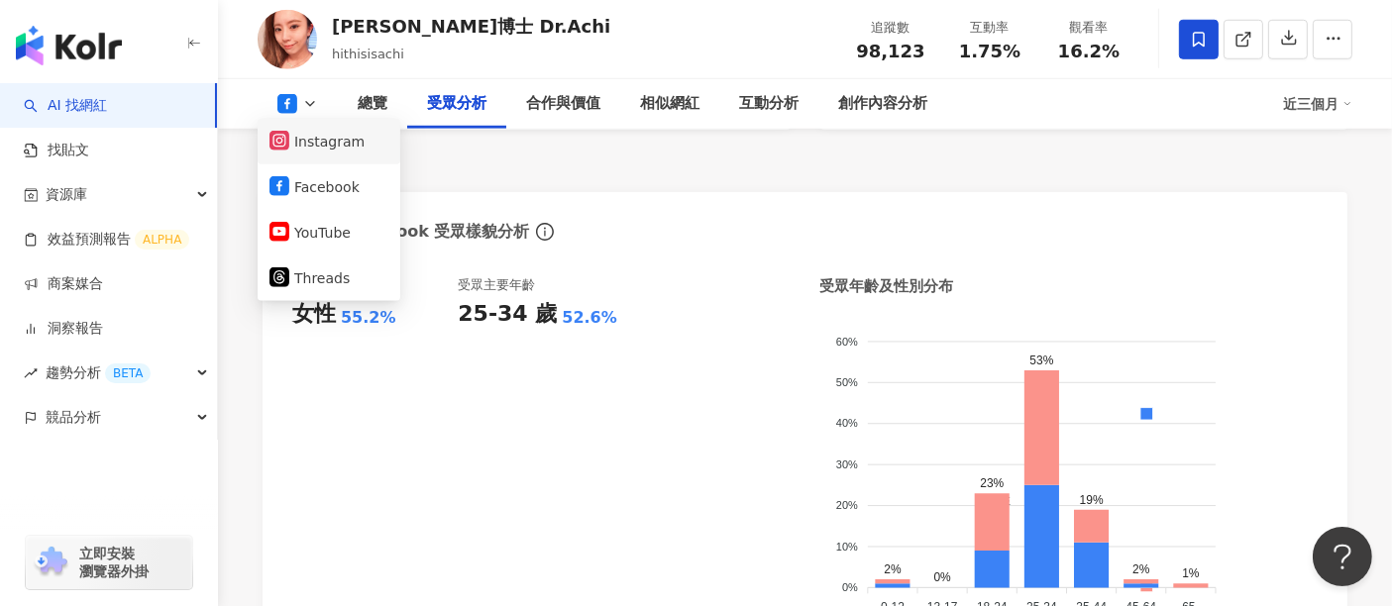
click at [312, 139] on button "Instagram" at bounding box center [328, 142] width 119 height 28
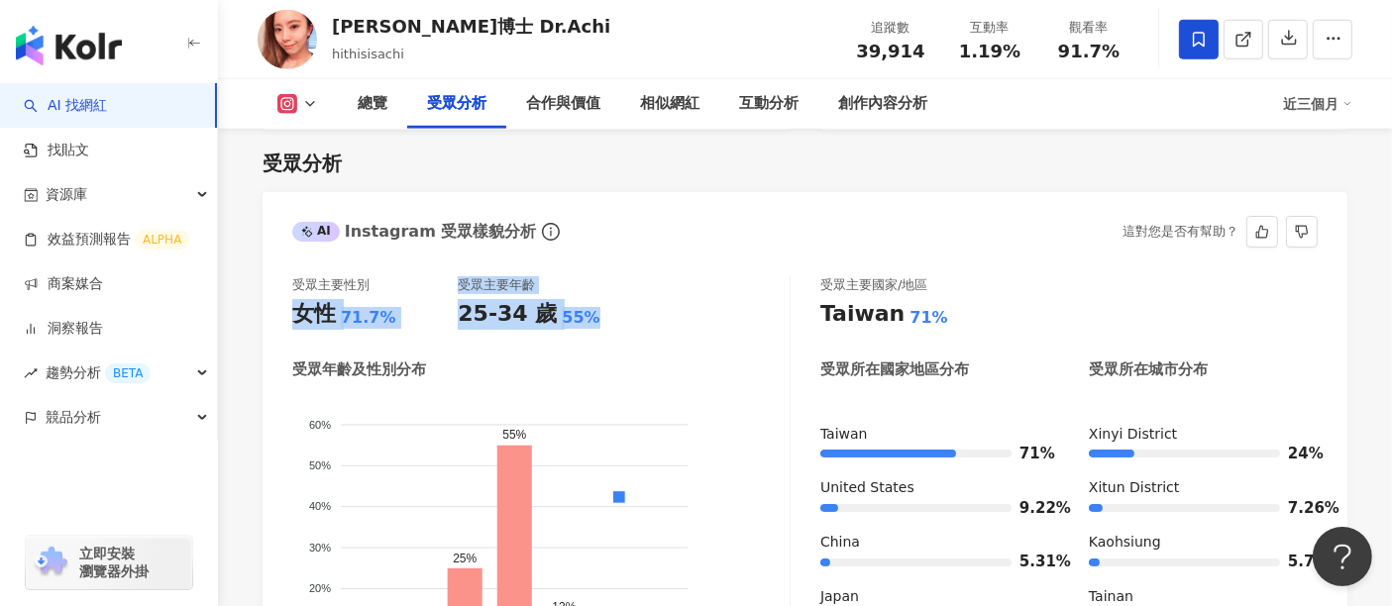
drag, startPoint x: 575, startPoint y: 313, endPoint x: 278, endPoint y: 309, distance: 296.2
click at [278, 309] on div "受眾主要性別 女性 71.7% 受眾主要年齡 25-34 歲 55% 受眾年齡及性別分布 男性 女性 60% 60% 50% 50% 40% 40% 30% …" at bounding box center [805, 503] width 1085 height 492
copy div "女性 71.7% 受眾主要年齡 25-34 歲 55%"
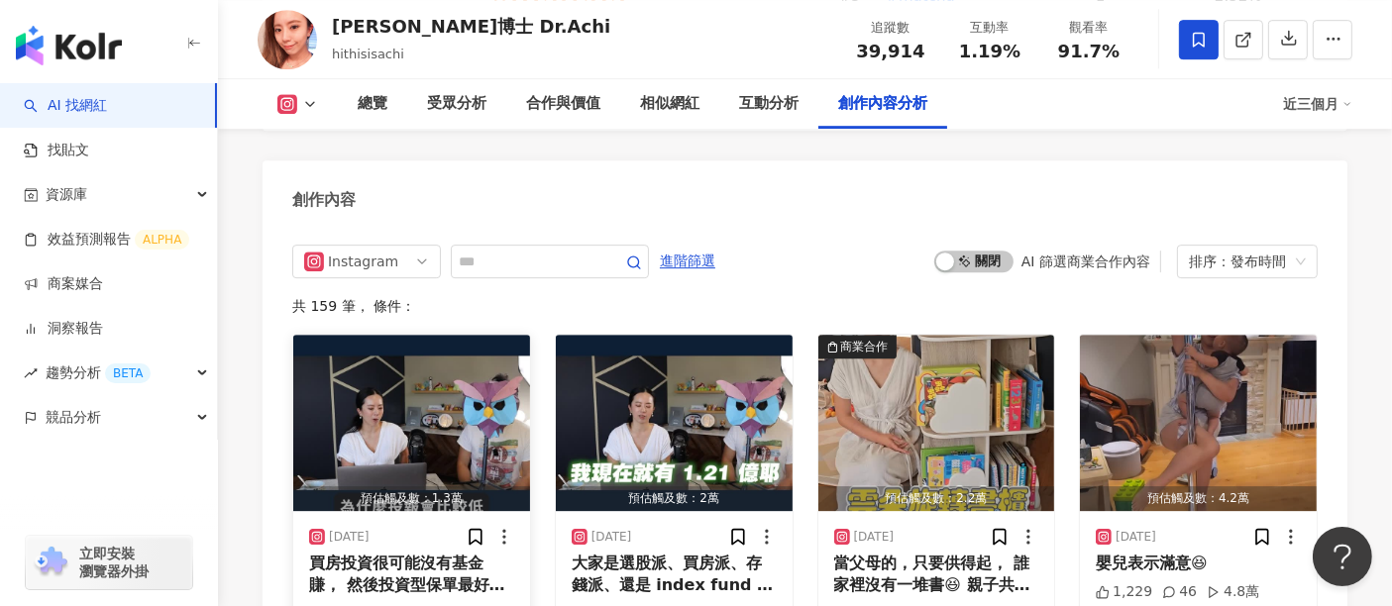
scroll to position [6091, 0]
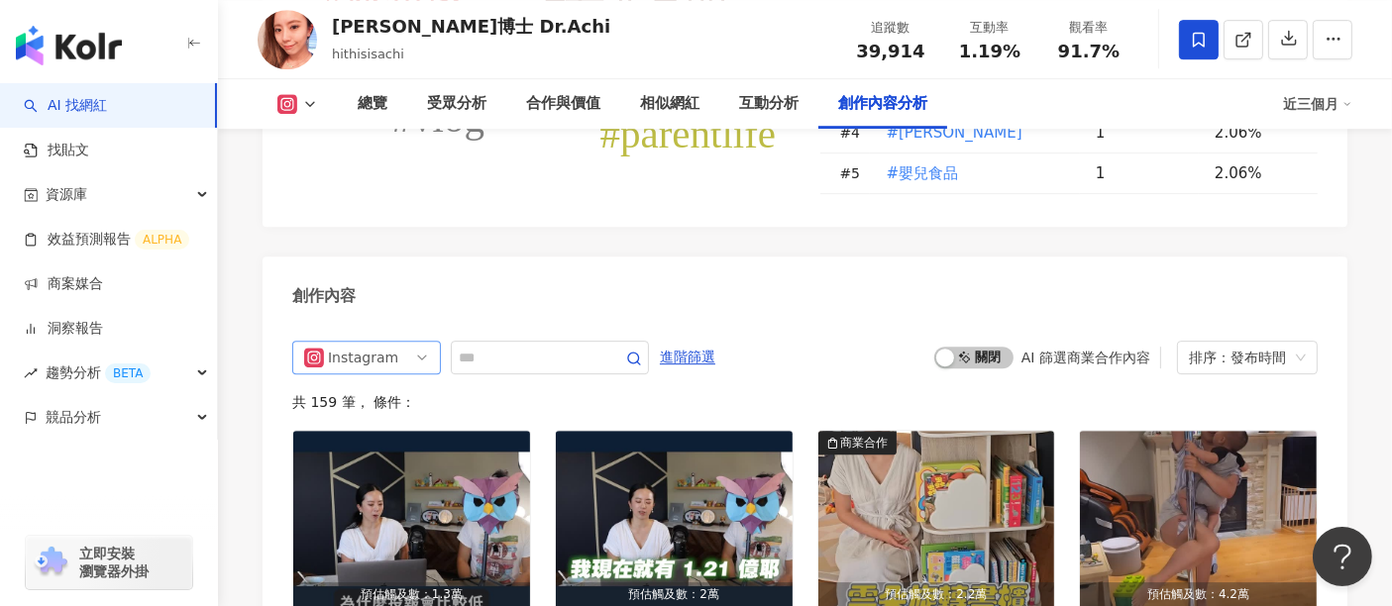
click at [354, 342] on div "Instagram" at bounding box center [360, 358] width 64 height 32
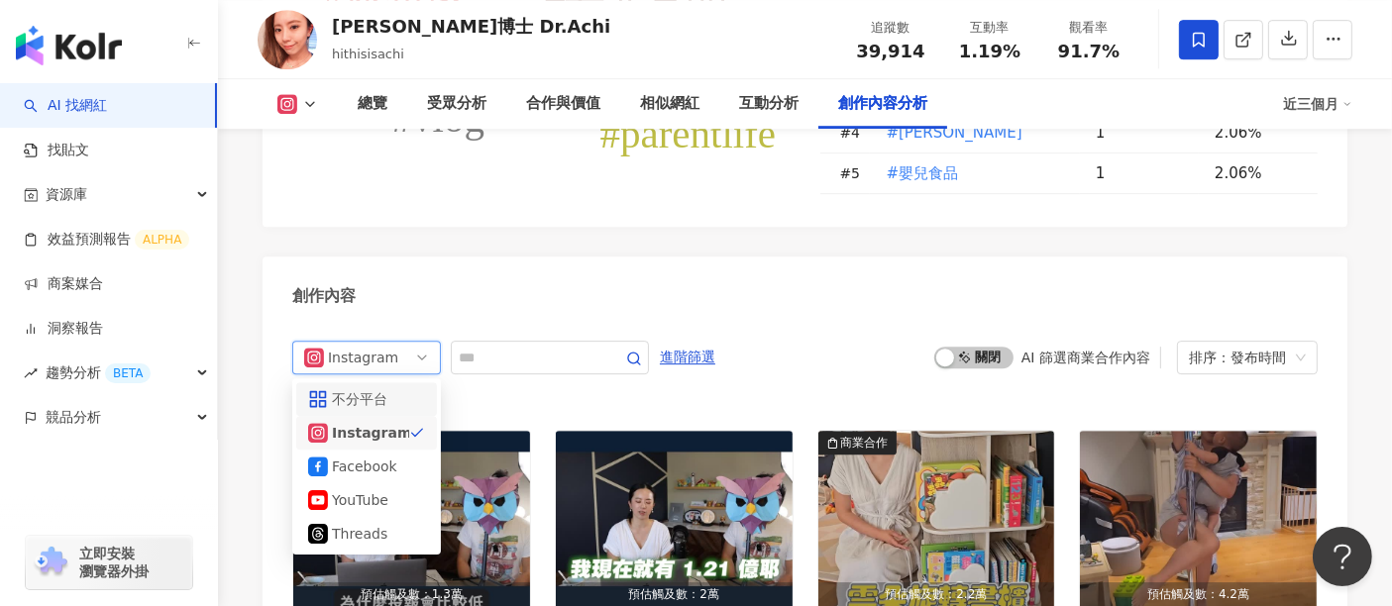
click at [360, 388] on div "不分平台" at bounding box center [364, 399] width 64 height 22
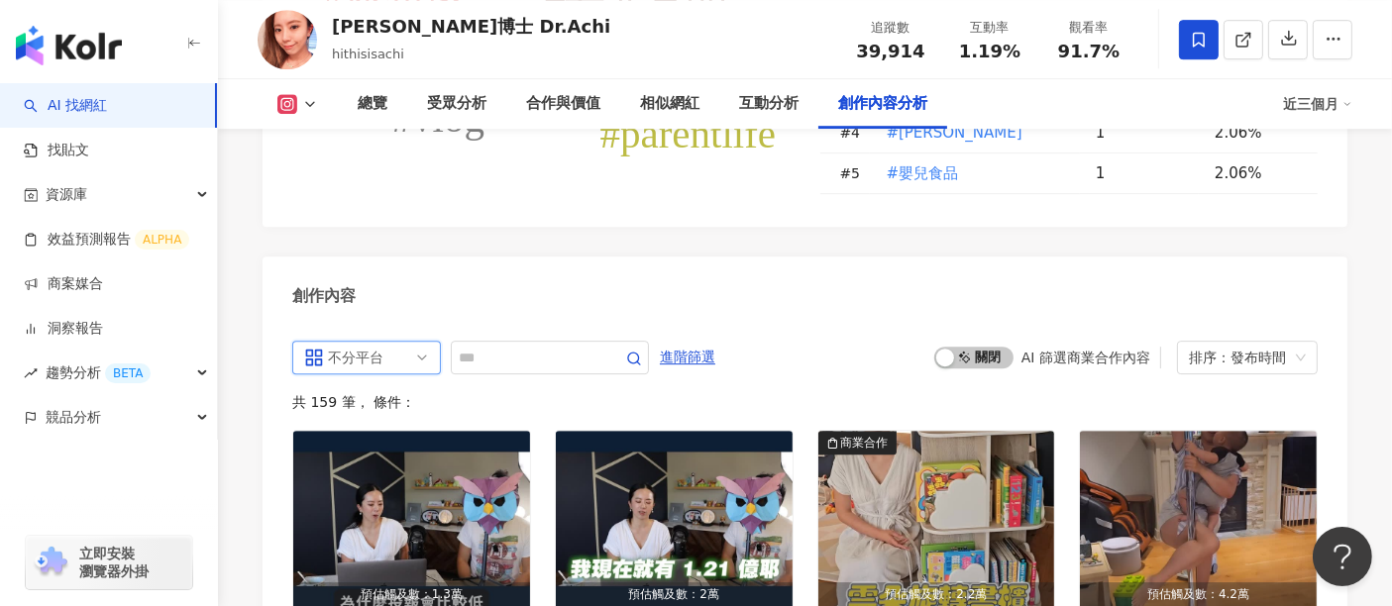
scroll to position [6099, 0]
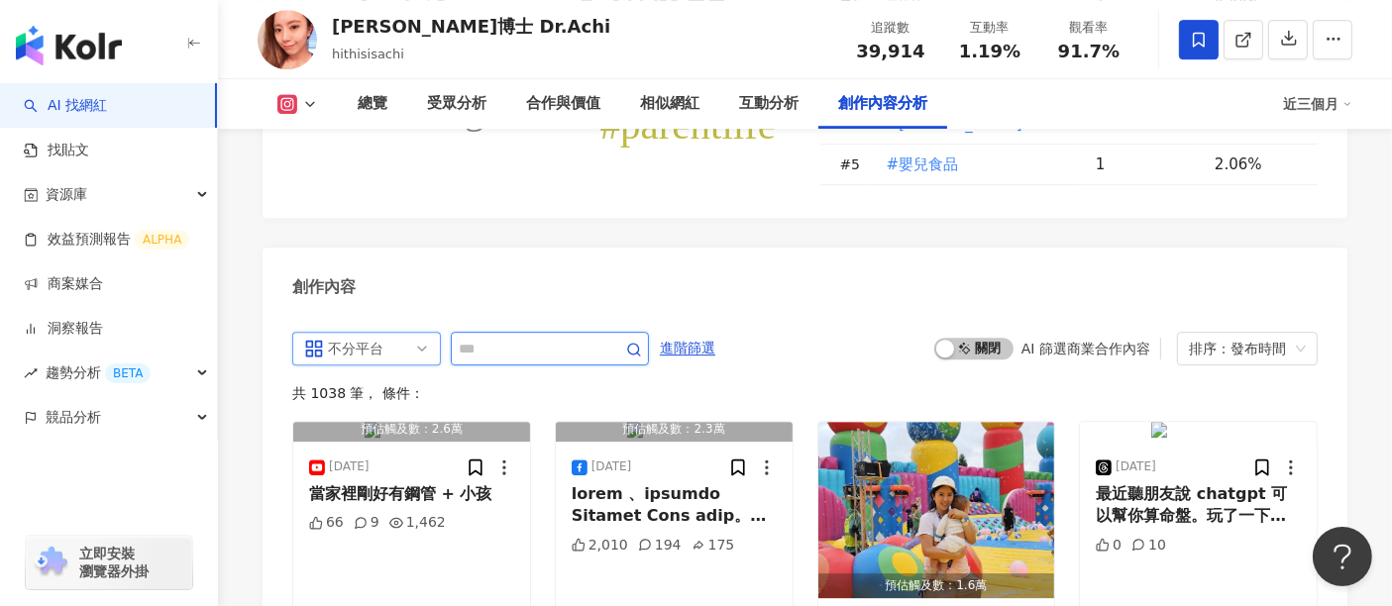
click at [594, 337] on input "text" at bounding box center [528, 349] width 139 height 24
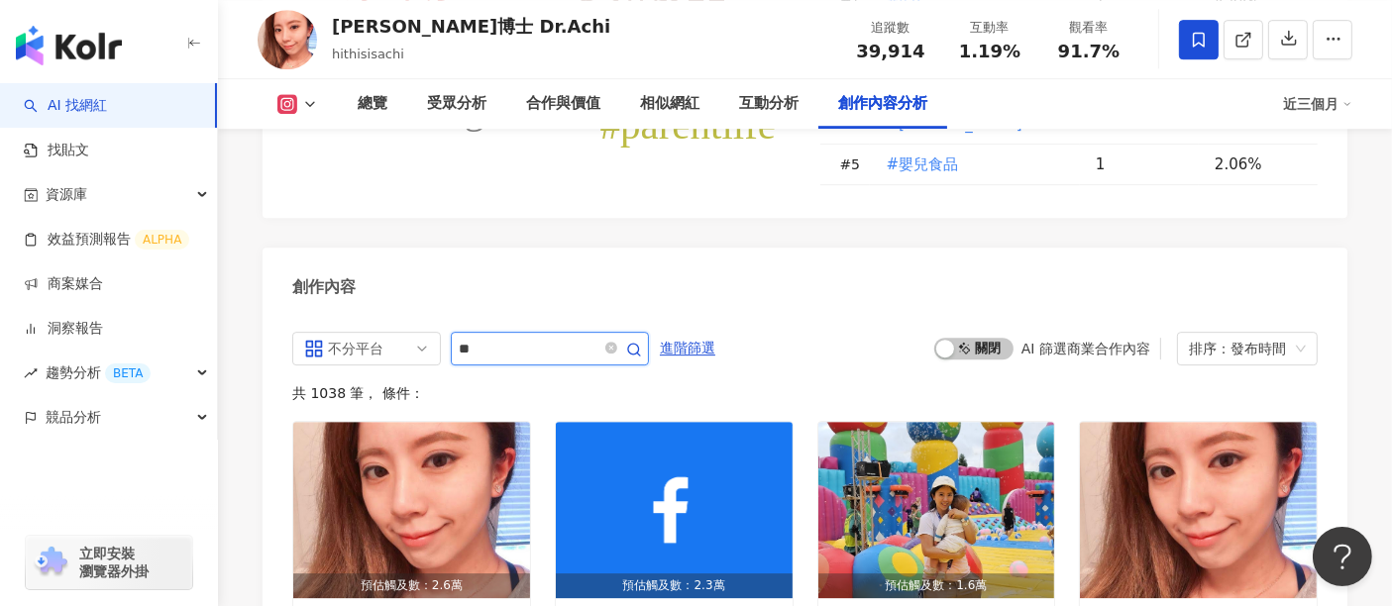
type input "**"
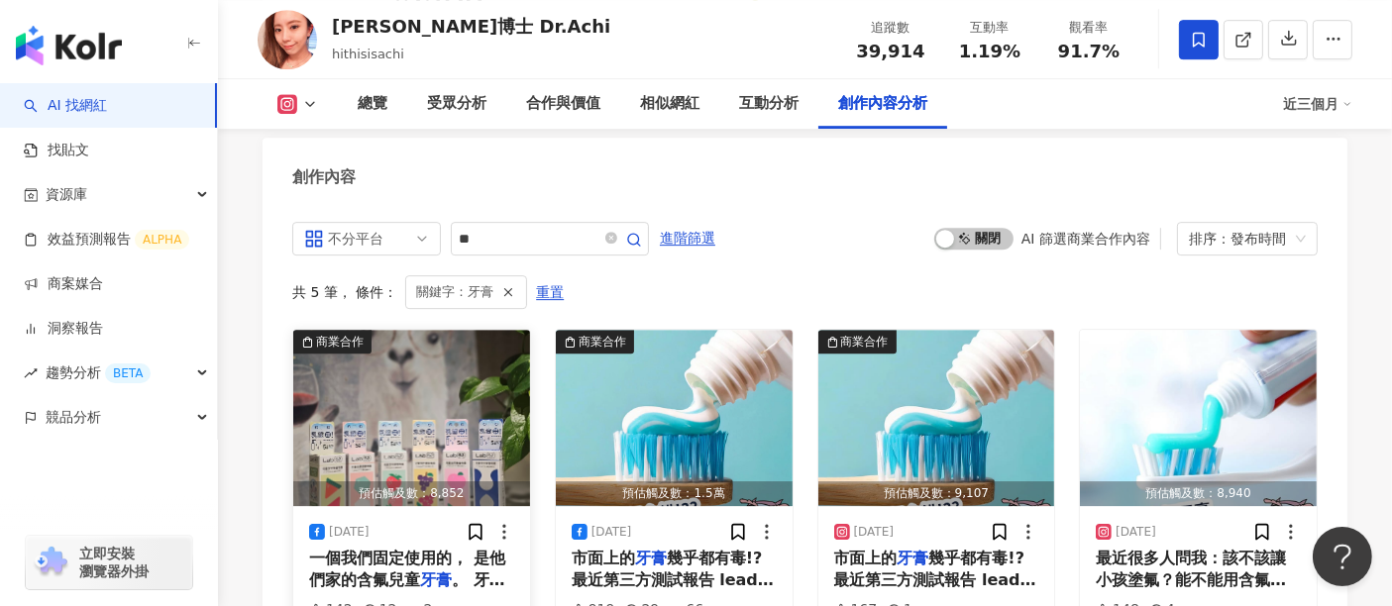
click at [392, 549] on span "一個我們固定使用的， 是他們家的含氟兒童" at bounding box center [407, 569] width 196 height 41
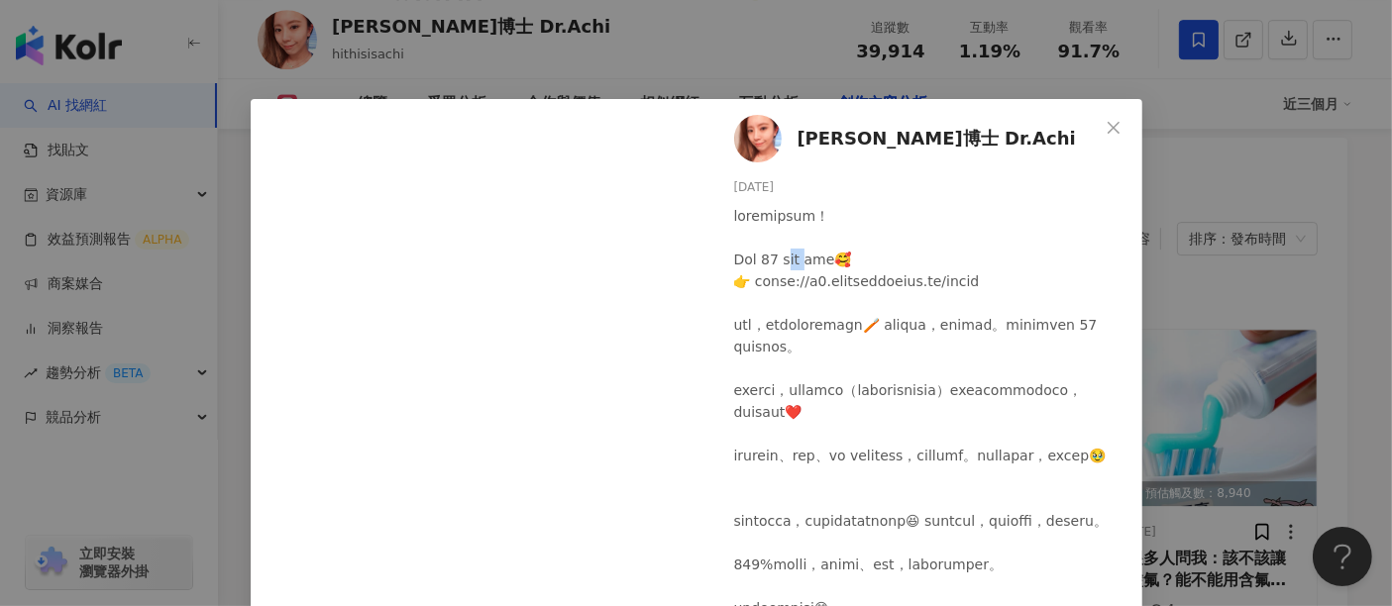
drag, startPoint x: 773, startPoint y: 257, endPoint x: 807, endPoint y: 259, distance: 34.7
copy div "齒姸堂"
click at [1188, 139] on div "阿淇博士 Dr.Achi 2025/7/10 142 12 2 查看原始貼文" at bounding box center [696, 303] width 1392 height 606
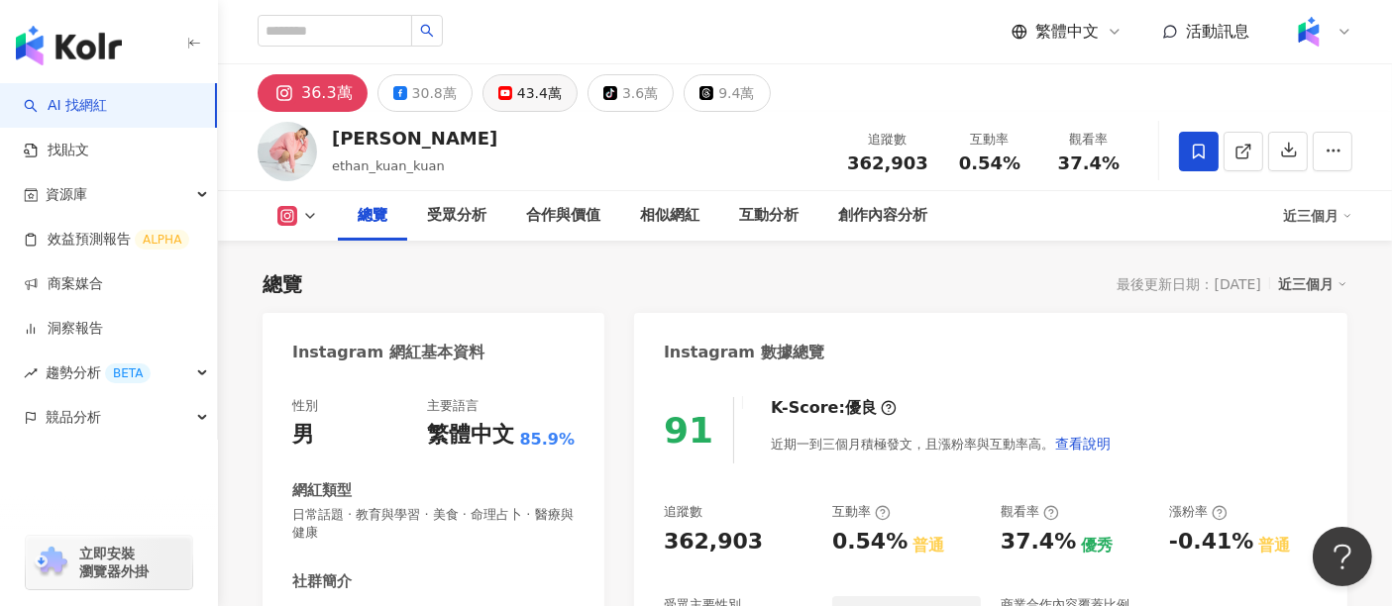
click at [506, 96] on button "43.4萬" at bounding box center [529, 93] width 95 height 38
click at [528, 85] on div "43.4萬" at bounding box center [539, 93] width 45 height 28
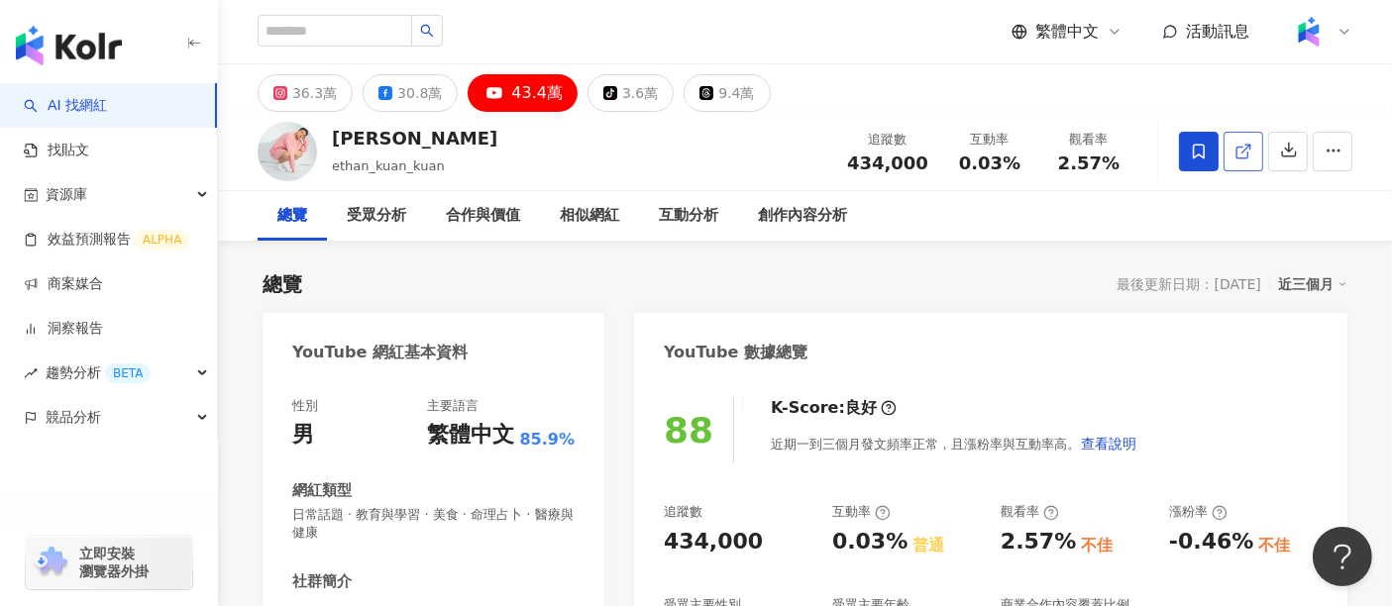
click at [1254, 154] on link at bounding box center [1243, 152] width 40 height 40
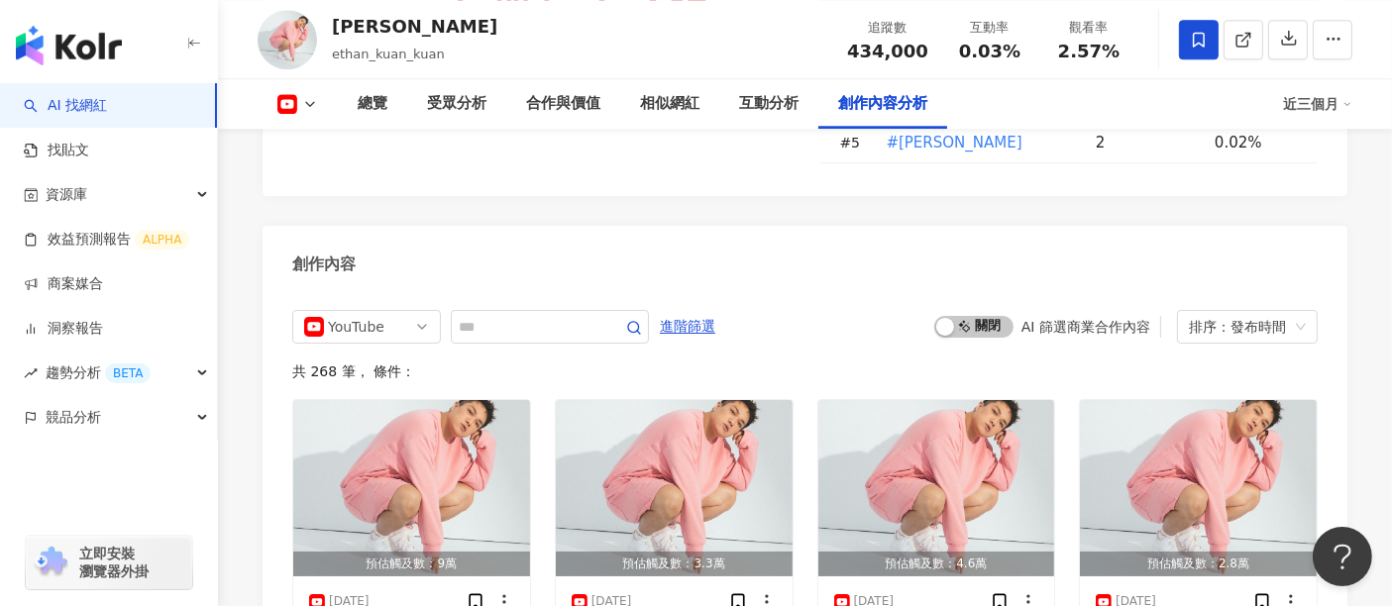
scroll to position [5393, 0]
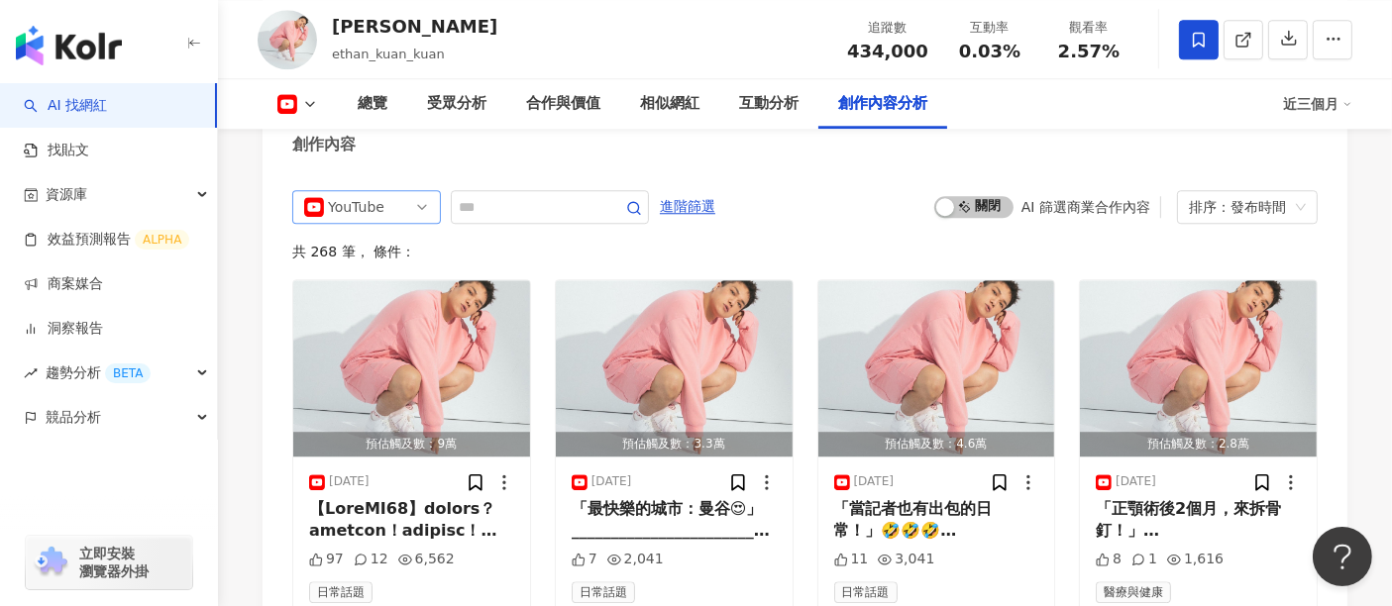
click at [420, 191] on span "YouTube" at bounding box center [366, 207] width 125 height 32
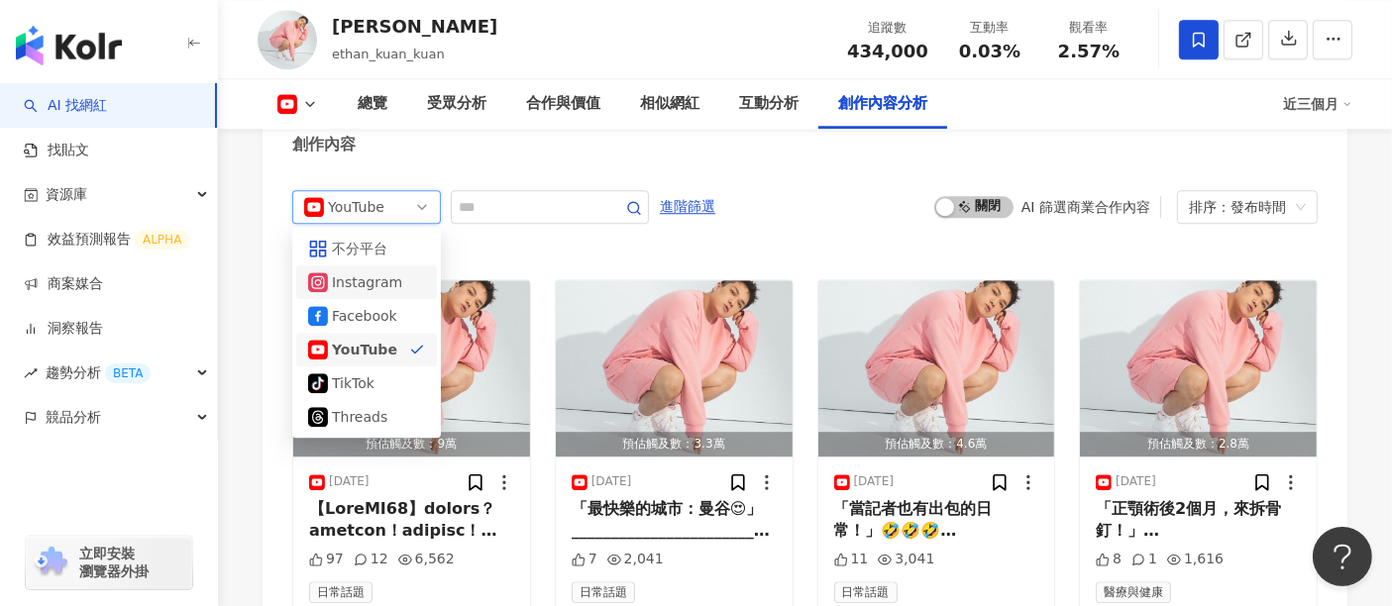
click at [394, 271] on div "Instagram" at bounding box center [364, 282] width 64 height 22
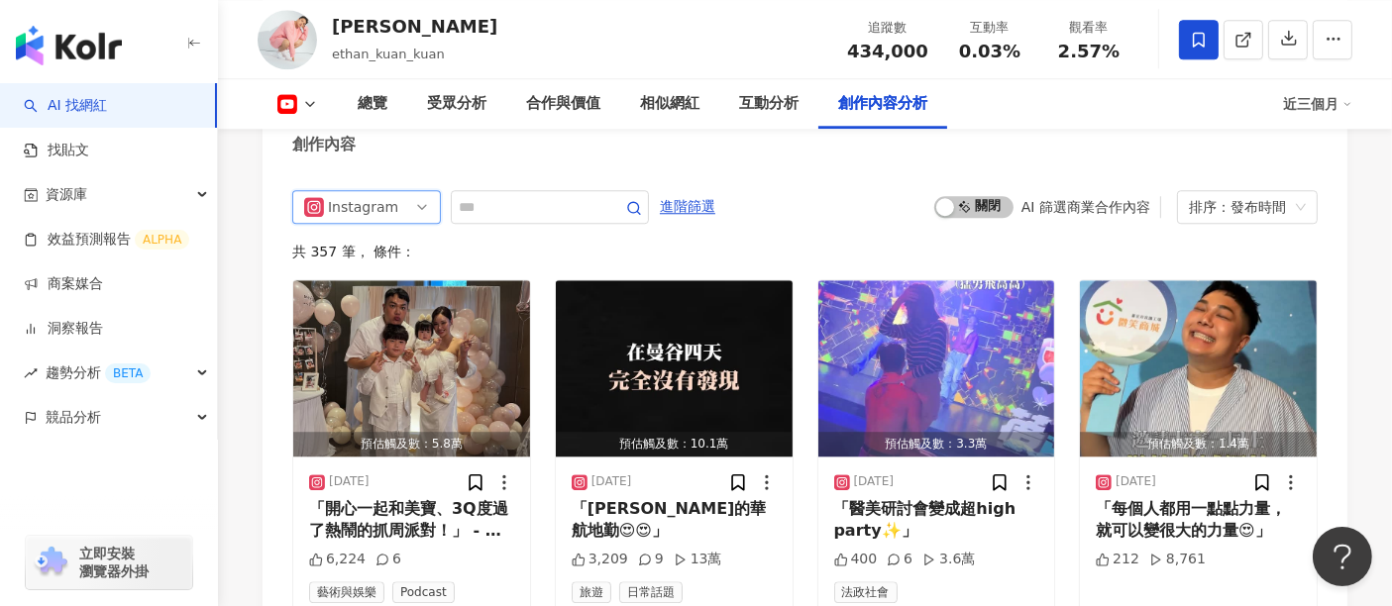
scroll to position [5332, 0]
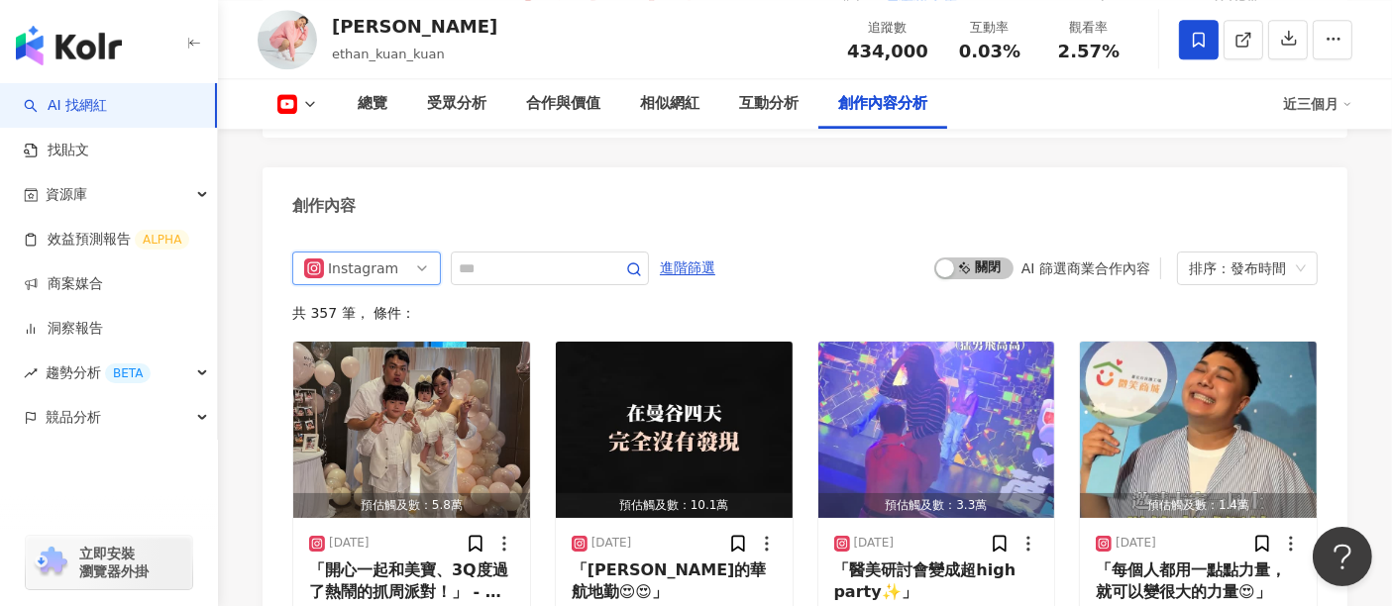
click at [404, 253] on span "Instagram" at bounding box center [366, 269] width 125 height 32
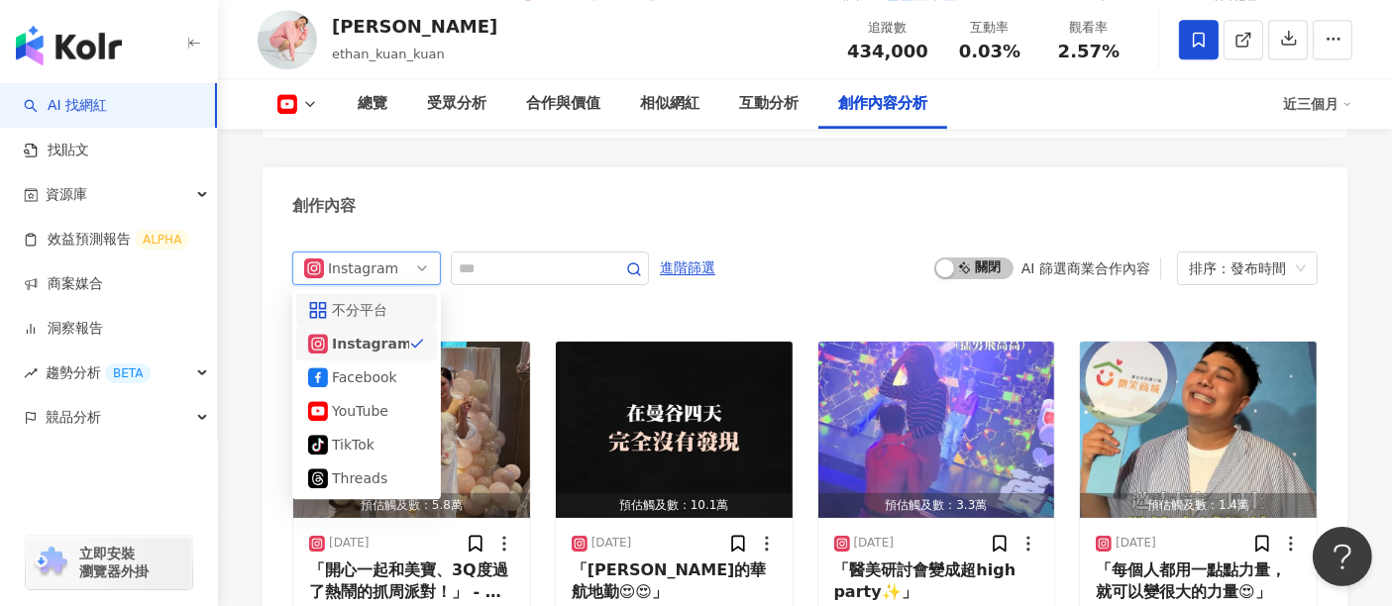
click at [405, 299] on div "不分平台" at bounding box center [366, 310] width 117 height 22
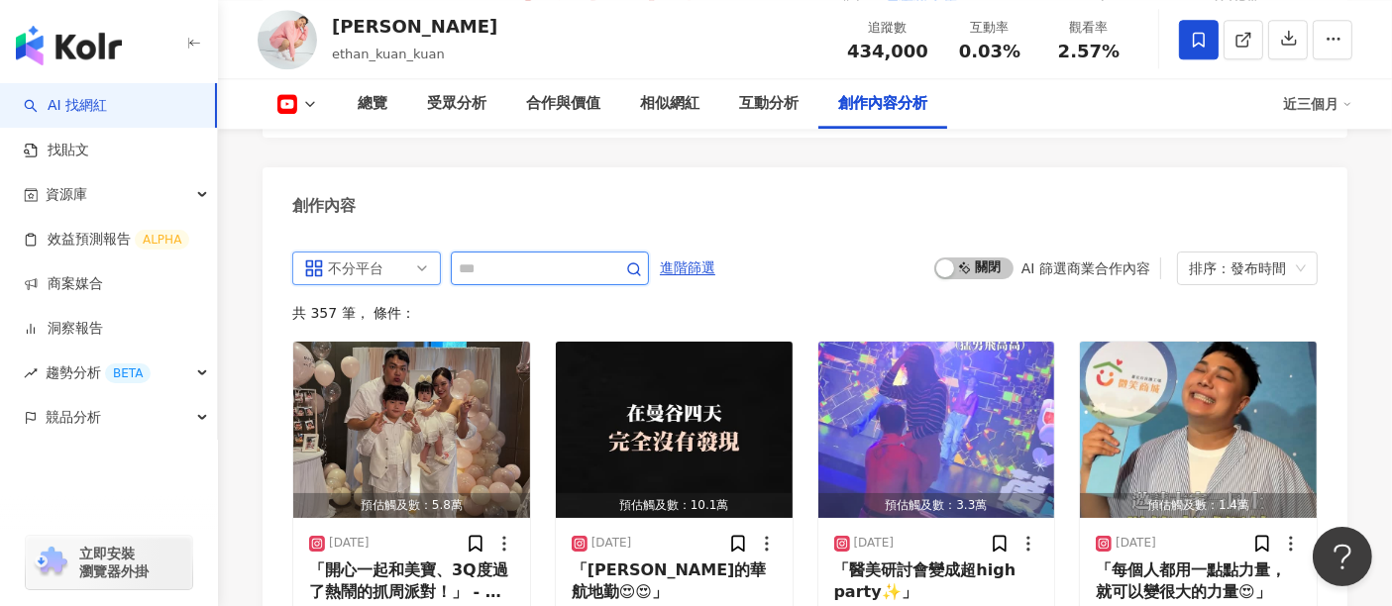
click at [597, 257] on input "text" at bounding box center [528, 269] width 139 height 24
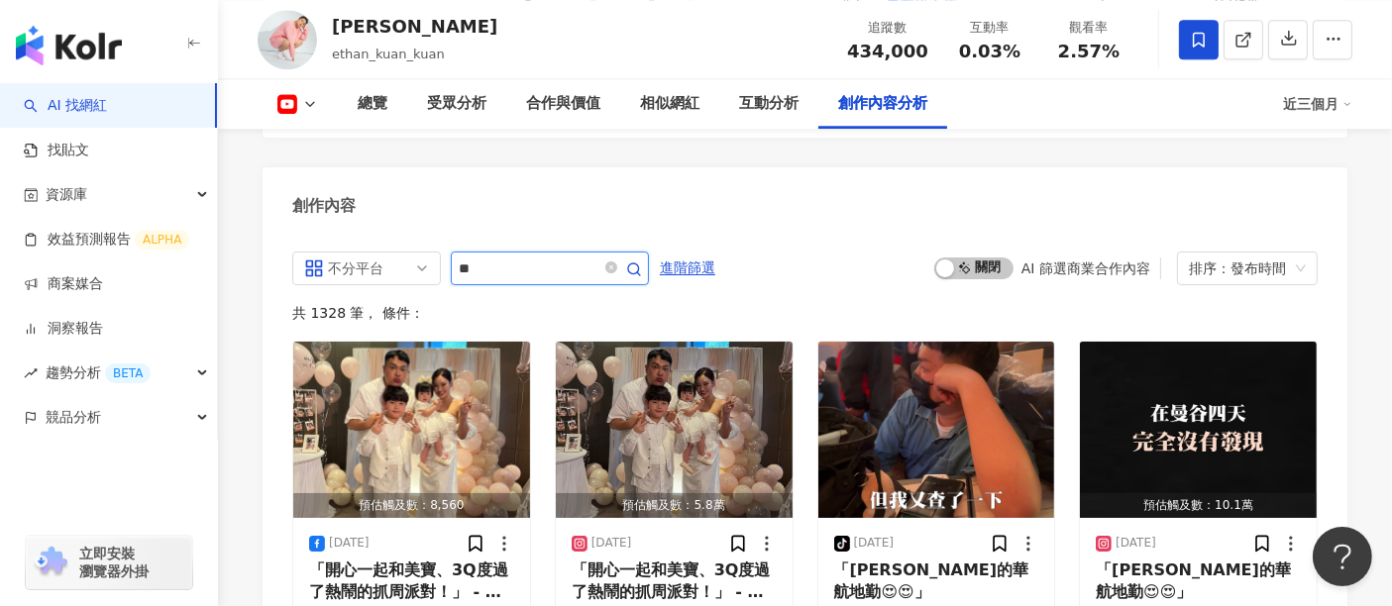
type input "**"
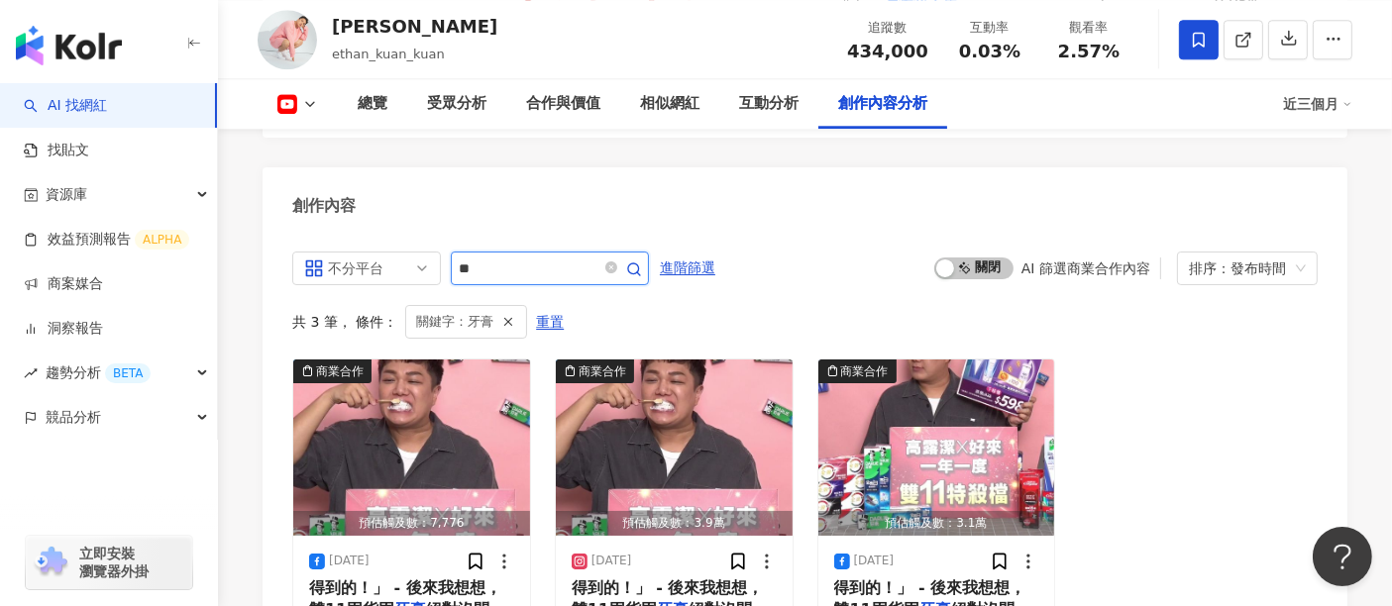
scroll to position [5442, 0]
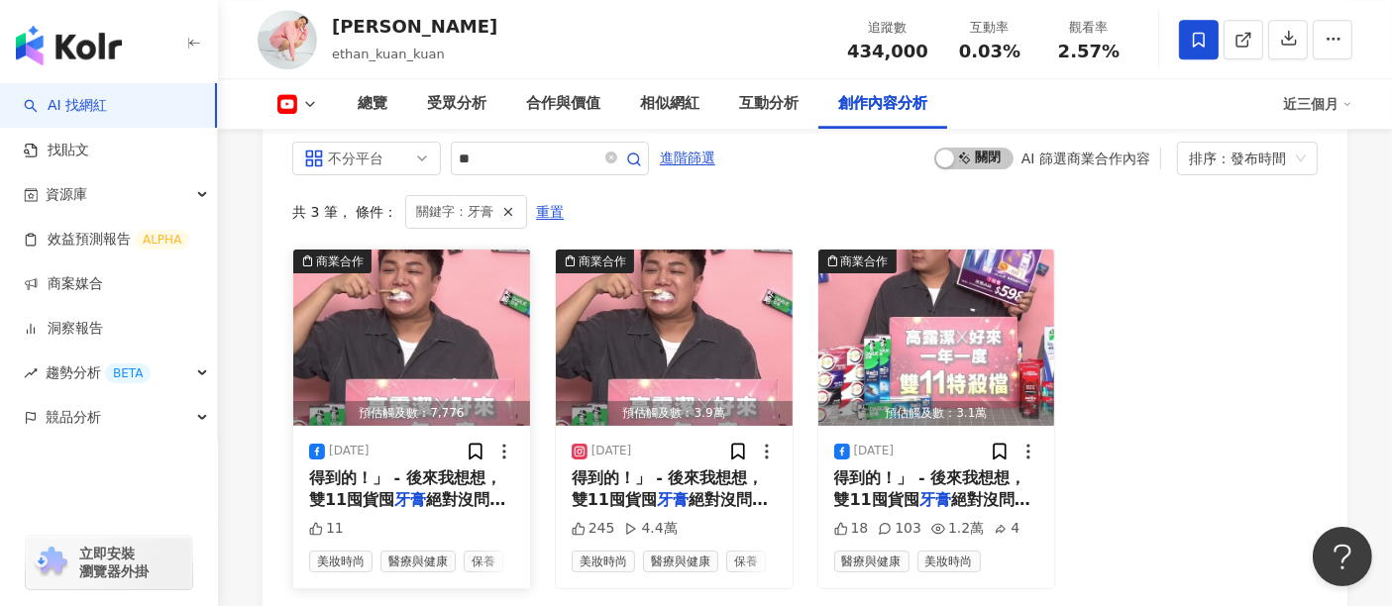
click at [465, 490] on span "絕對沒問題，早晚各用一次，飯後甚至還" at bounding box center [407, 521] width 196 height 63
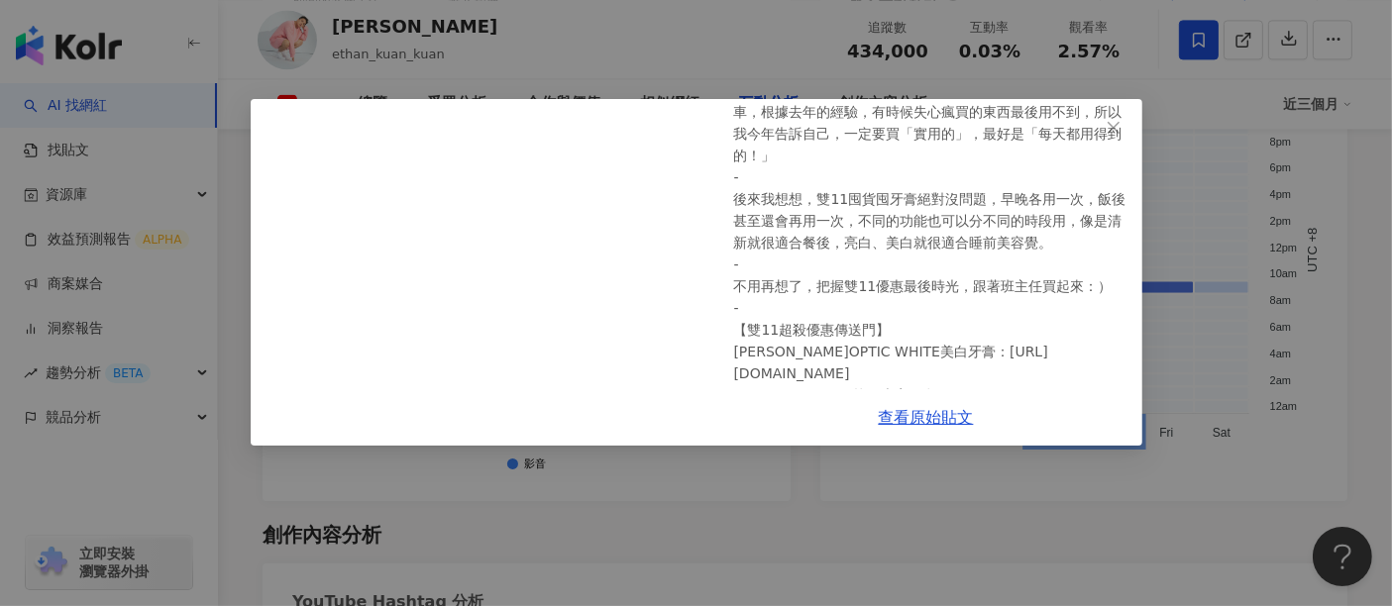
scroll to position [61, 0]
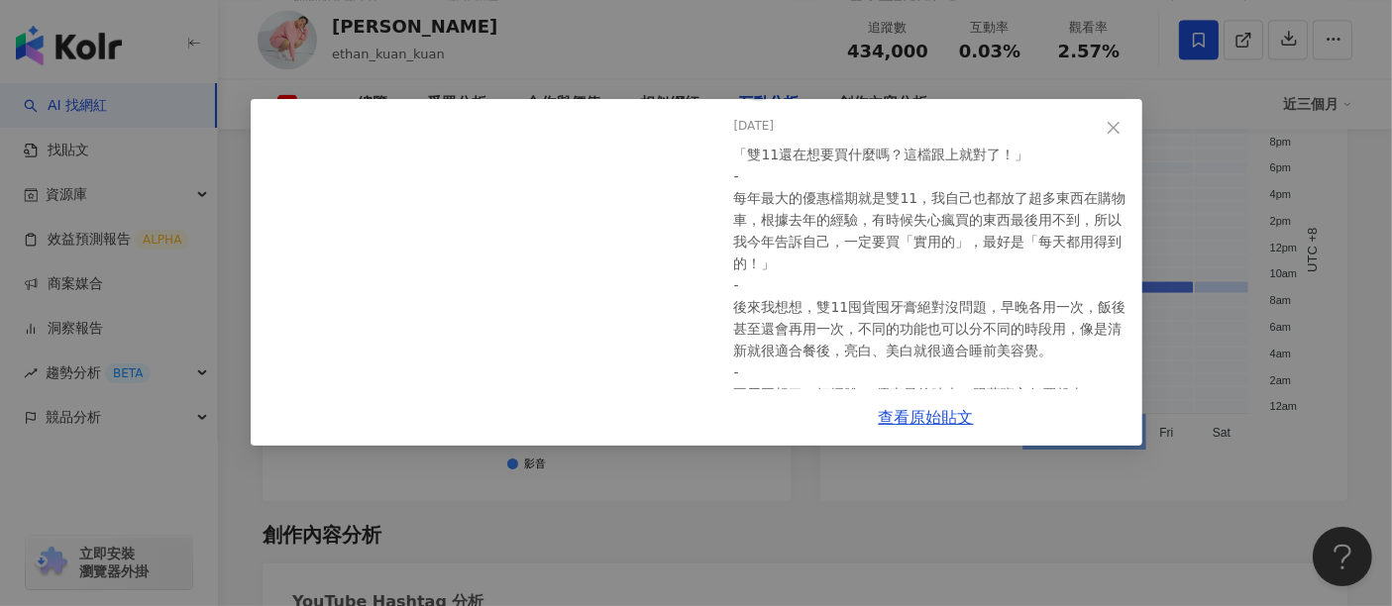
click at [1226, 508] on div "關韶文 2024/11/11 「雙11還在想要買什麼嗎？這檔跟上就對了！」 - 每年最大的優惠檔期就是雙11，我自己也都放了超多東西在購物車，根據去年的經驗，…" at bounding box center [696, 303] width 1392 height 606
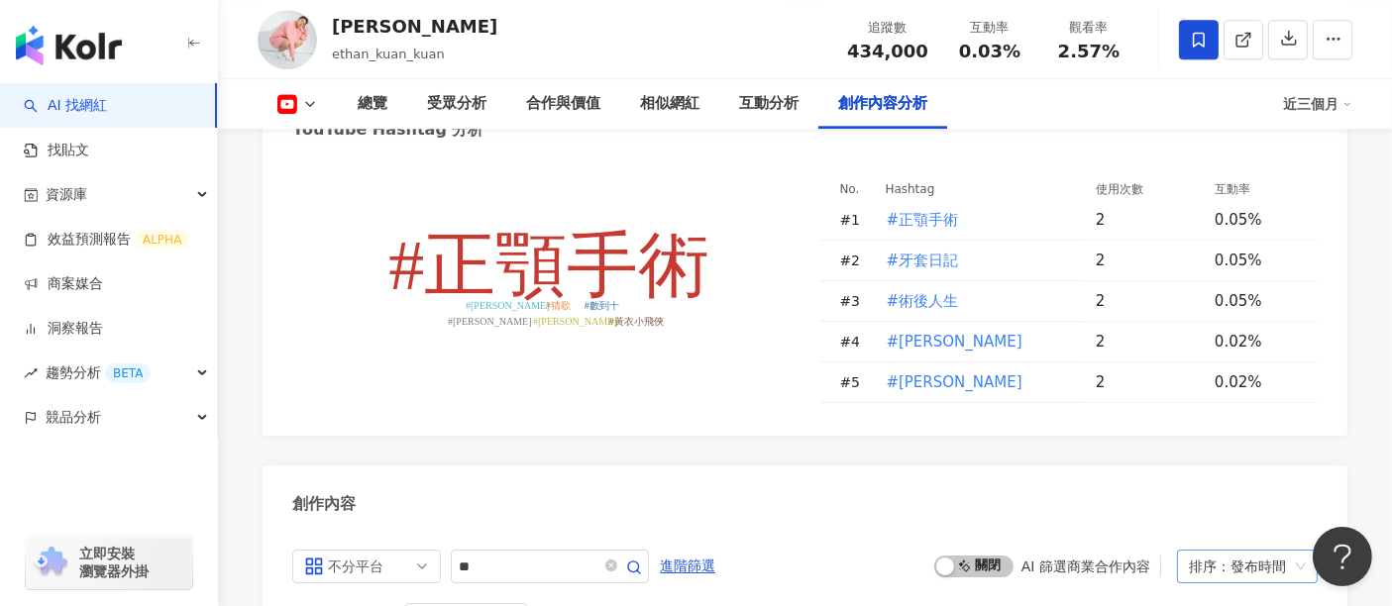
scroll to position [5442, 0]
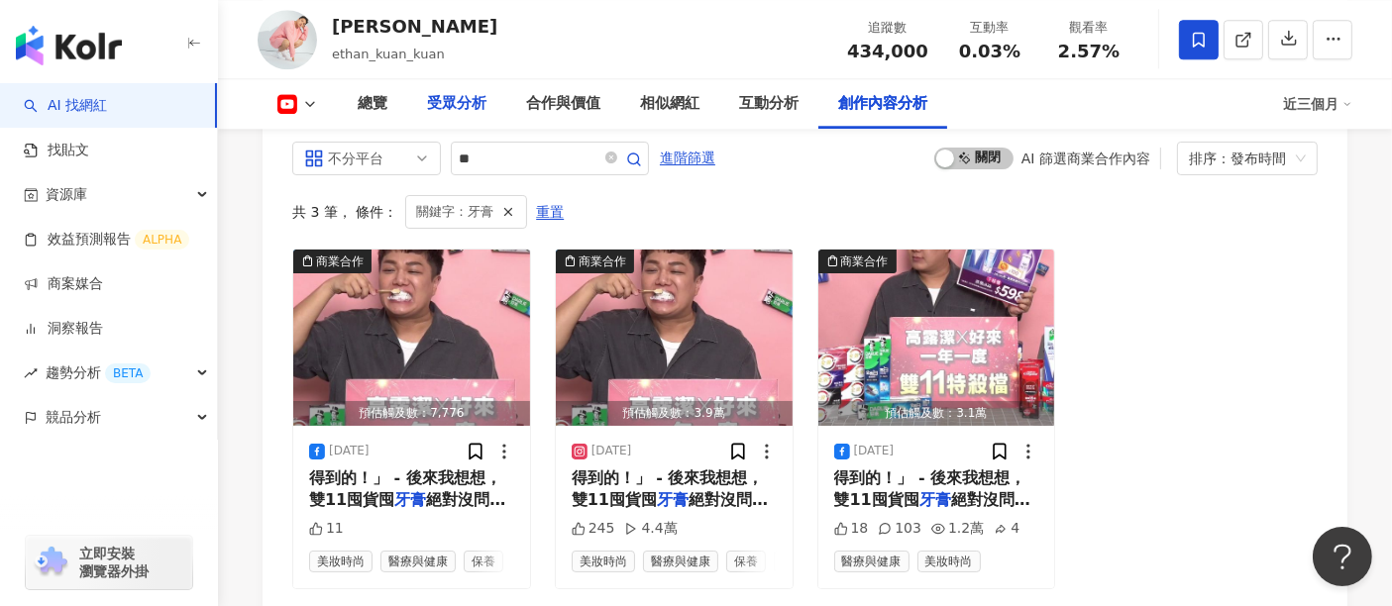
click at [433, 104] on div "受眾分析" at bounding box center [456, 104] width 59 height 24
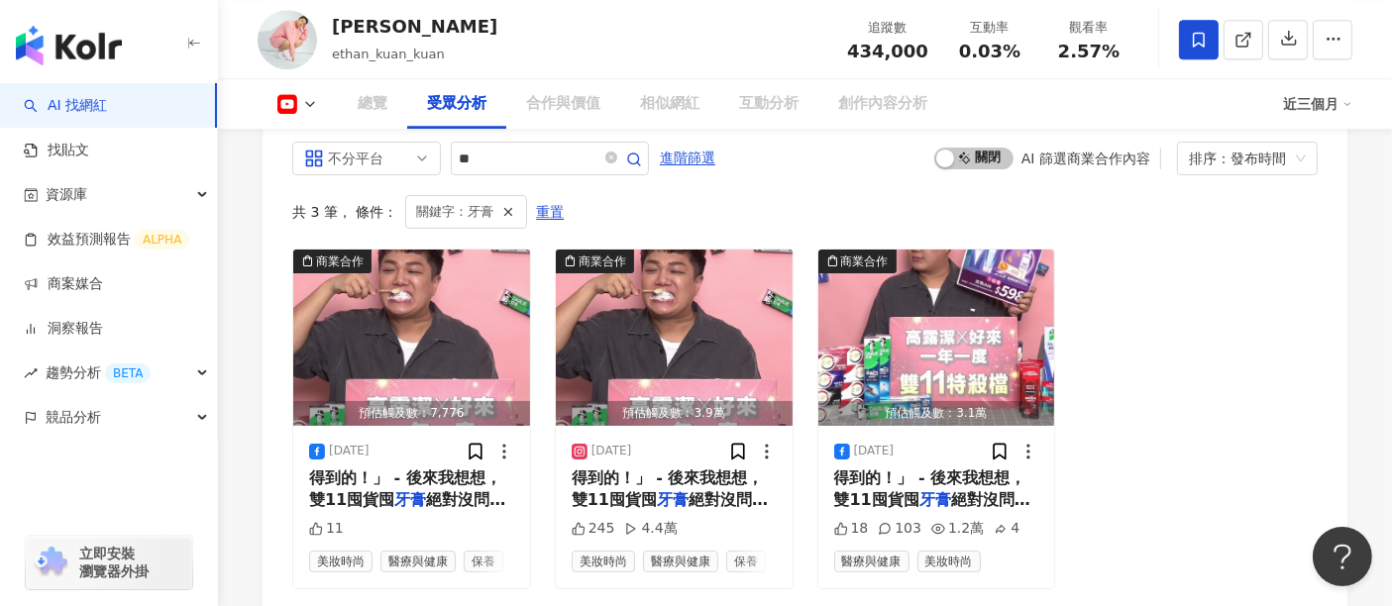
scroll to position [1709, 0]
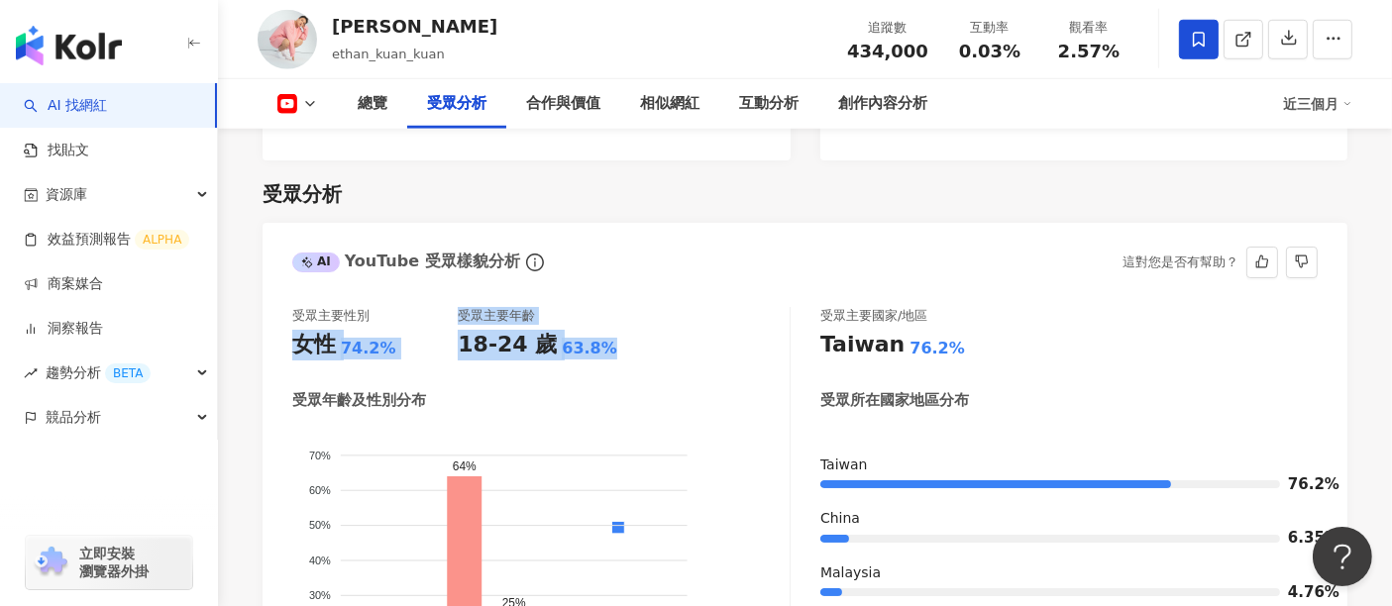
drag, startPoint x: 601, startPoint y: 328, endPoint x: 282, endPoint y: 322, distance: 319.0
click at [282, 322] on div "受眾主要性別 女性 74.2% 受眾主要年齡 18-24 歲 63.8% 受眾年齡及性別分布 男性 女性 70% 70% 60% 60% 50% 50% 40…" at bounding box center [805, 533] width 1085 height 492
click at [316, 106] on icon at bounding box center [310, 104] width 16 height 16
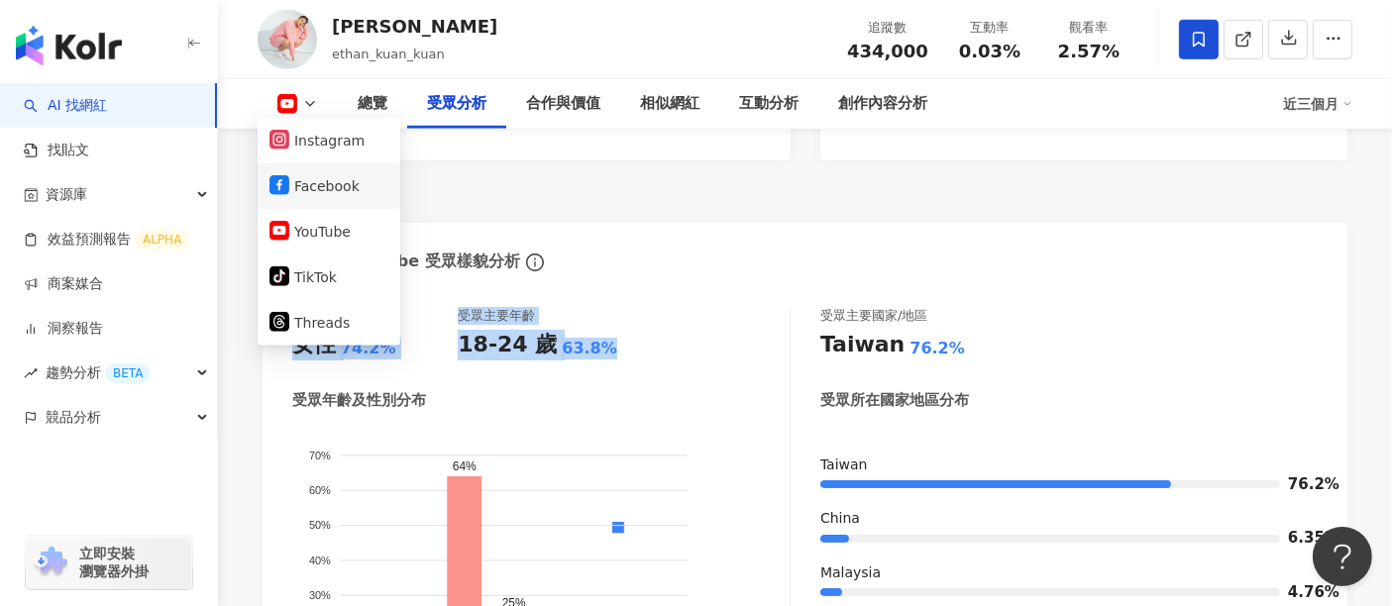
click at [316, 188] on button "Facebook" at bounding box center [328, 186] width 119 height 28
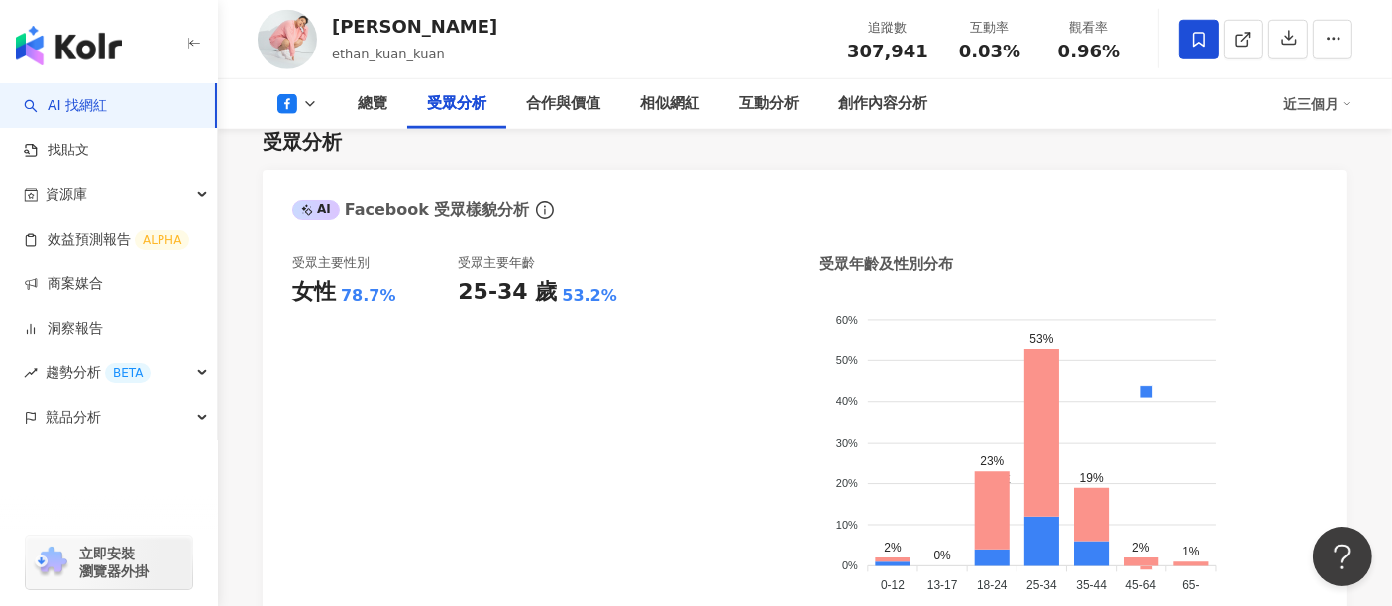
scroll to position [1686, 0]
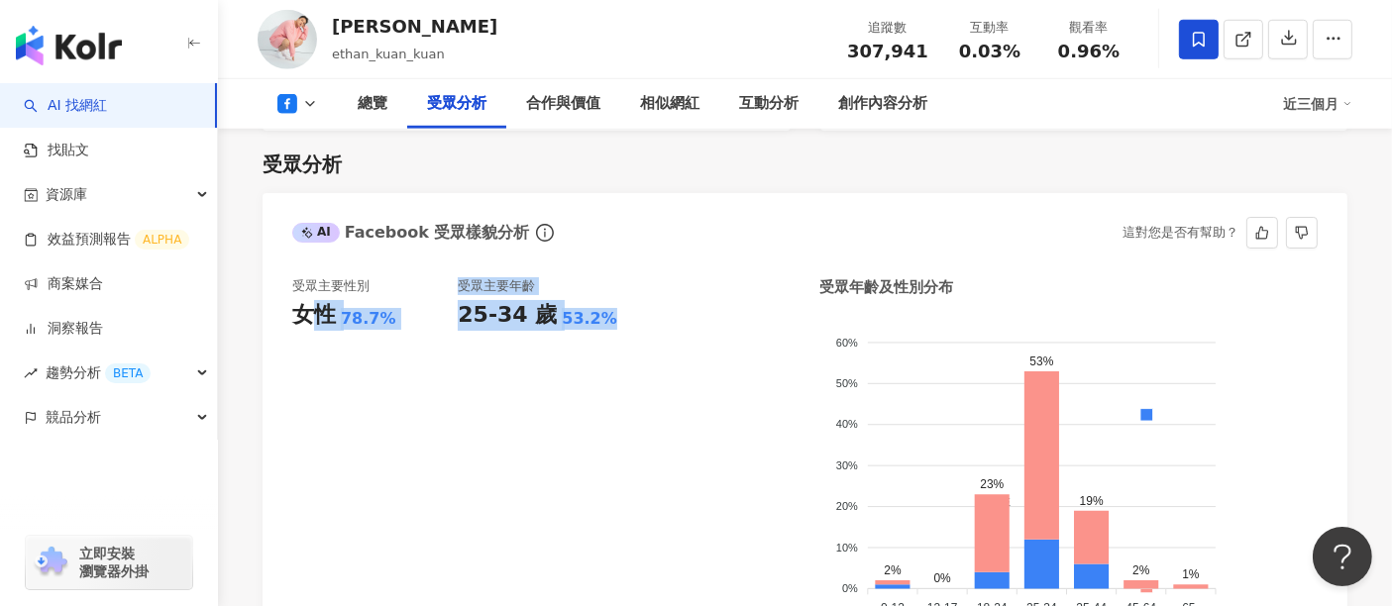
drag, startPoint x: 619, startPoint y: 320, endPoint x: 294, endPoint y: 324, distance: 325.0
click at [292, 317] on div "受眾主要性別 女性 78.7% 受眾主要年齡 25-34 歲 53.2%" at bounding box center [540, 457] width 497 height 360
copy div "女性 78.7% 受眾主要年齡 25-34 歲 53.2%"
click at [319, 112] on button at bounding box center [298, 104] width 80 height 20
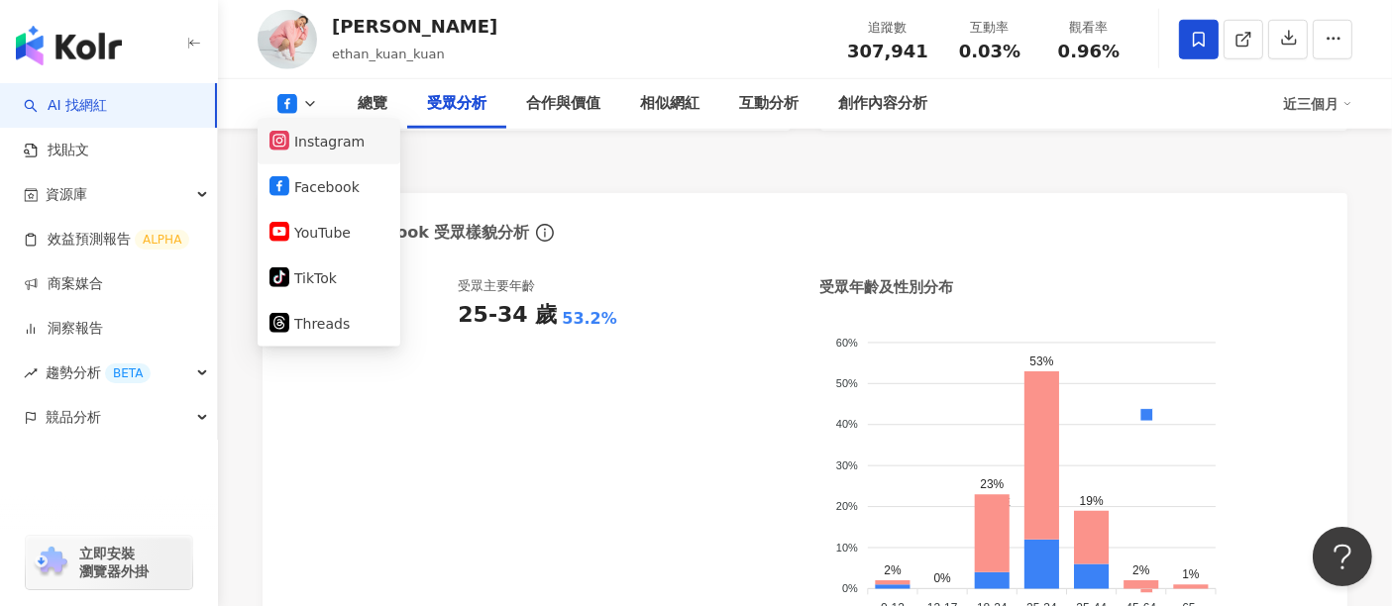
click at [313, 159] on li "Instagram" at bounding box center [329, 142] width 143 height 46
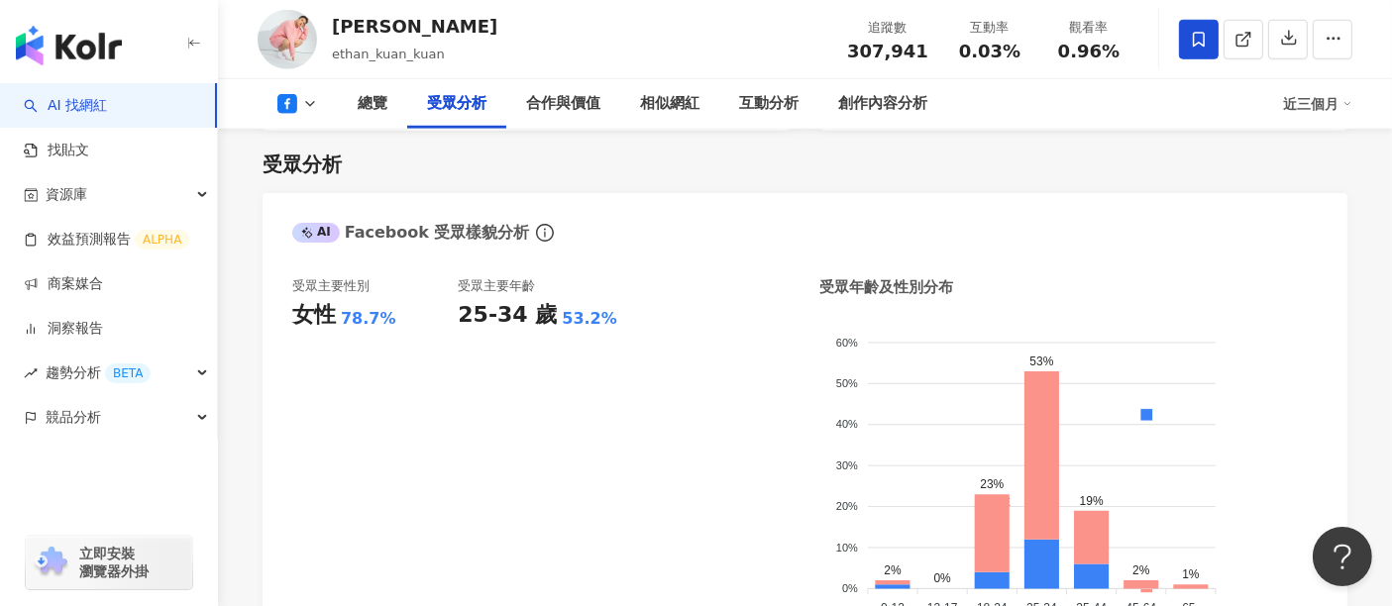
click at [305, 107] on icon at bounding box center [310, 104] width 16 height 16
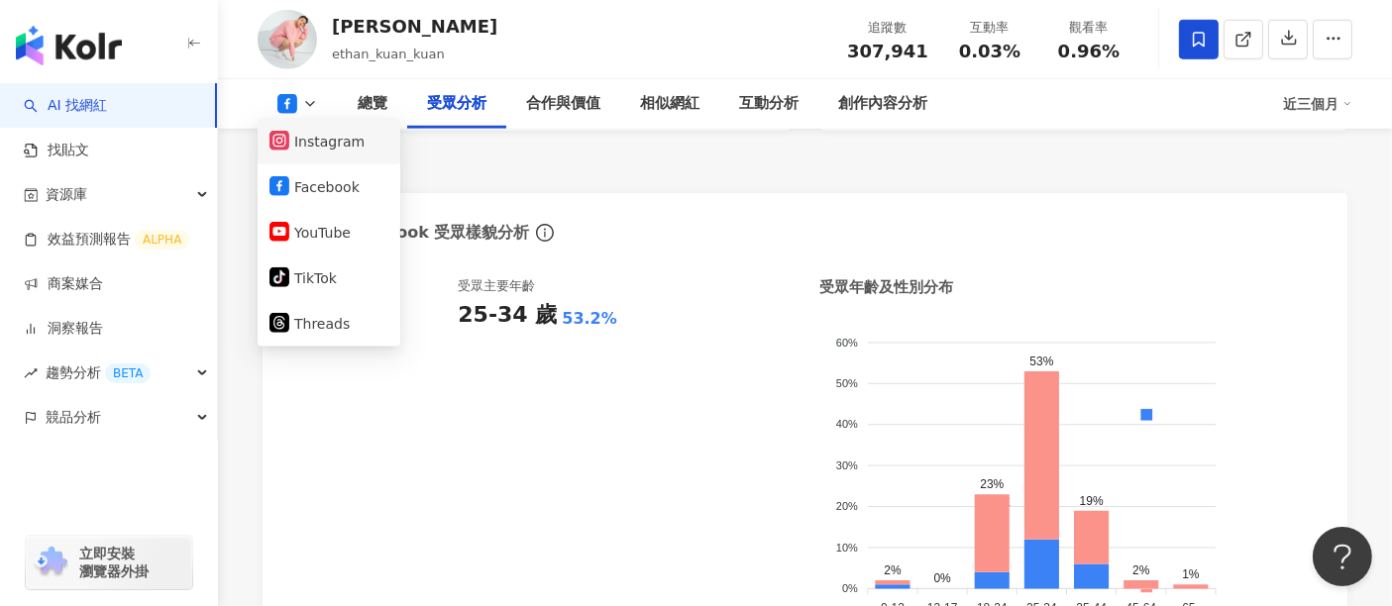
click at [324, 149] on button "Instagram" at bounding box center [328, 142] width 119 height 28
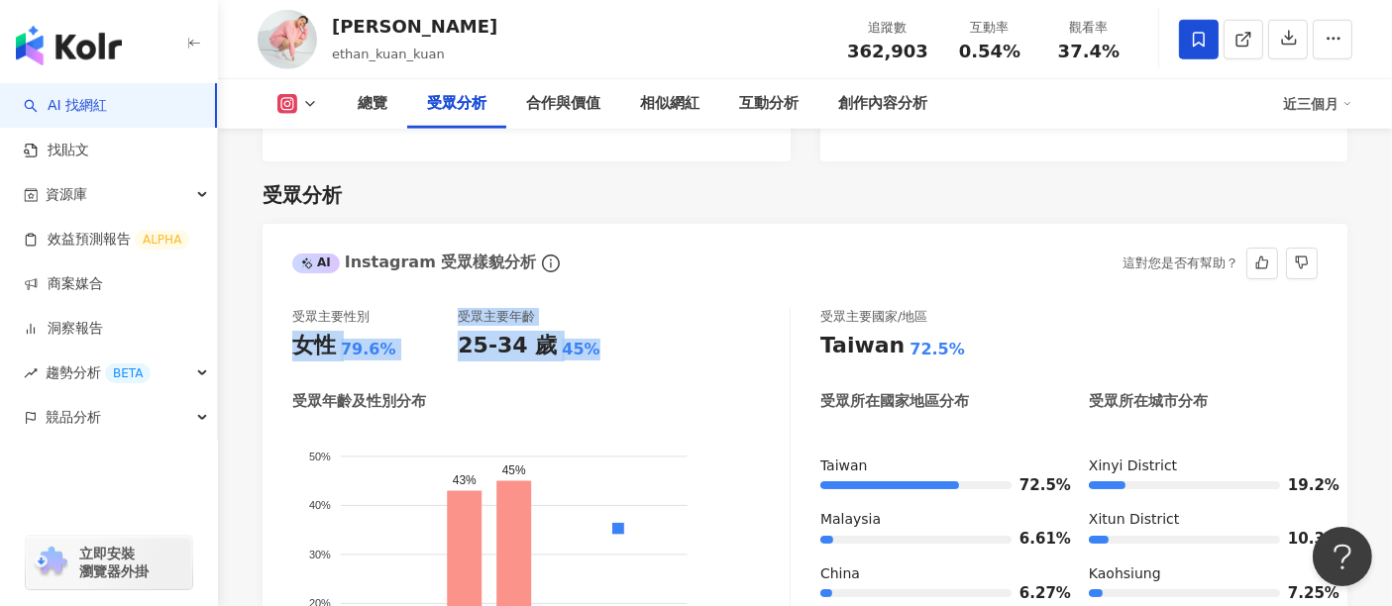
drag, startPoint x: 585, startPoint y: 318, endPoint x: 296, endPoint y: 302, distance: 289.7
click at [296, 308] on div "受眾主要性別 女性 79.6% 受眾主要年齡 25-34 歲 45%" at bounding box center [540, 334] width 497 height 53
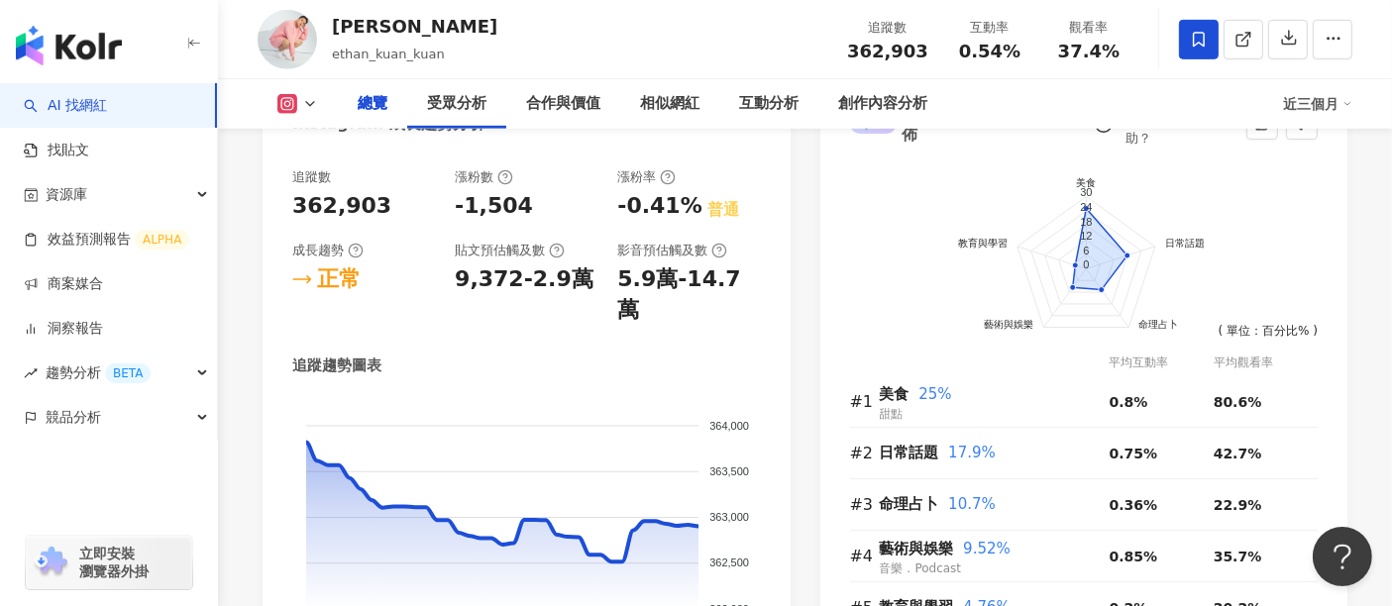
scroll to position [1136, 0]
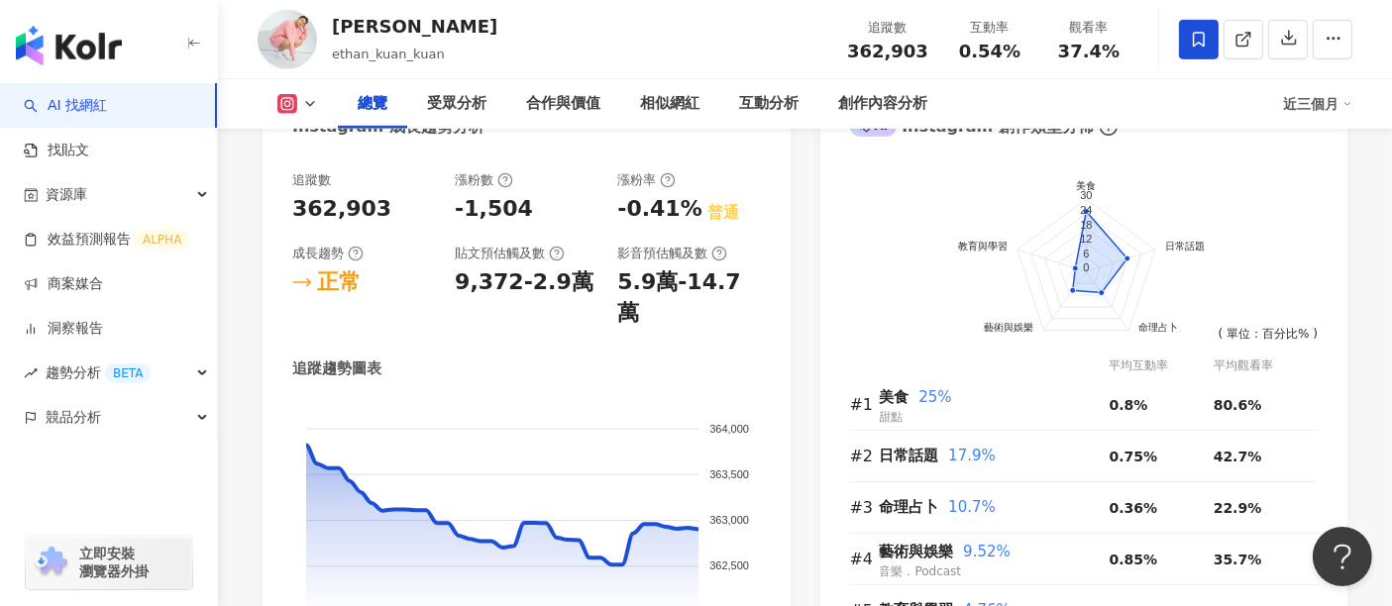
click at [302, 100] on button at bounding box center [298, 104] width 80 height 20
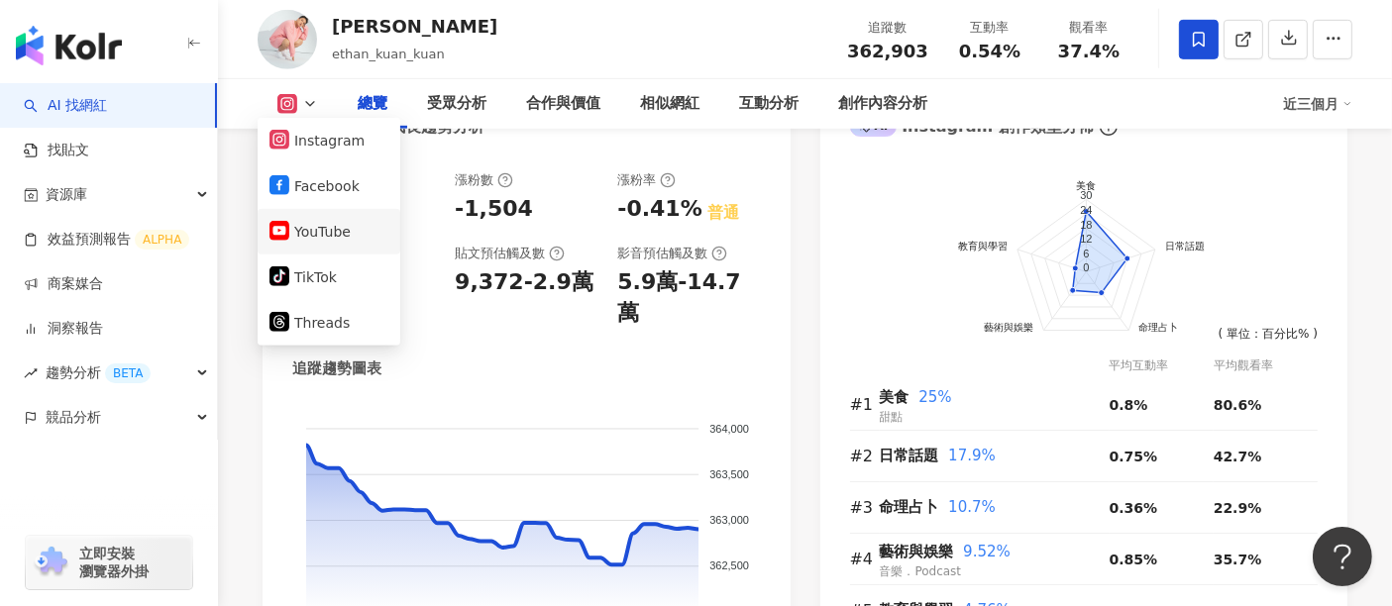
click at [340, 228] on button "YouTube" at bounding box center [328, 232] width 119 height 28
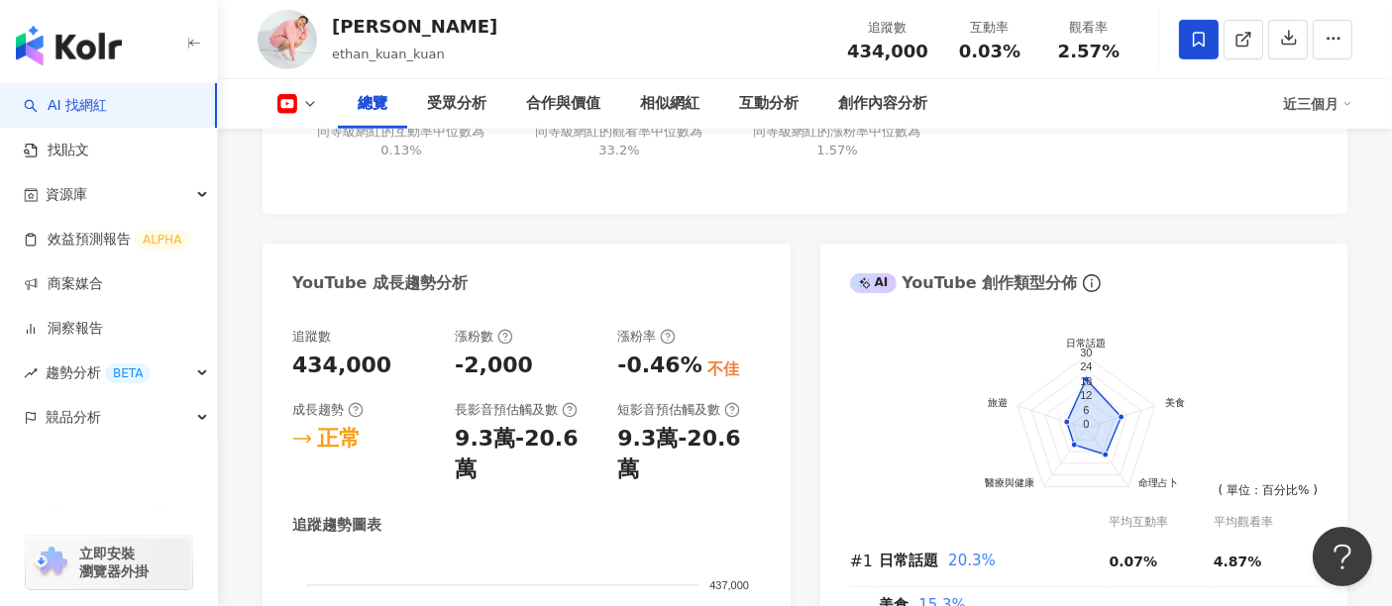
scroll to position [246, 0]
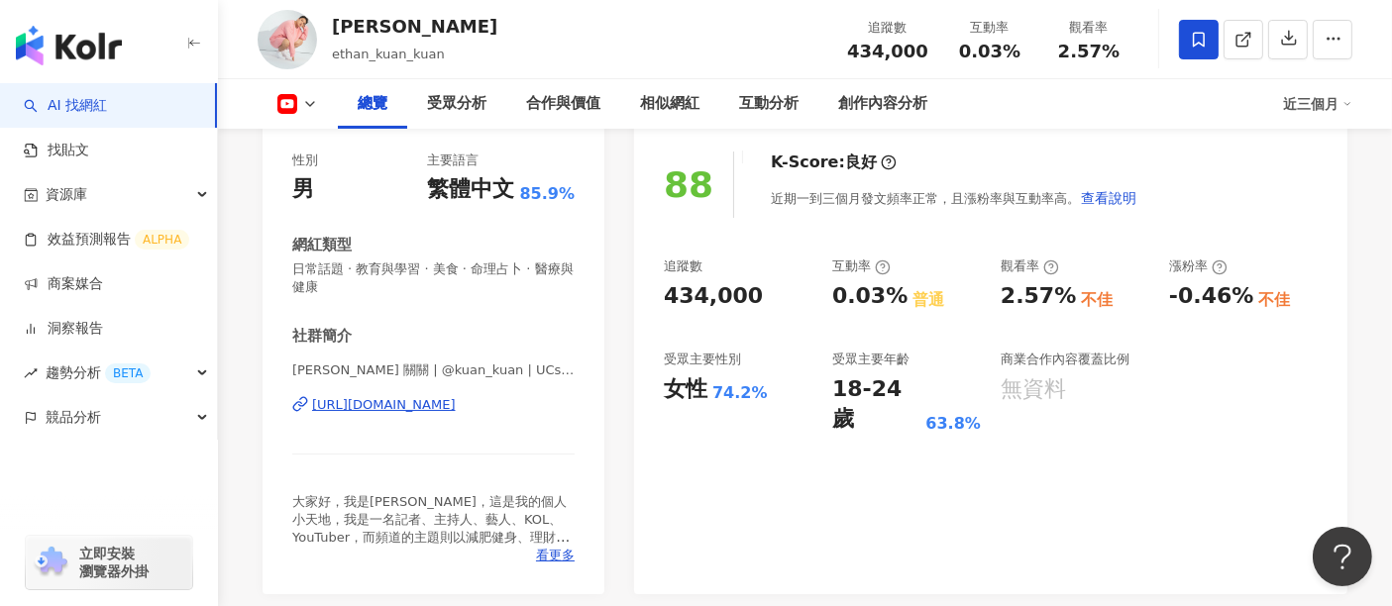
click at [1251, 49] on icon at bounding box center [1243, 40] width 18 height 18
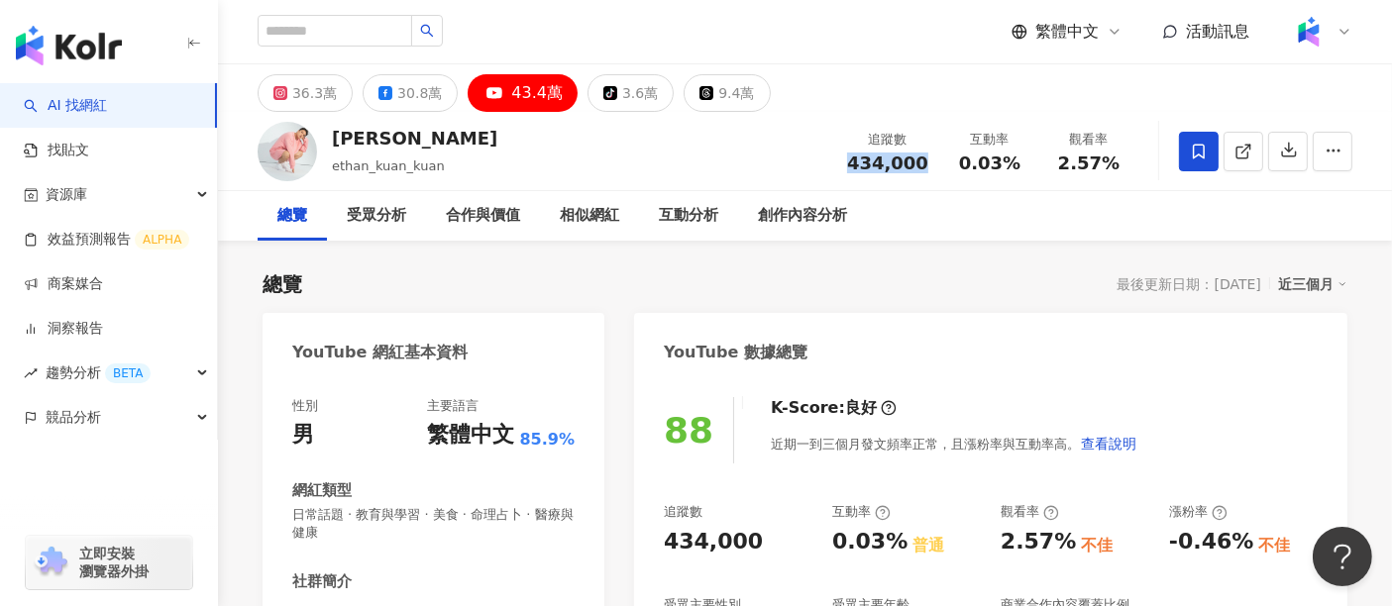
drag, startPoint x: 921, startPoint y: 160, endPoint x: 852, endPoint y: 171, distance: 70.2
click at [852, 171] on div "追蹤數 434,000" at bounding box center [887, 151] width 105 height 43
copy span "434,000"
drag, startPoint x: 1114, startPoint y: 170, endPoint x: 1054, endPoint y: 170, distance: 59.4
click at [1054, 170] on div "2.57%" at bounding box center [1088, 164] width 75 height 20
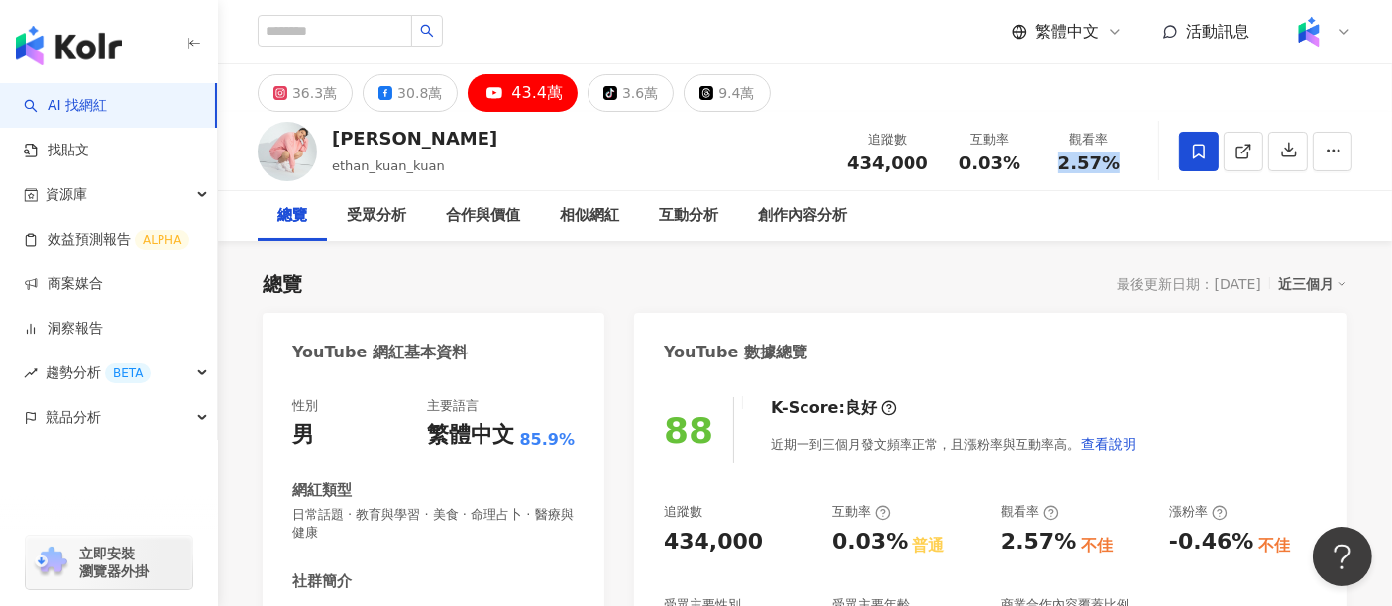
copy span "2.57%"
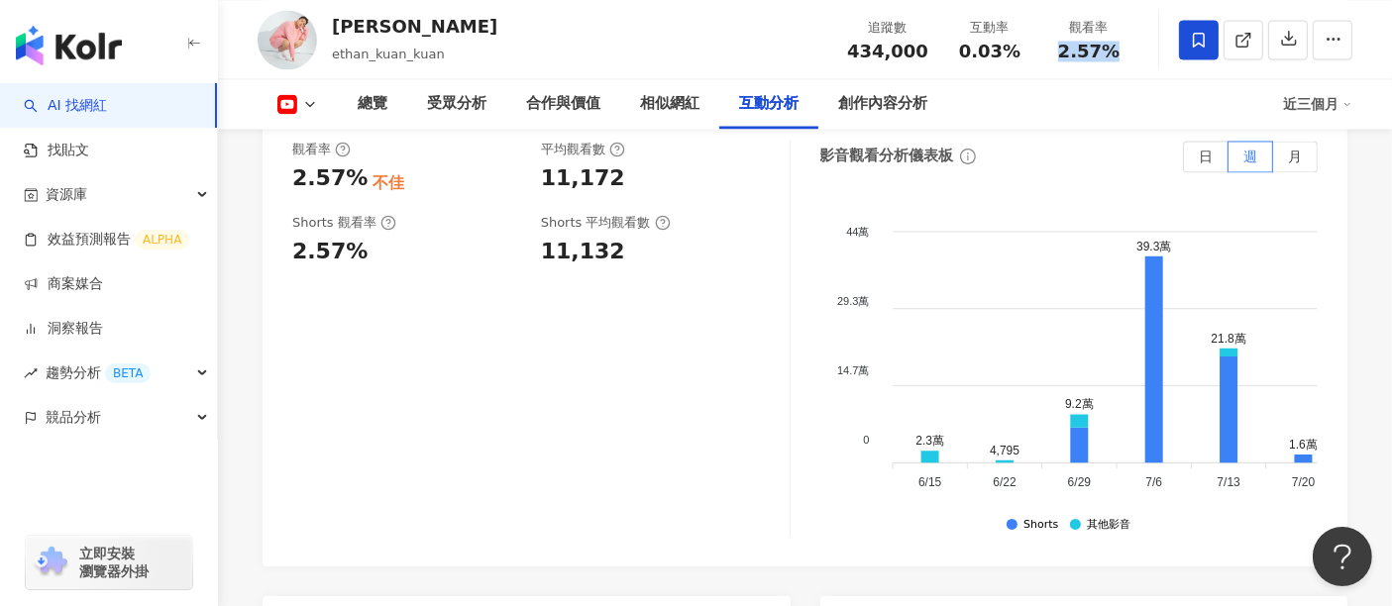
scroll to position [3742, 0]
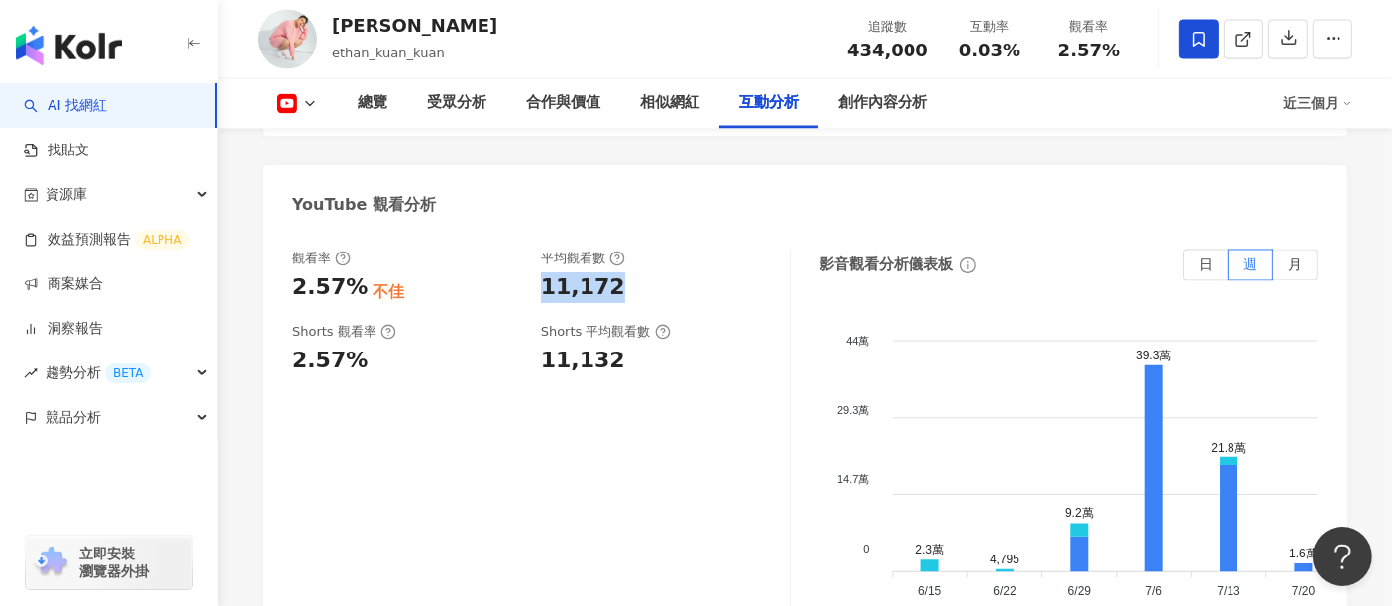
drag, startPoint x: 621, startPoint y: 239, endPoint x: 542, endPoint y: 242, distance: 79.3
click at [542, 272] on div "11,172" at bounding box center [655, 287] width 229 height 31
copy div "11,172"
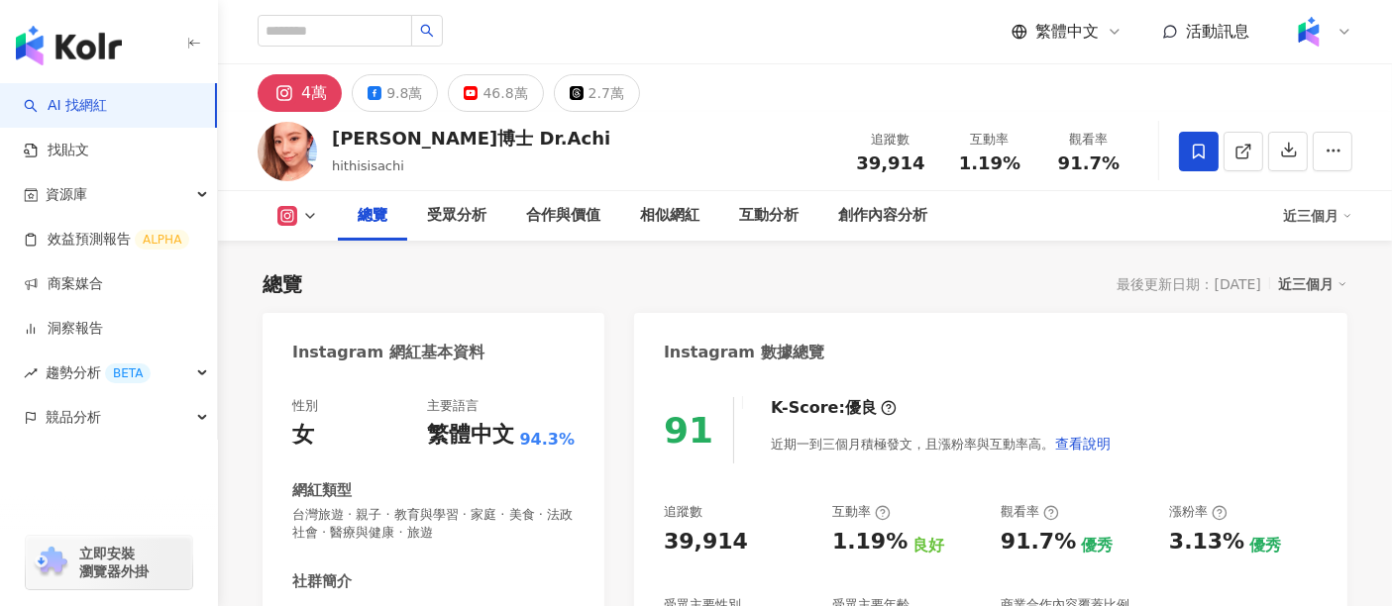
click at [998, 284] on div "總覽 最後更新日期：2025/9/11 近三個月" at bounding box center [805, 284] width 1085 height 28
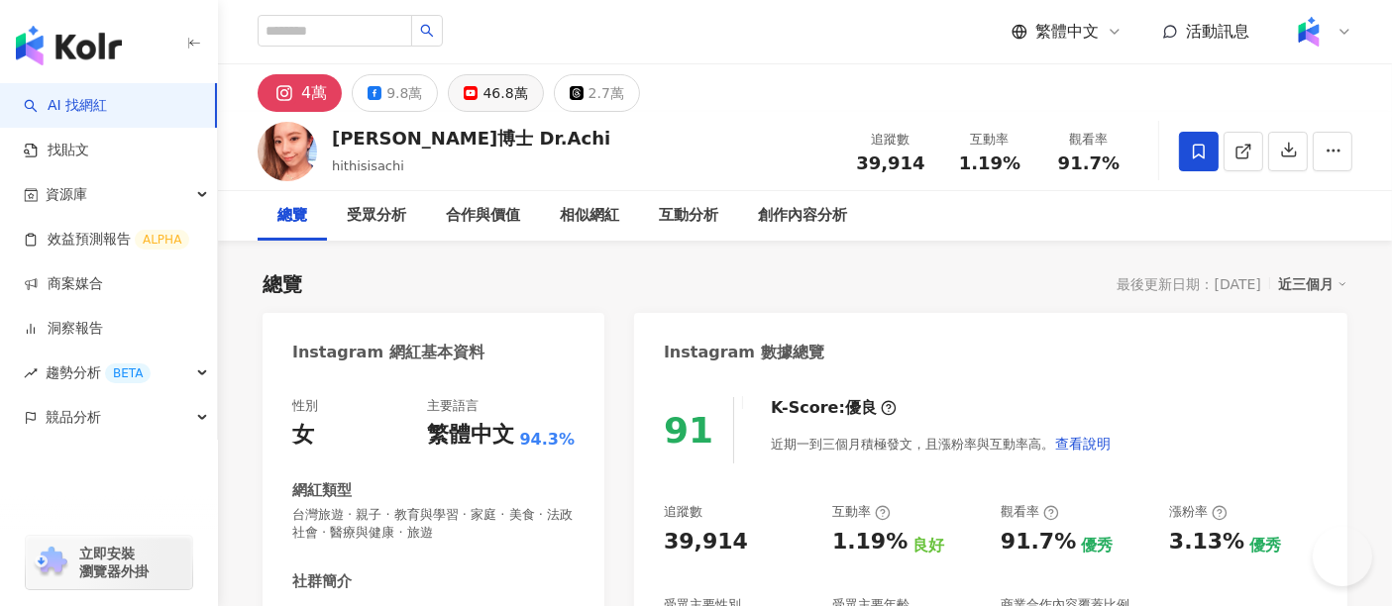
click at [472, 102] on button "46.8萬" at bounding box center [495, 93] width 95 height 38
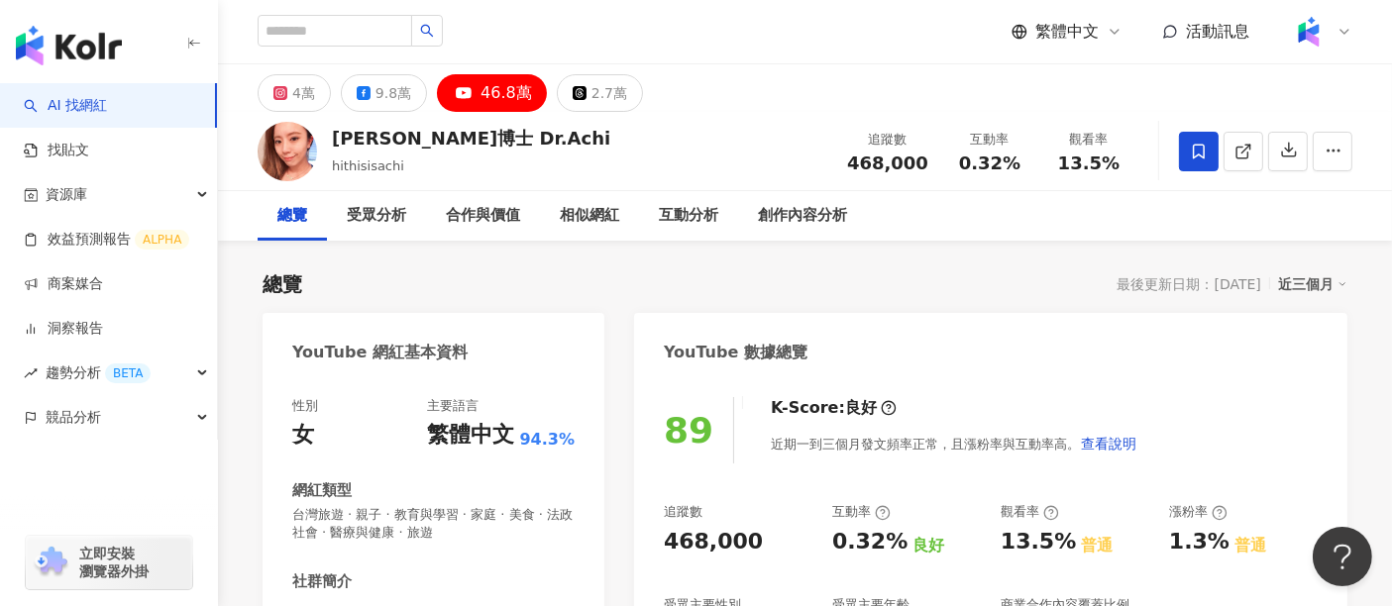
click at [1243, 160] on span at bounding box center [1243, 151] width 18 height 21
click at [766, 116] on div "阿淇博士 Dr.Achi hithisisachi 追蹤數 468,000 互動率 0.32% 觀看率 13.5%" at bounding box center [805, 151] width 1174 height 78
drag, startPoint x: 925, startPoint y: 159, endPoint x: 854, endPoint y: 163, distance: 71.5
click at [854, 163] on div "468,000" at bounding box center [887, 164] width 81 height 20
copy span "468,000"
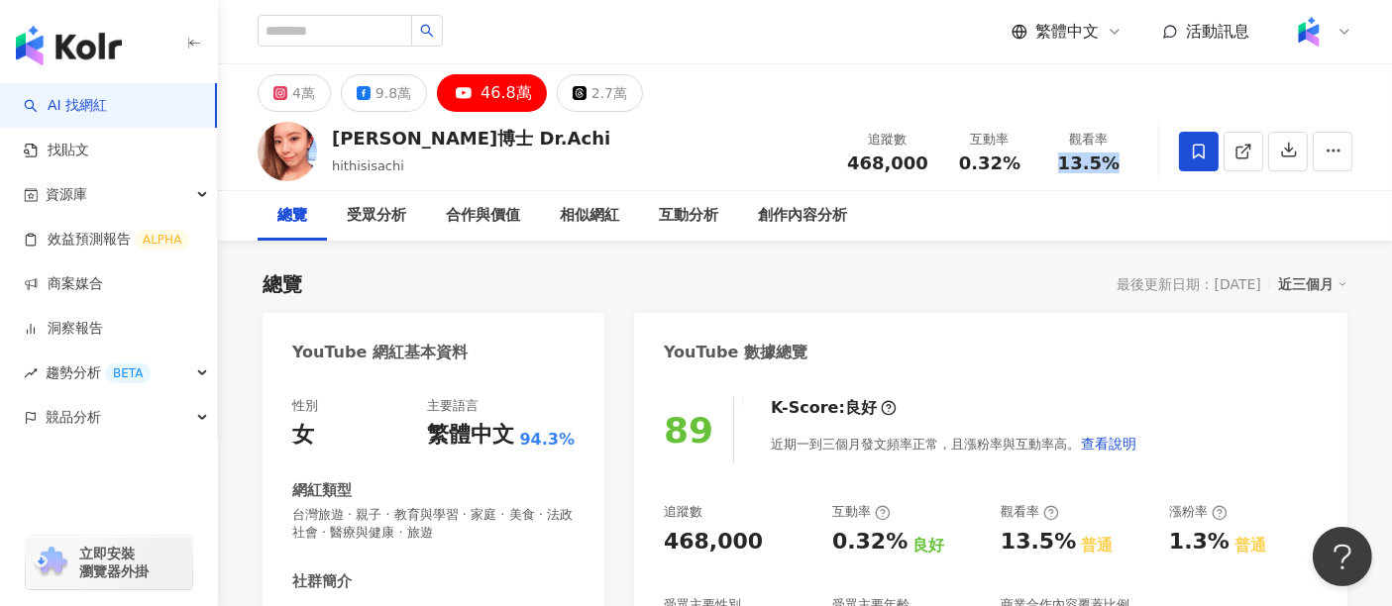
drag, startPoint x: 1098, startPoint y: 164, endPoint x: 1054, endPoint y: 162, distance: 43.6
click at [1054, 162] on div "觀看率 13.5%" at bounding box center [1088, 151] width 99 height 43
copy span "13.5%"
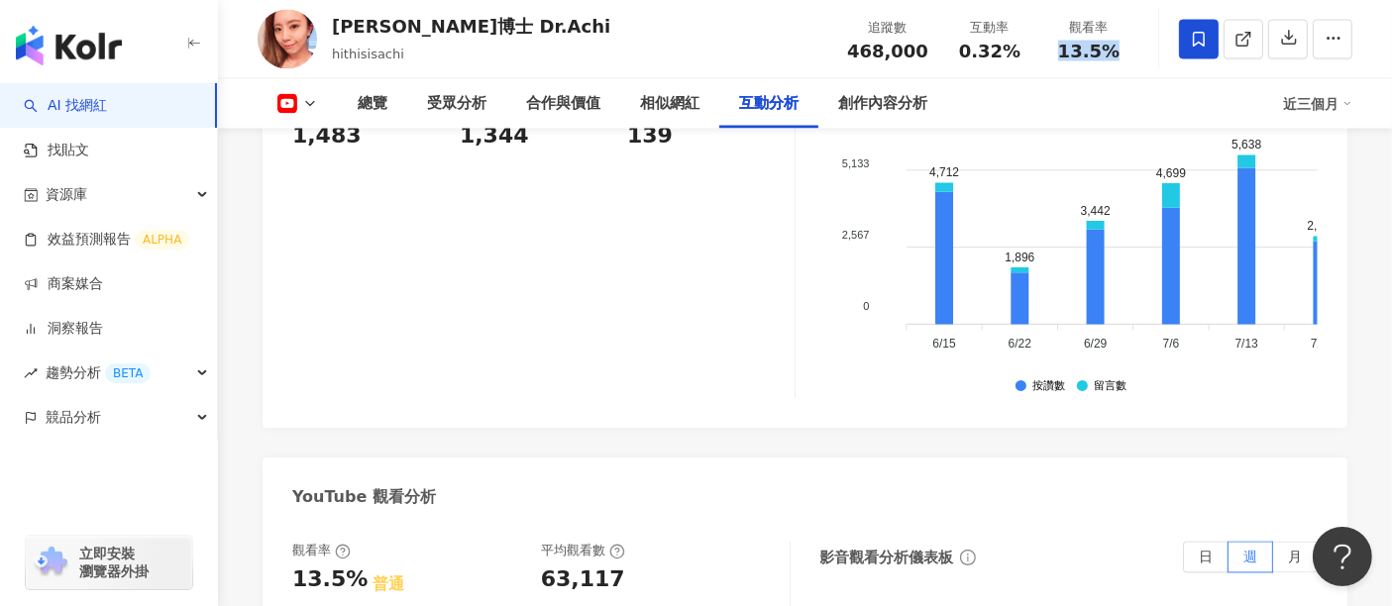
scroll to position [3632, 0]
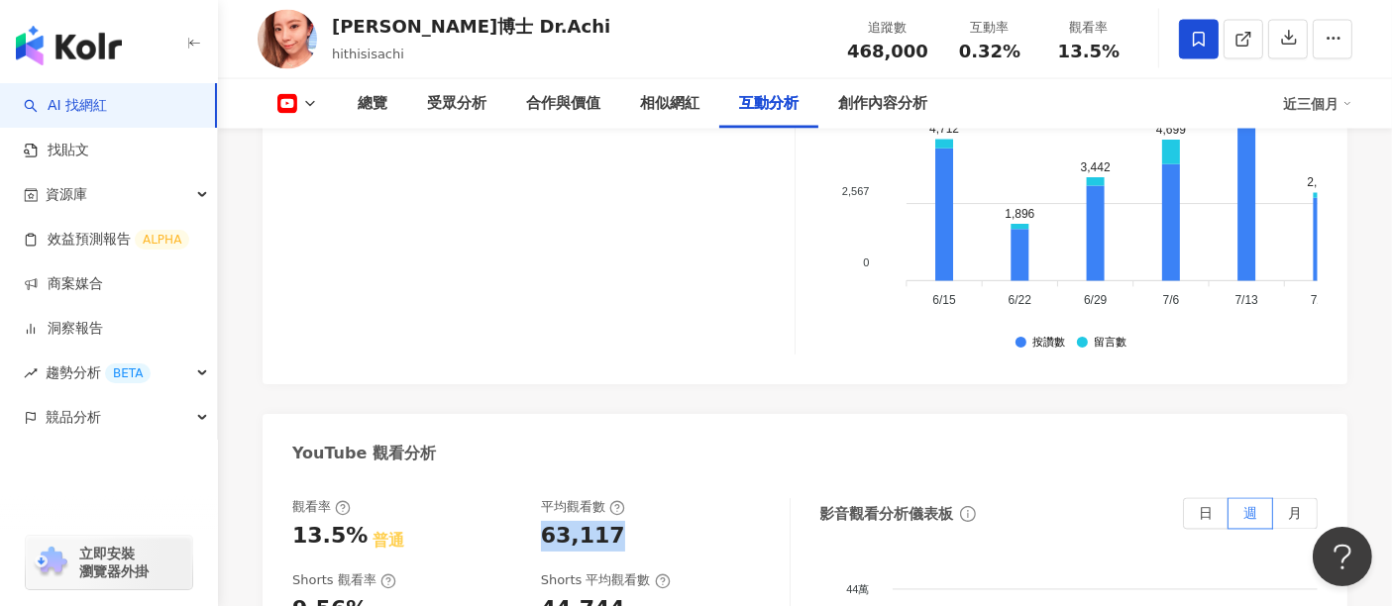
drag, startPoint x: 622, startPoint y: 430, endPoint x: 541, endPoint y: 426, distance: 81.3
click at [541, 521] on div "63,117" at bounding box center [655, 536] width 229 height 31
copy div "63,117"
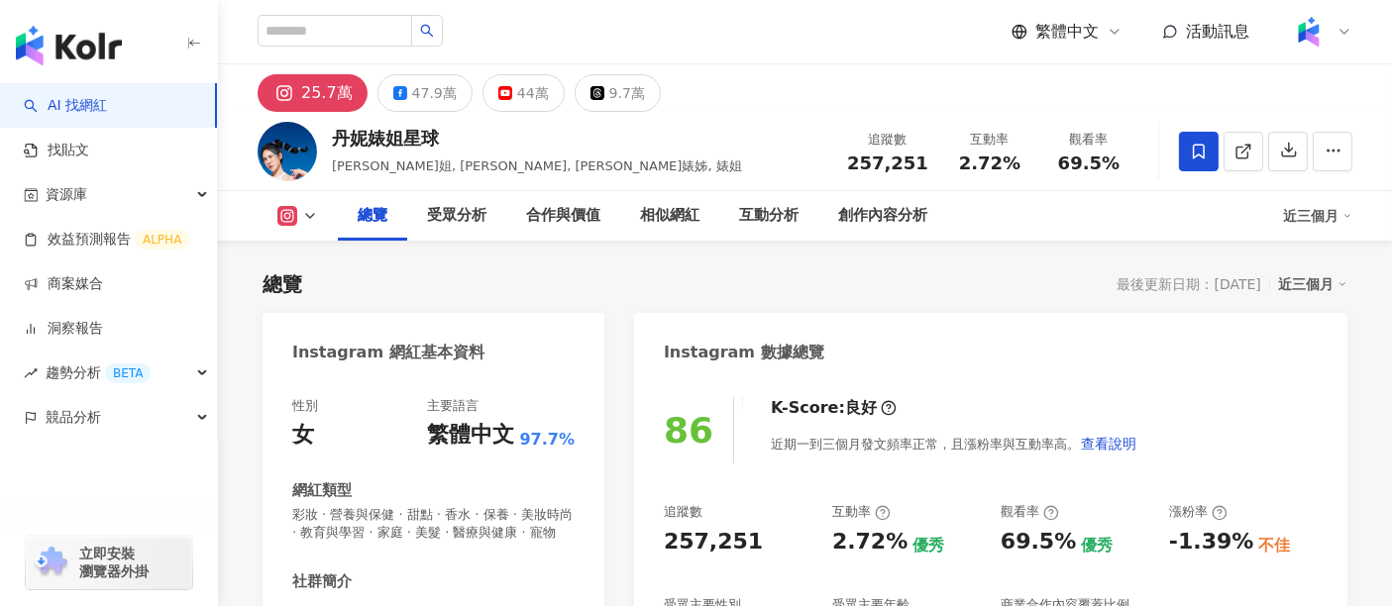
click at [523, 90] on div "44萬" at bounding box center [533, 93] width 32 height 28
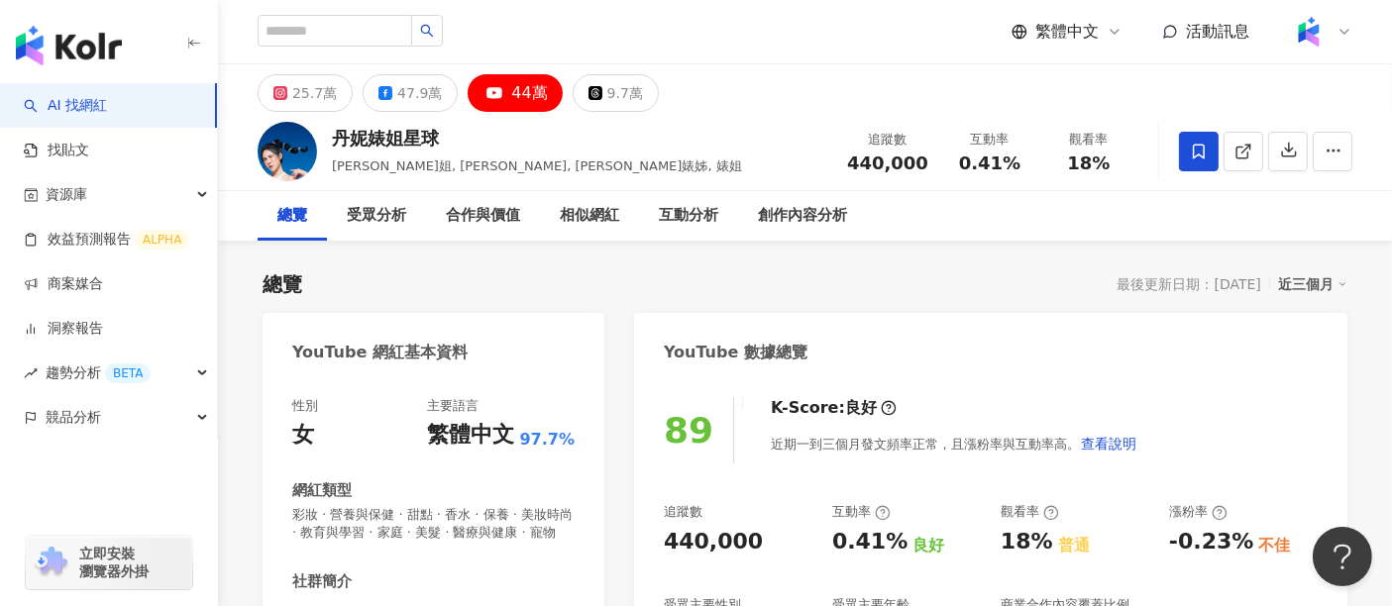
click at [859, 167] on div "追蹤數 440,000" at bounding box center [887, 151] width 105 height 43
click at [1237, 153] on icon at bounding box center [1243, 152] width 18 height 18
drag, startPoint x: 1121, startPoint y: 162, endPoint x: 1064, endPoint y: 163, distance: 57.5
click at [1064, 163] on div "18%" at bounding box center [1088, 164] width 75 height 20
copy span "18%"
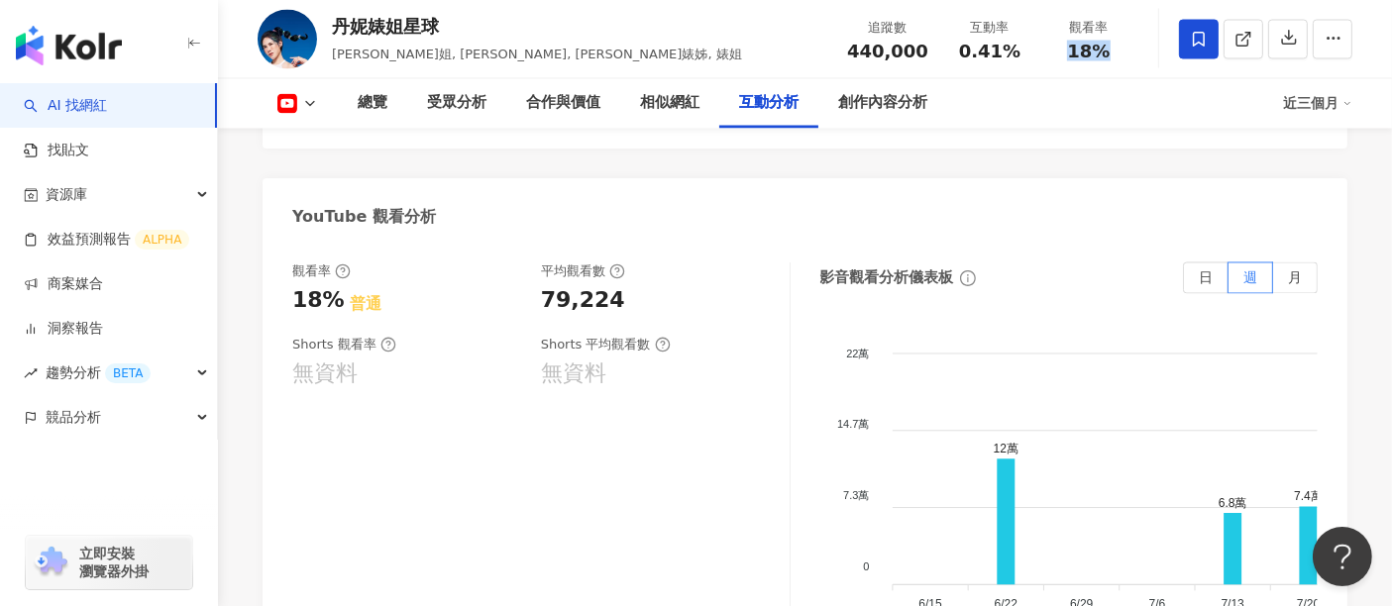
scroll to position [3632, 0]
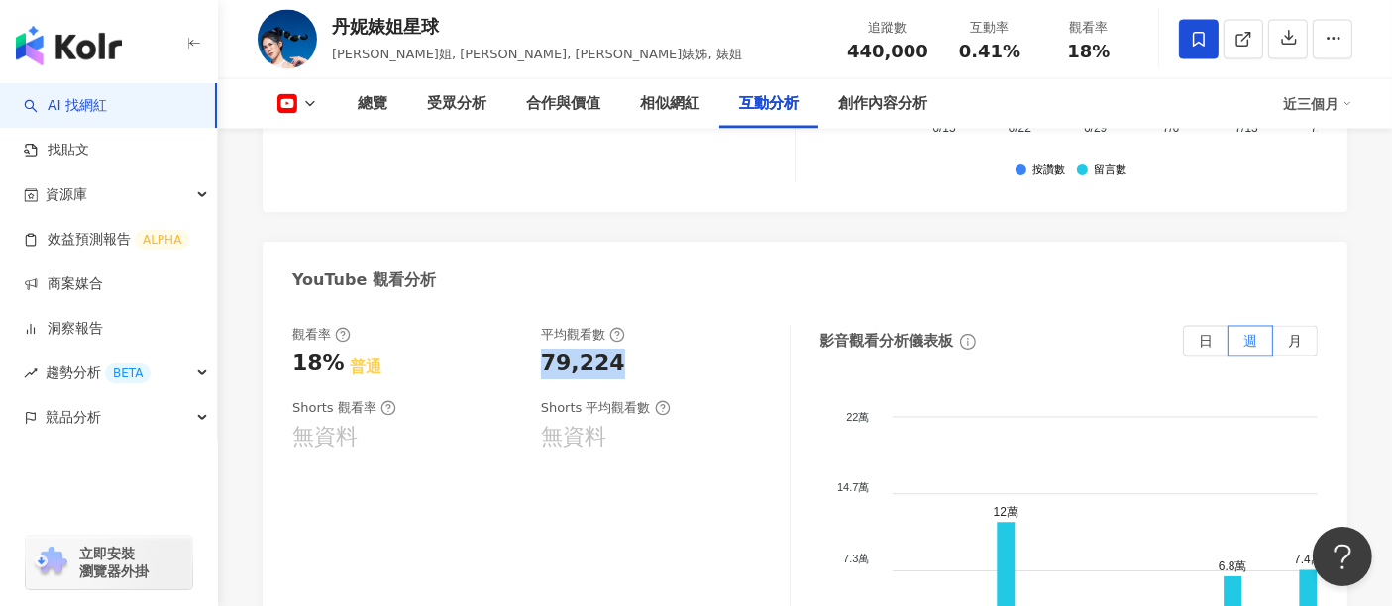
drag, startPoint x: 622, startPoint y: 339, endPoint x: 535, endPoint y: 337, distance: 87.2
click at [535, 337] on div "觀看率 18% 普通 平均觀看數 79,224" at bounding box center [530, 352] width 477 height 53
copy div "79,224"
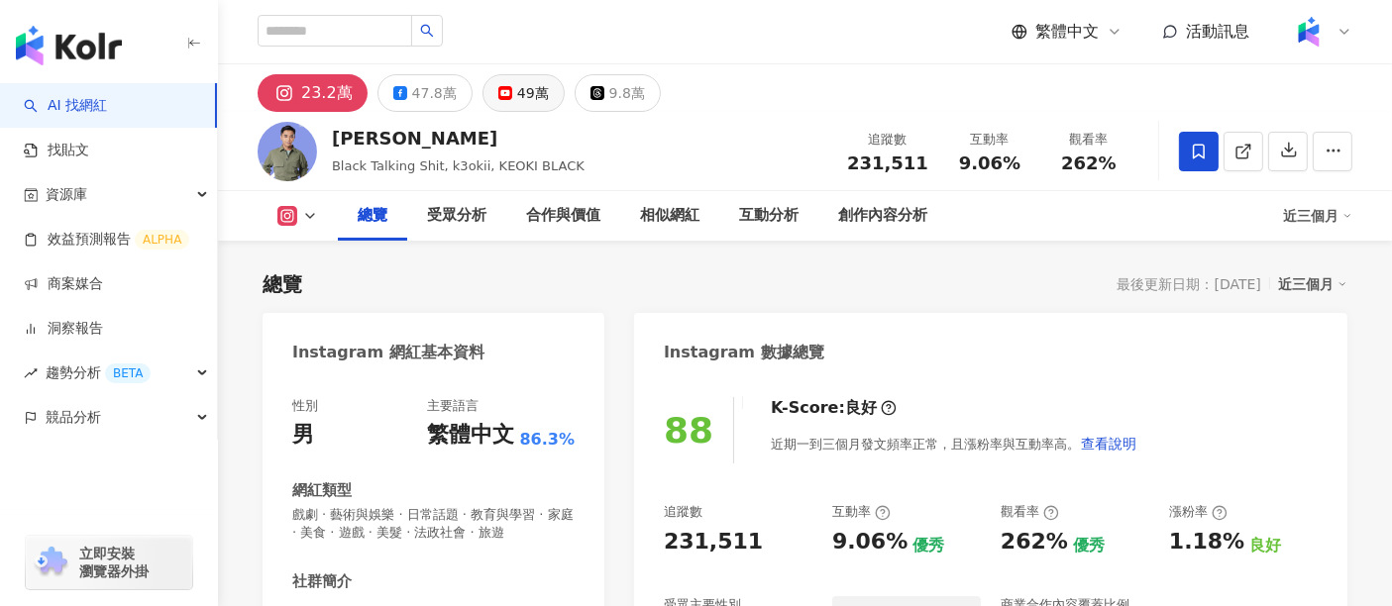
click at [529, 94] on div "49萬" at bounding box center [533, 93] width 32 height 28
click at [517, 92] on div "49萬" at bounding box center [533, 93] width 32 height 28
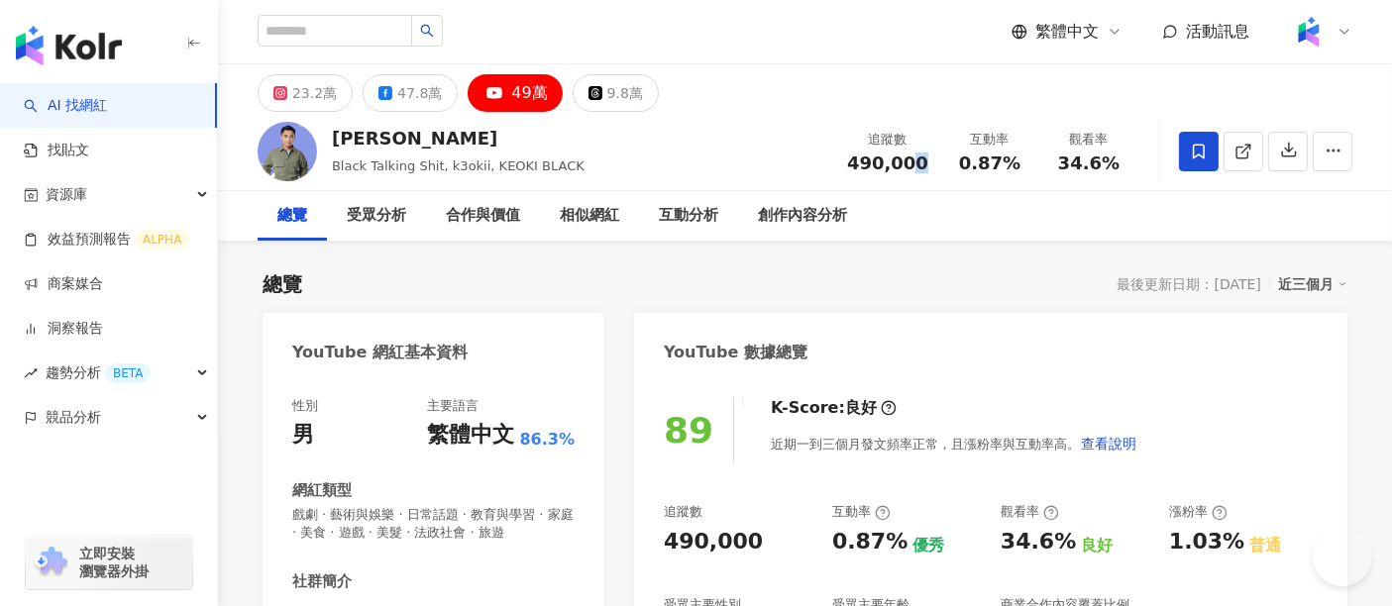
drag, startPoint x: 928, startPoint y: 157, endPoint x: 840, endPoint y: 160, distance: 88.3
click at [840, 160] on div "追蹤數 490,000" at bounding box center [887, 151] width 105 height 43
click at [1225, 149] on link at bounding box center [1243, 152] width 40 height 40
drag, startPoint x: 1129, startPoint y: 159, endPoint x: 1059, endPoint y: 163, distance: 70.4
click at [1059, 163] on div "觀看率 34.6%" at bounding box center [1088, 151] width 99 height 43
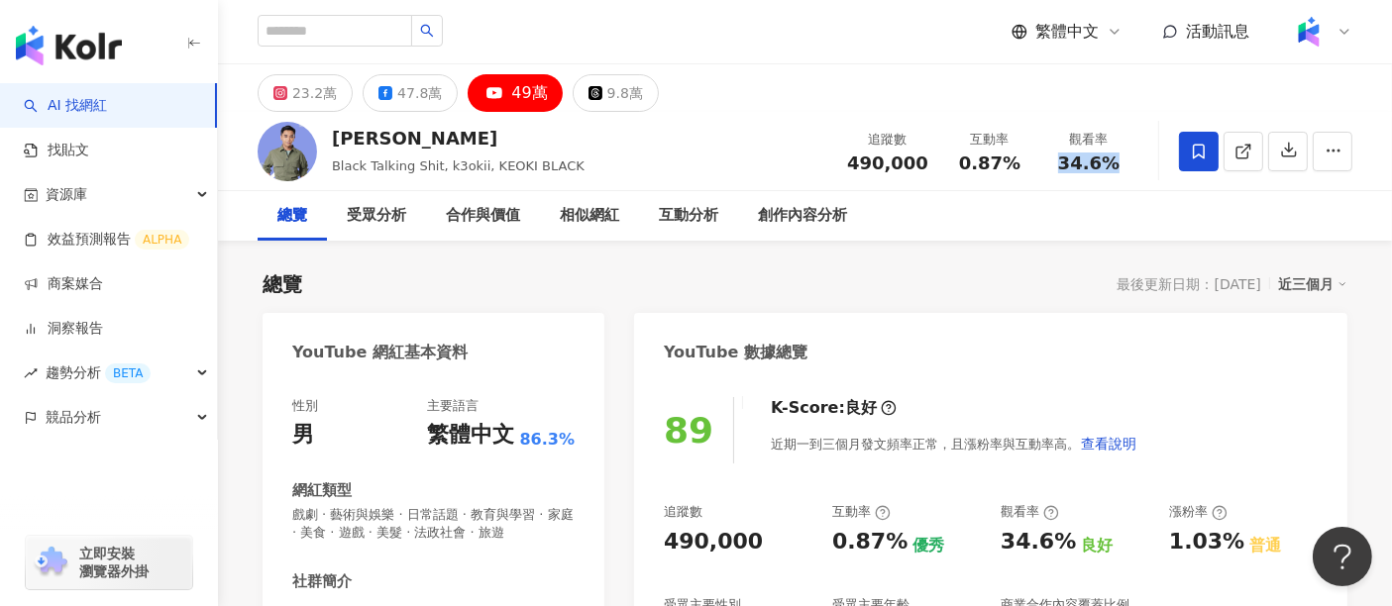
copy span "34.6%"
click at [999, 126] on div "追蹤數 490,000 互動率 0.87% 觀看率 34.6%" at bounding box center [986, 151] width 303 height 58
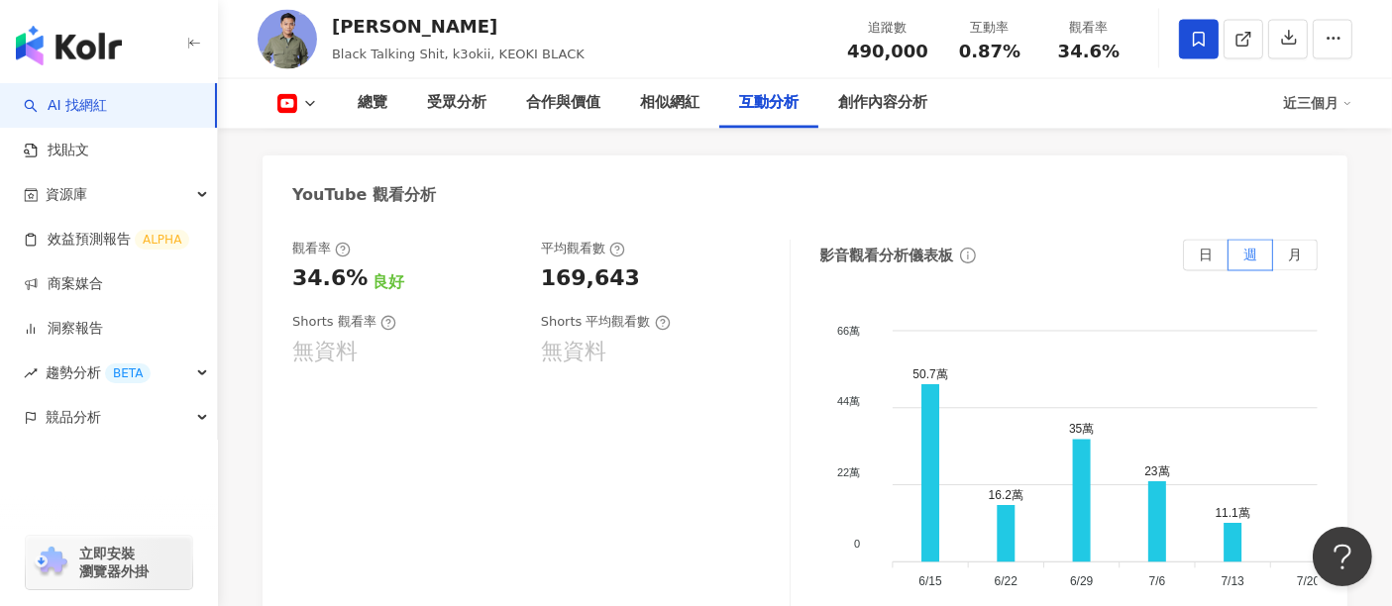
scroll to position [3742, 0]
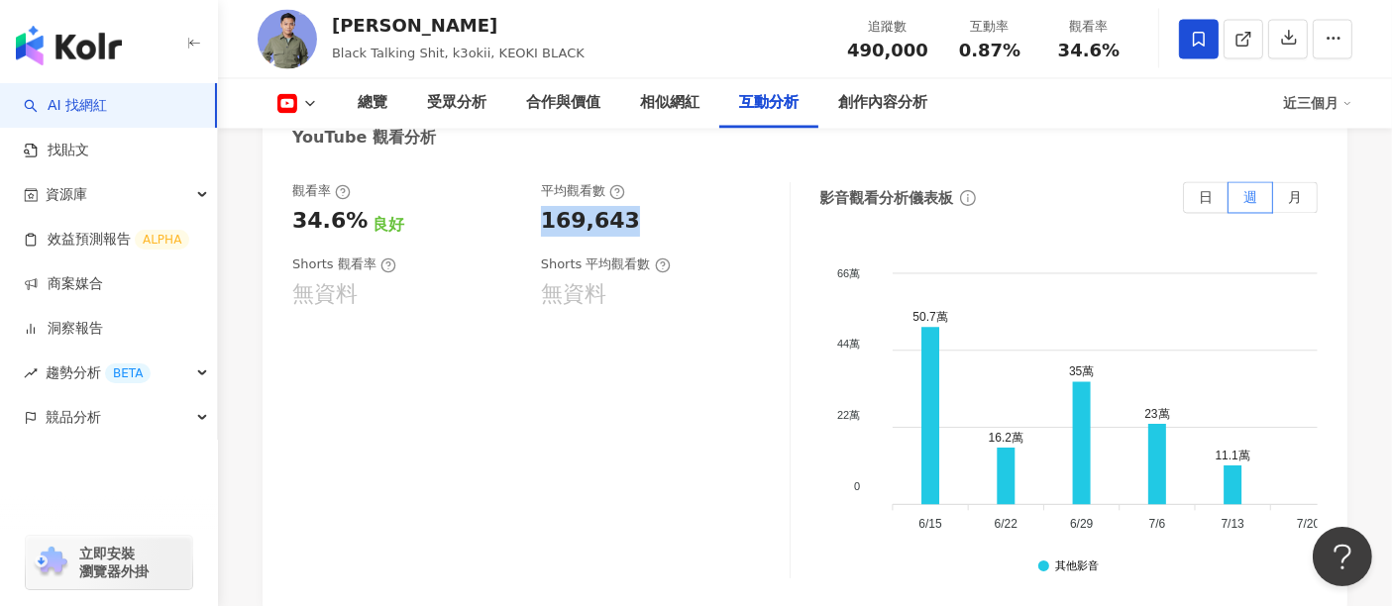
drag, startPoint x: 625, startPoint y: 250, endPoint x: 545, endPoint y: 253, distance: 80.3
click at [545, 237] on div "169,643" at bounding box center [655, 221] width 229 height 31
copy div "169,643"
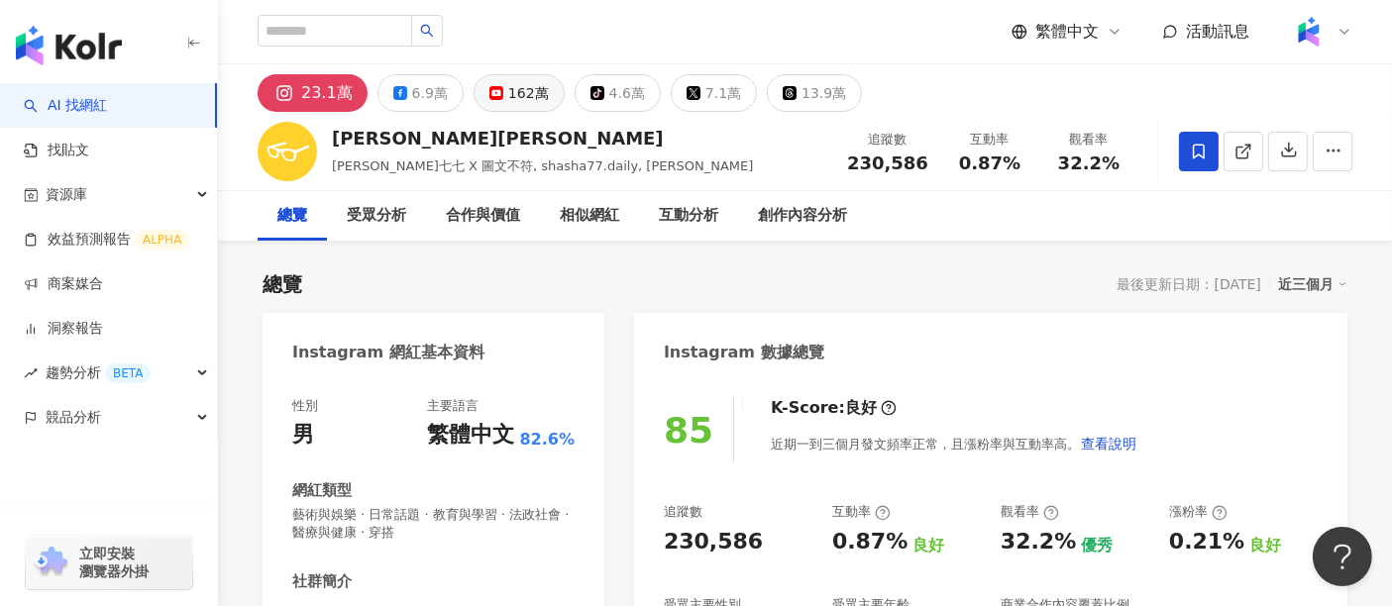
click at [513, 108] on button "162萬" at bounding box center [519, 93] width 91 height 38
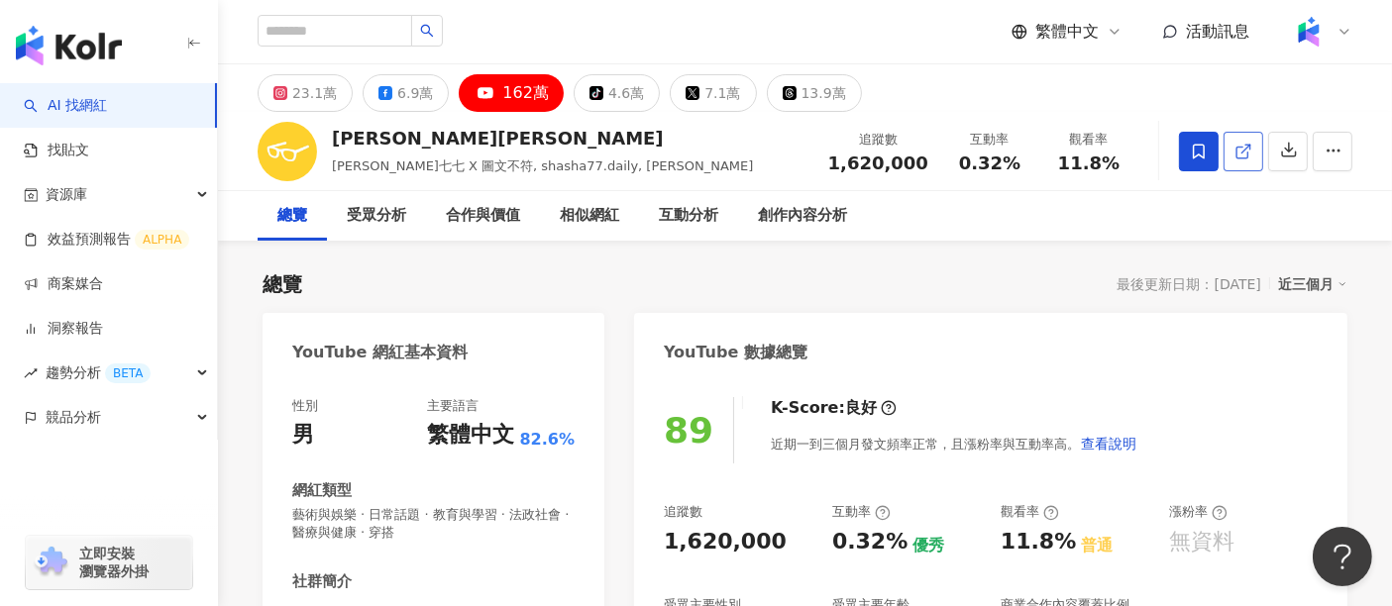
click at [1242, 154] on icon at bounding box center [1243, 152] width 18 height 18
click at [973, 285] on div "總覽 最後更新日期：[DATE] 近三個月" at bounding box center [805, 284] width 1085 height 28
